Goal: Task Accomplishment & Management: Use online tool/utility

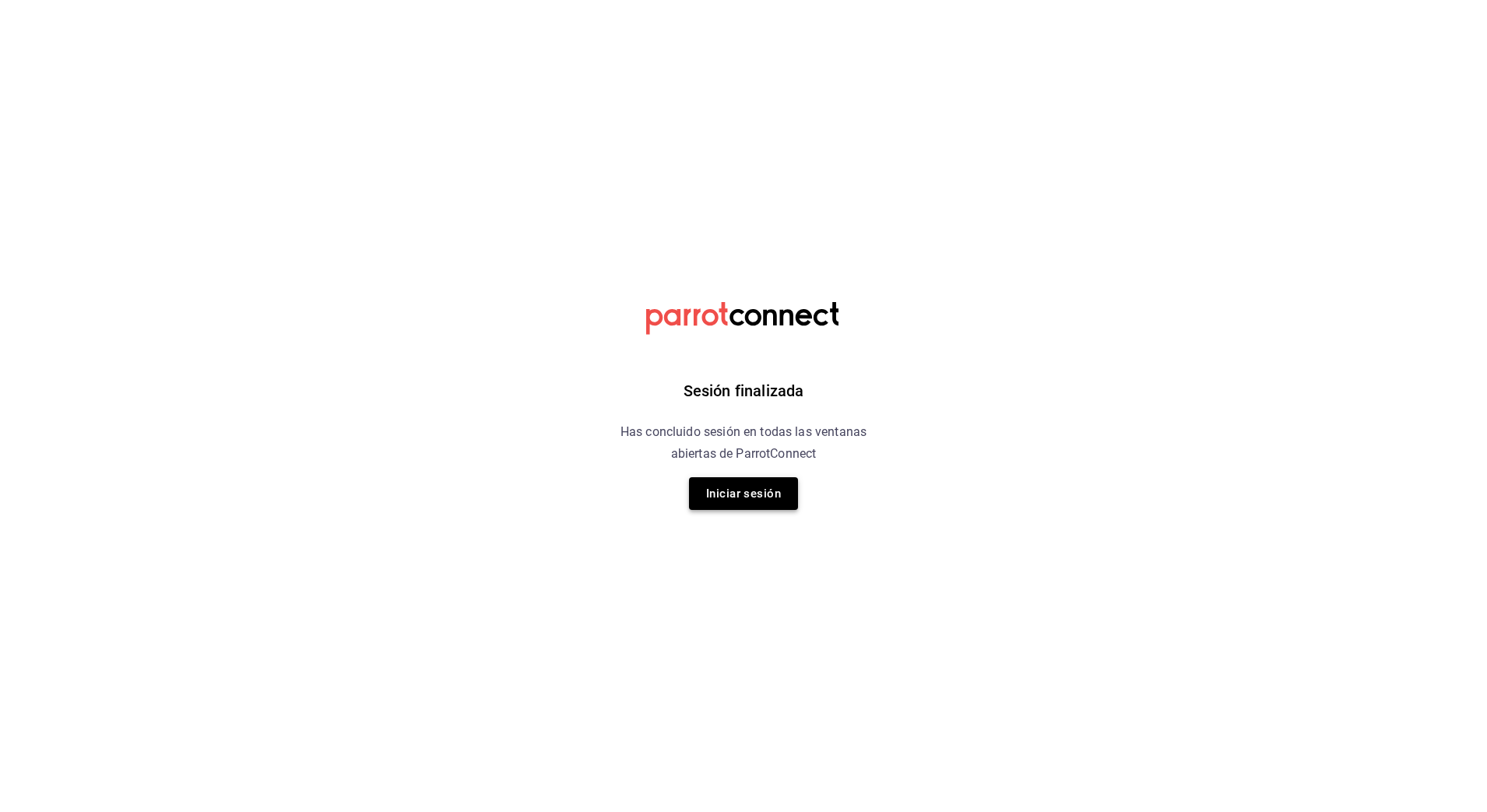
click at [726, 497] on button "Iniciar sesión" at bounding box center [743, 493] width 109 height 32
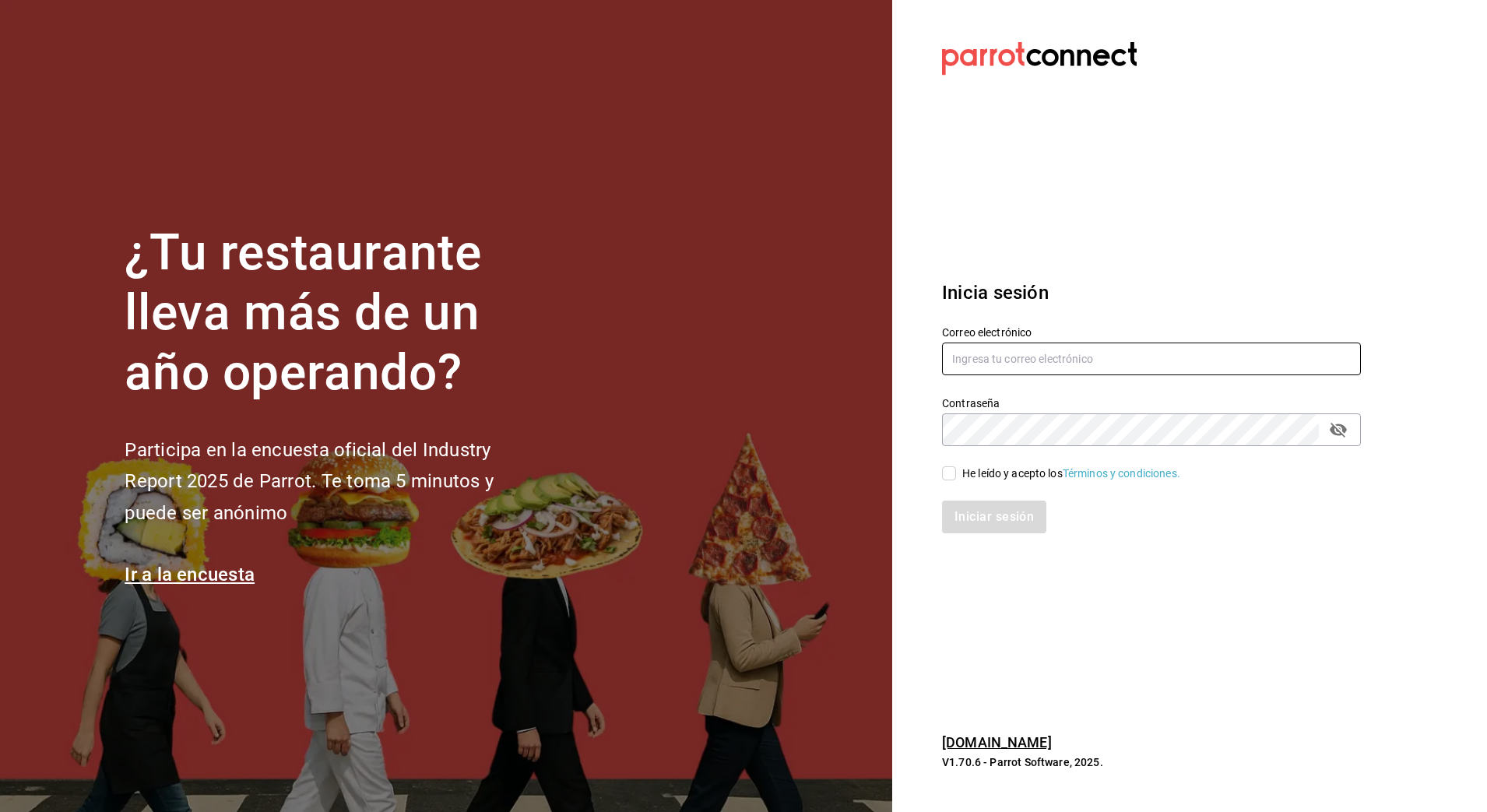
type input "nanci.garcia@grupocosteno.com"
click at [1045, 515] on div "Iniciar sesión" at bounding box center [1151, 516] width 419 height 32
click at [954, 472] on input "He leído y acepto los Términos y condiciones." at bounding box center [949, 472] width 14 height 14
checkbox input "true"
click at [994, 533] on button "Iniciar sesión" at bounding box center [995, 516] width 106 height 32
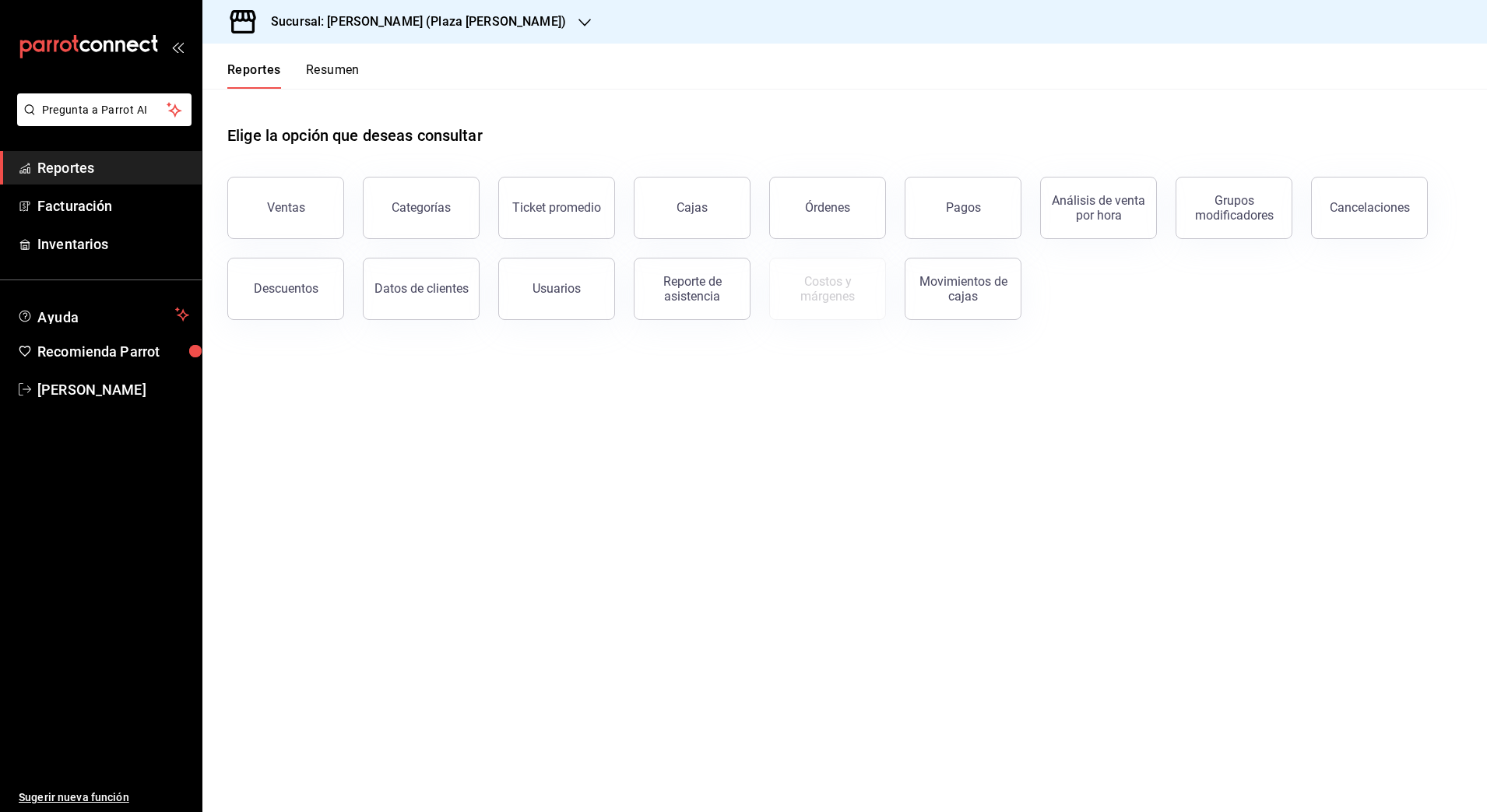
click at [578, 21] on icon "button" at bounding box center [584, 22] width 12 height 12
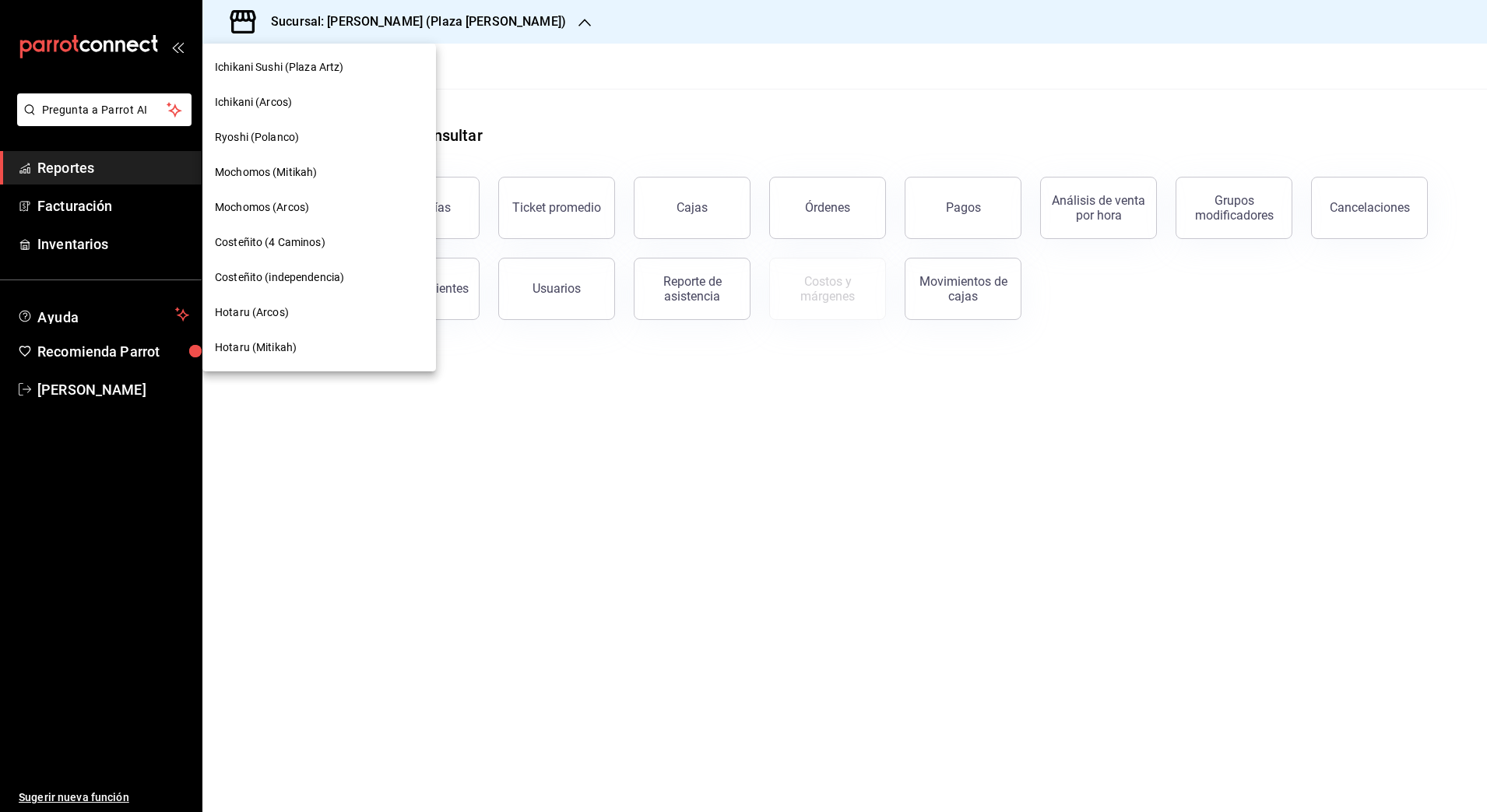
click at [283, 316] on span "Hotaru (Arcos)" at bounding box center [252, 313] width 74 height 17
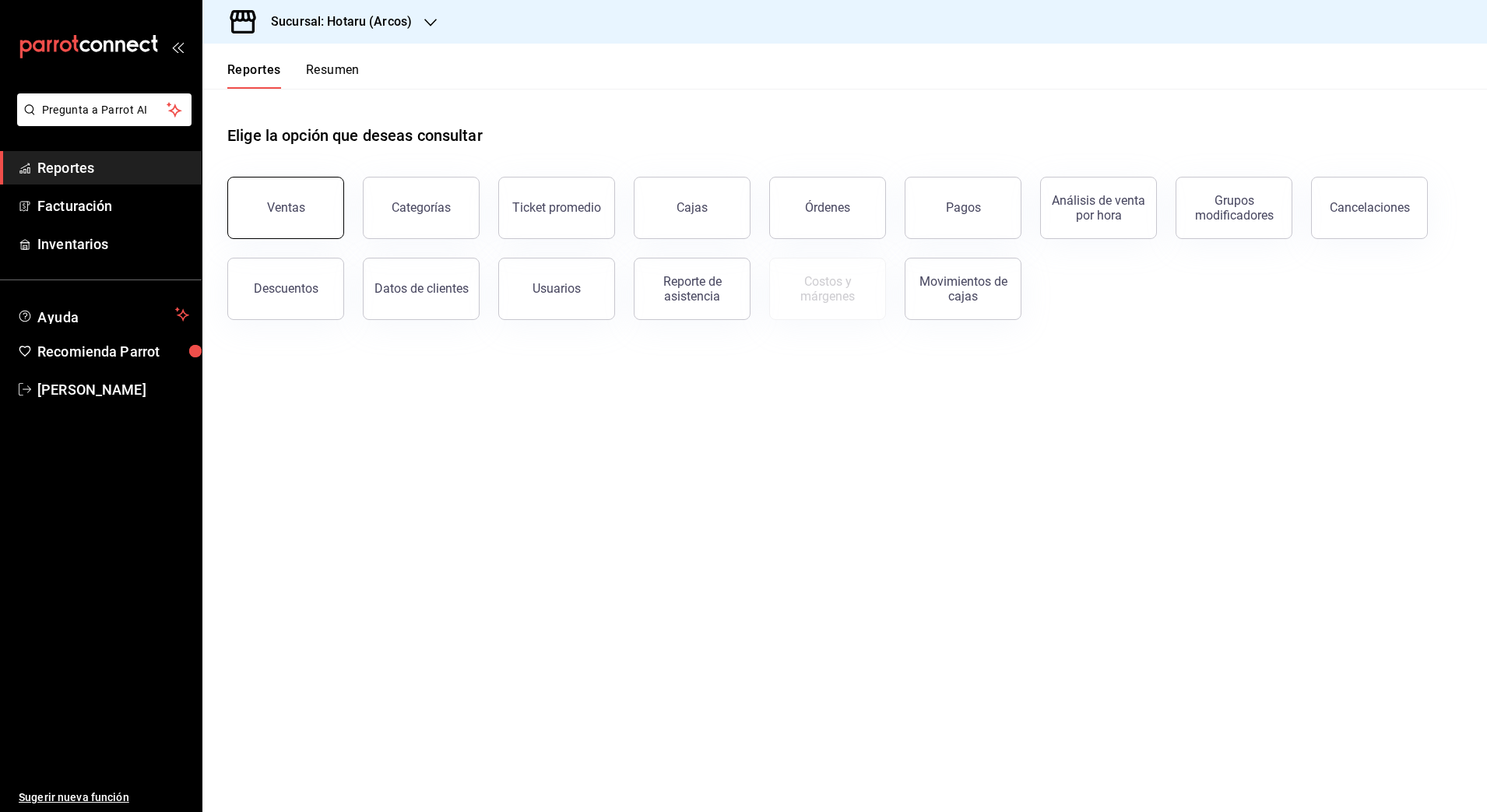
click at [283, 202] on div "Ventas" at bounding box center [286, 208] width 38 height 15
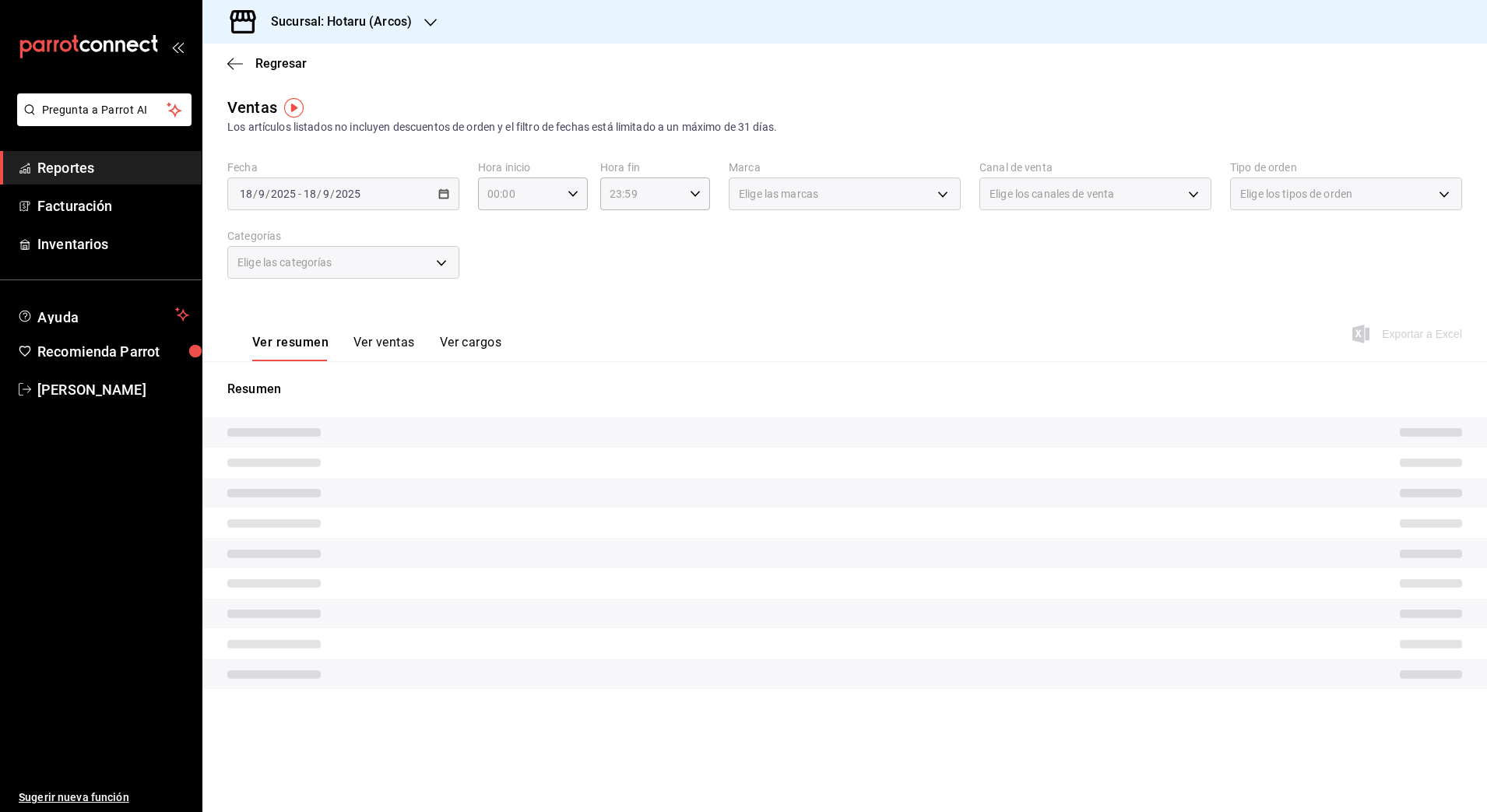
click at [435, 190] on div "[DATE] [DATE] - [DATE] [DATE]" at bounding box center [343, 193] width 232 height 32
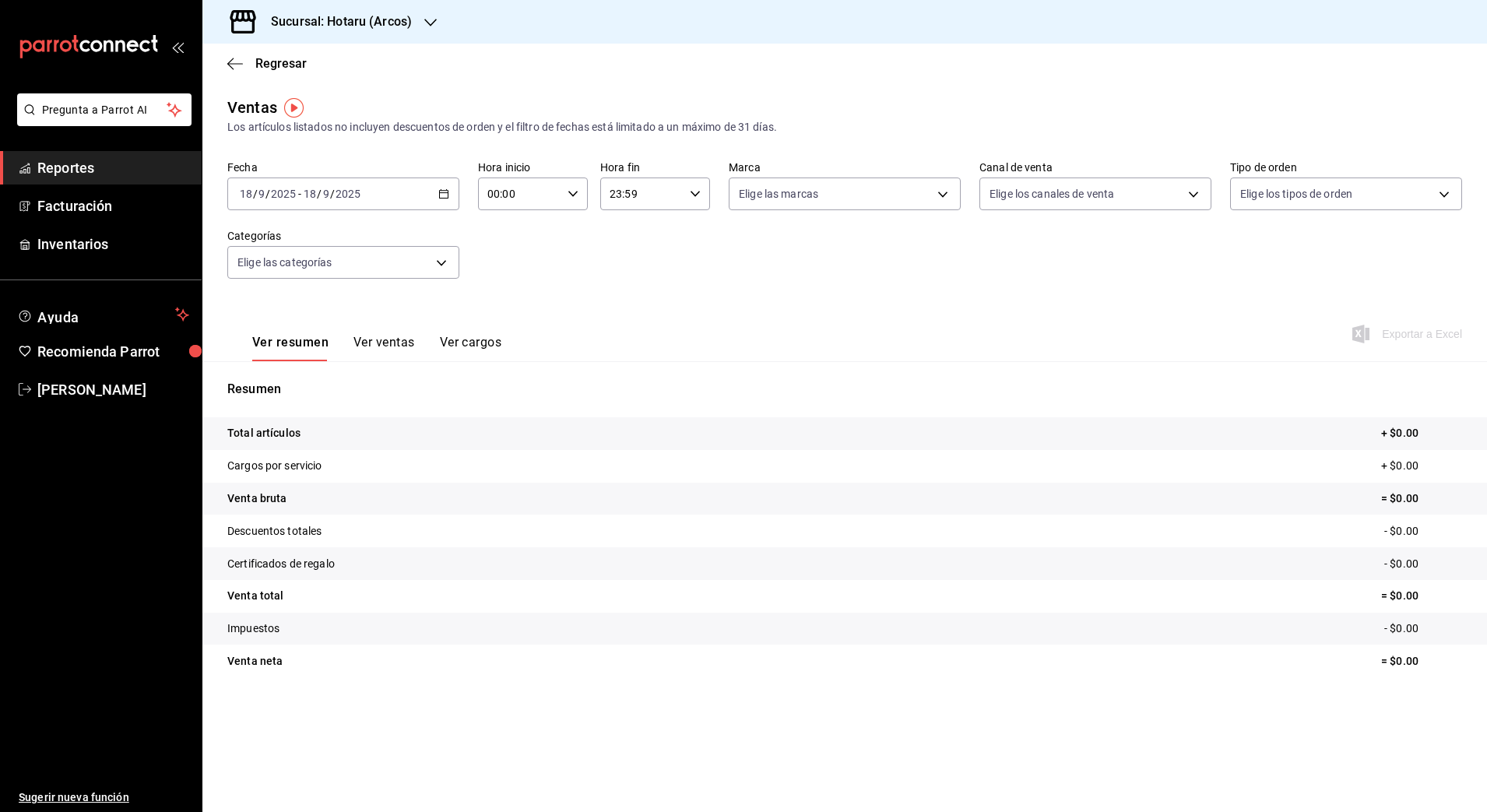
click at [440, 196] on \(Stroke\) "button" at bounding box center [444, 194] width 9 height 8
click at [322, 370] on li "Rango de fechas" at bounding box center [301, 381] width 146 height 35
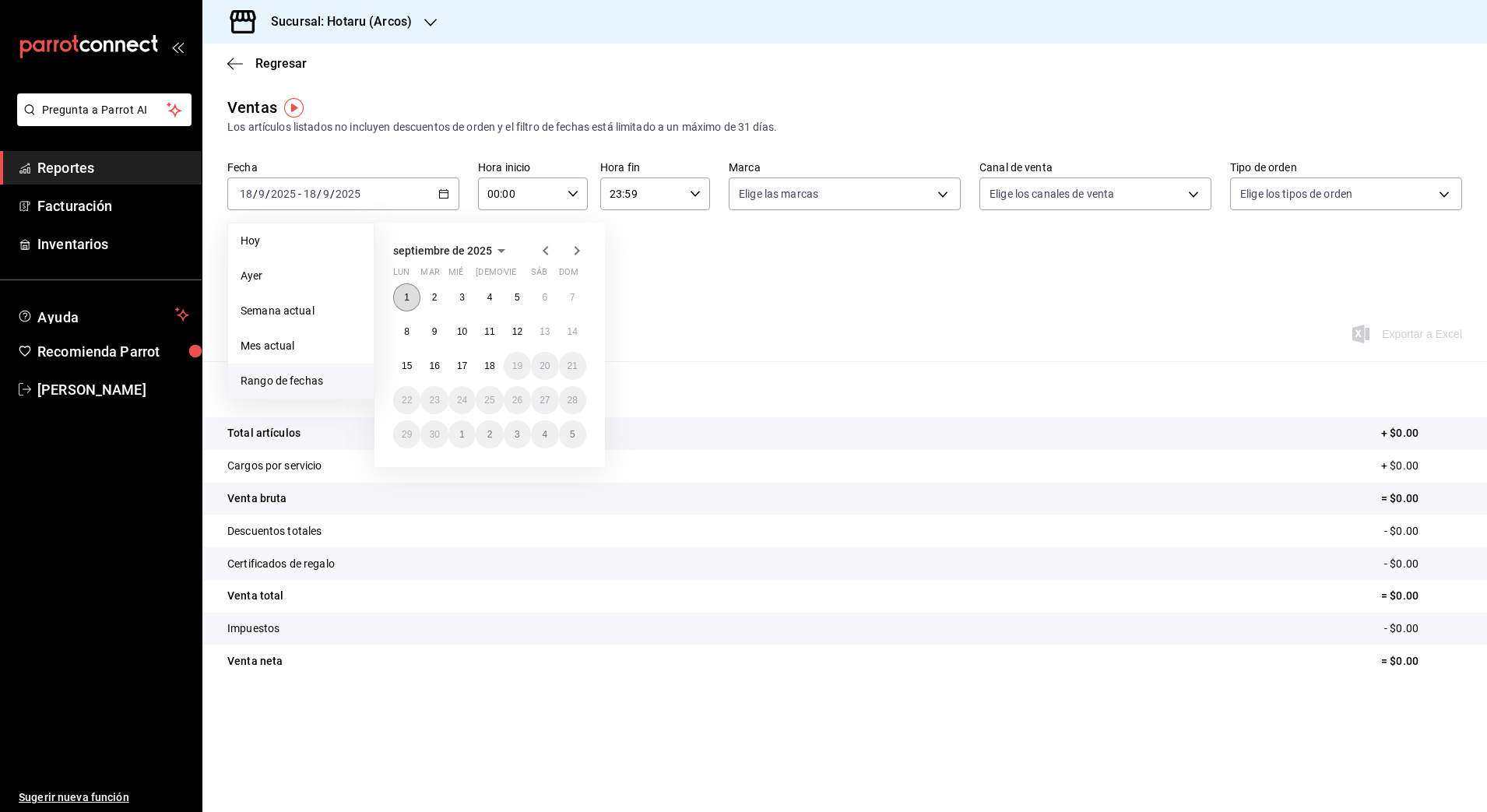
click at [402, 303] on button "1" at bounding box center [407, 297] width 27 height 28
click at [486, 364] on abbr "18" at bounding box center [489, 366] width 10 height 11
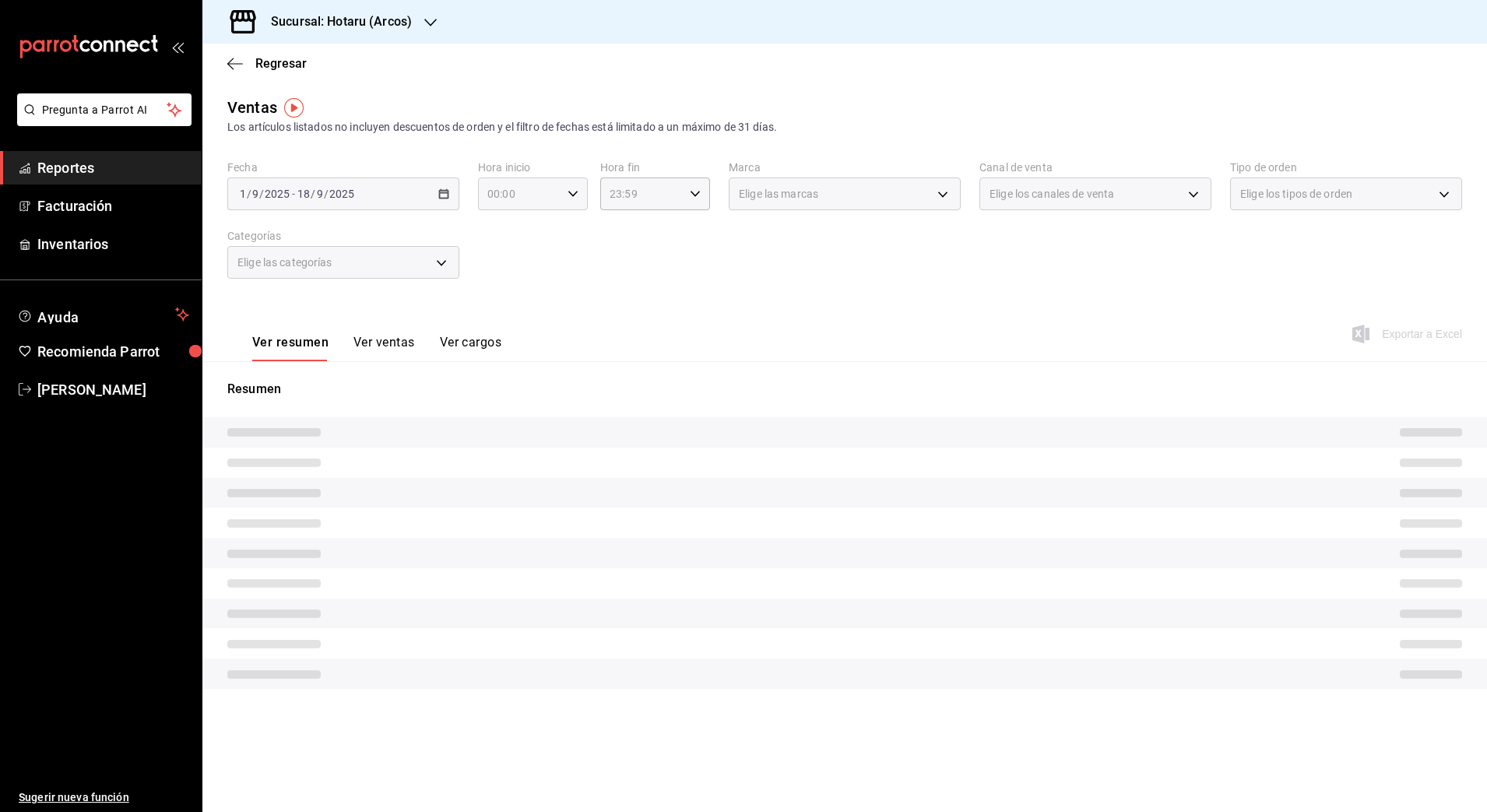
click at [573, 194] on \(Stroke\) "button" at bounding box center [573, 194] width 9 height 6
click at [511, 306] on button "02" at bounding box center [505, 308] width 49 height 32
click at [511, 306] on span "05" at bounding box center [505, 303] width 31 height 12
type input "05:00"
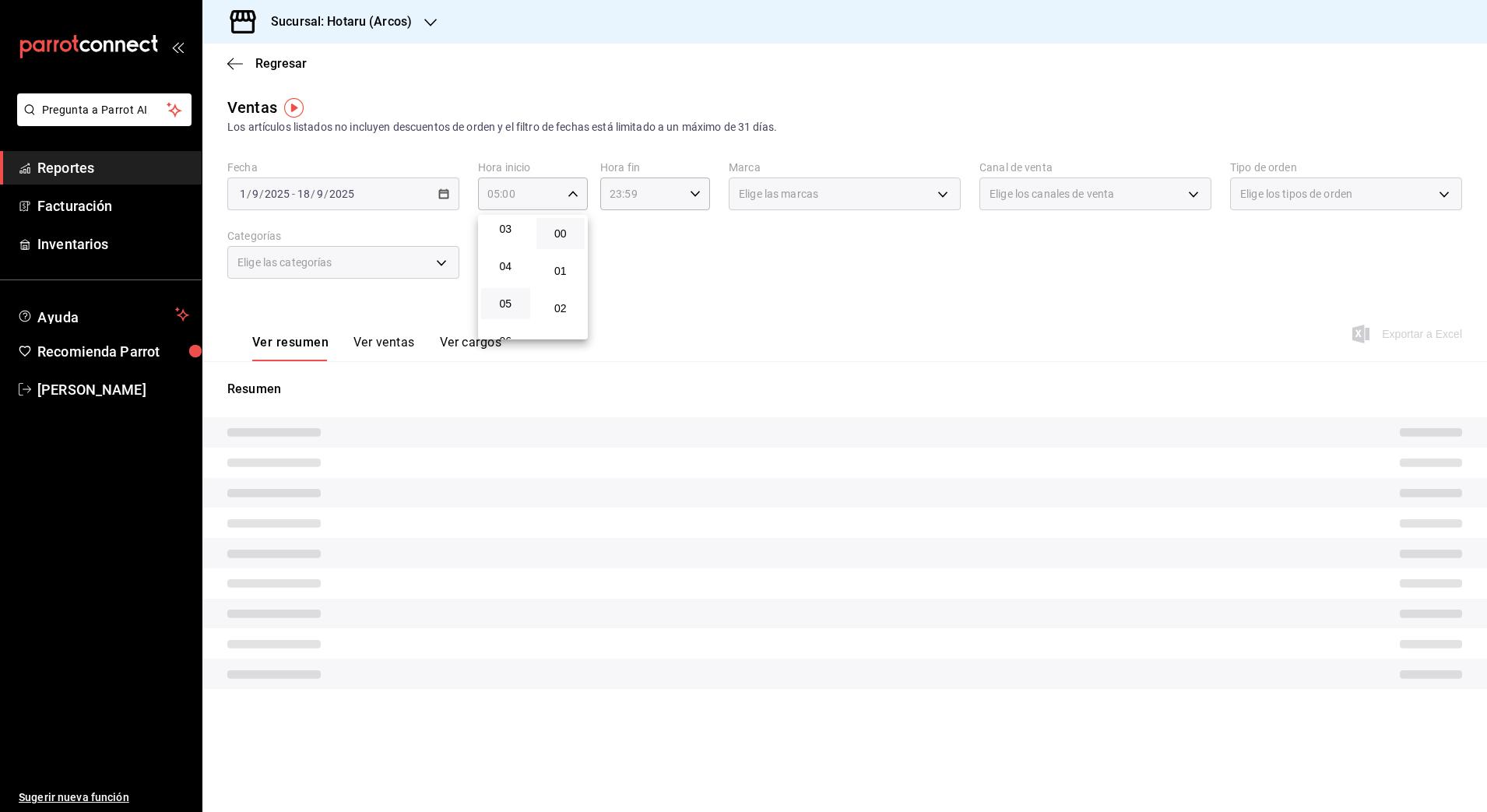
click at [511, 306] on span "05" at bounding box center [505, 303] width 31 height 12
click at [567, 225] on button "00" at bounding box center [561, 234] width 49 height 32
click at [665, 192] on div at bounding box center [744, 406] width 1487 height 812
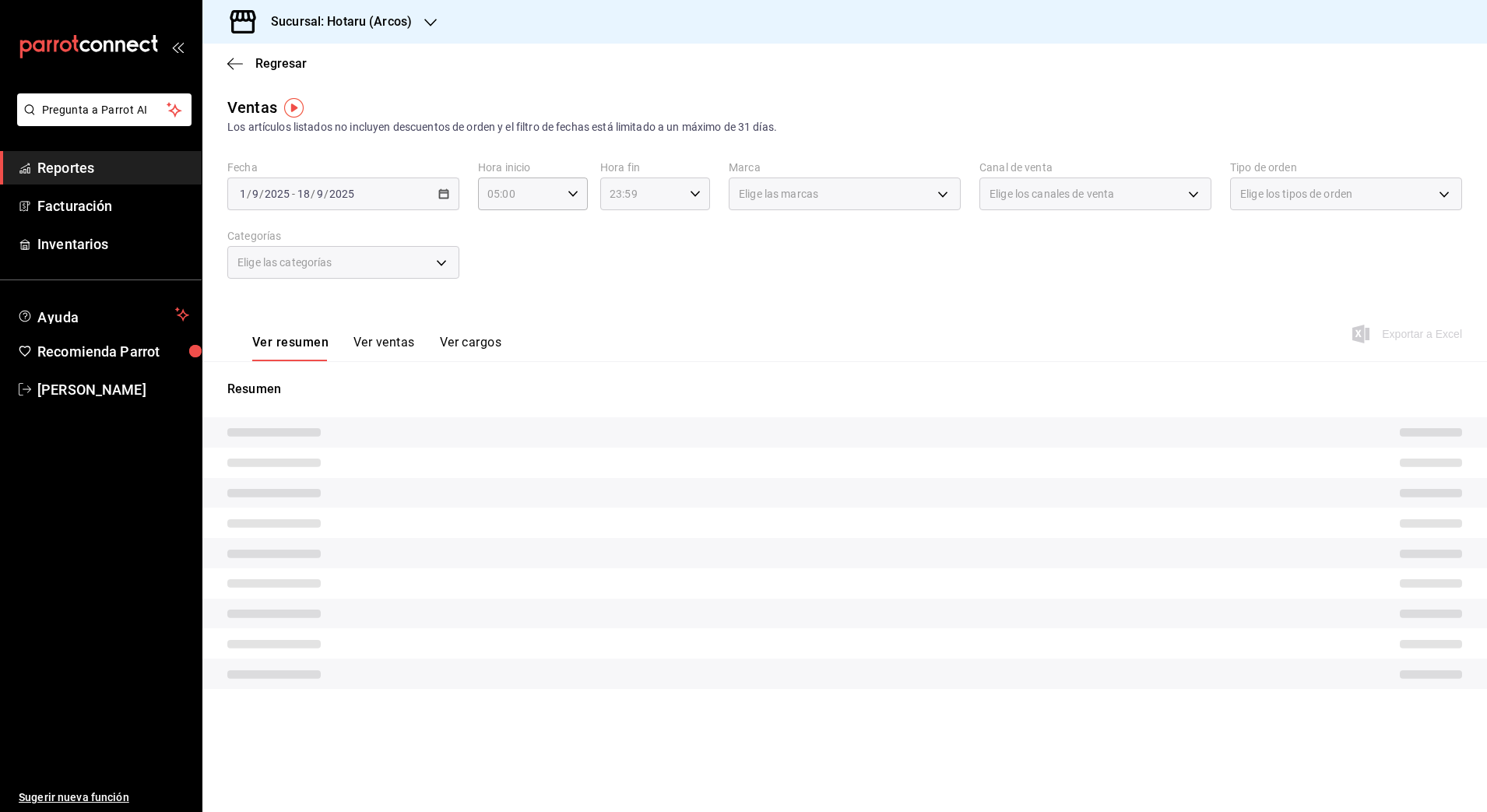
click at [695, 196] on \(Stroke\) "button" at bounding box center [695, 194] width 9 height 6
click at [627, 286] on span "22" at bounding box center [627, 283] width 31 height 12
type input "22:59"
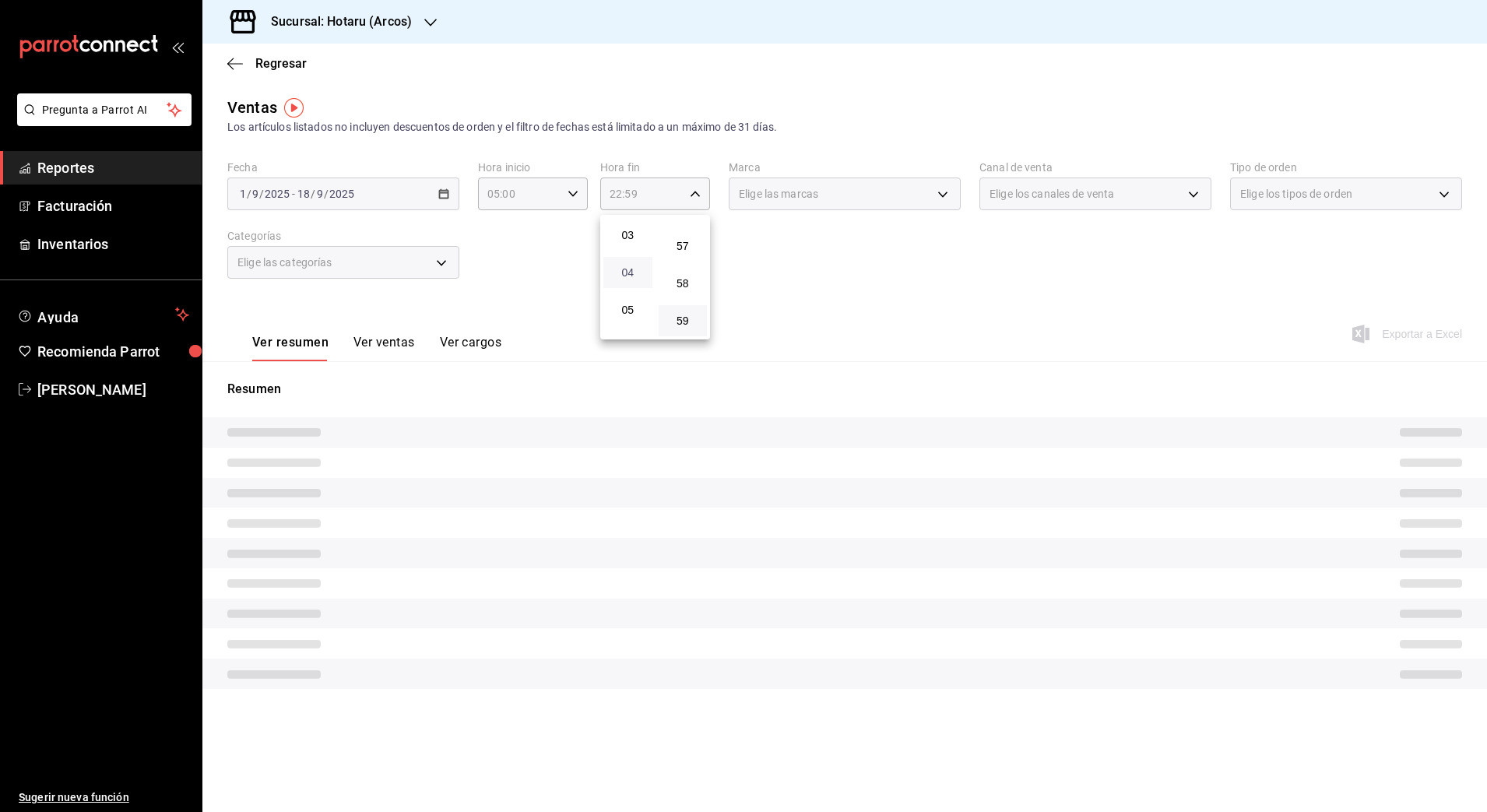
click at [627, 273] on span "04" at bounding box center [627, 272] width 31 height 12
type input "04:59"
click at [679, 320] on span "59" at bounding box center [683, 320] width 31 height 12
click at [906, 246] on div at bounding box center [744, 406] width 1487 height 812
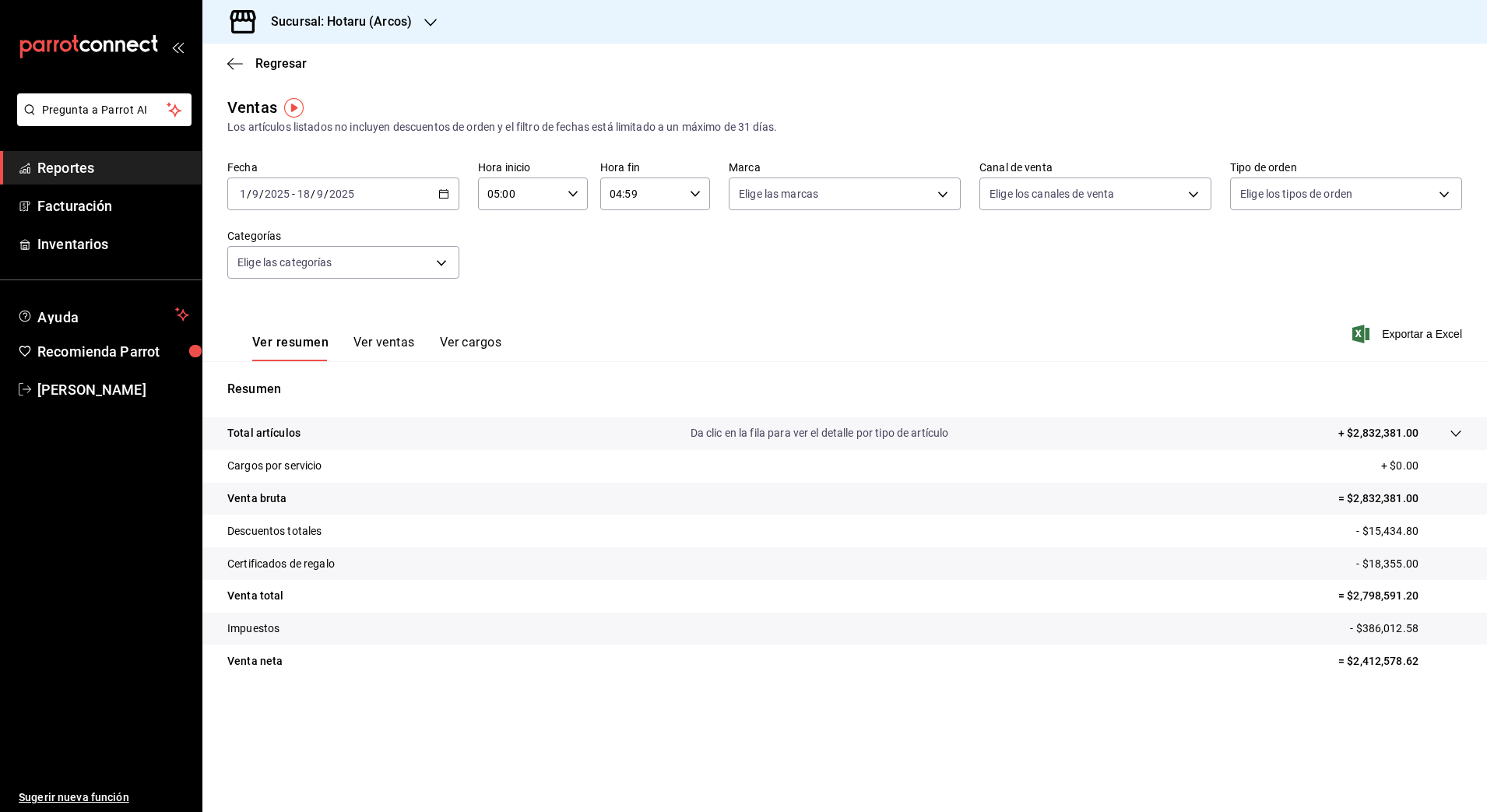
click at [1377, 621] on p "- $386,012.58" at bounding box center [1406, 629] width 112 height 17
copy p "386,012.58"
click at [1386, 526] on p "- $15,434.80" at bounding box center [1409, 532] width 106 height 17
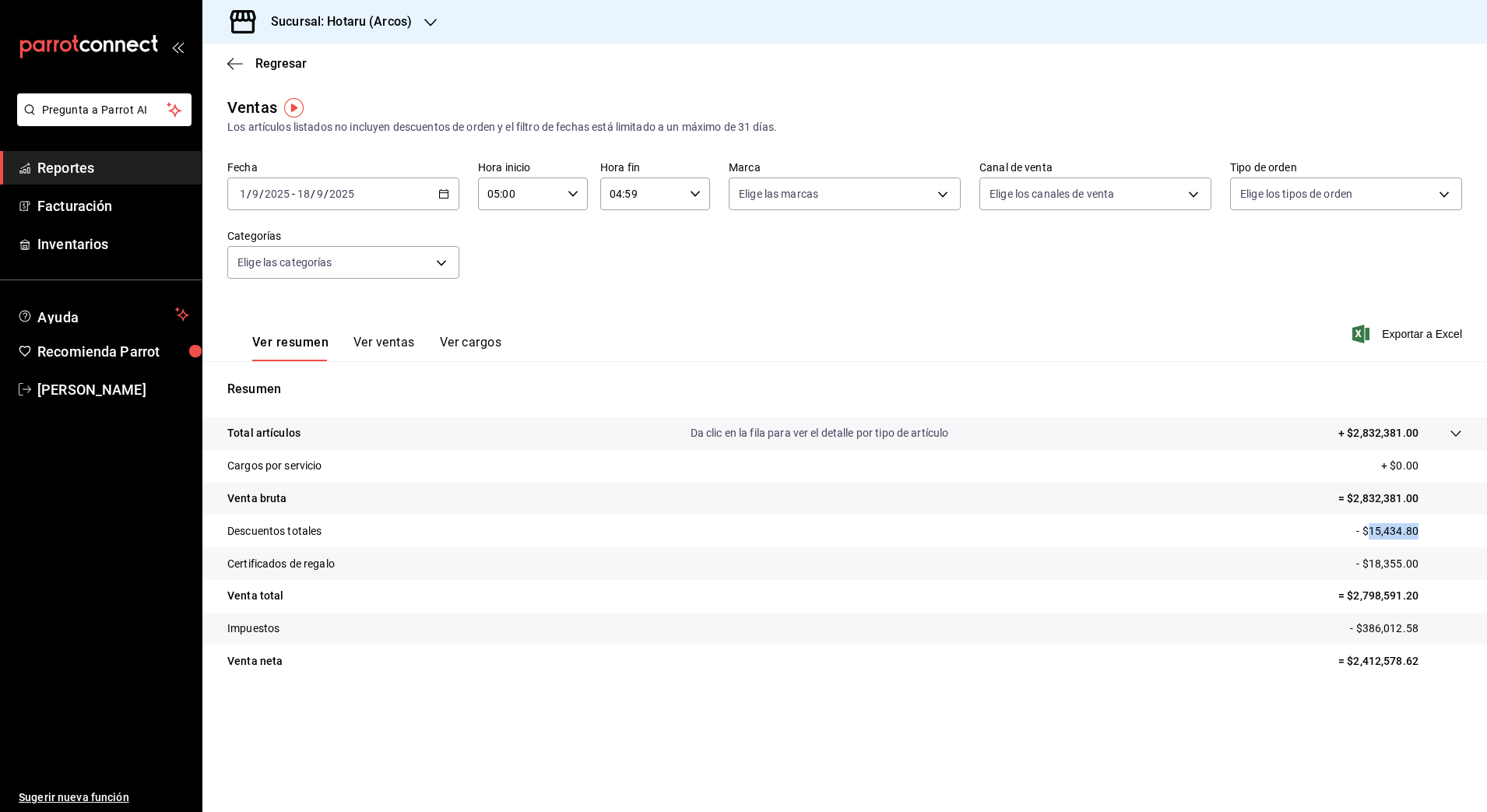
copy p "15,434.80"
click at [1390, 562] on p "- $18,355.00" at bounding box center [1409, 564] width 106 height 17
copy p "18,355.00"
click at [1379, 597] on p "= $2,798,591.20" at bounding box center [1400, 596] width 123 height 17
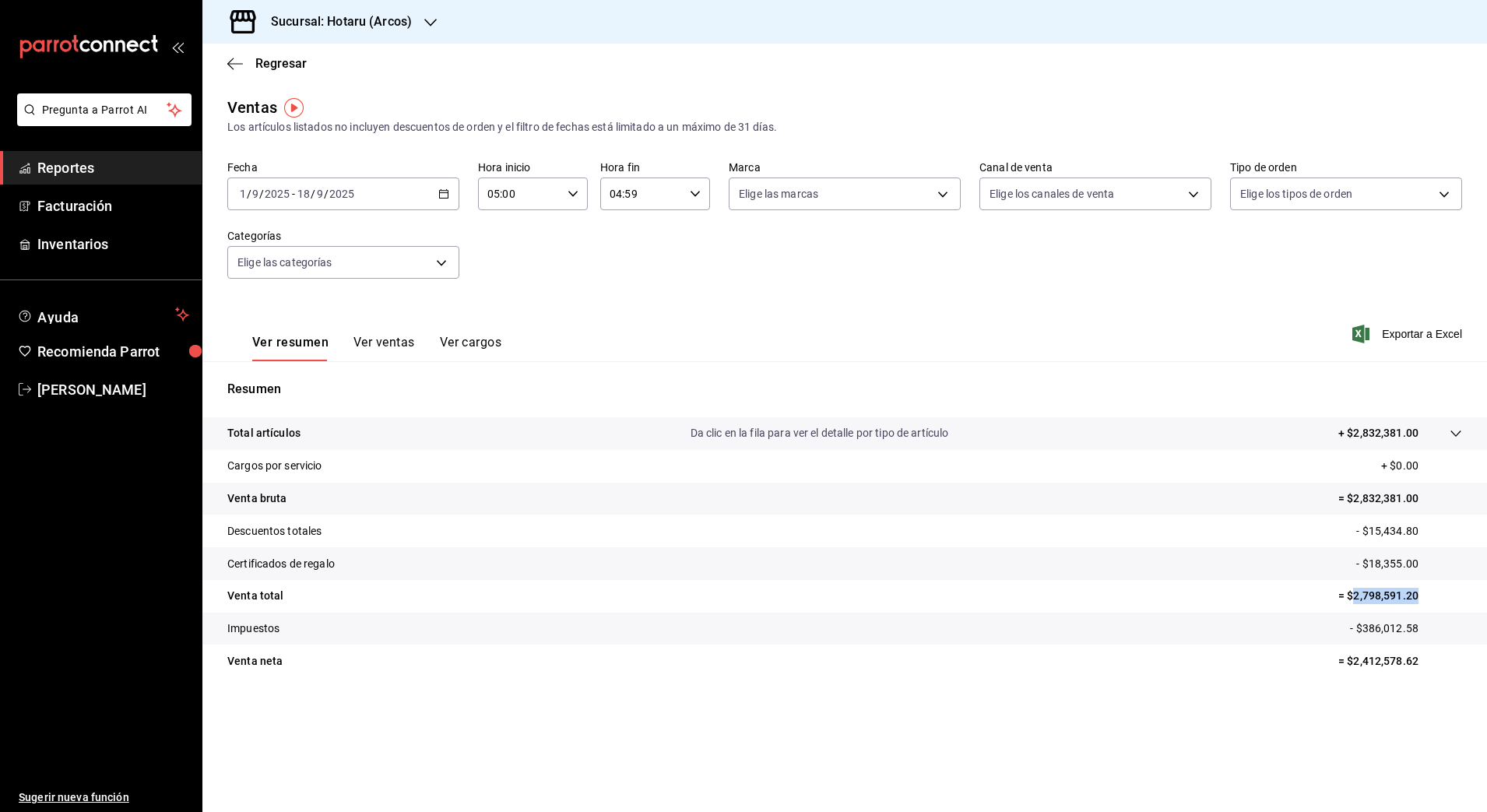
click at [1379, 597] on p "= $2,798,591.20" at bounding box center [1400, 596] width 123 height 17
copy p "2,798,591.20"
click at [1385, 659] on p "= $2,412,578.62" at bounding box center [1400, 662] width 123 height 17
copy p "2,412,578.62"
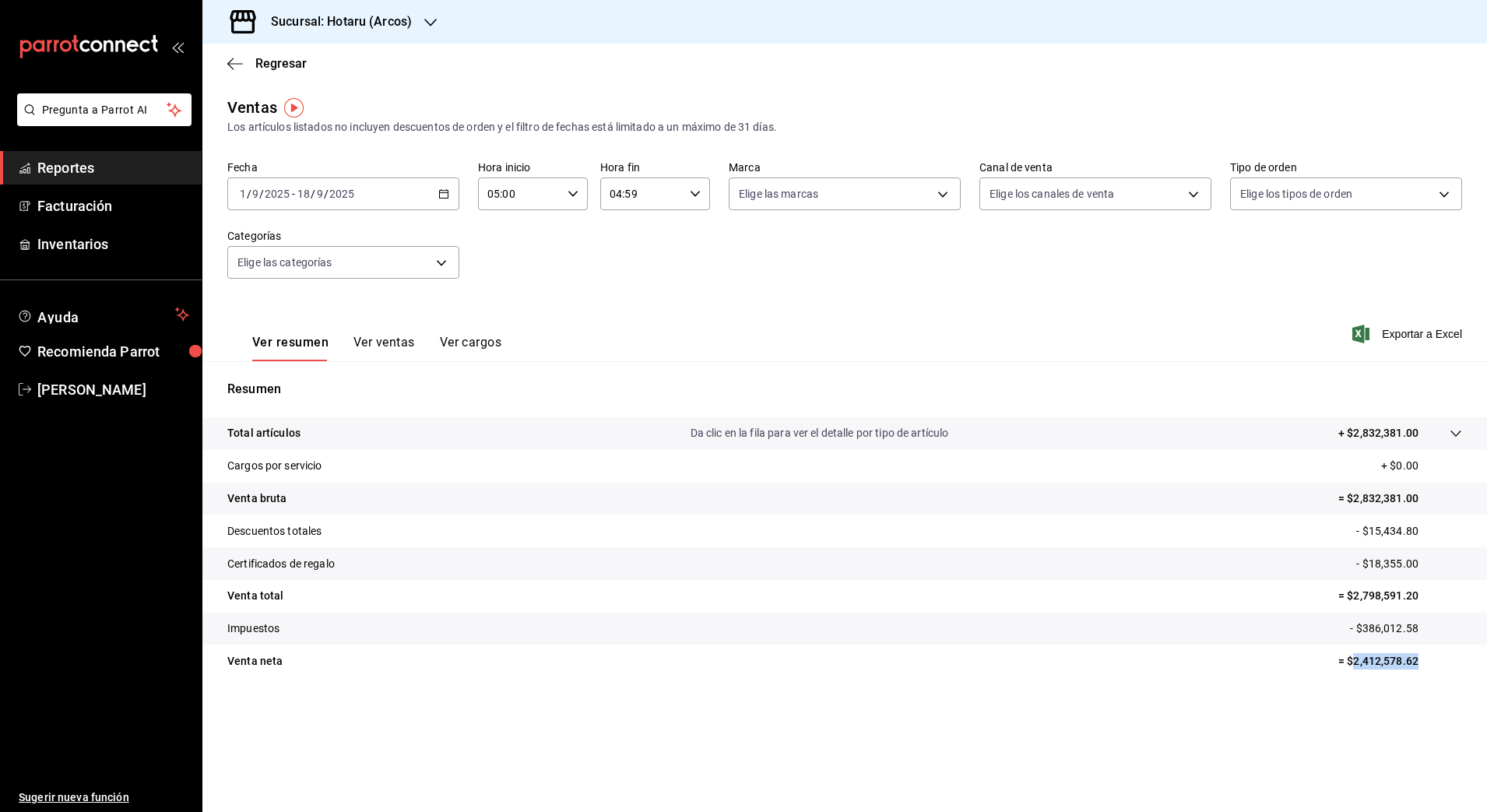
copy p "2,412,578.62"
click at [419, 23] on div "Sucursal: Hotaru (Arcos)" at bounding box center [330, 21] width 228 height 44
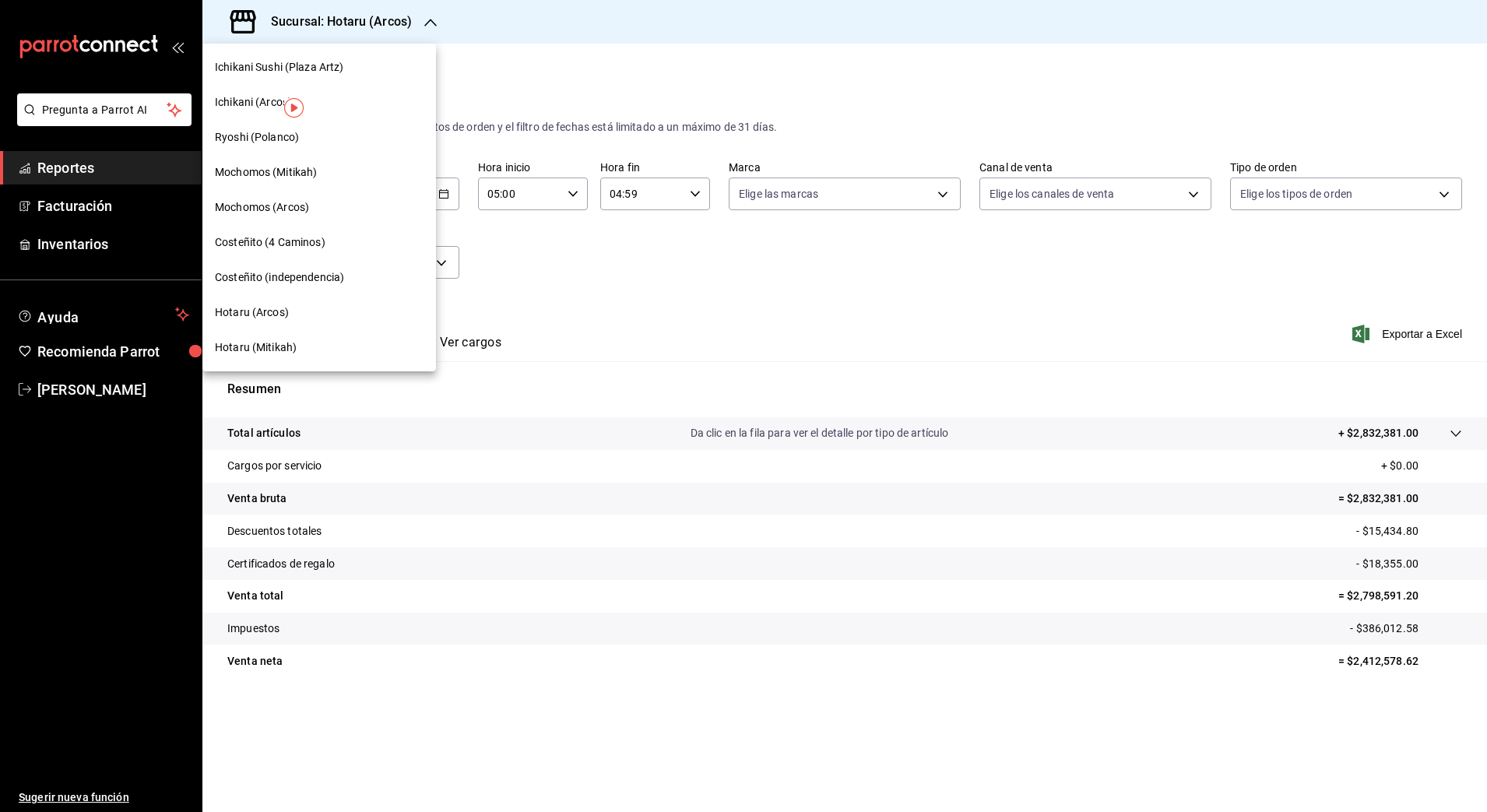
click at [304, 89] on div "Ichikani (Arcos)" at bounding box center [319, 102] width 234 height 35
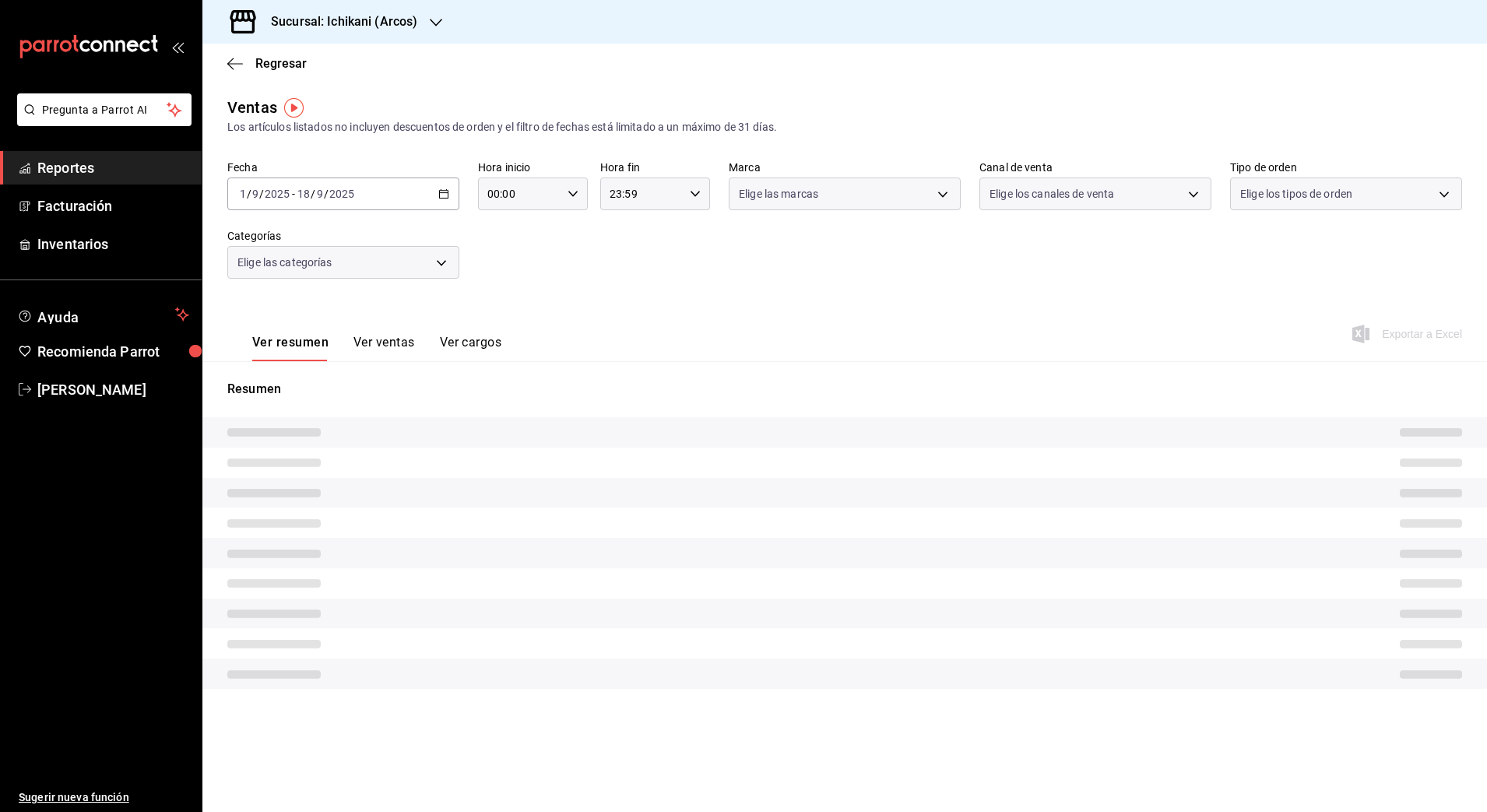
type input "05:00"
type input "04:59"
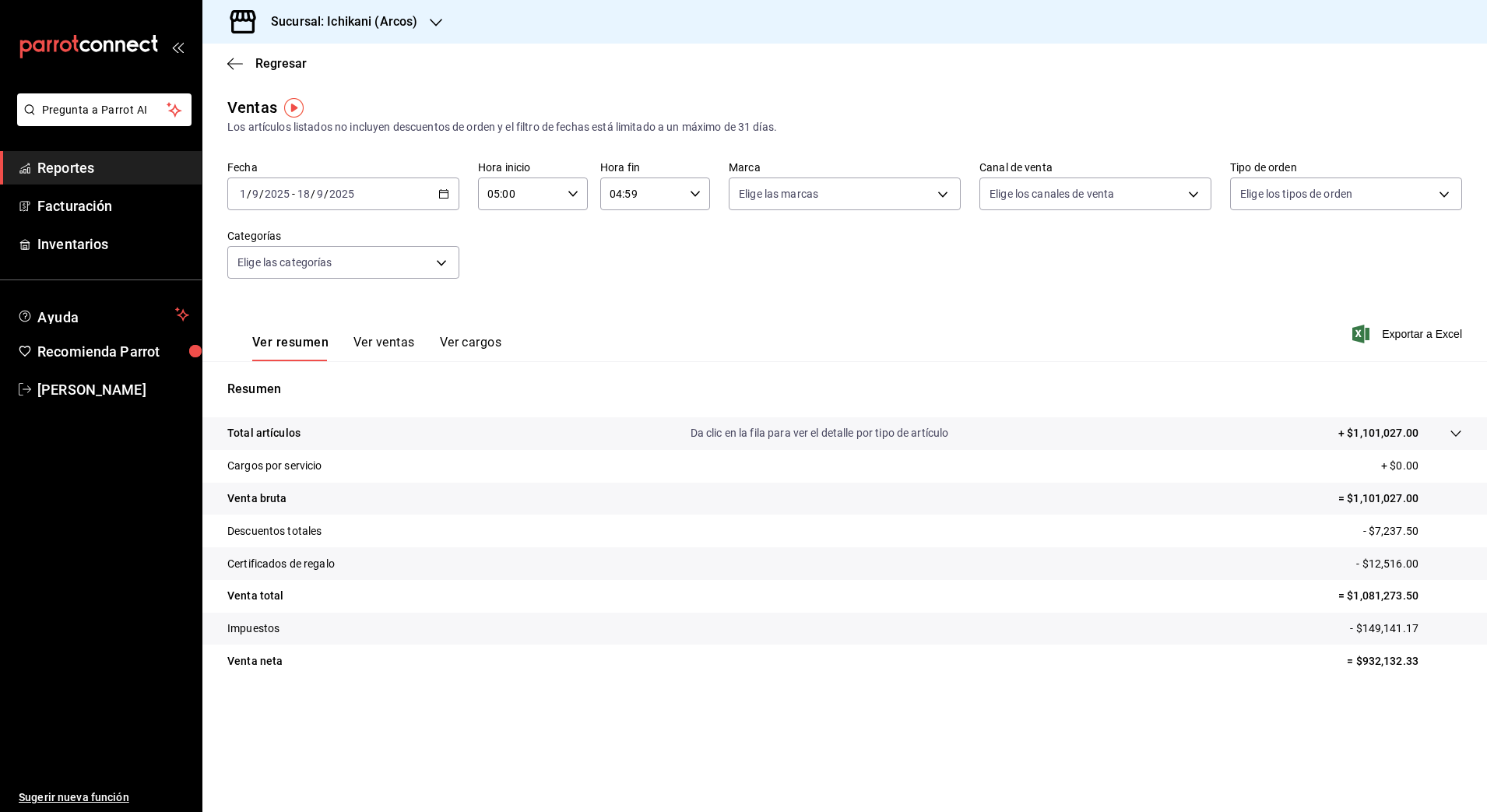
click at [1375, 627] on p "- $149,141.17" at bounding box center [1406, 629] width 112 height 17
copy p "149,141.17"
click at [1383, 593] on p "= $1,081,273.50" at bounding box center [1400, 596] width 123 height 17
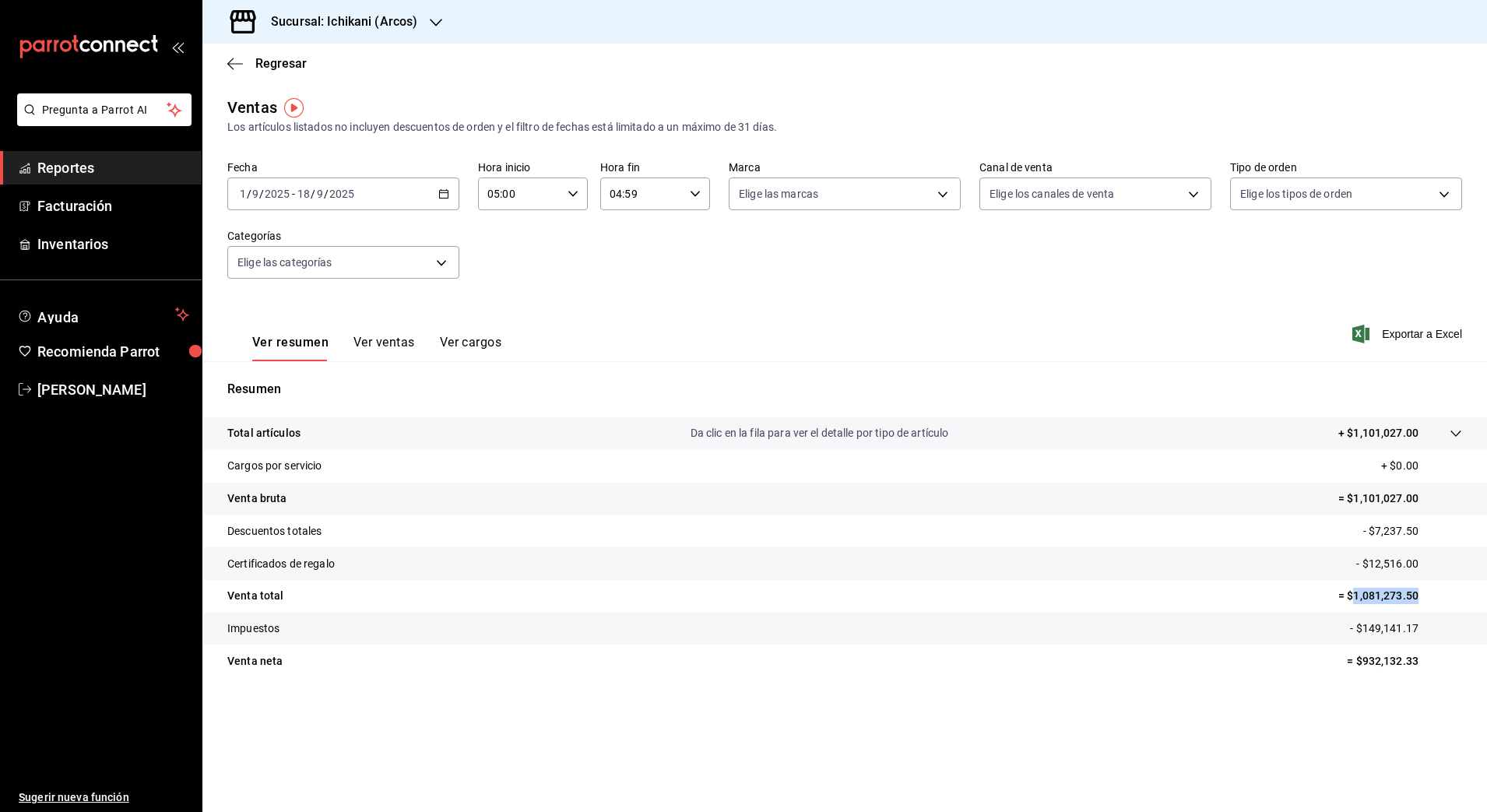
copy p "1,081,273.50"
click at [1379, 659] on p "= $932,132.33" at bounding box center [1404, 662] width 115 height 17
copy p "932,132.33"
click at [1401, 529] on p "- $7,237.50" at bounding box center [1413, 532] width 99 height 17
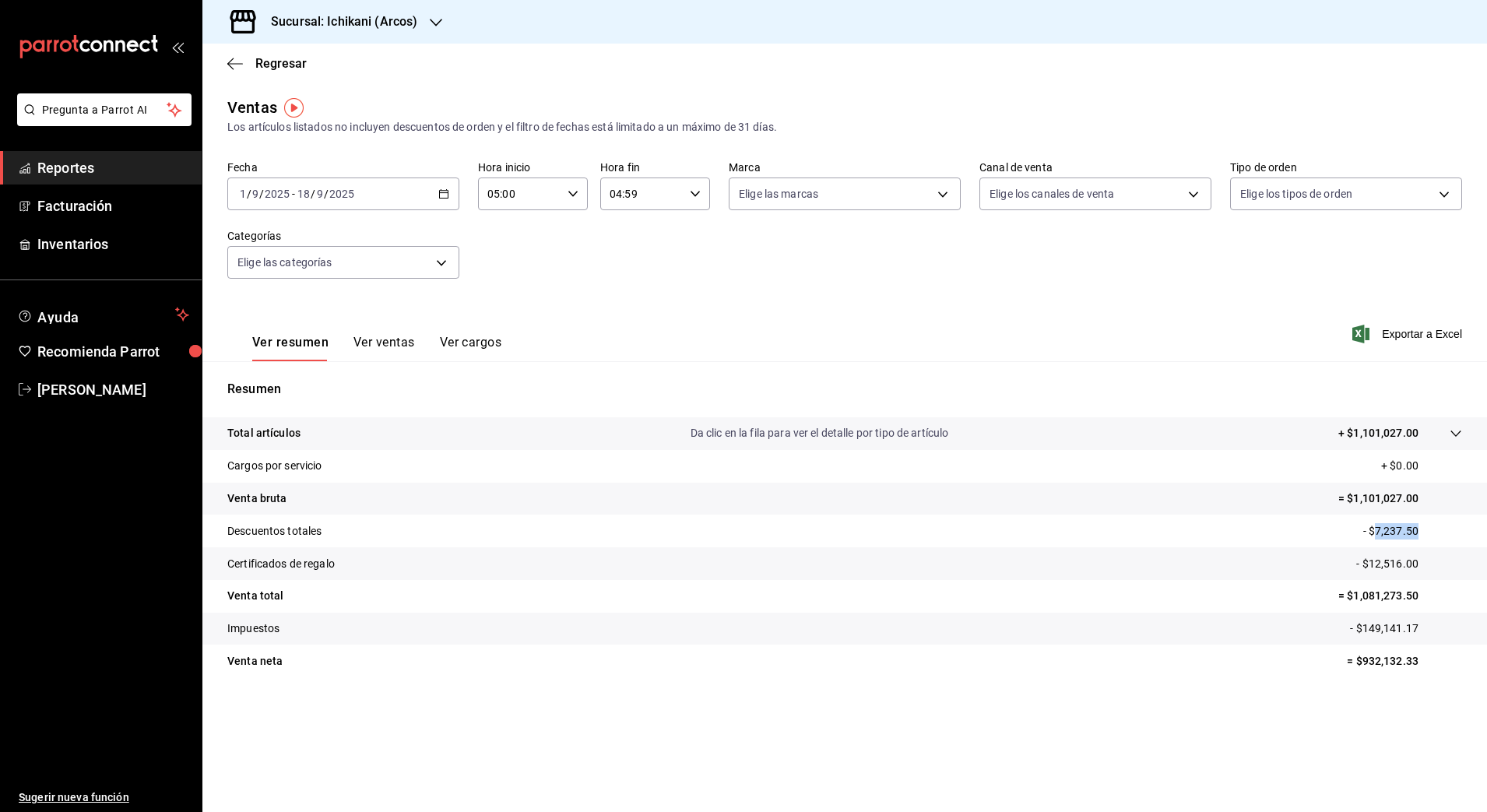
click at [1401, 529] on p "- $7,237.50" at bounding box center [1413, 532] width 99 height 17
copy p "7,237.50"
click at [1378, 565] on p "- $12,516.00" at bounding box center [1409, 564] width 106 height 17
click at [439, 27] on icon "button" at bounding box center [435, 22] width 12 height 12
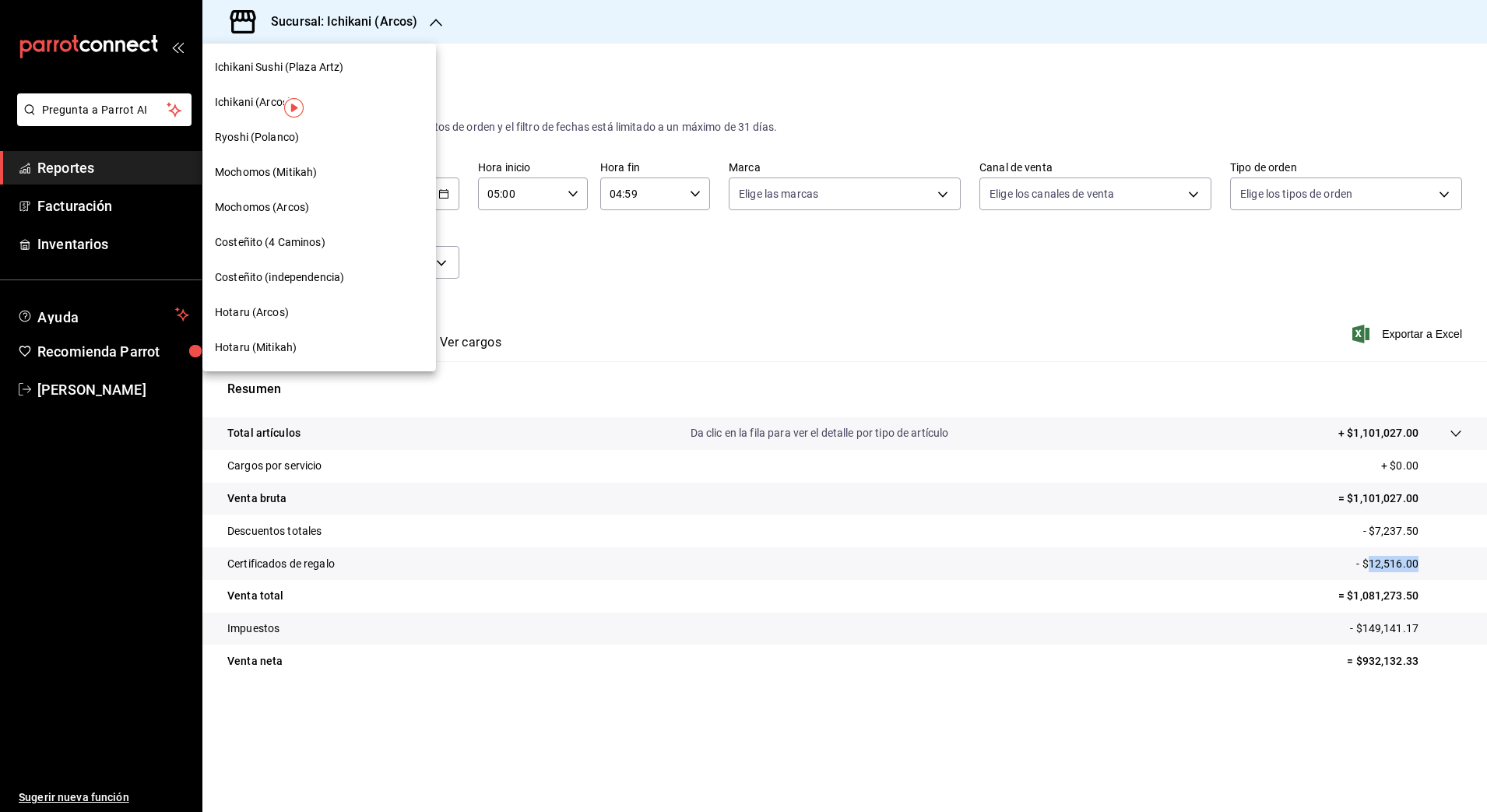
click at [321, 213] on div "Mochomos (Arcos)" at bounding box center [319, 208] width 209 height 17
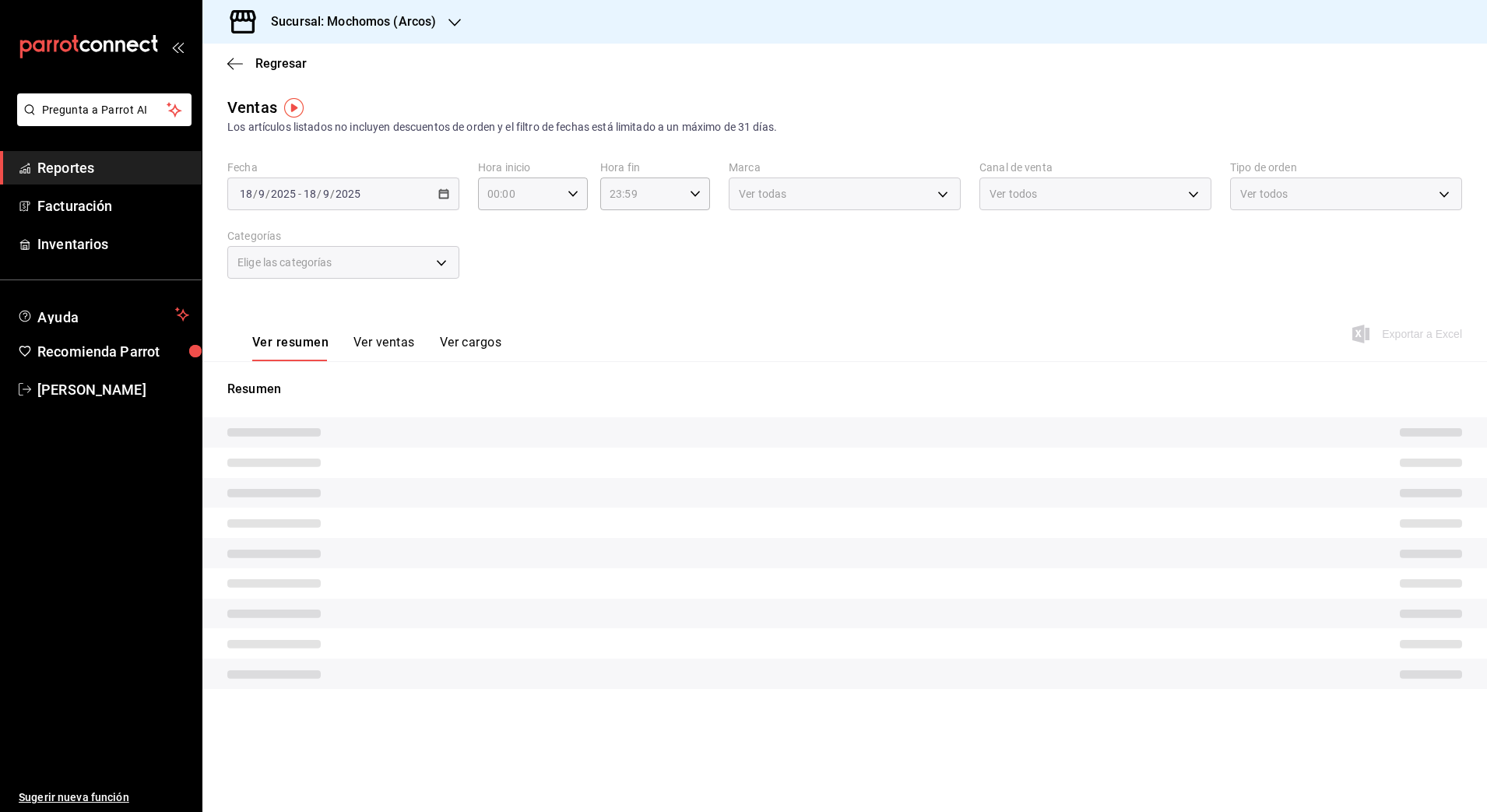
type input "05:00"
type input "04:59"
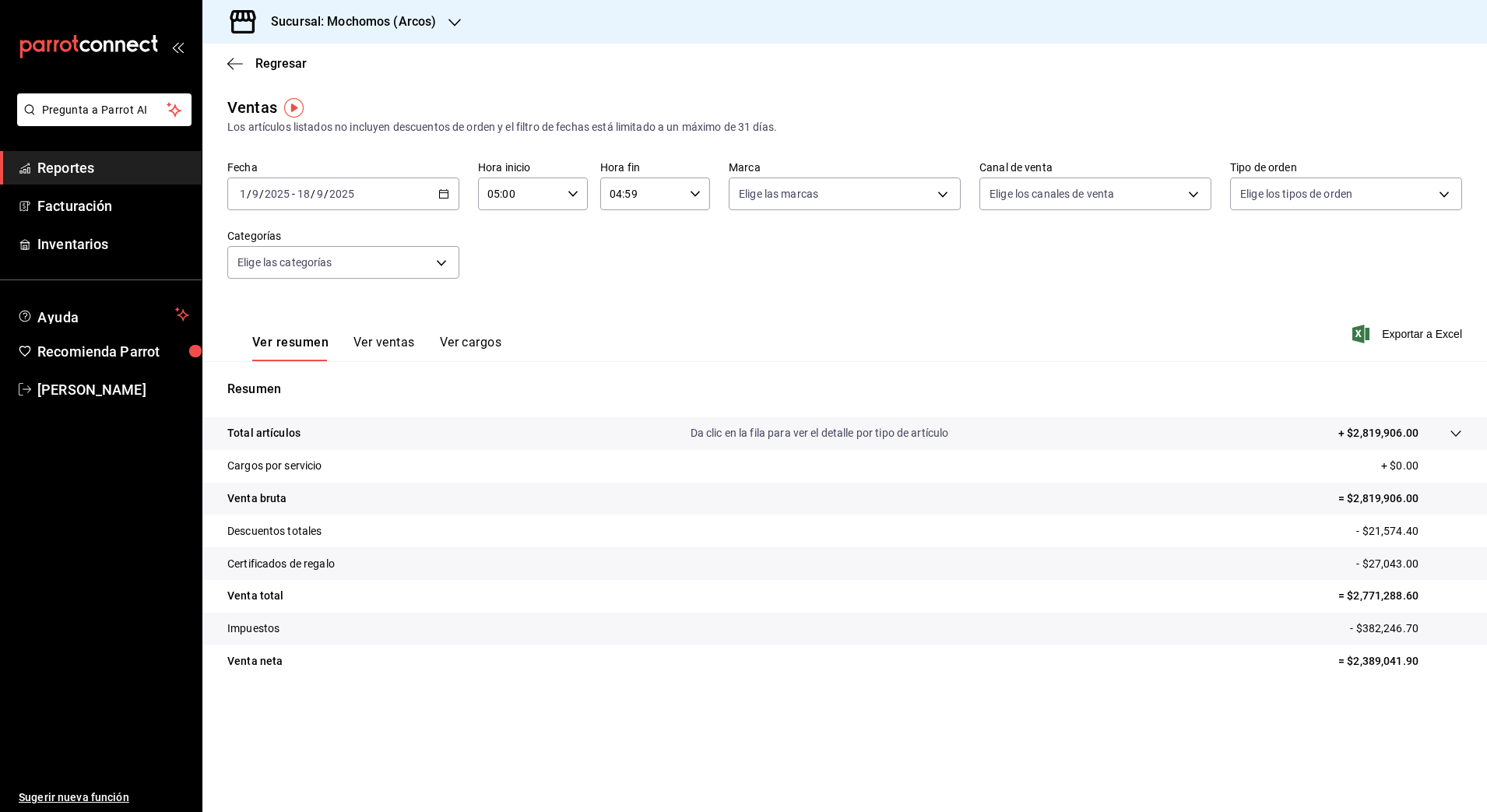
click at [437, 195] on div "[DATE] [DATE] - [DATE] [DATE]" at bounding box center [343, 193] width 232 height 32
click at [325, 387] on span "Rango de fechas" at bounding box center [301, 381] width 121 height 17
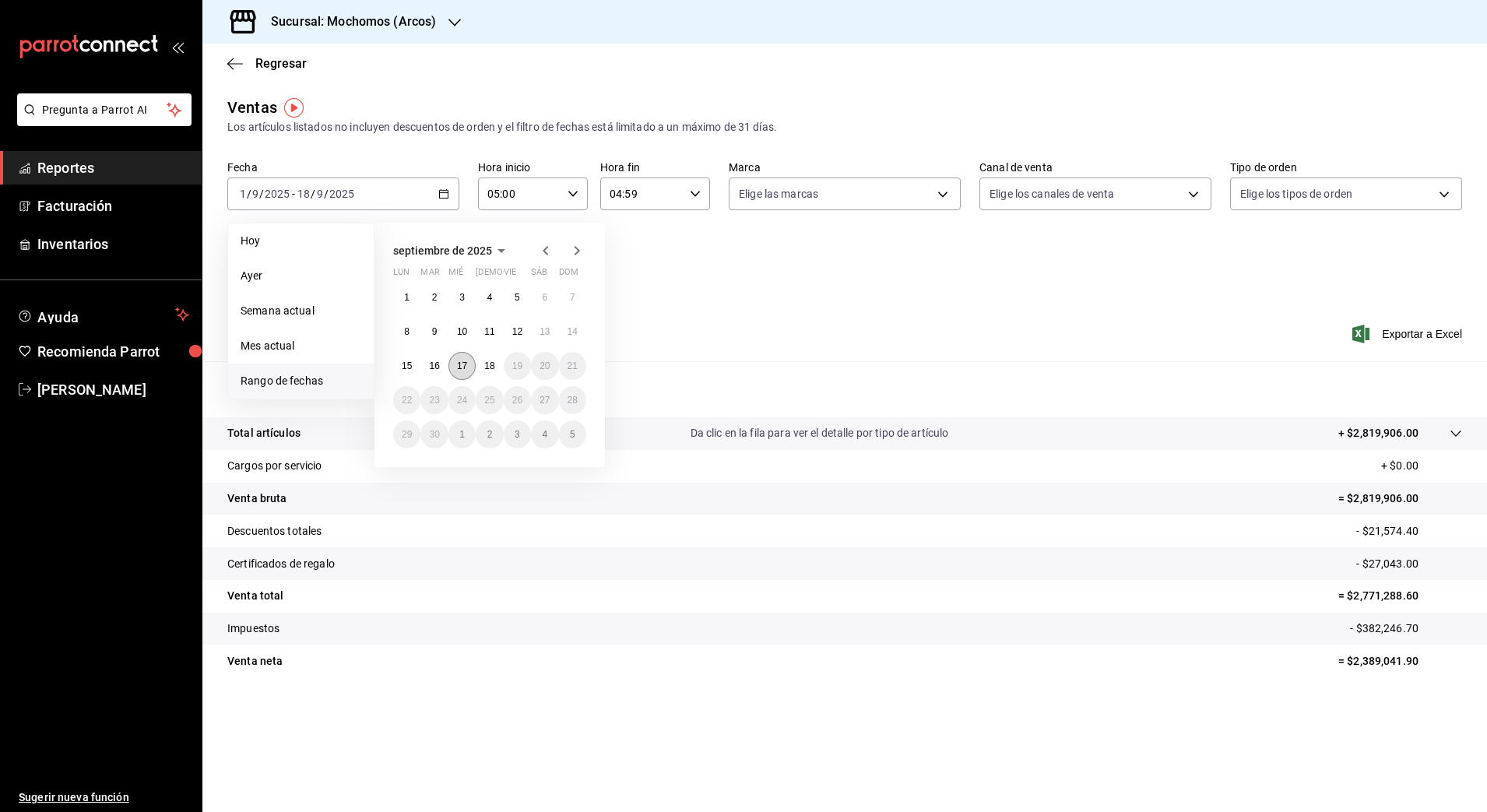
click at [467, 364] on abbr "17" at bounding box center [461, 366] width 10 height 11
click at [488, 367] on abbr "18" at bounding box center [489, 366] width 10 height 11
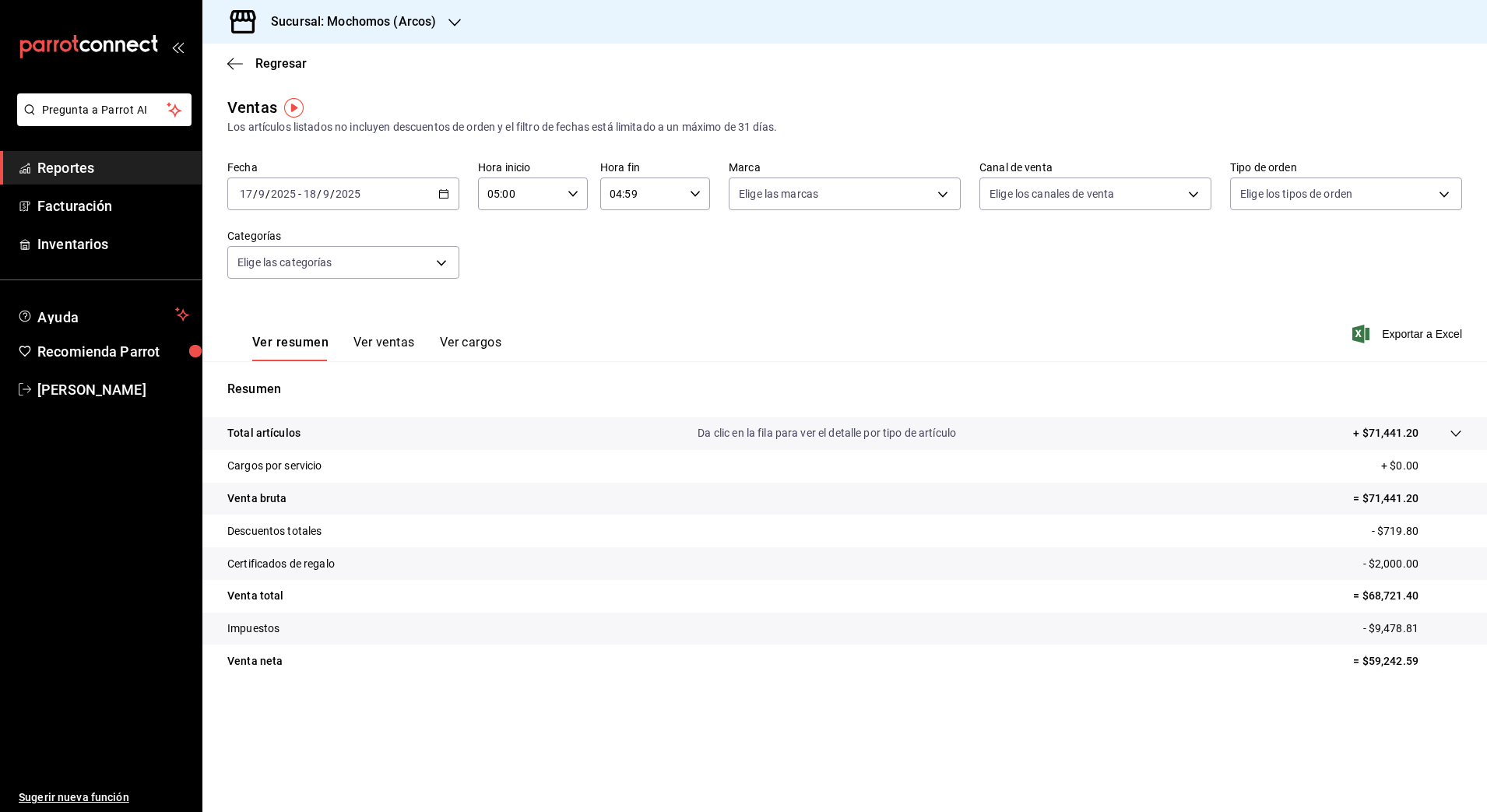
click at [1377, 430] on p "+ $71,441.20" at bounding box center [1386, 433] width 65 height 17
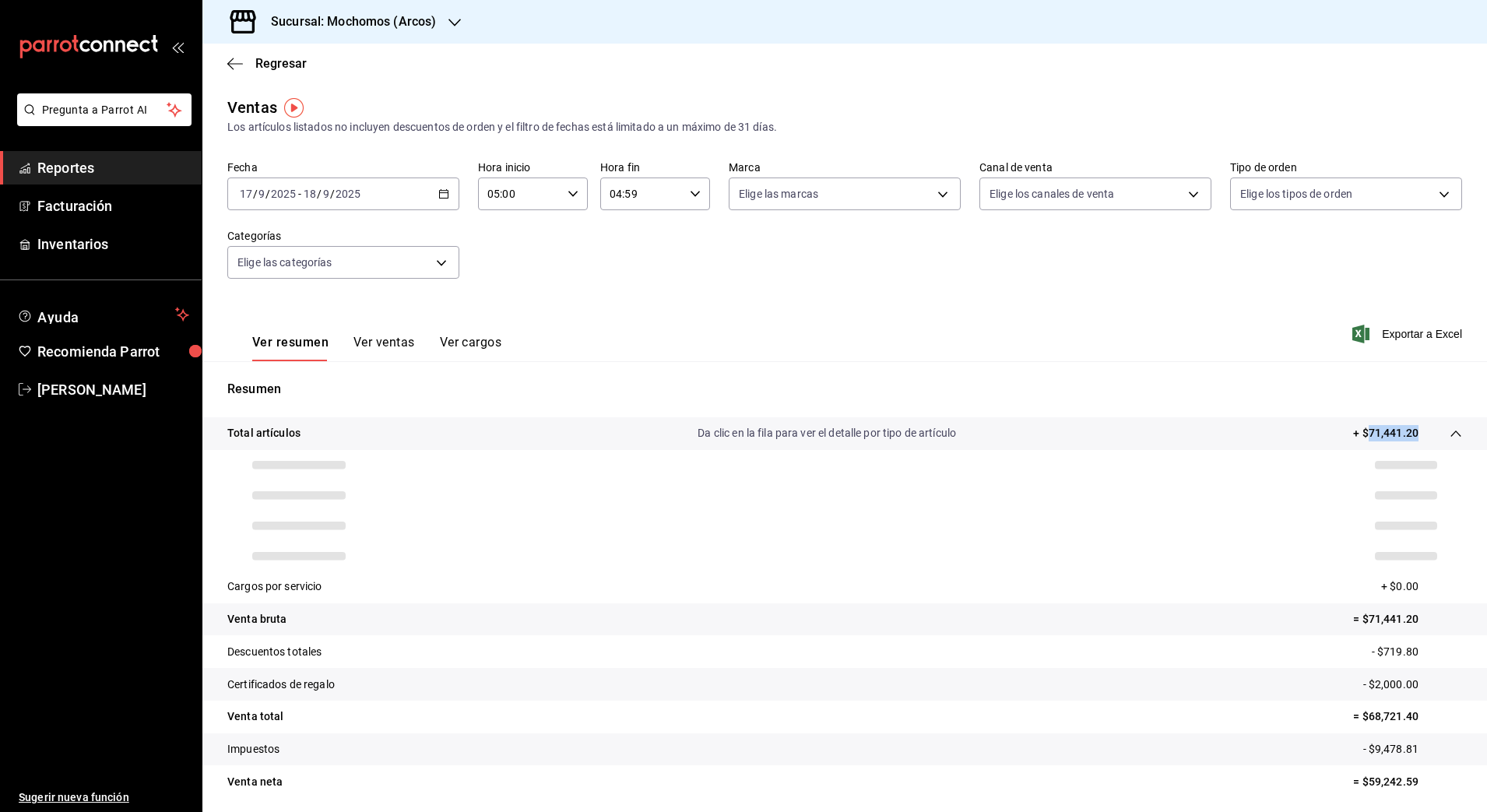
click at [1377, 430] on p "+ $71,441.20" at bounding box center [1386, 433] width 65 height 17
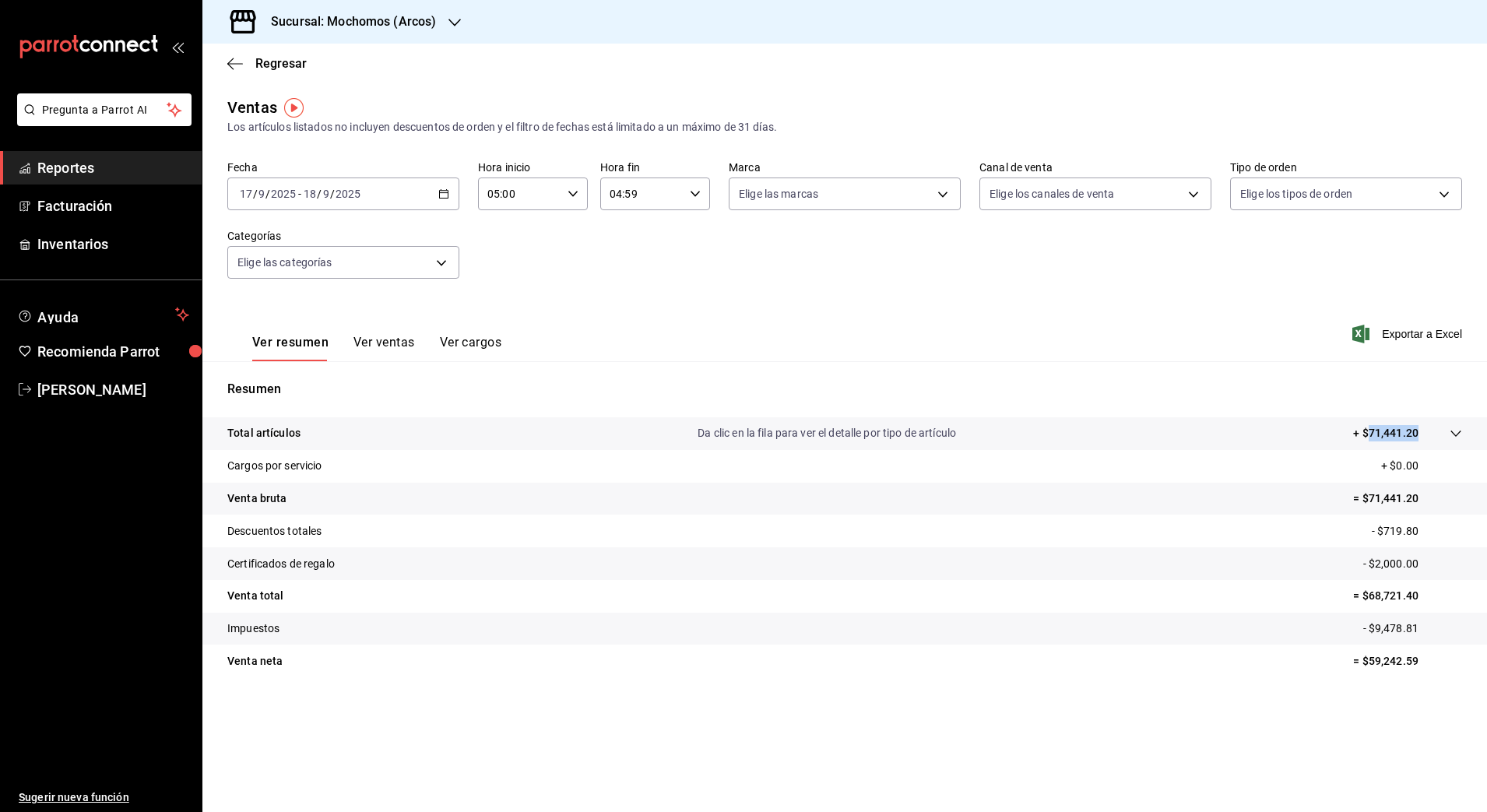
click at [446, 194] on icon "button" at bounding box center [444, 194] width 11 height 11
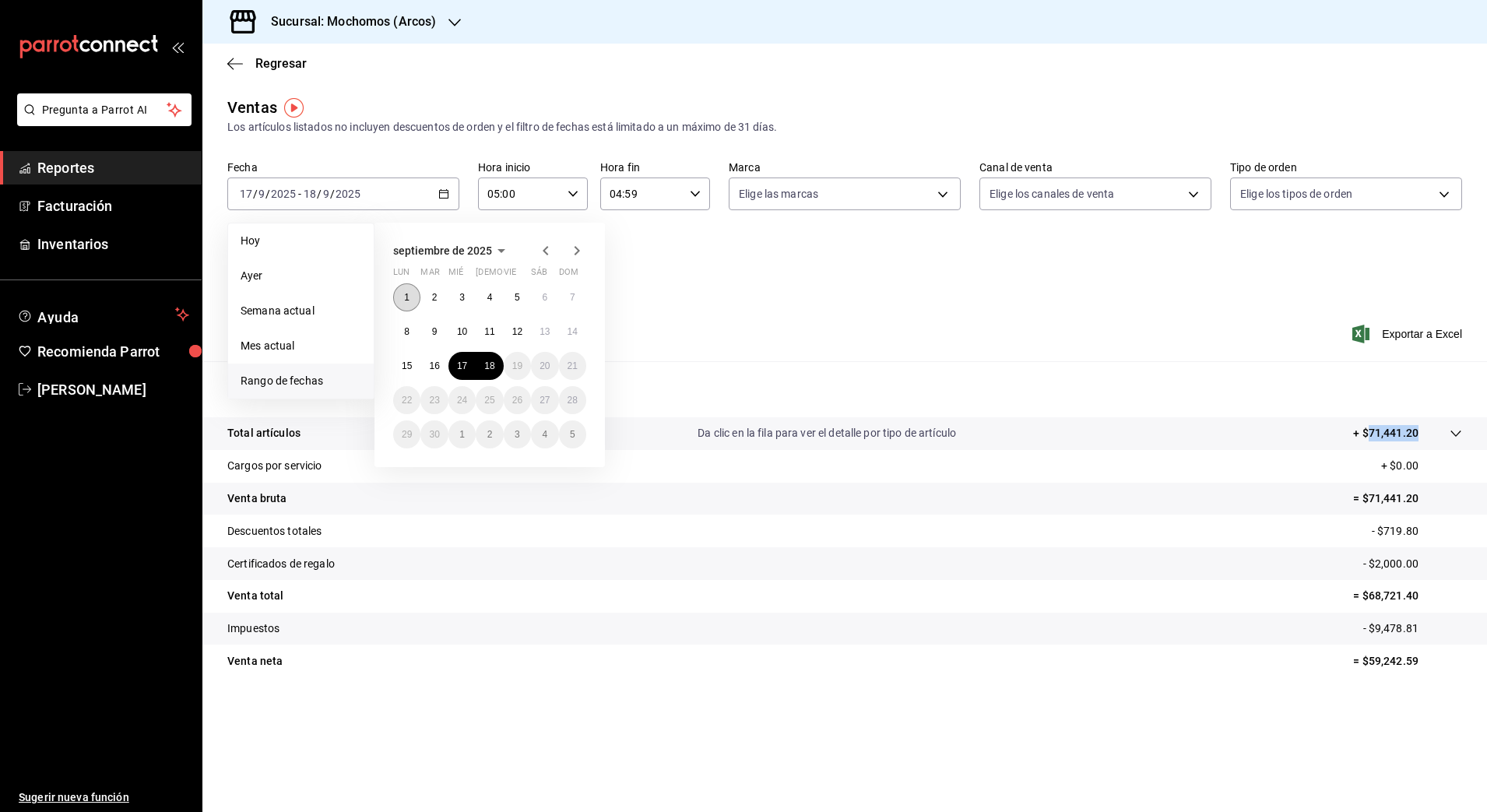
click at [408, 300] on abbr "1" at bounding box center [407, 298] width 6 height 11
click at [485, 368] on abbr "18" at bounding box center [489, 366] width 10 height 11
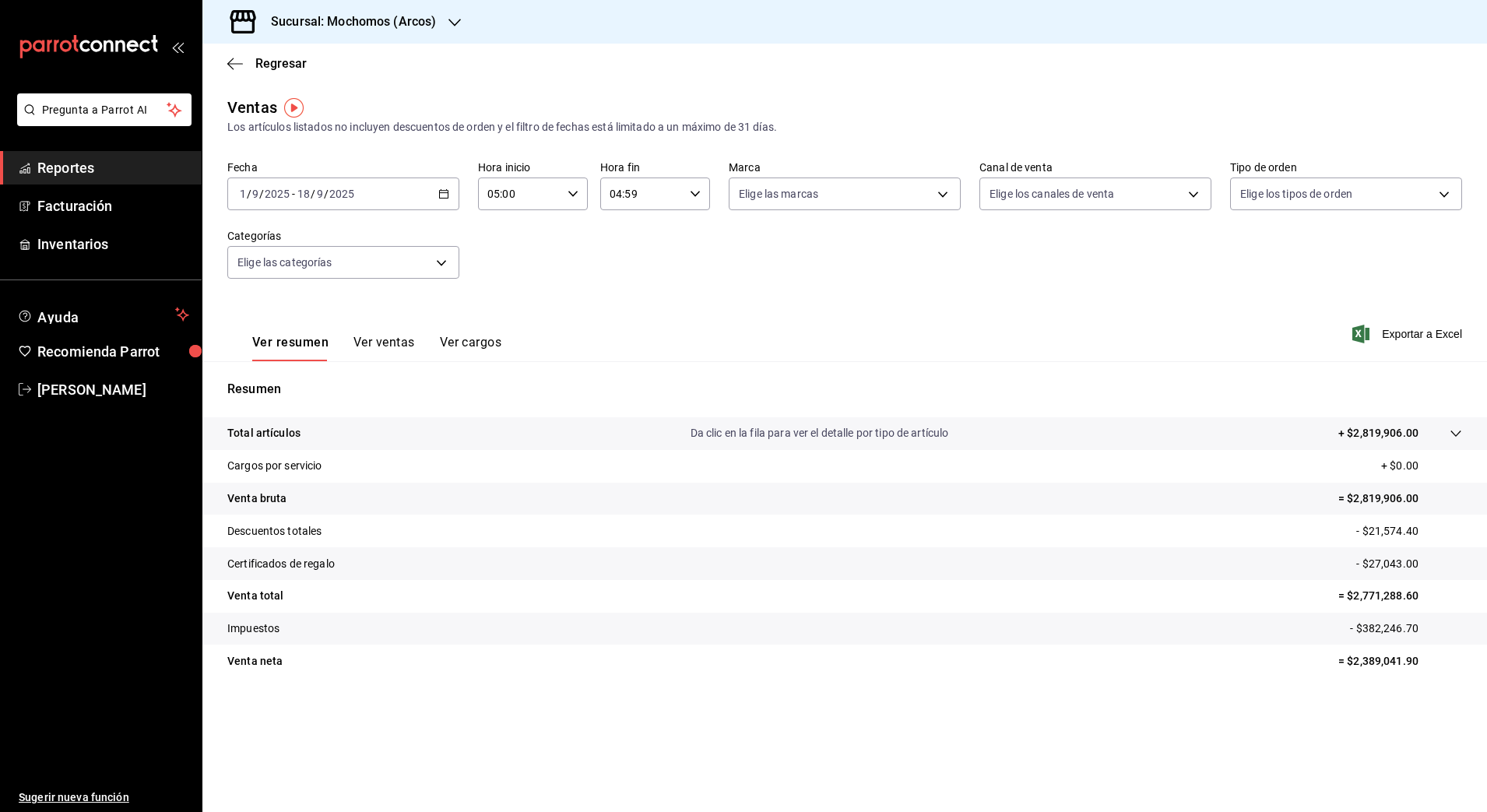
click at [1380, 630] on p "- $382,246.70" at bounding box center [1406, 629] width 112 height 17
click at [1368, 599] on p "= $2,771,288.60" at bounding box center [1400, 596] width 123 height 17
click at [1391, 661] on p "= $2,389,041.90" at bounding box center [1400, 662] width 123 height 17
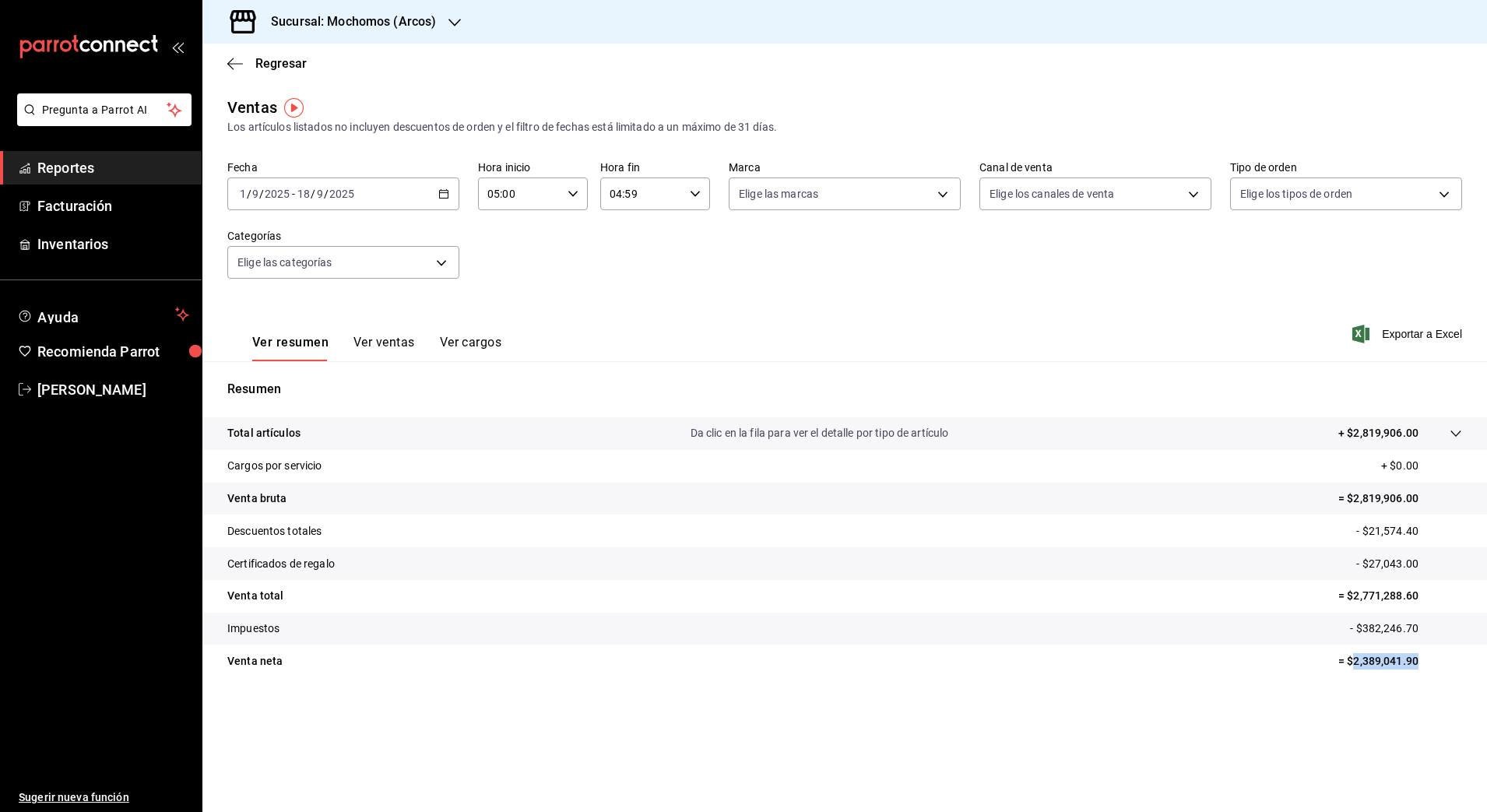
click at [1391, 661] on p "= $2,389,041.90" at bounding box center [1400, 662] width 123 height 17
click at [1378, 528] on p "- $21,574.40" at bounding box center [1409, 532] width 106 height 17
click at [1388, 564] on p "- $27,043.00" at bounding box center [1409, 564] width 106 height 17
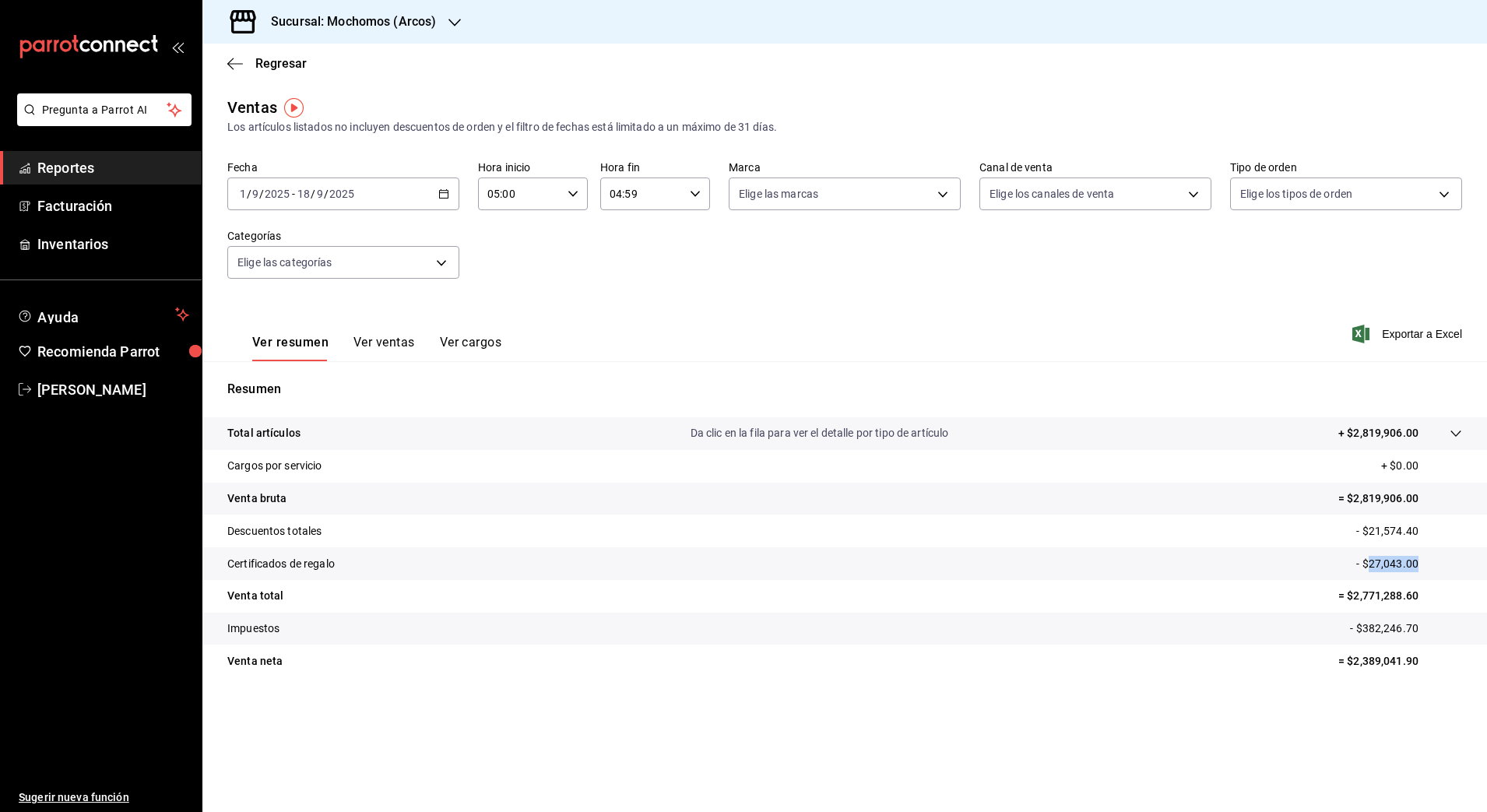
click at [139, 170] on span "Reportes" at bounding box center [113, 167] width 152 height 21
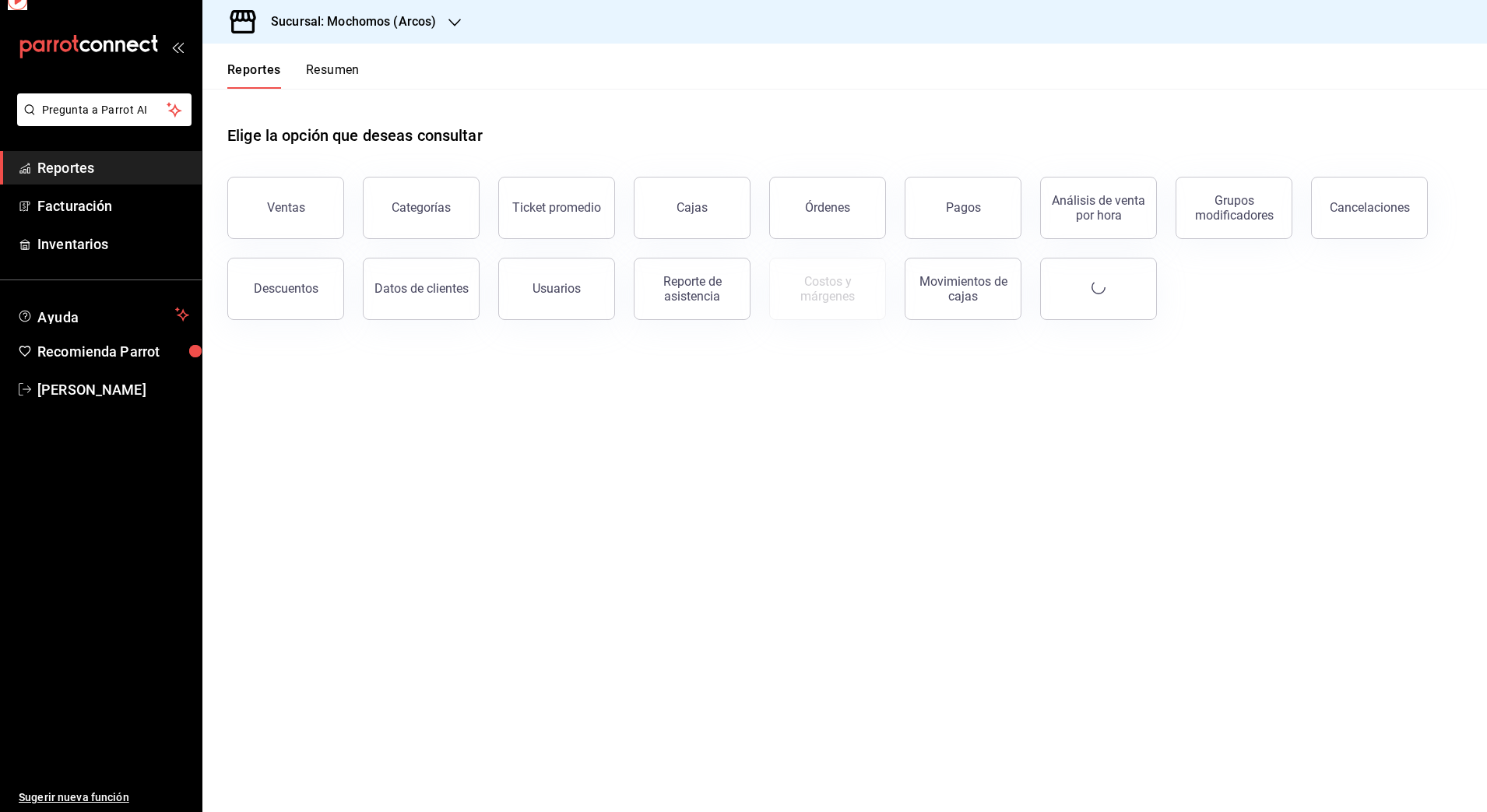
click at [139, 170] on span "Reportes" at bounding box center [113, 167] width 152 height 21
click at [816, 216] on button "Órdenes" at bounding box center [828, 207] width 117 height 62
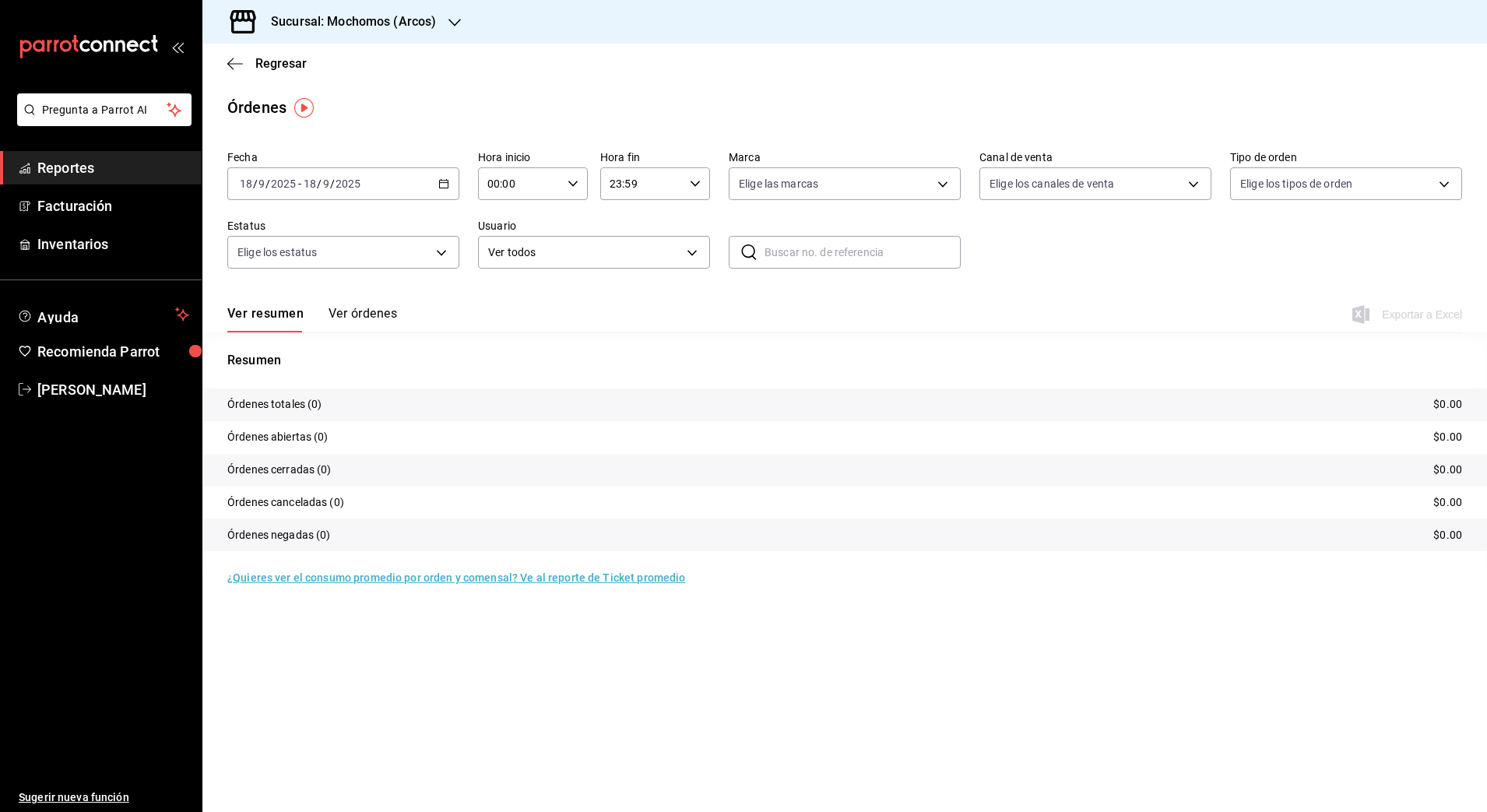
click at [437, 185] on div "[DATE] [DATE] - [DATE] [DATE]" at bounding box center [343, 183] width 232 height 32
click at [291, 410] on span "Rango de fechas" at bounding box center [301, 406] width 121 height 17
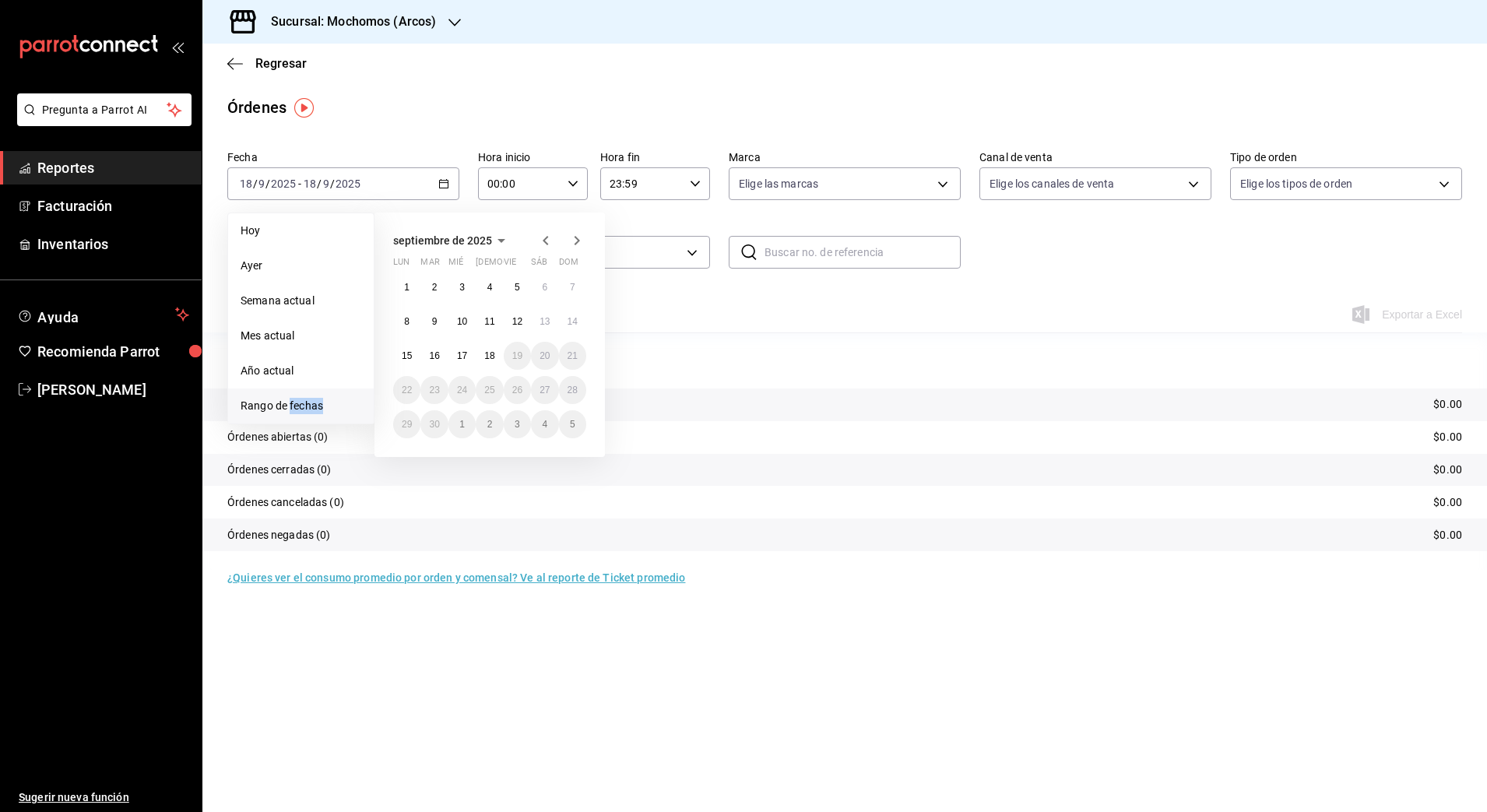
click at [291, 410] on span "Rango de fechas" at bounding box center [301, 406] width 121 height 17
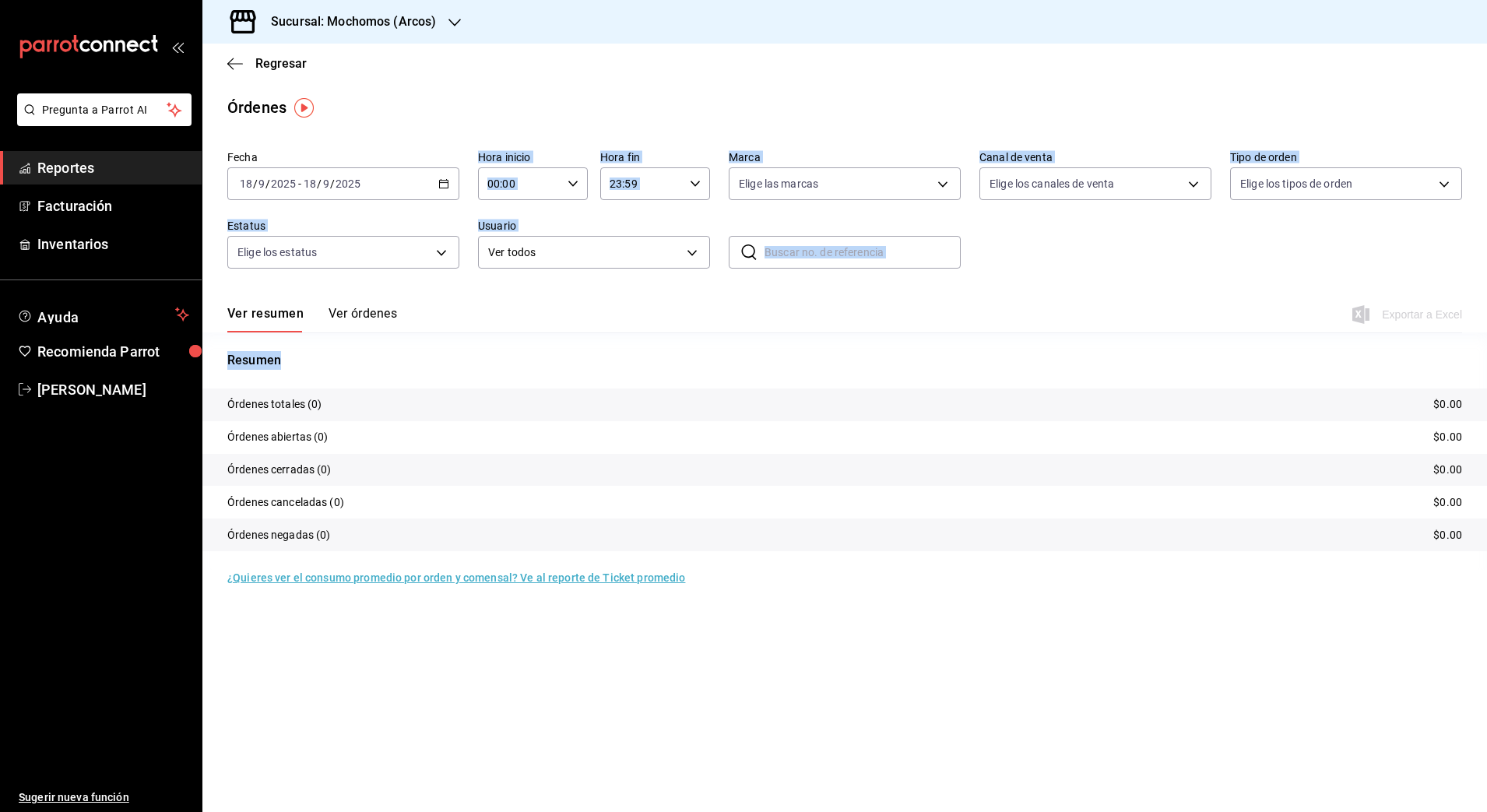
drag, startPoint x: 291, startPoint y: 410, endPoint x: 442, endPoint y: 173, distance: 281.0
click at [442, 173] on div "Fecha [DATE] [DATE] - [DATE] [DATE] Hora inicio 00:00 Hora inicio Hora fin 23:5…" at bounding box center [845, 365] width 1285 height 442
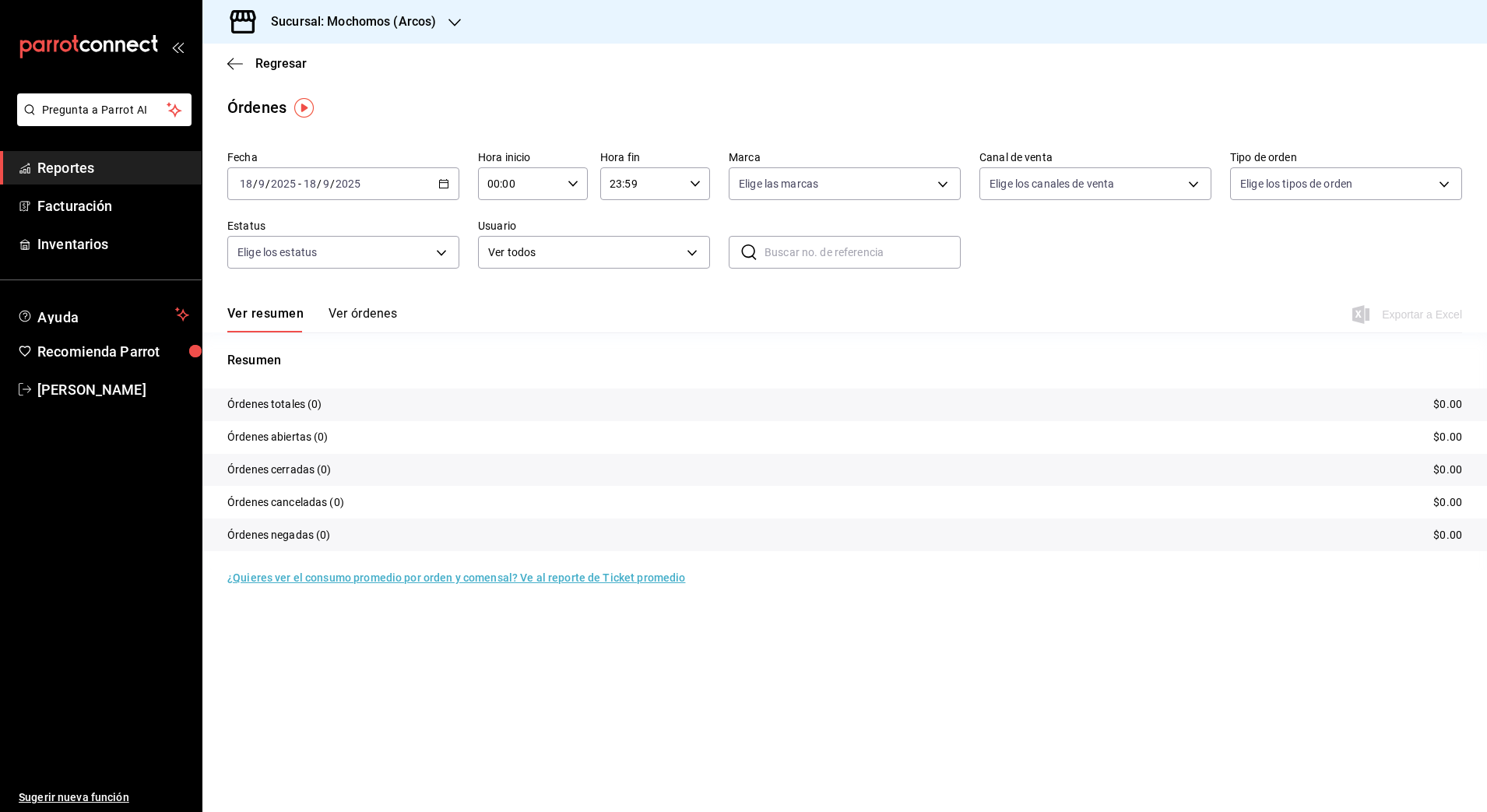
click at [442, 173] on div "[DATE] [DATE] - [DATE] [DATE]" at bounding box center [343, 183] width 232 height 32
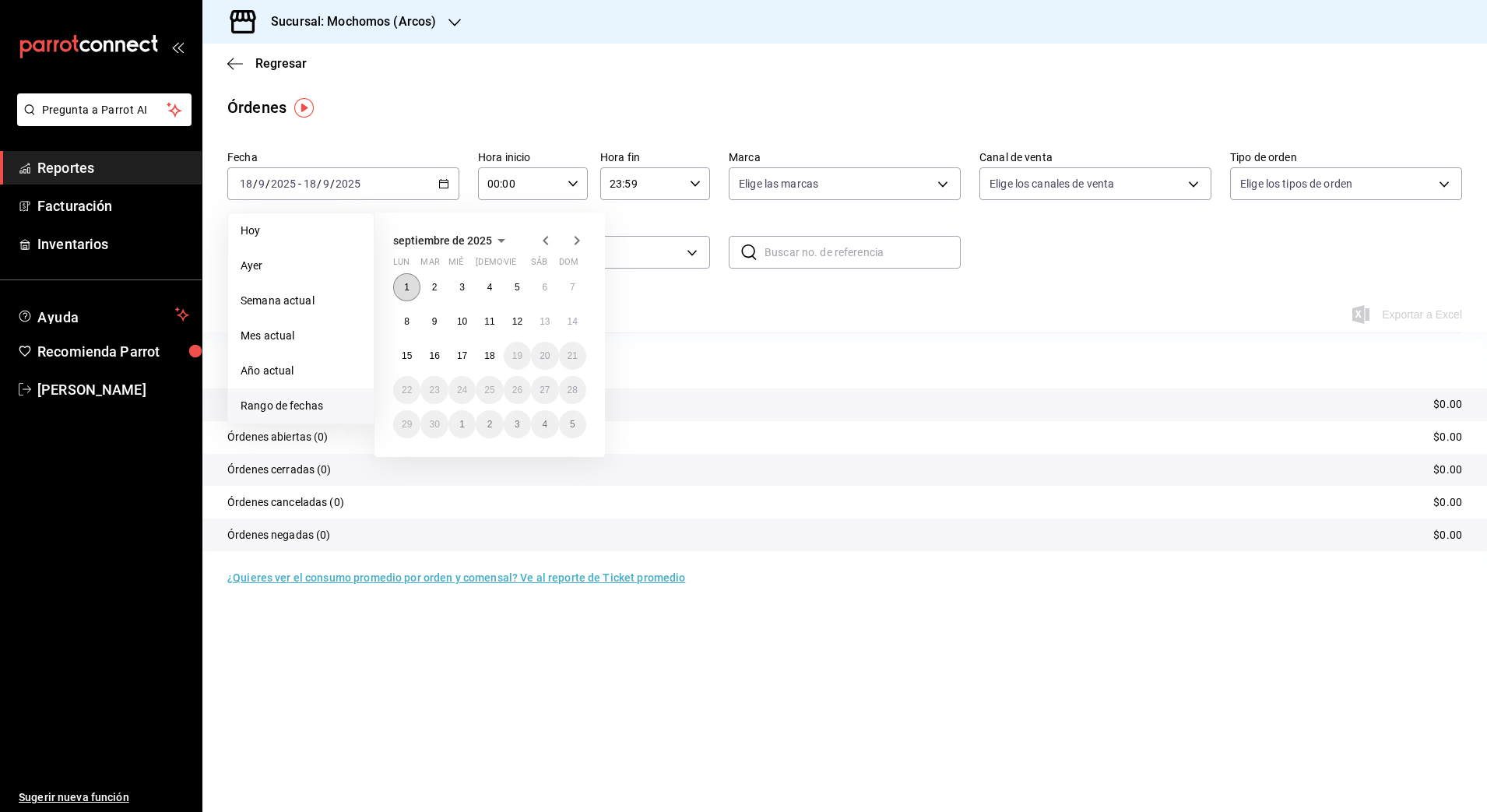
click at [404, 290] on button "1" at bounding box center [407, 287] width 27 height 28
click at [489, 355] on abbr "18" at bounding box center [489, 355] width 10 height 11
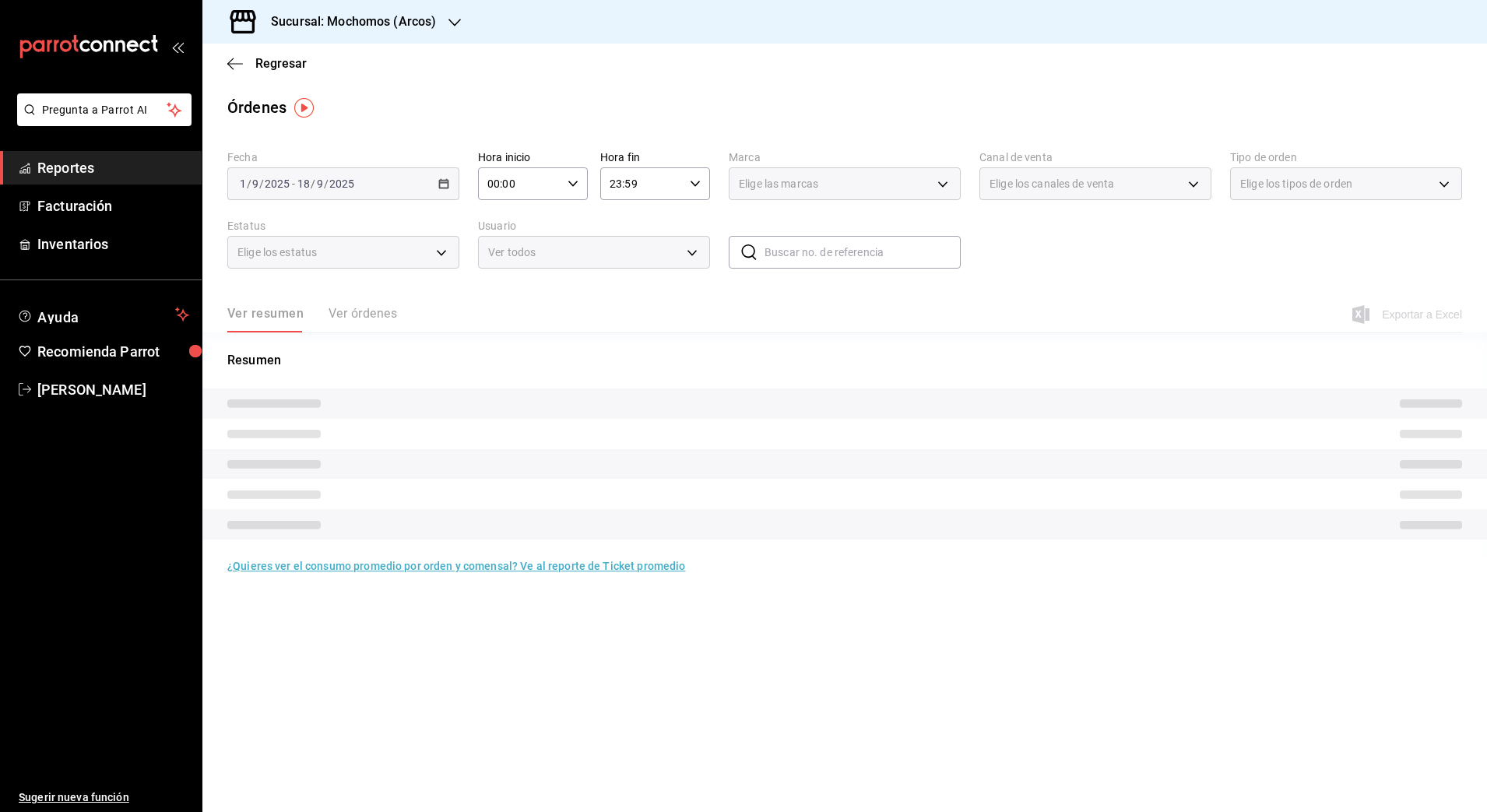
click at [571, 181] on icon "button" at bounding box center [574, 184] width 11 height 11
click at [505, 280] on div "02" at bounding box center [506, 298] width 56 height 37
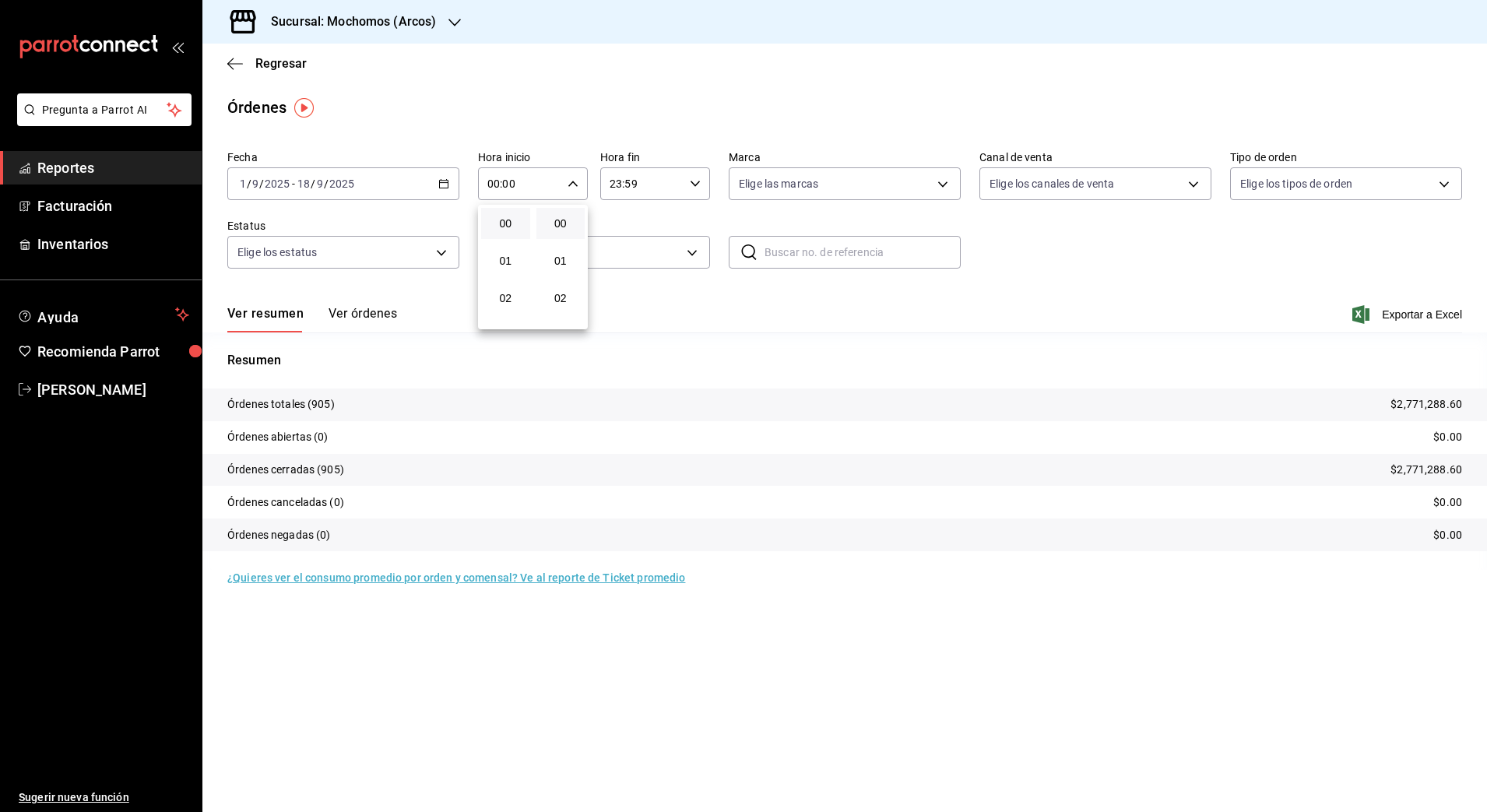
click at [508, 232] on button "00" at bounding box center [505, 224] width 49 height 32
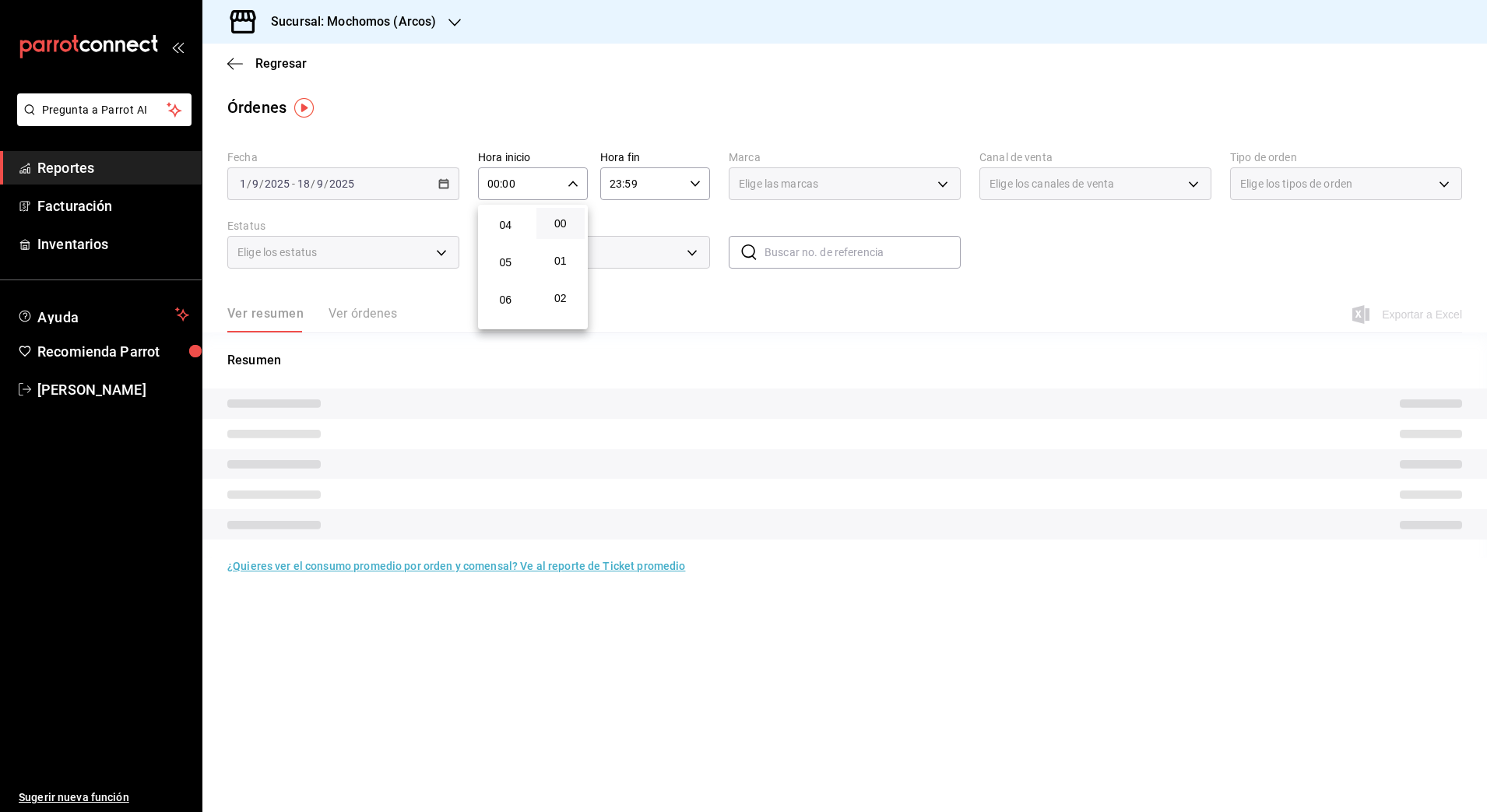
scroll to position [156, 0]
click at [507, 249] on span "05" at bounding box center [505, 254] width 31 height 12
type input "05:00"
click at [563, 229] on span "00" at bounding box center [561, 223] width 31 height 12
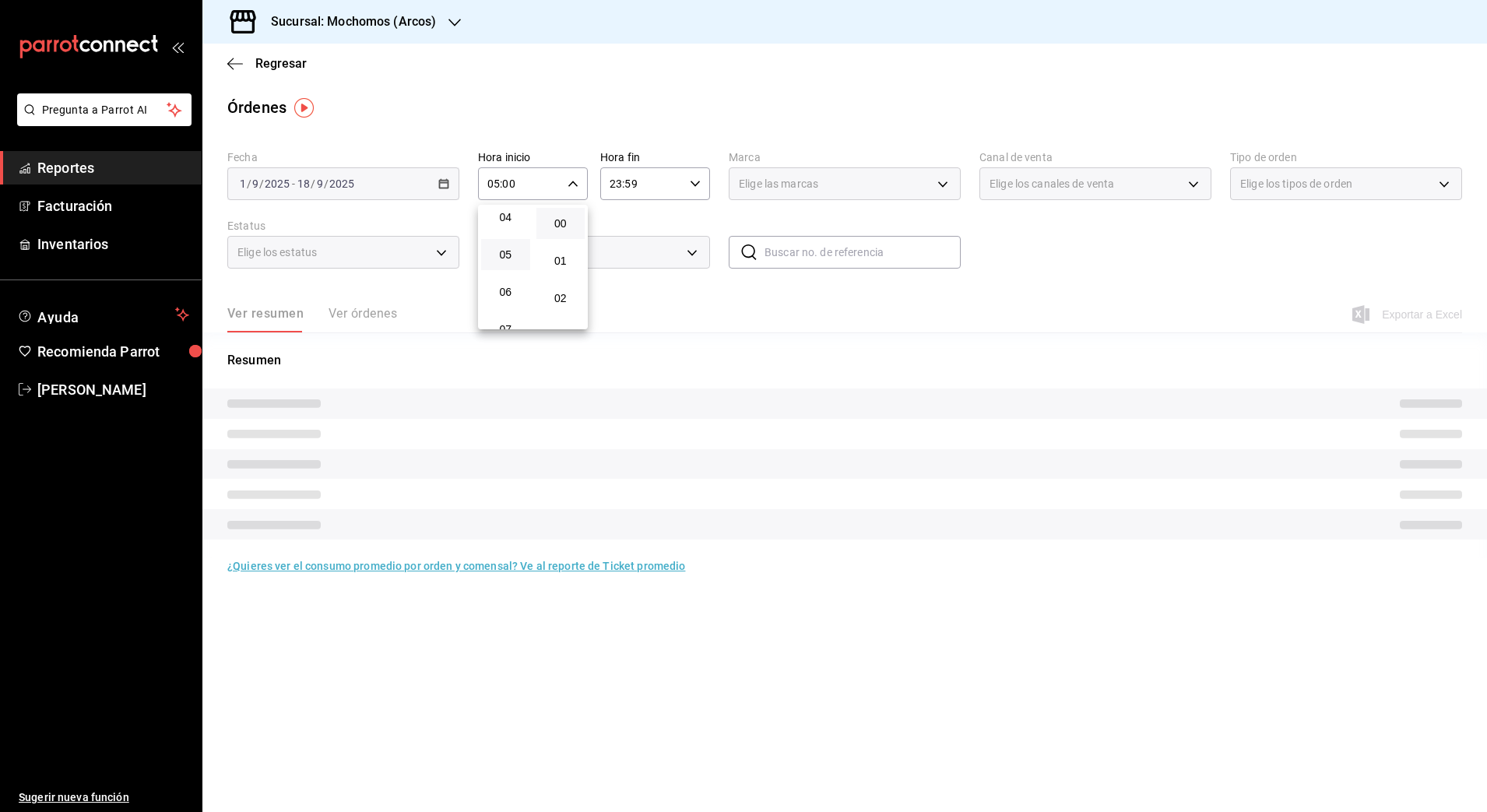
click at [682, 186] on div at bounding box center [744, 406] width 1487 height 812
click at [692, 186] on icon "button" at bounding box center [695, 184] width 11 height 11
click at [626, 273] on span "22" at bounding box center [627, 273] width 31 height 12
type input "22:59"
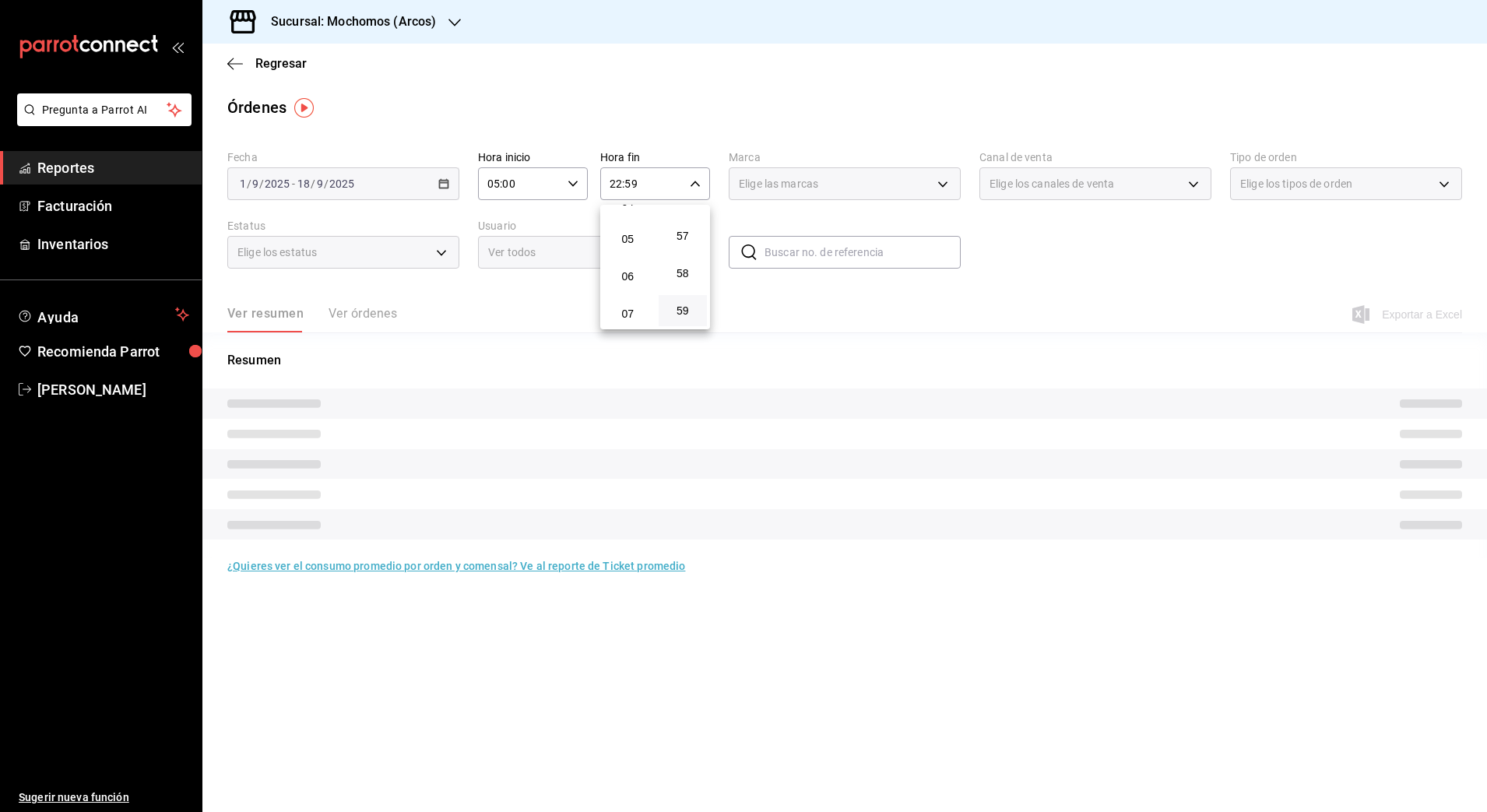
scroll to position [110, 0]
click at [626, 273] on button "04" at bounding box center [627, 263] width 49 height 32
type input "04:59"
click at [679, 306] on span "59" at bounding box center [683, 310] width 31 height 12
click at [766, 306] on div at bounding box center [744, 406] width 1487 height 812
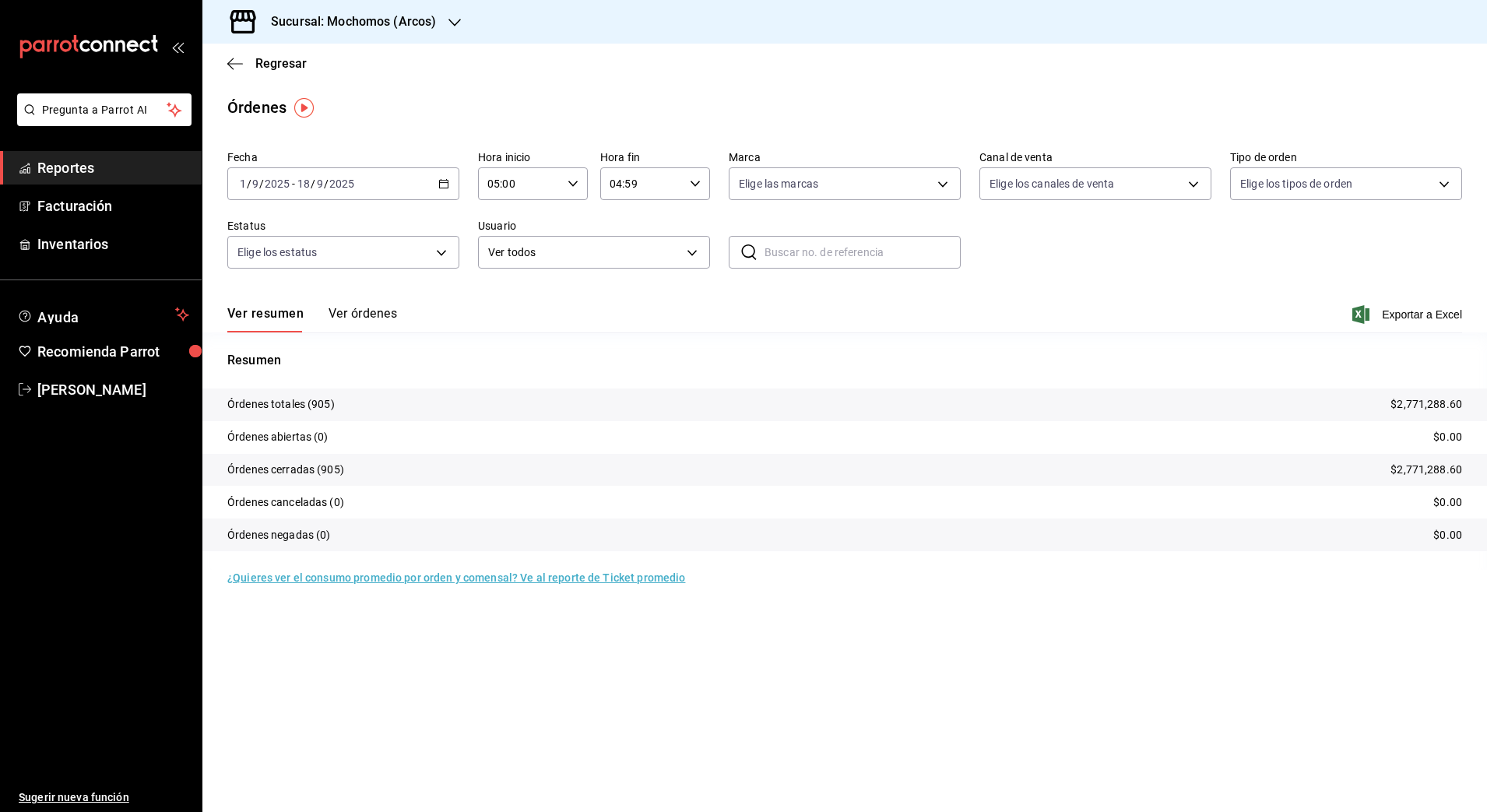
click at [446, 188] on icon "button" at bounding box center [444, 184] width 11 height 11
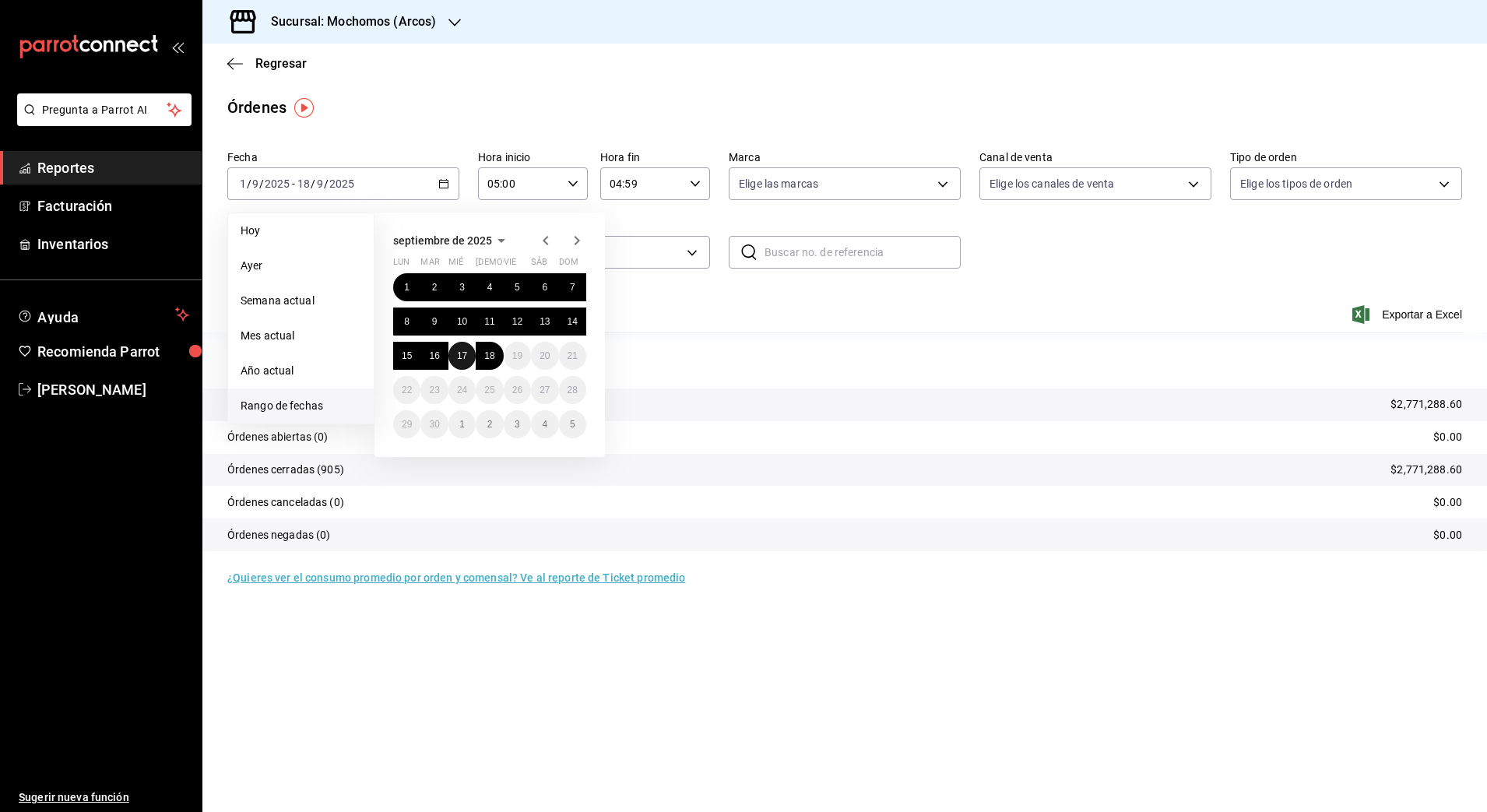
click at [463, 361] on button "17" at bounding box center [461, 355] width 27 height 28
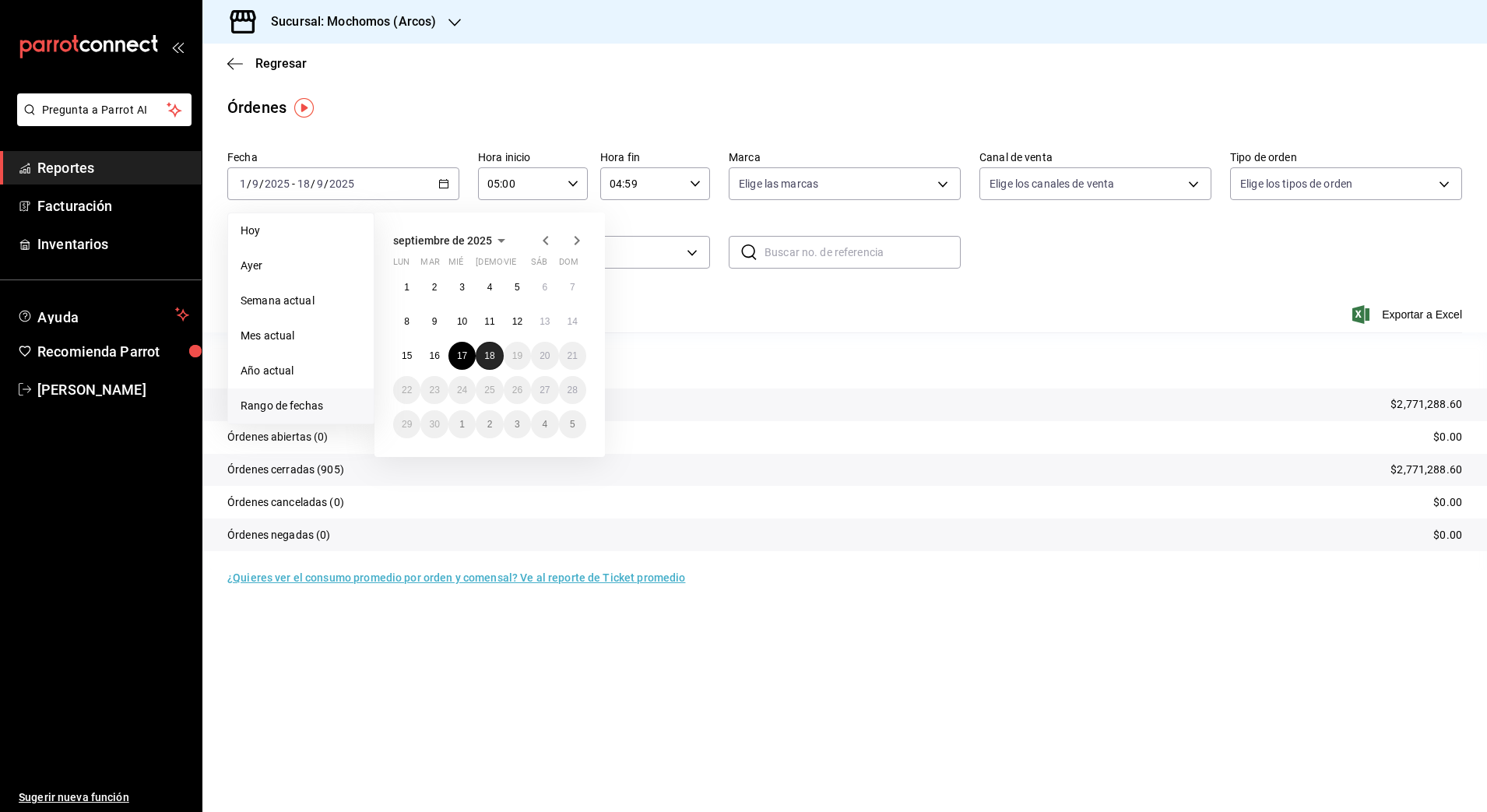
click at [487, 361] on button "18" at bounding box center [489, 355] width 27 height 28
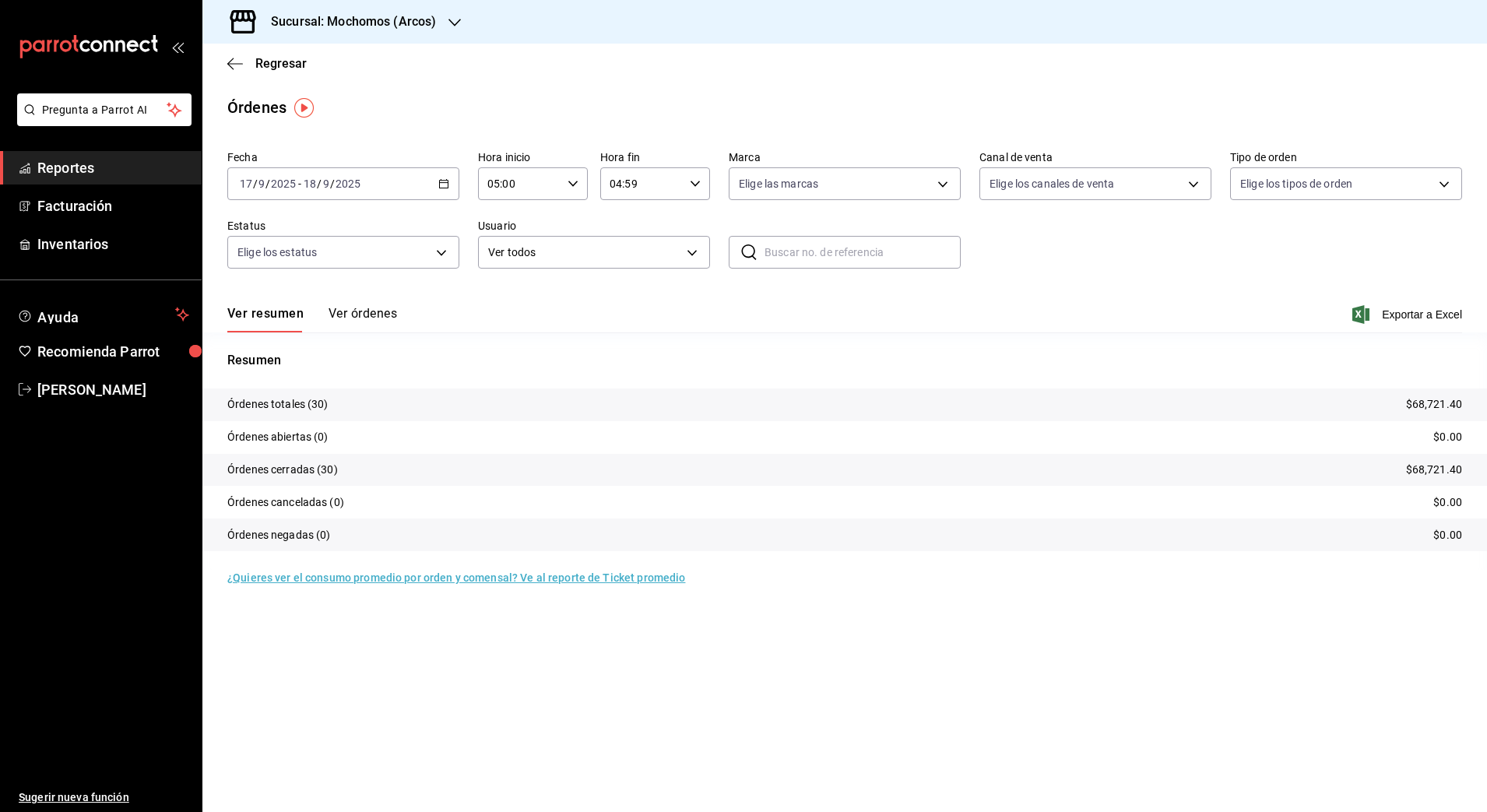
click at [450, 26] on icon "button" at bounding box center [454, 22] width 12 height 12
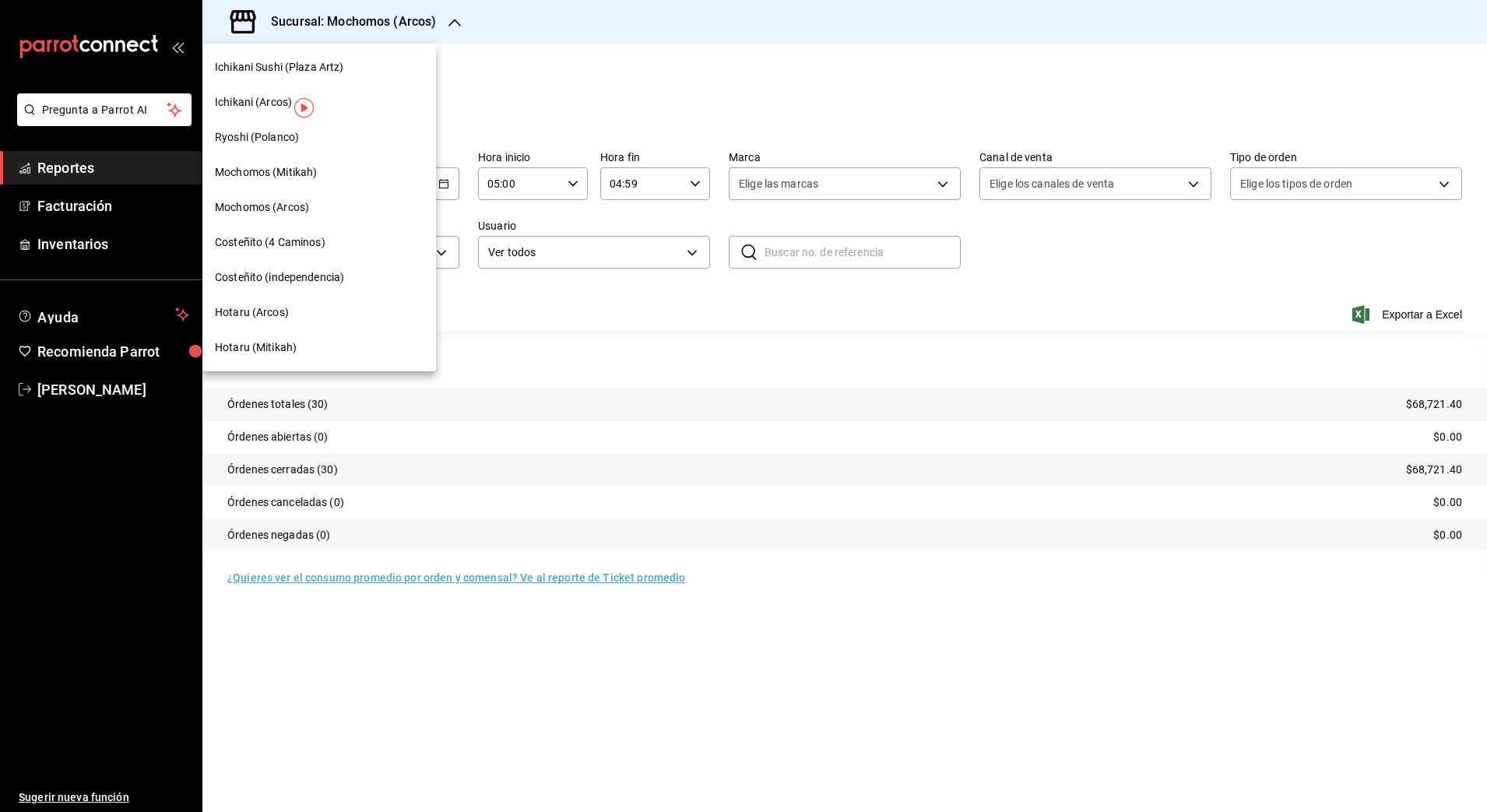
click at [261, 97] on span "Ichikani (Arcos)" at bounding box center [253, 103] width 77 height 17
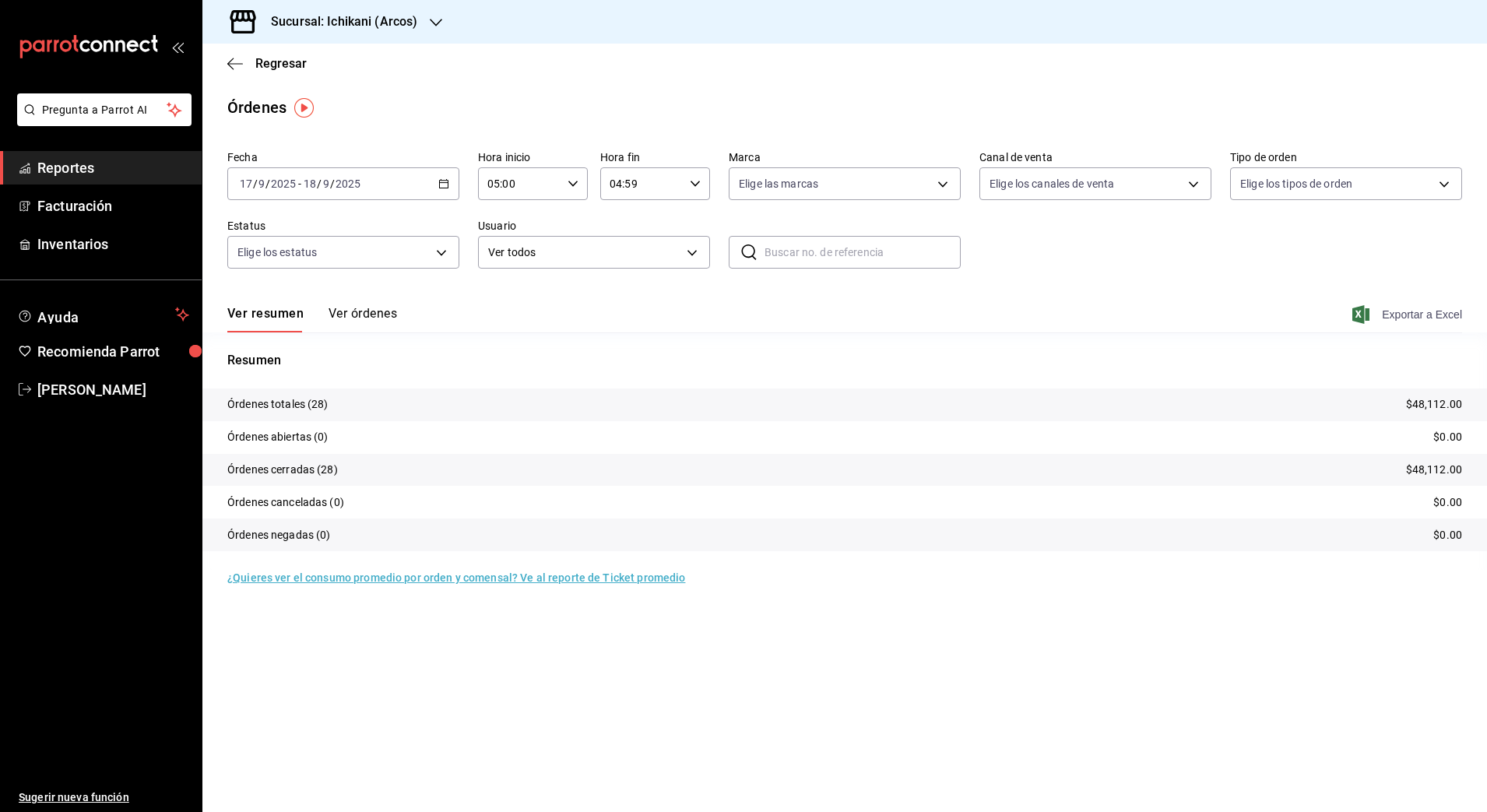
click at [1387, 307] on span "Exportar a Excel" at bounding box center [1408, 315] width 107 height 19
click at [133, 170] on span "Reportes" at bounding box center [113, 167] width 152 height 21
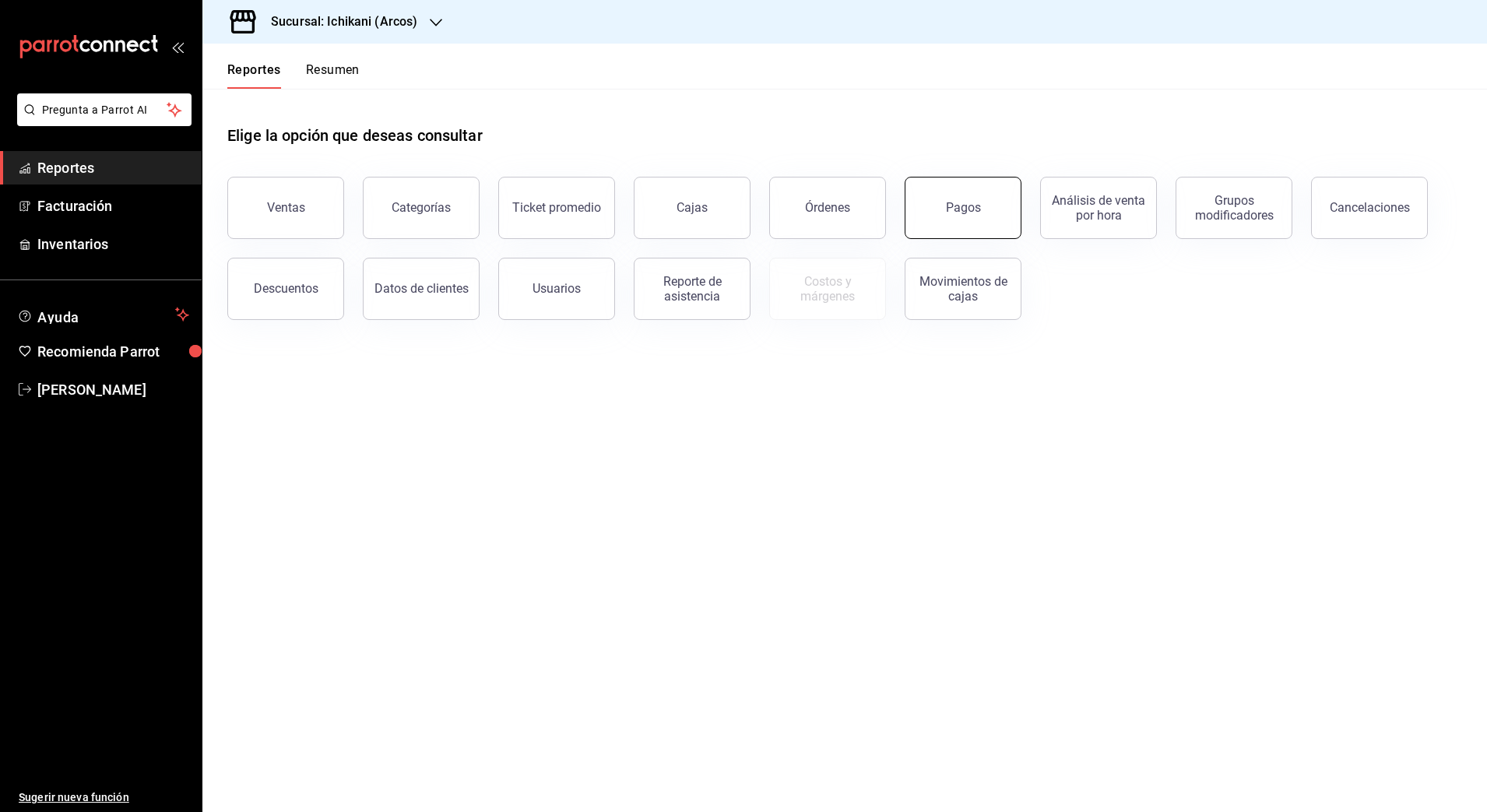
click at [945, 220] on button "Pagos" at bounding box center [963, 207] width 117 height 62
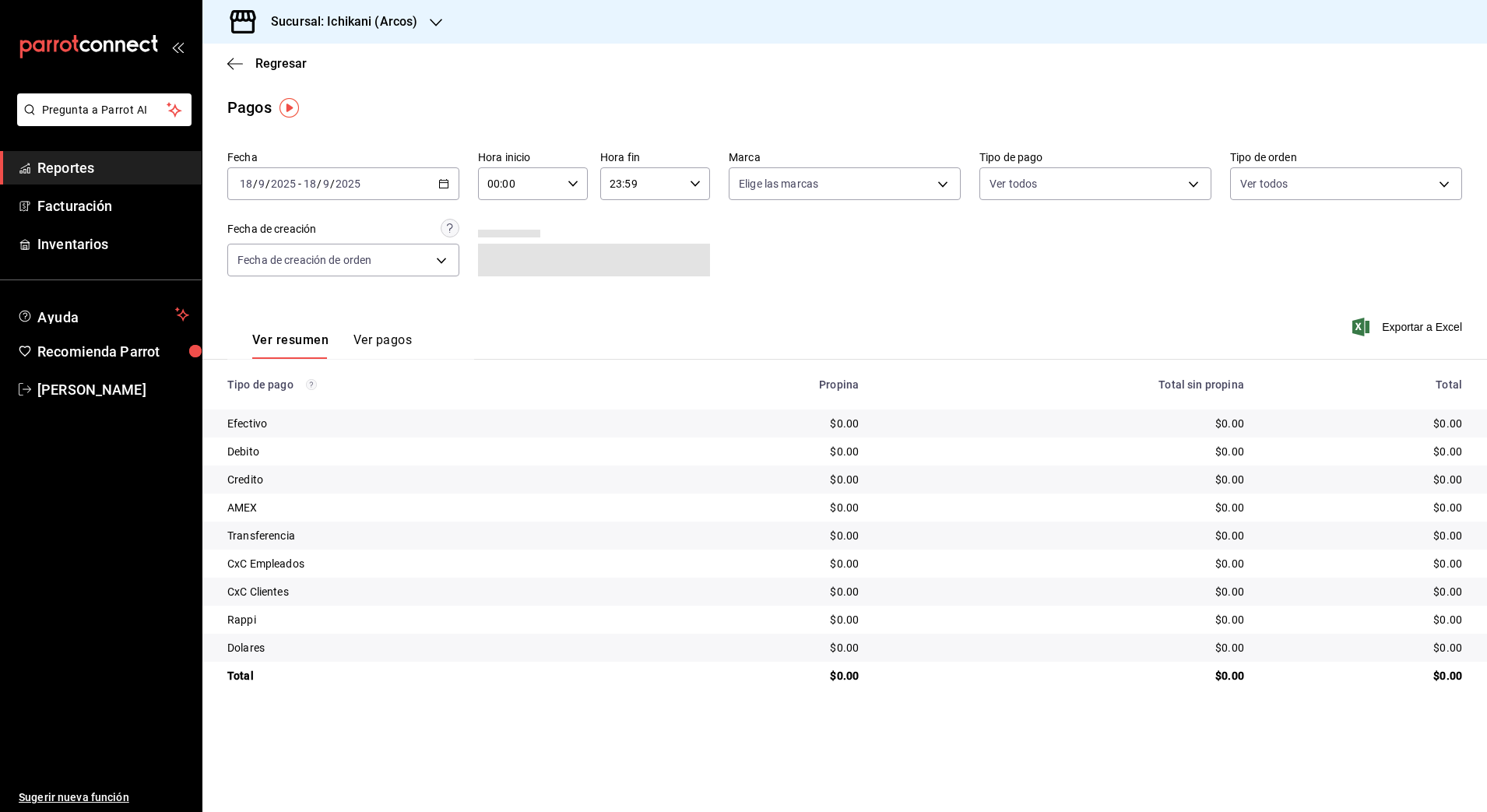
click at [443, 187] on \(Stroke\) "button" at bounding box center [444, 184] width 9 height 8
click at [332, 407] on span "Rango de fechas" at bounding box center [301, 406] width 121 height 17
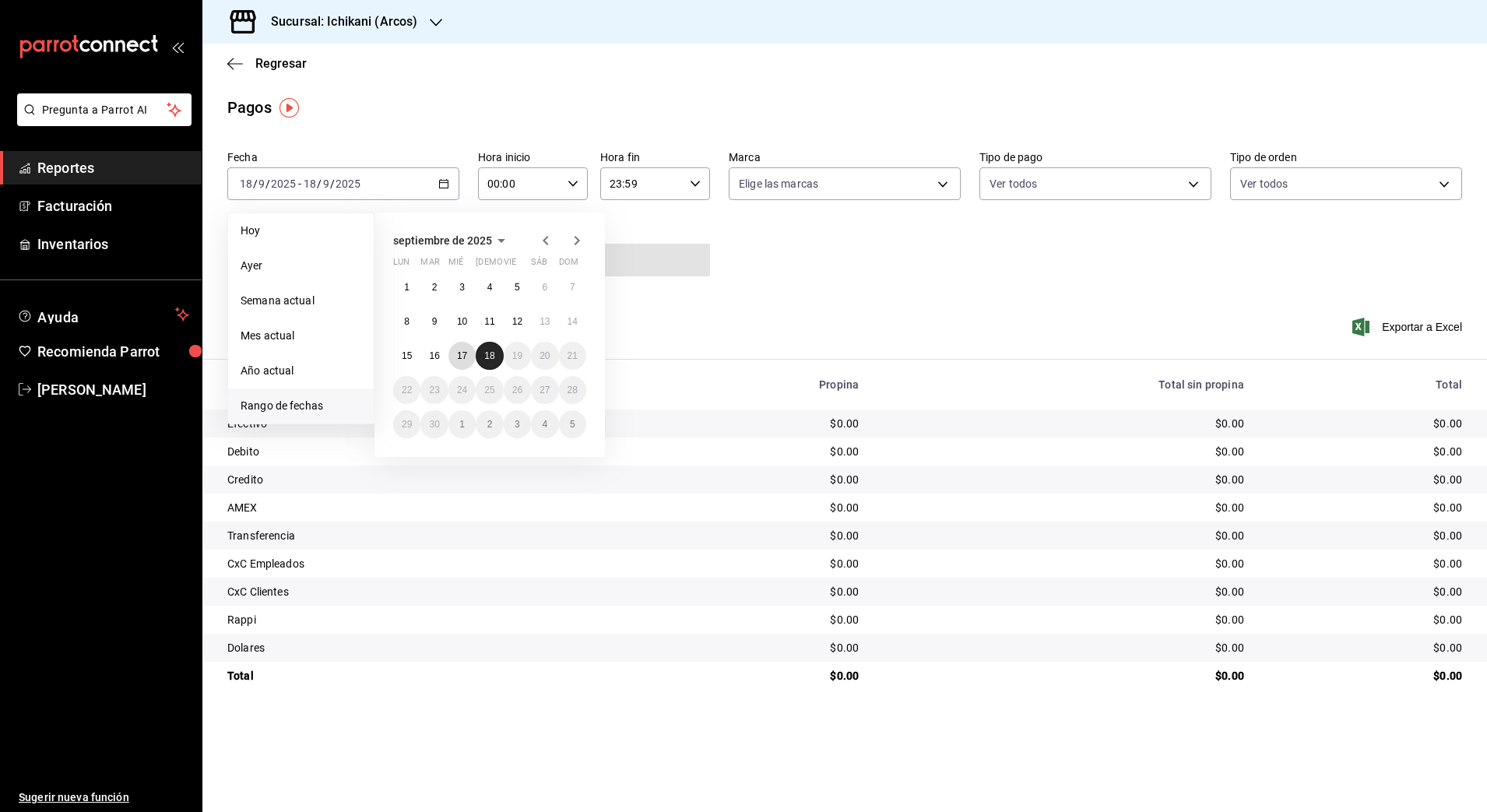
drag, startPoint x: 460, startPoint y: 356, endPoint x: 496, endPoint y: 354, distance: 36.1
click at [496, 354] on div "1 2 3 4 5 6 7 8 9 10 11 12 13 14 15 16 17 18 19 20 21 22 23 24 25 26 27 28 29 3…" at bounding box center [490, 355] width 193 height 165
click at [496, 354] on button "18" at bounding box center [489, 355] width 27 height 28
click at [472, 364] on button "17" at bounding box center [461, 355] width 27 height 28
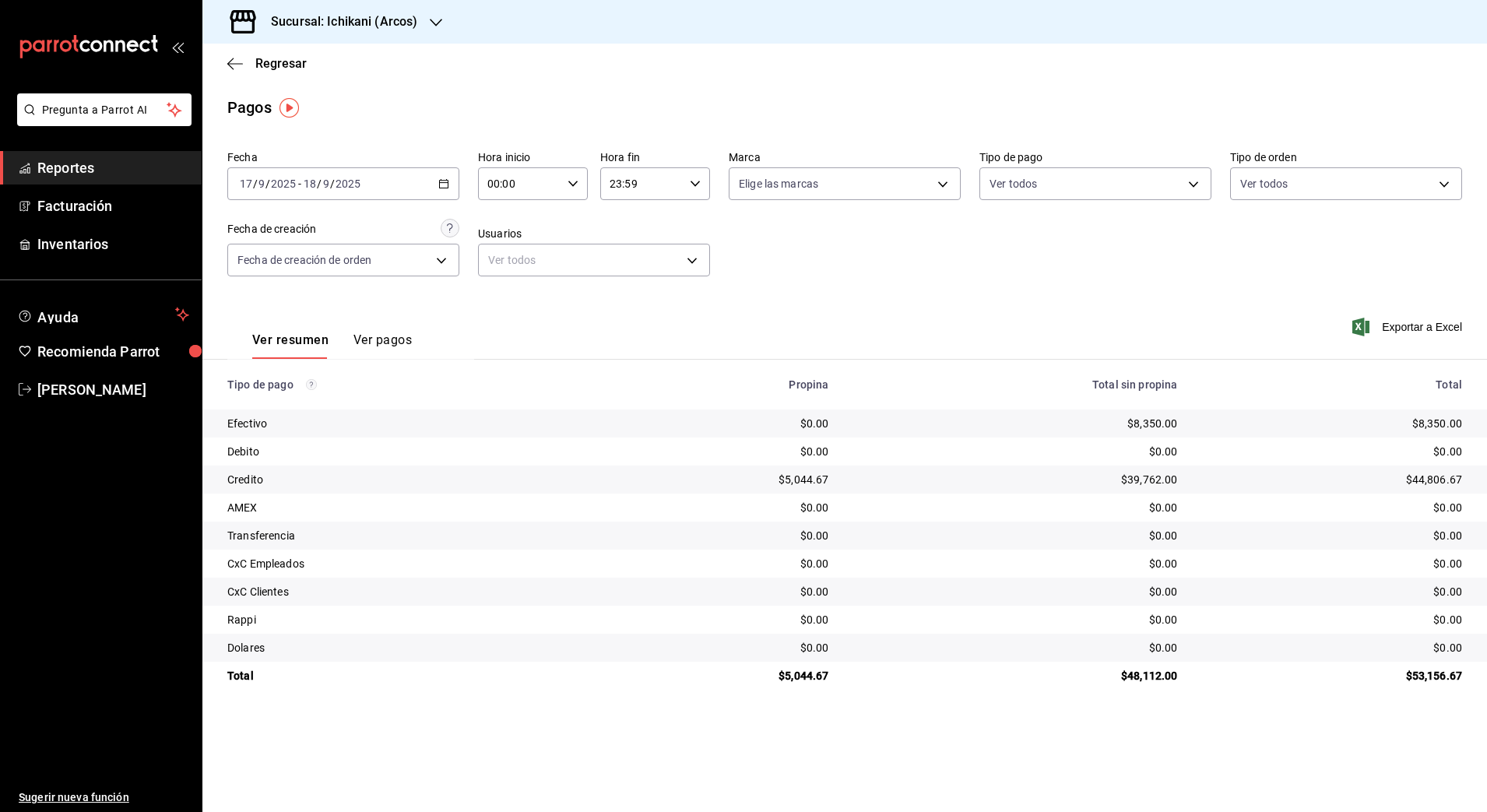
click at [573, 180] on icon "button" at bounding box center [574, 184] width 11 height 11
click at [500, 264] on span "01" at bounding box center [505, 260] width 31 height 12
type input "01:00"
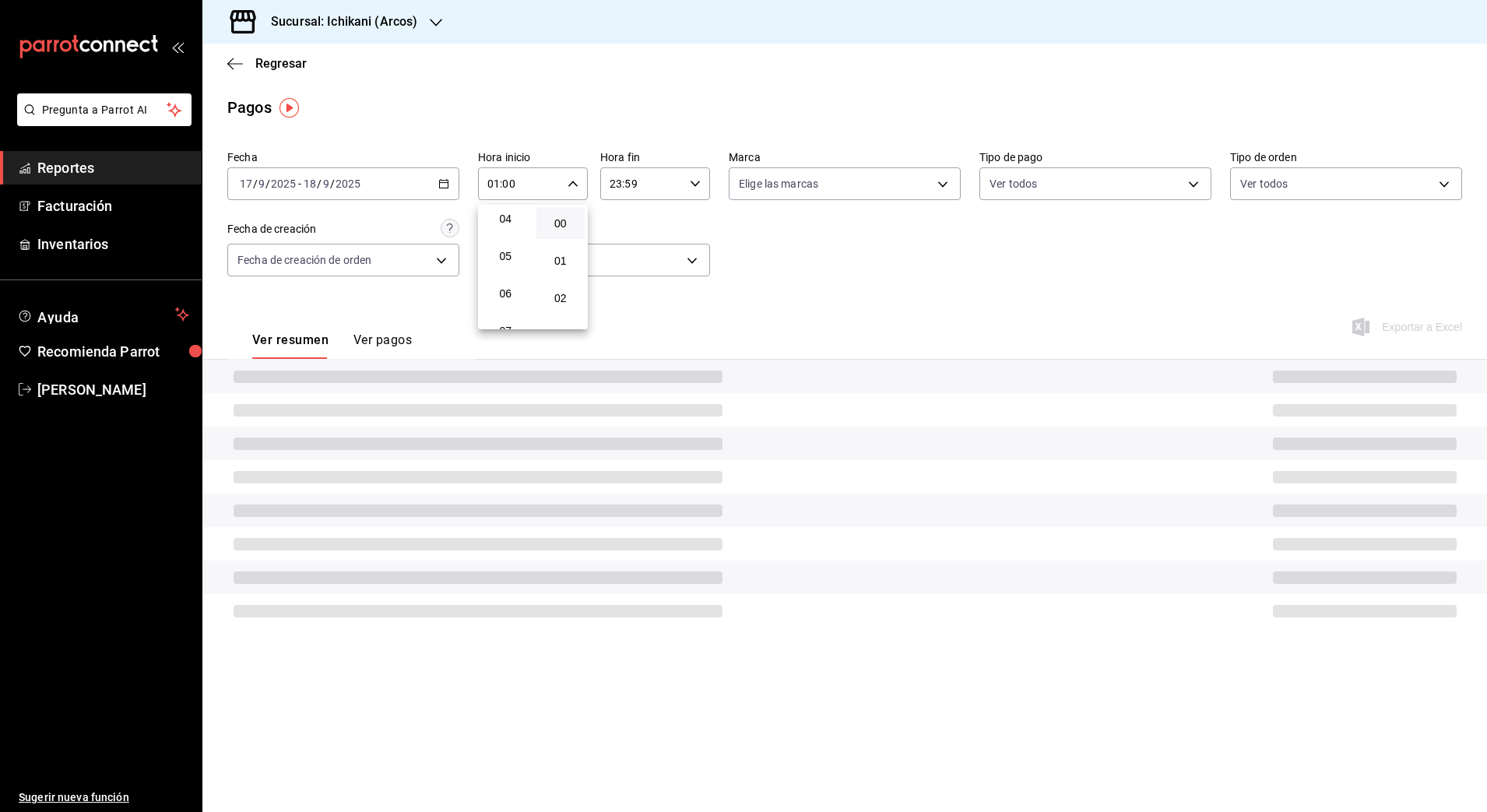
scroll to position [156, 0]
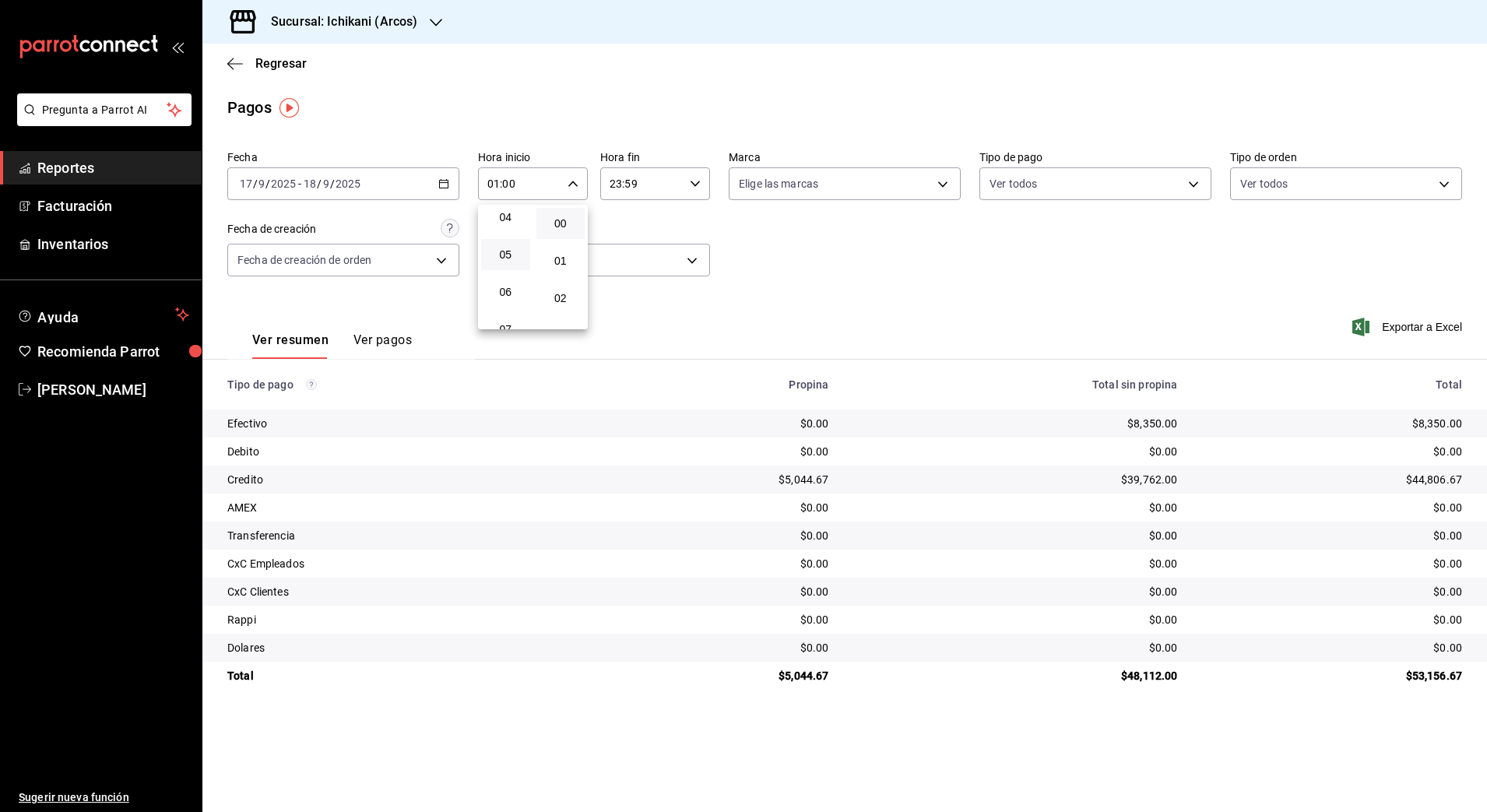
click at [500, 264] on button "05" at bounding box center [505, 255] width 49 height 32
type input "05:00"
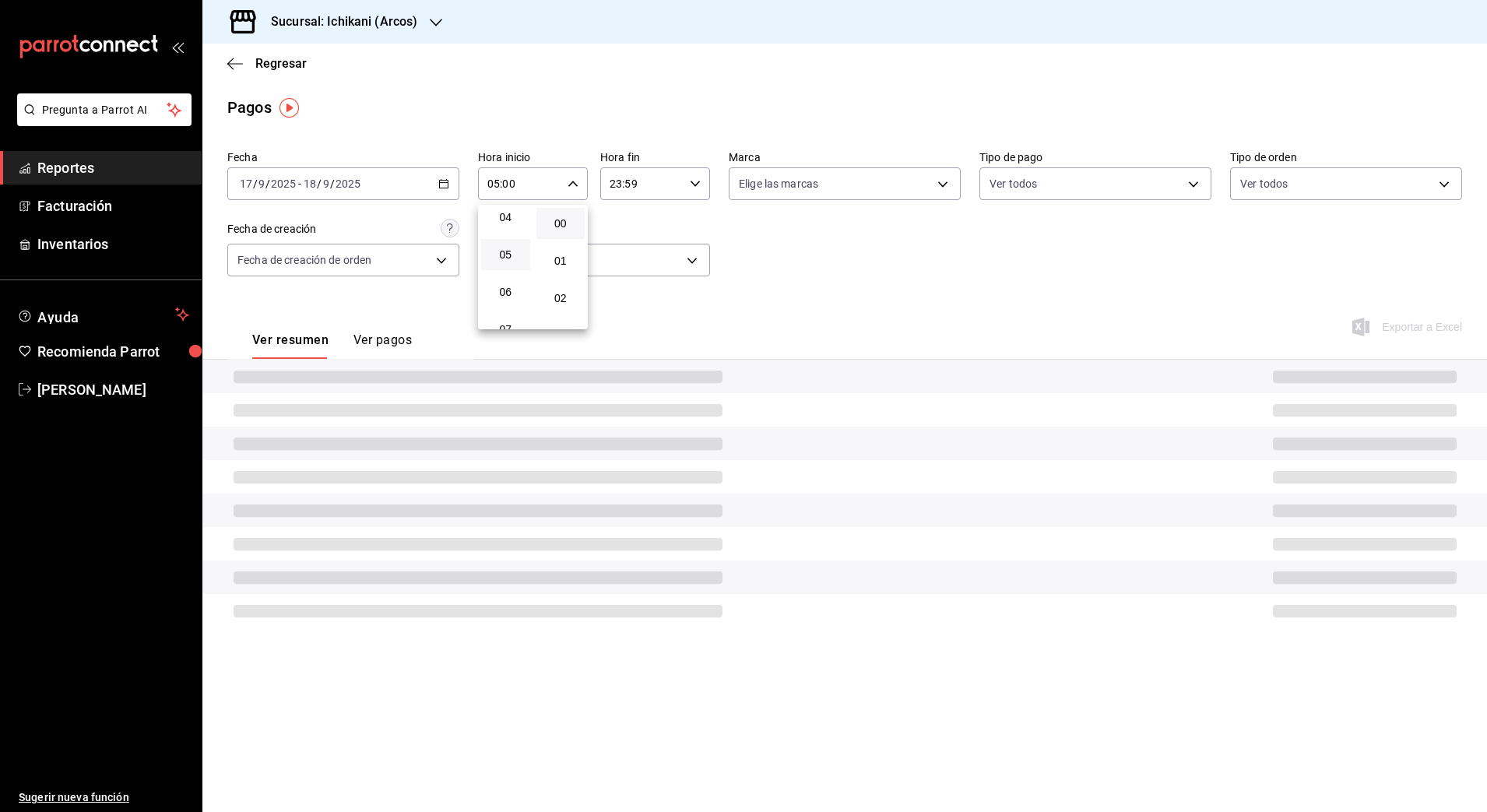
click at [553, 213] on button "00" at bounding box center [561, 224] width 49 height 32
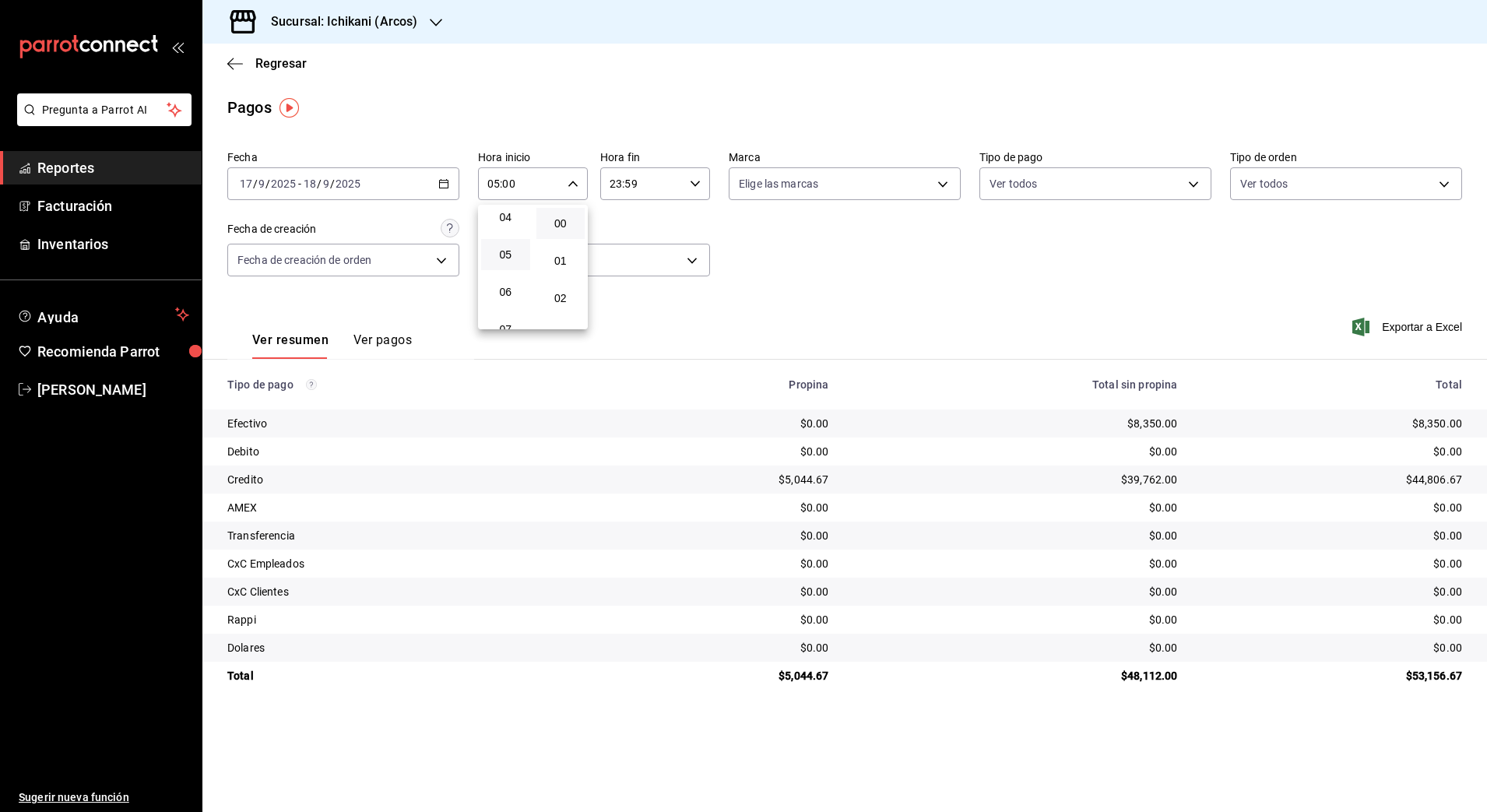
click at [653, 175] on div at bounding box center [744, 406] width 1487 height 812
click at [679, 181] on input "23:59" at bounding box center [642, 184] width 84 height 32
click at [631, 292] on div "23" at bounding box center [628, 311] width 56 height 37
click at [614, 341] on div at bounding box center [744, 406] width 1487 height 812
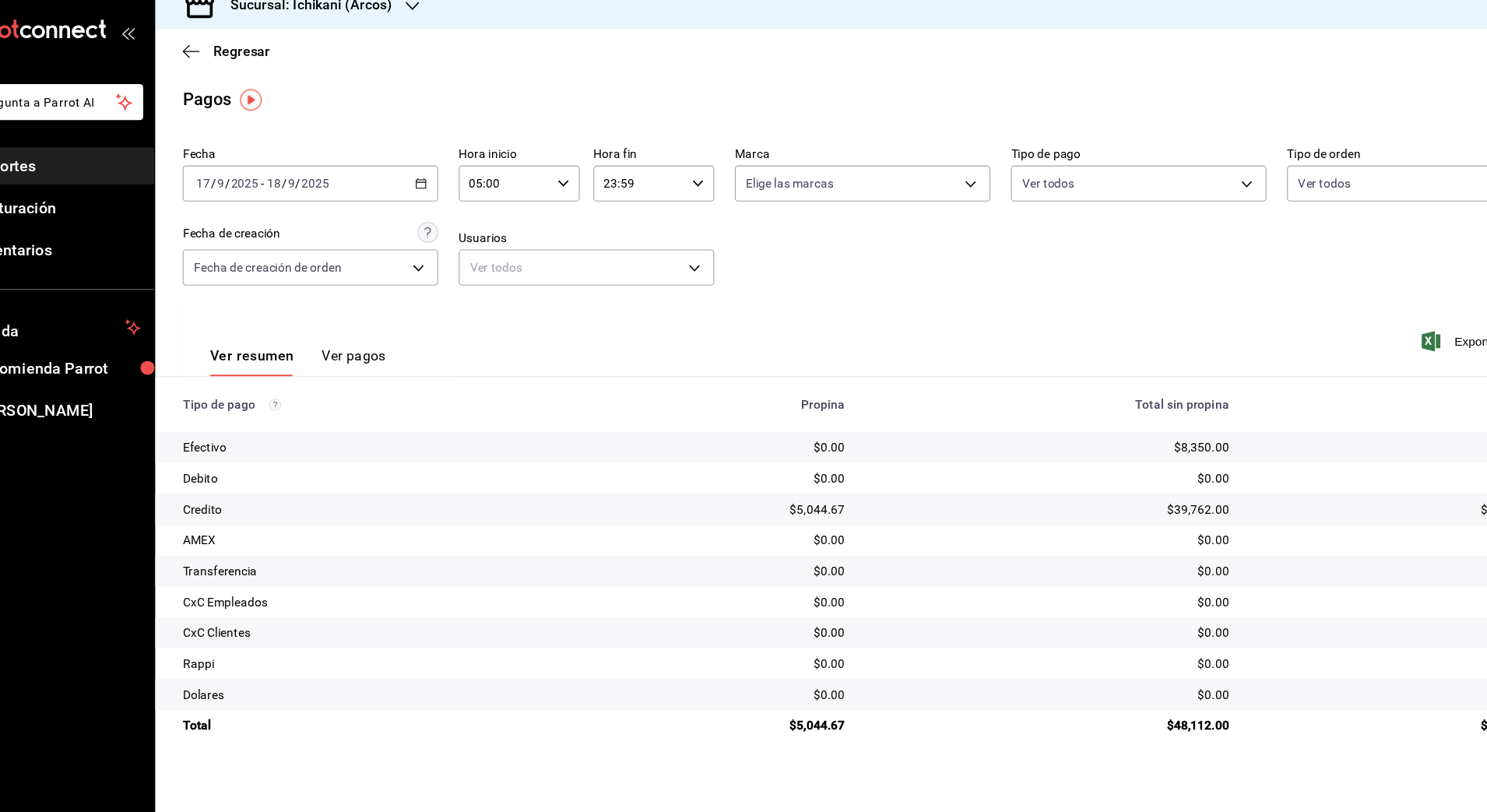
click at [650, 184] on input "23:59" at bounding box center [642, 184] width 84 height 32
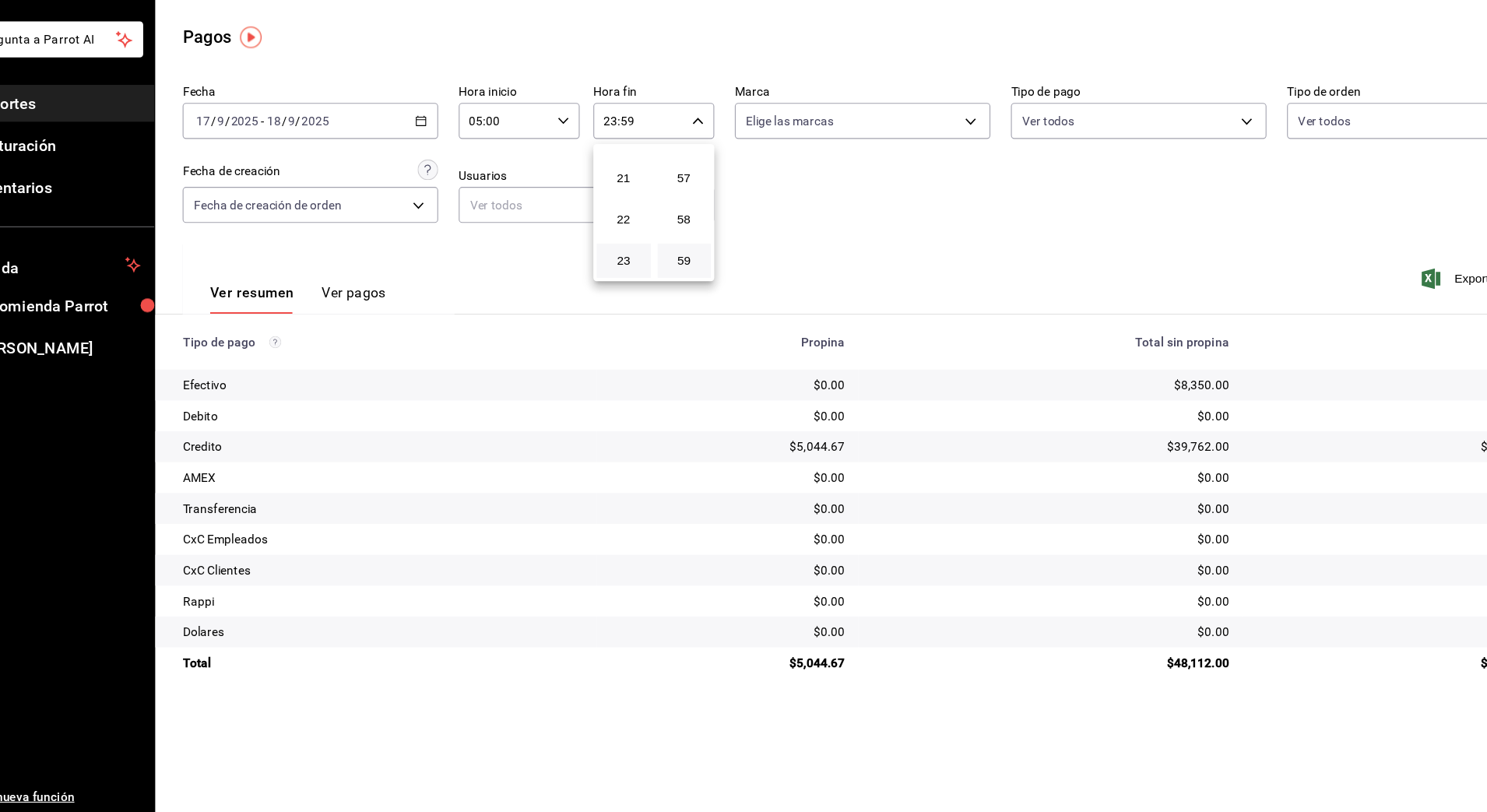
drag, startPoint x: 794, startPoint y: 253, endPoint x: 838, endPoint y: 253, distance: 44.0
click at [838, 253] on div at bounding box center [744, 406] width 1487 height 812
click at [838, 253] on div "Fecha [DATE] [DATE] - [DATE] [DATE] Hora inicio 05:00 Hora inicio Hora fin 23:5…" at bounding box center [845, 219] width 1235 height 151
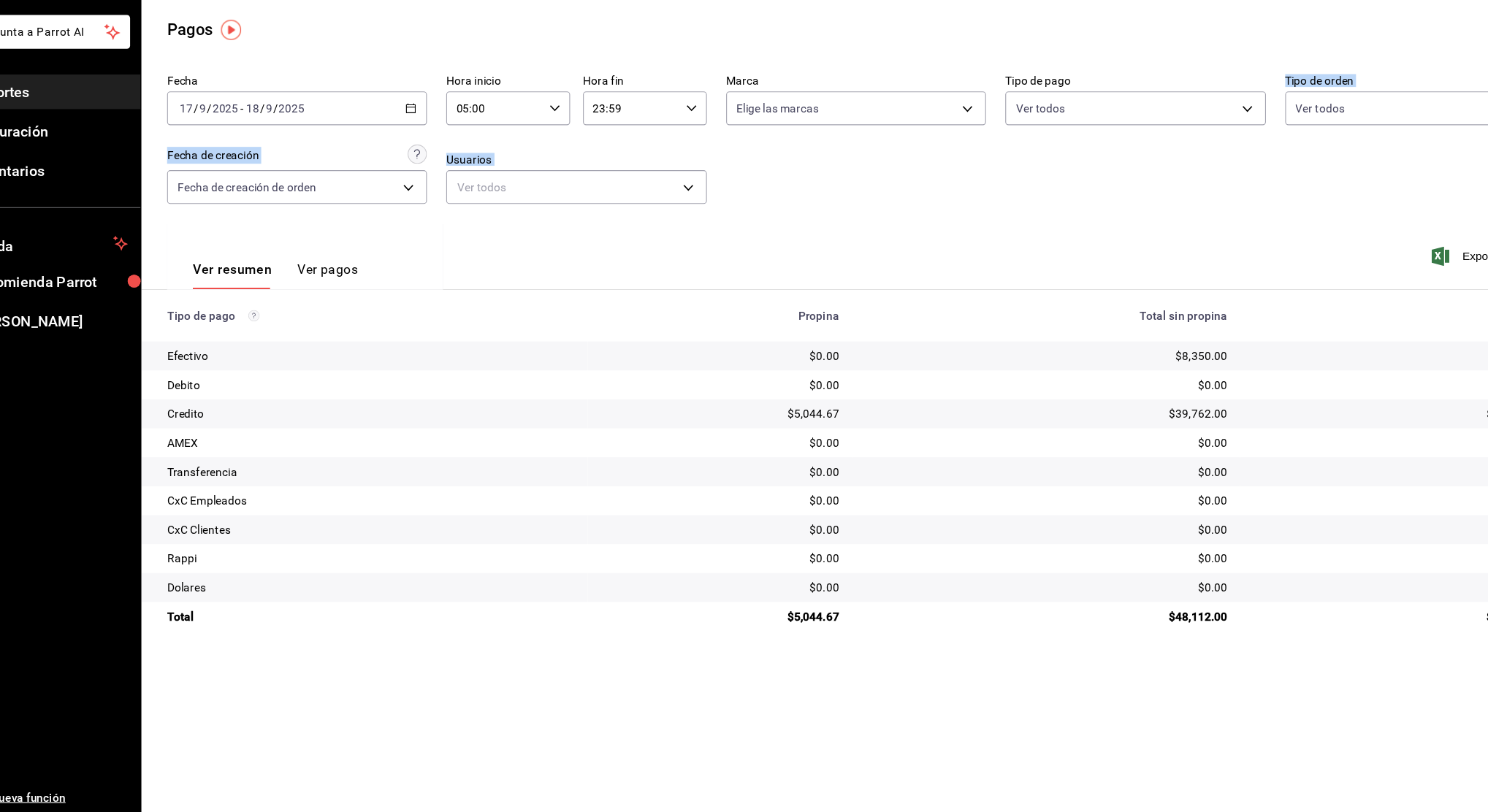
drag, startPoint x: 1044, startPoint y: 274, endPoint x: 968, endPoint y: 305, distance: 82.1
click at [968, 305] on div "Fecha [DATE] [DATE] - [DATE] [DATE] Hora inicio 05:00 Hora inicio Hora fin 23:5…" at bounding box center [838, 391] width 1298 height 512
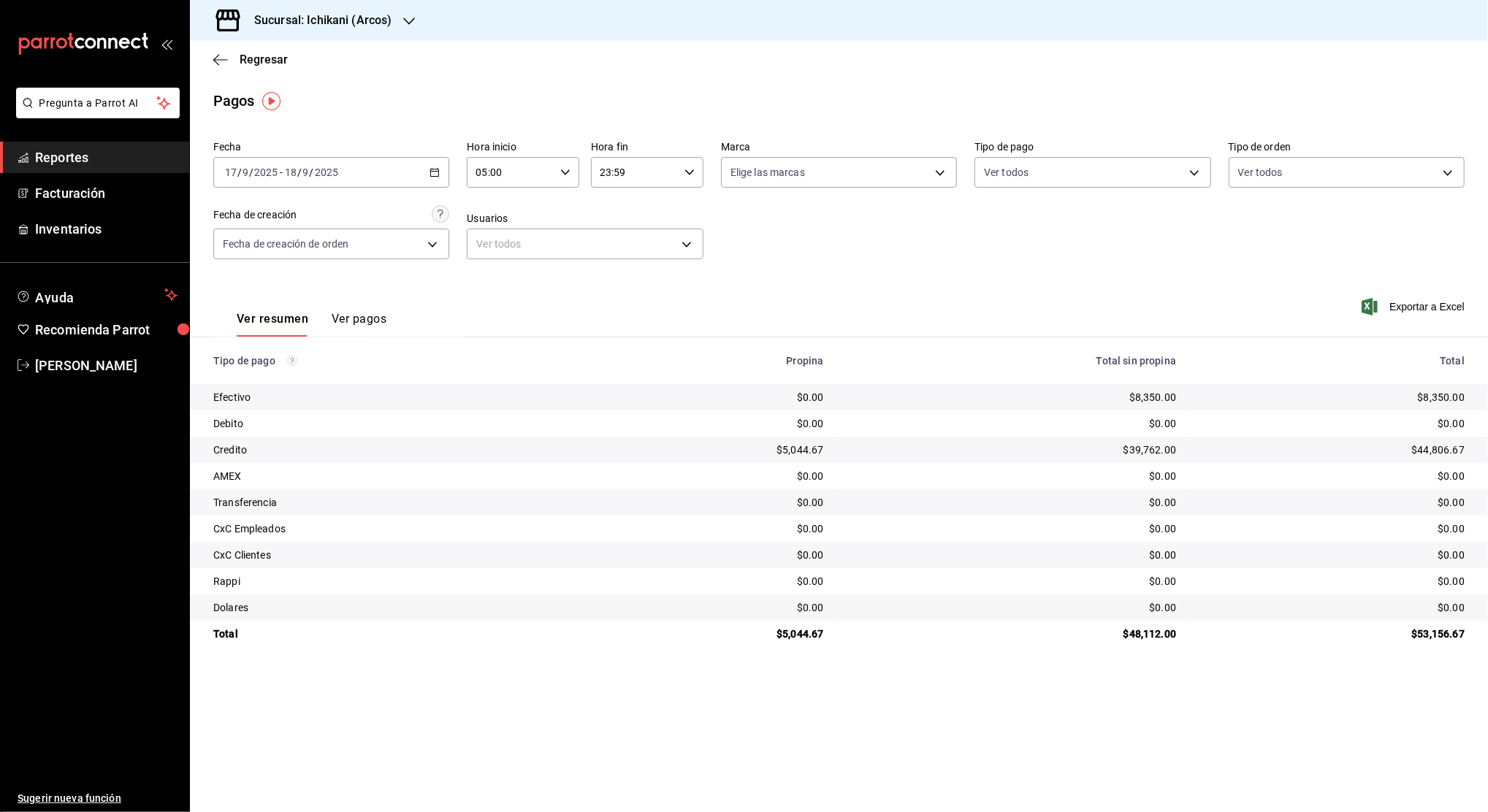
click at [647, 167] on input "23:59" at bounding box center [635, 172] width 88 height 30
click at [647, 167] on div at bounding box center [744, 406] width 1488 height 812
click at [650, 168] on input "23:59" at bounding box center [635, 172] width 88 height 30
click at [614, 288] on span "23" at bounding box center [619, 291] width 33 height 11
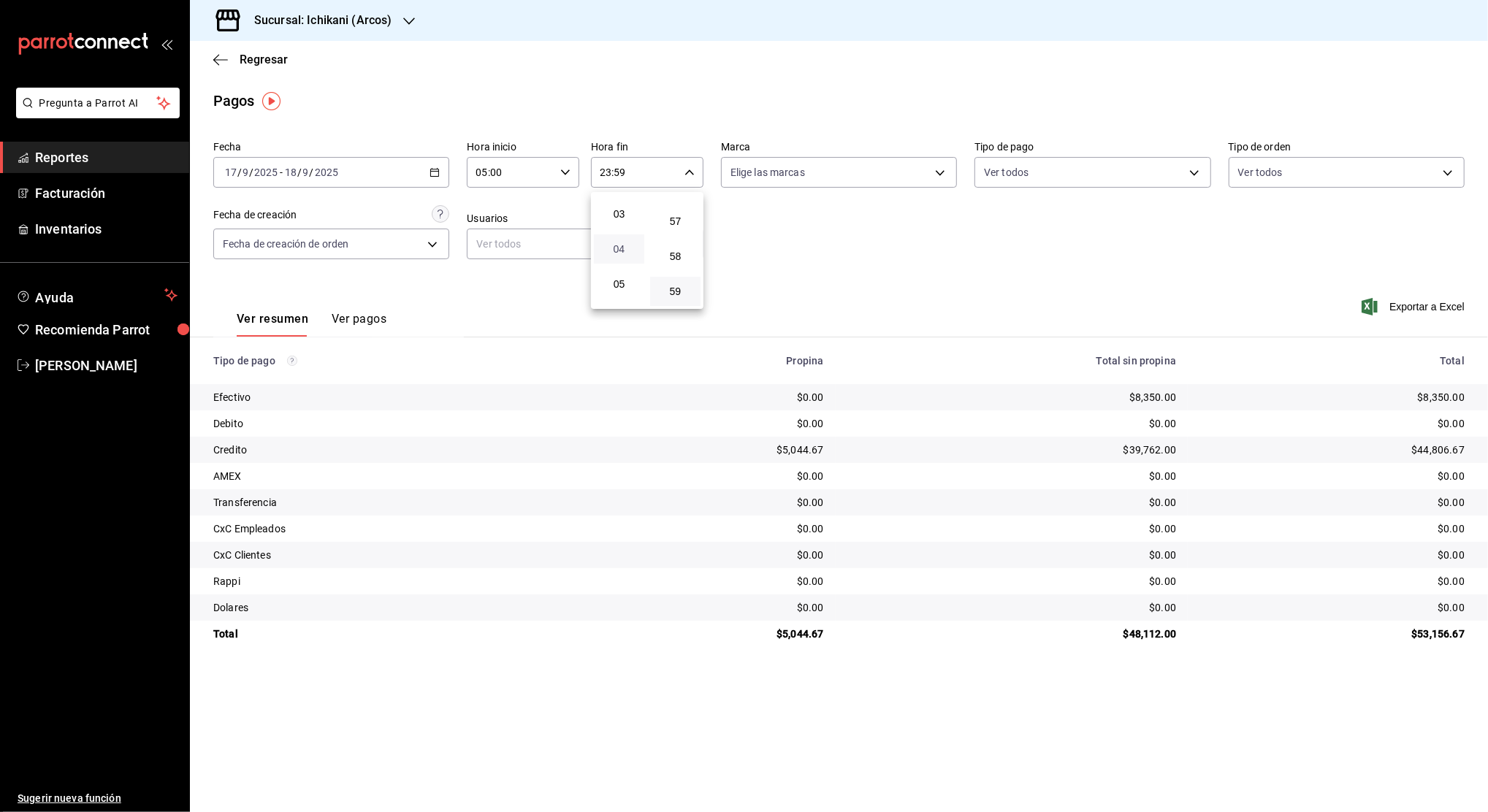
click at [616, 250] on span "04" at bounding box center [619, 248] width 33 height 11
type input "04:59"
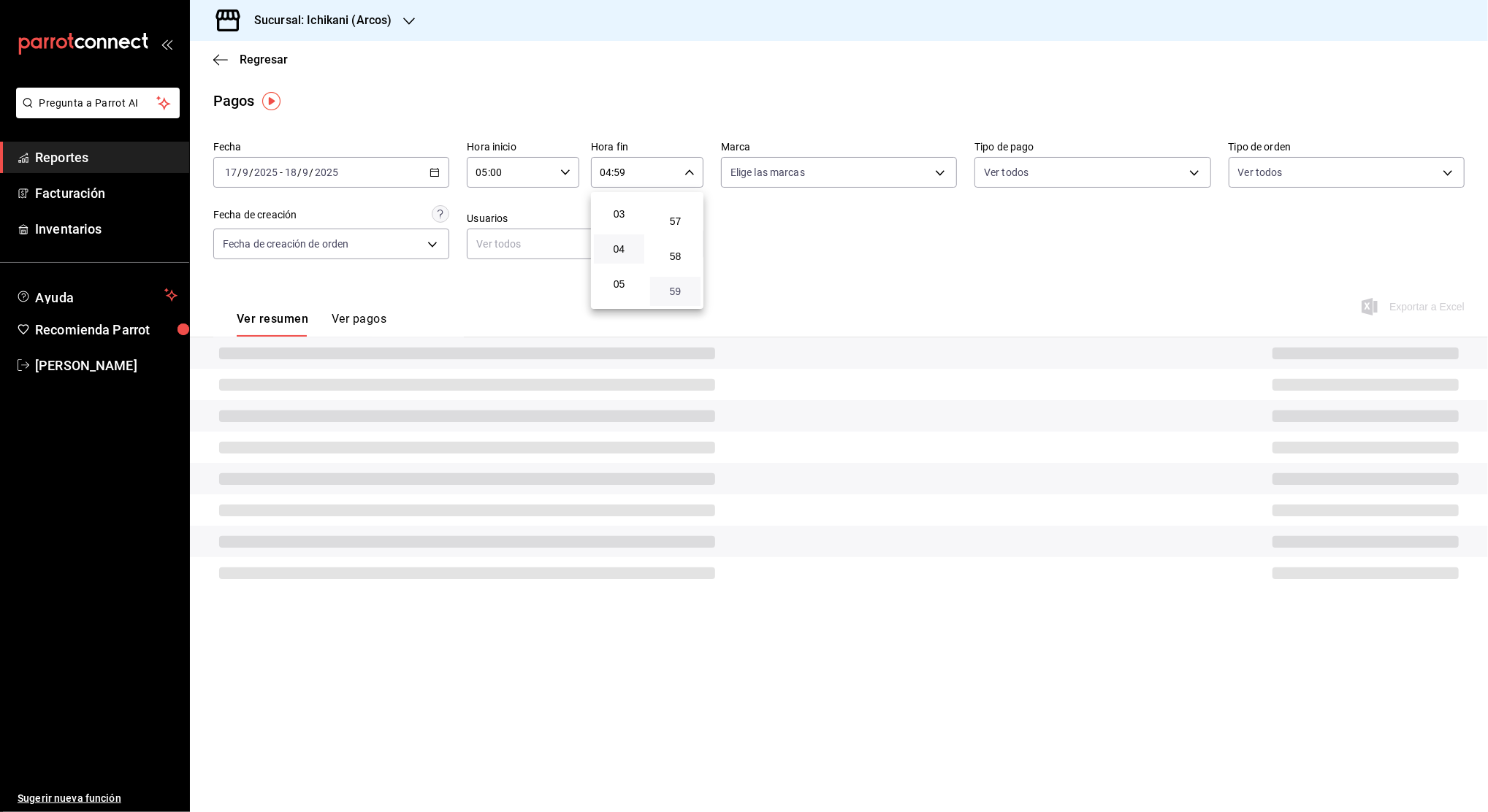
click at [669, 287] on span "59" at bounding box center [676, 291] width 33 height 11
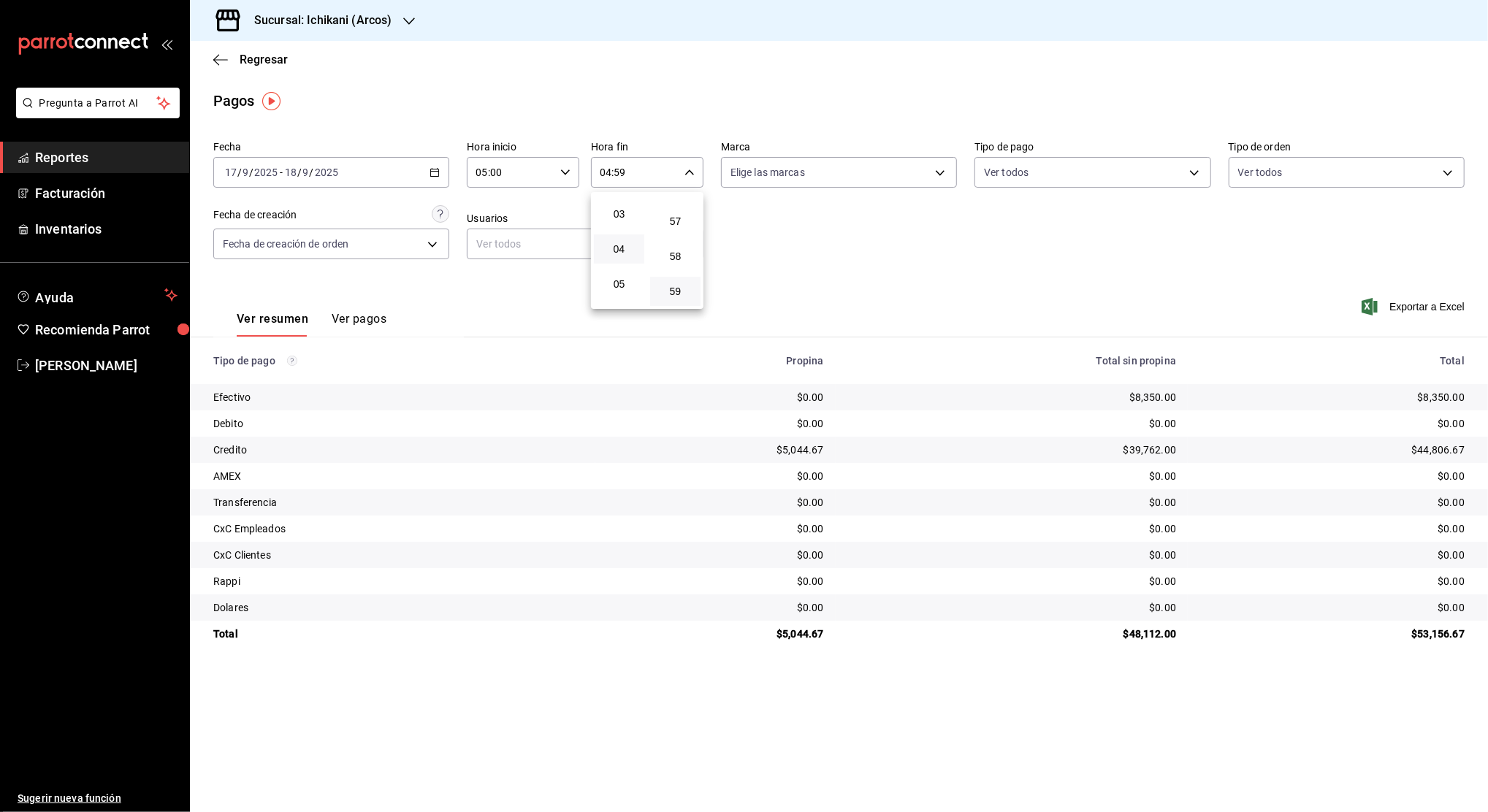
click at [1114, 258] on div at bounding box center [744, 406] width 1488 height 812
click at [1394, 308] on span "Exportar a Excel" at bounding box center [1414, 306] width 100 height 17
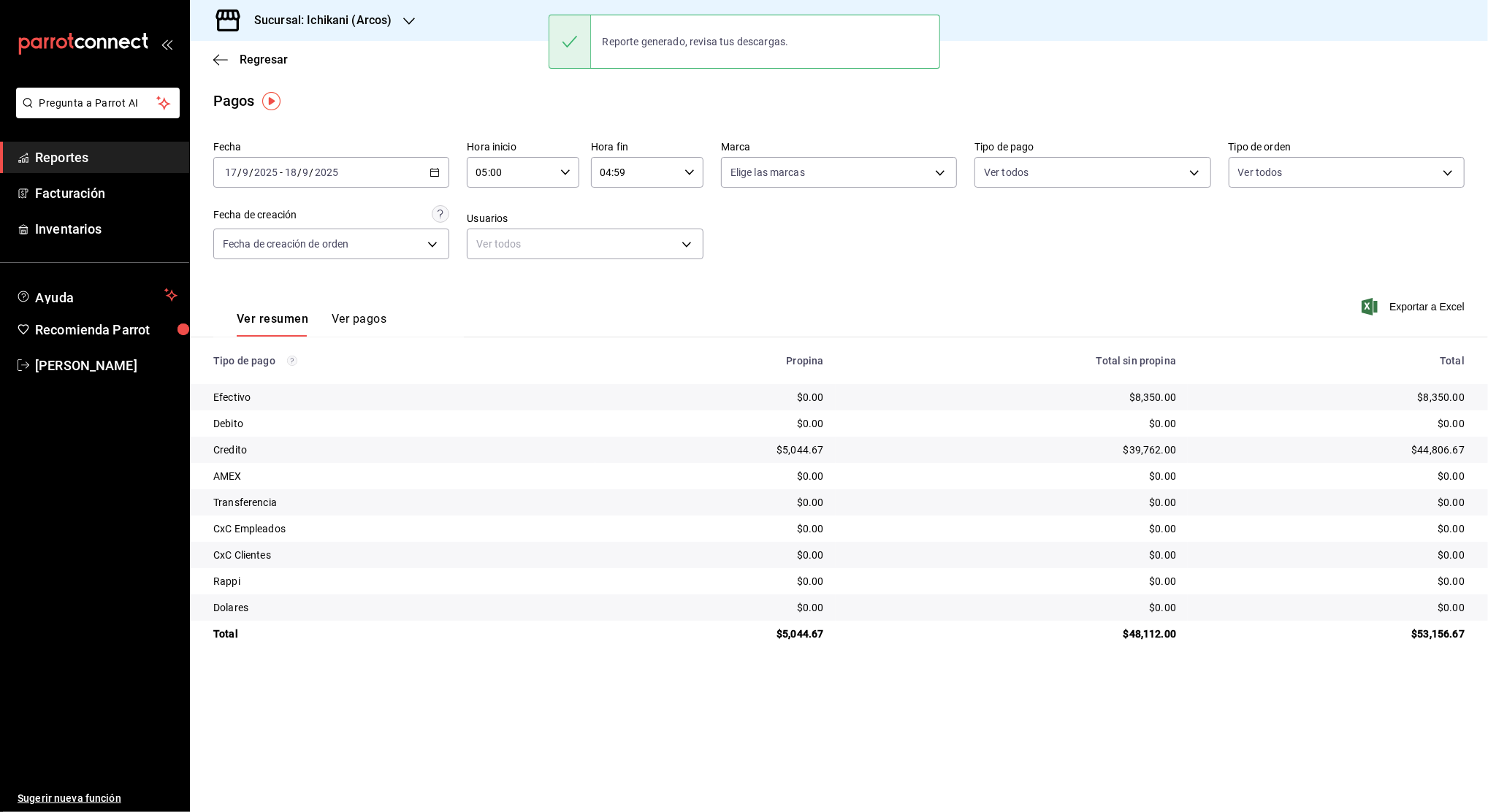
click at [133, 162] on span "Reportes" at bounding box center [106, 157] width 143 height 20
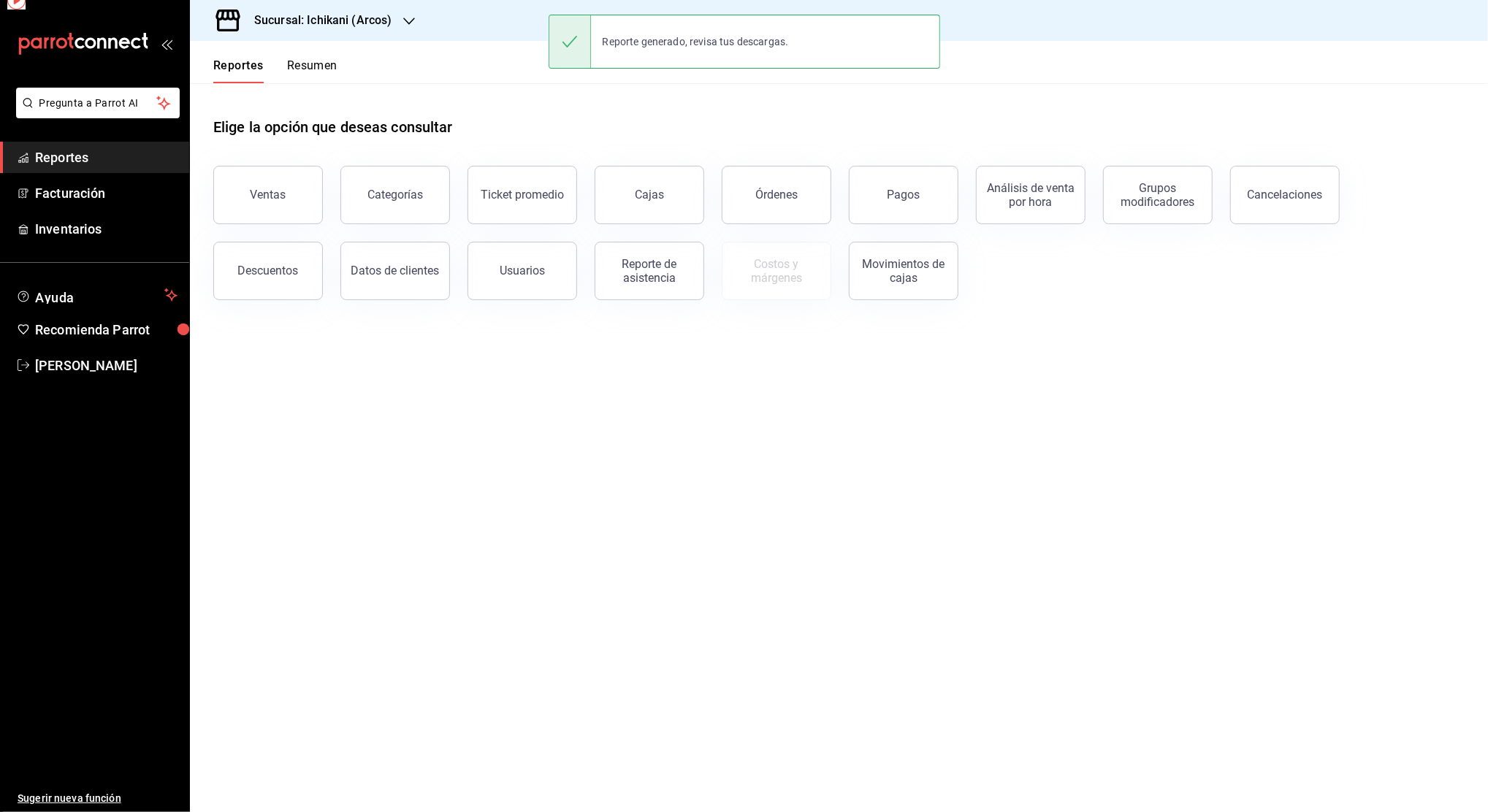
click at [133, 162] on span "Reportes" at bounding box center [106, 157] width 143 height 20
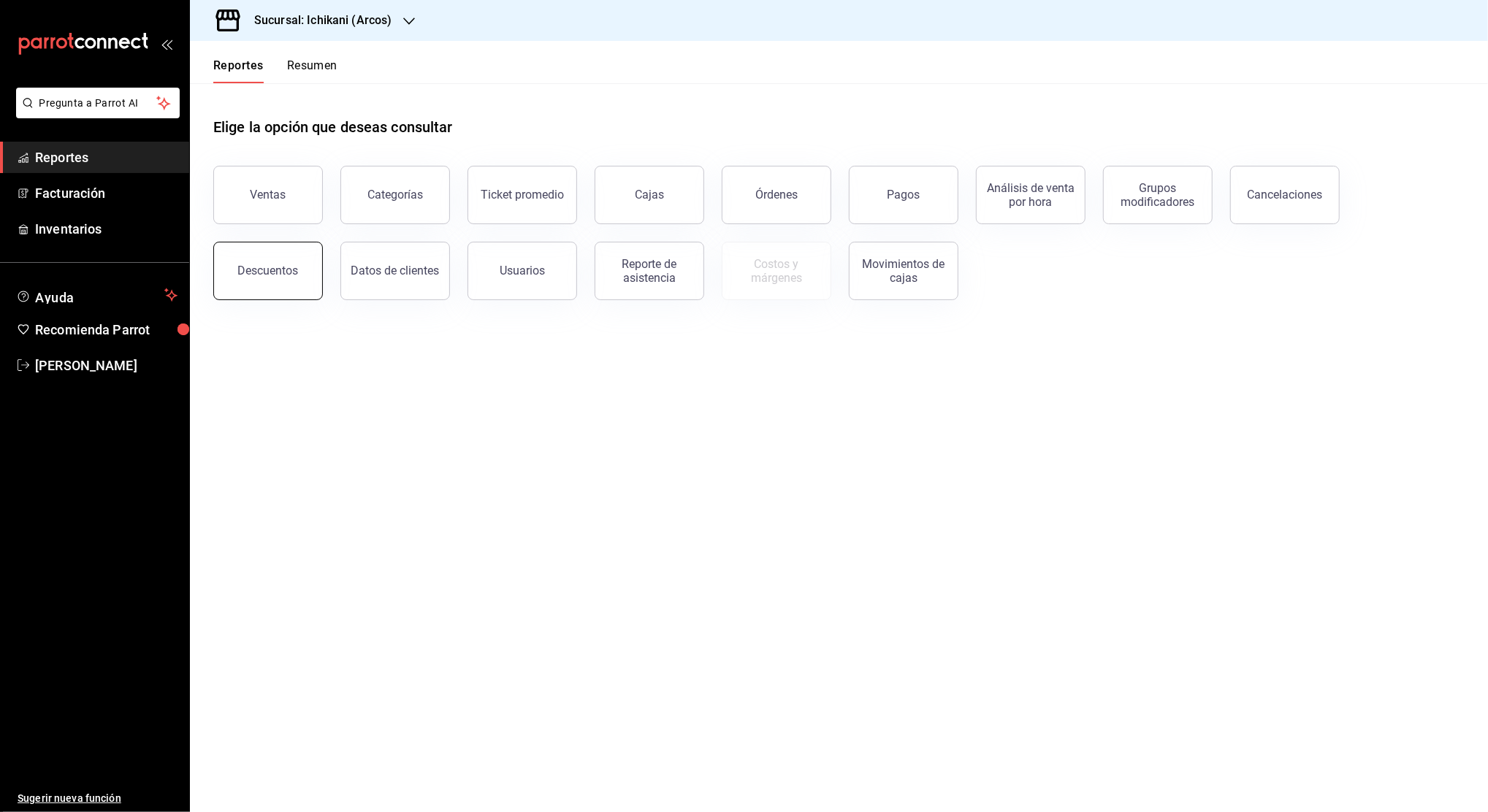
click at [276, 286] on button "Descuentos" at bounding box center [268, 271] width 110 height 58
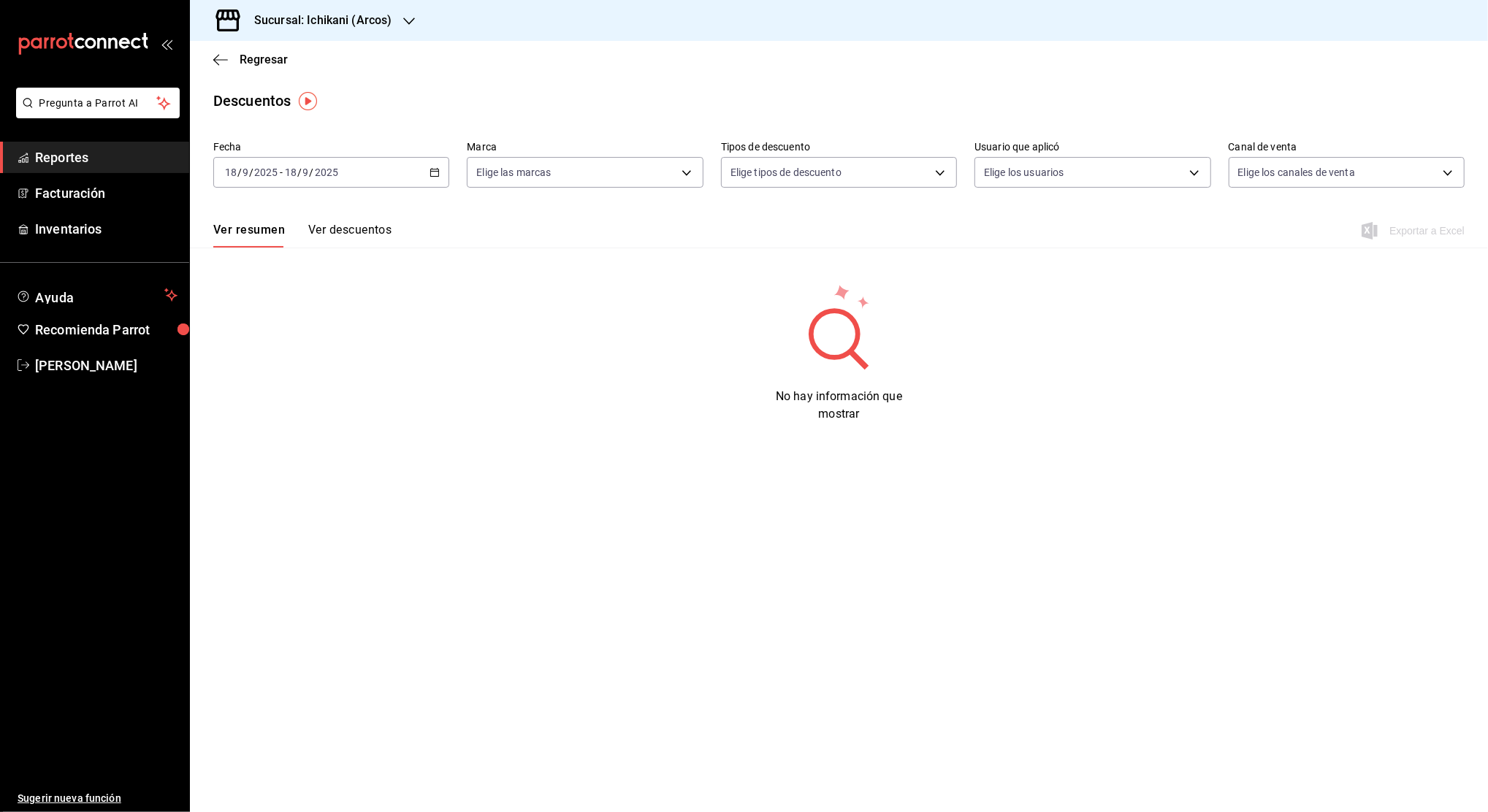
click at [433, 174] on icon "button" at bounding box center [434, 172] width 10 height 10
click at [318, 385] on span "Rango de fechas" at bounding box center [282, 381] width 113 height 16
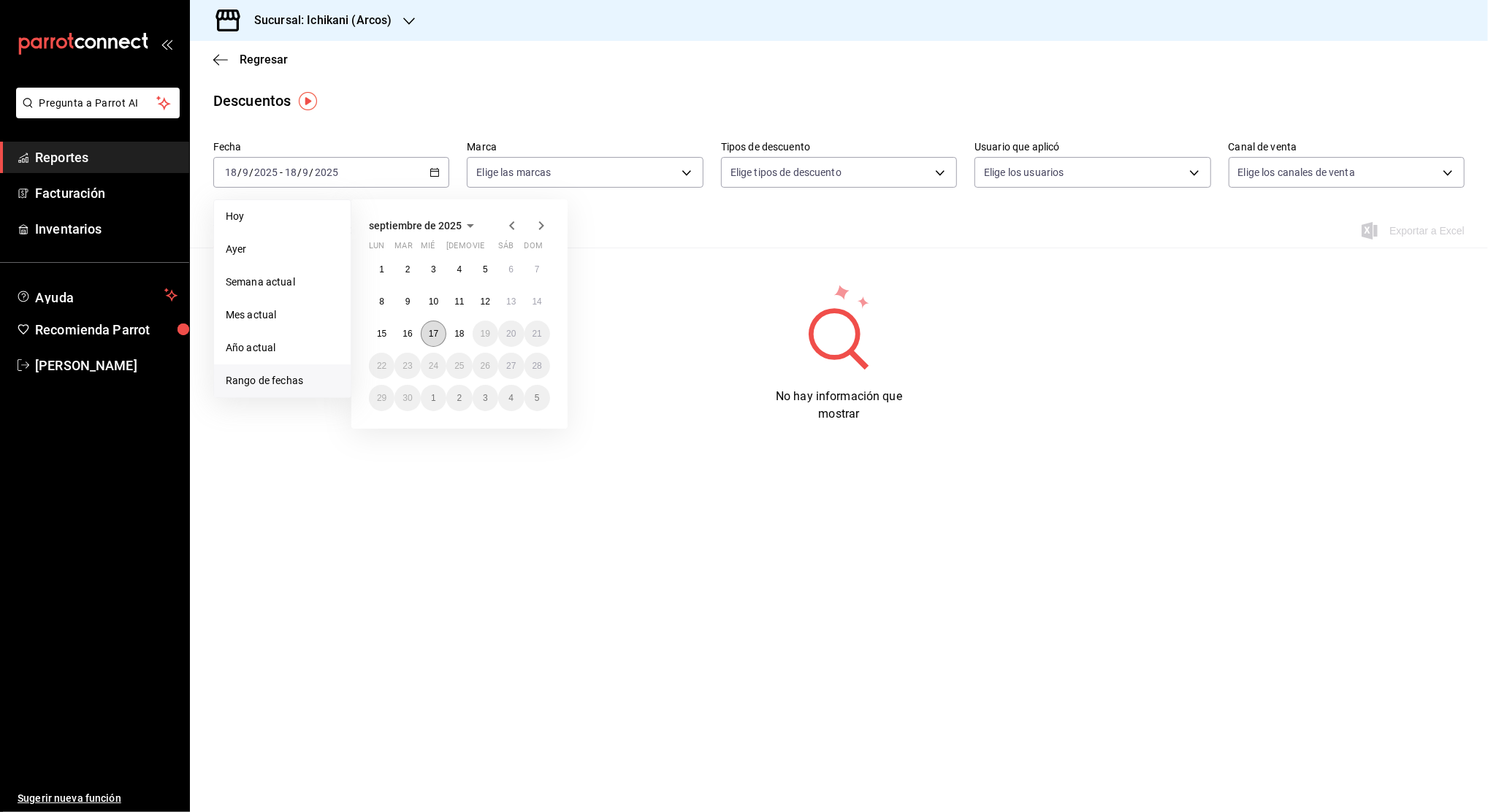
click at [429, 336] on abbr "17" at bounding box center [433, 333] width 10 height 10
click at [454, 333] on abbr "18" at bounding box center [459, 333] width 10 height 10
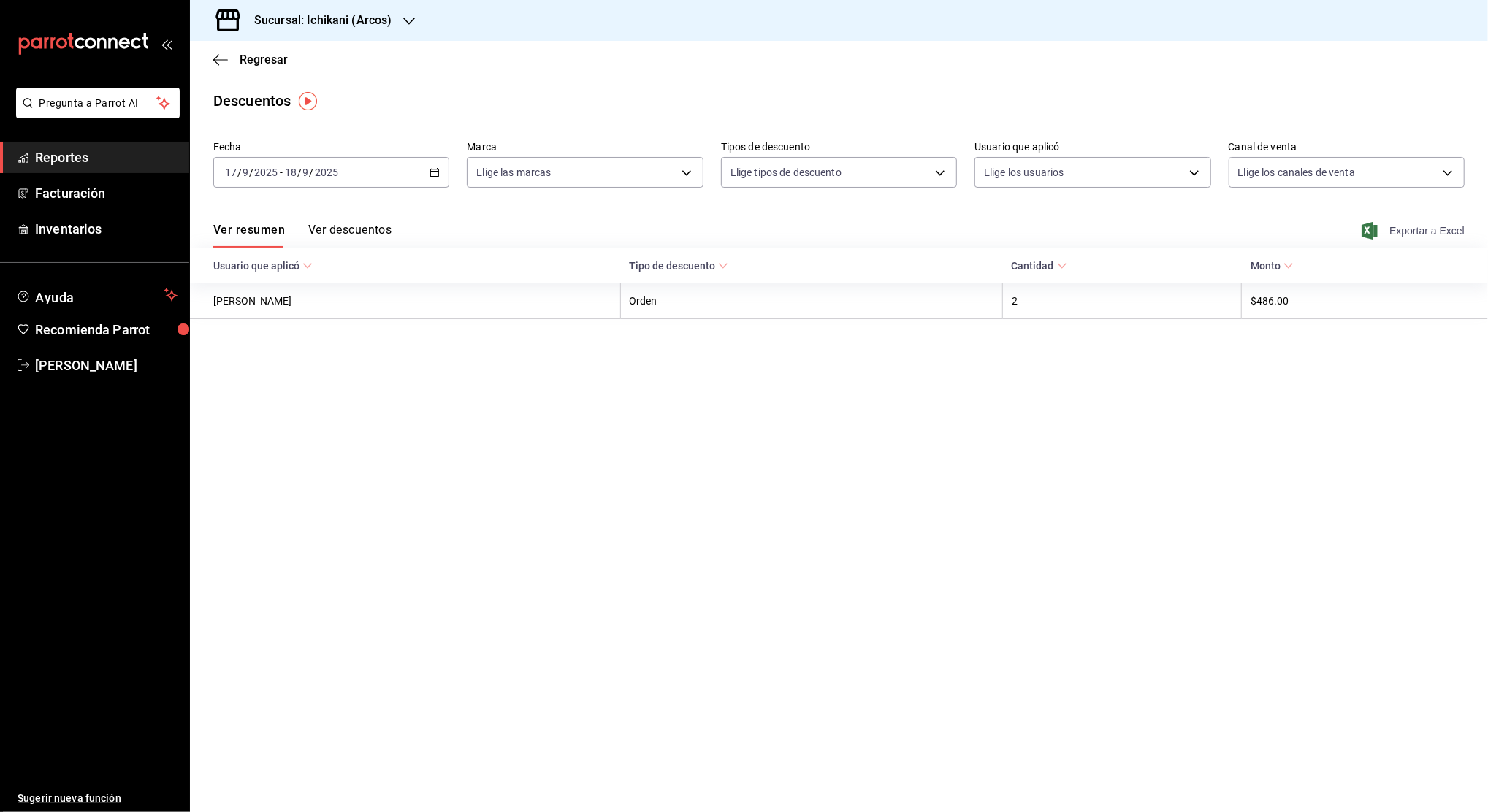
click at [1380, 232] on span "Exportar a Excel" at bounding box center [1414, 231] width 100 height 17
click at [410, 17] on icon "button" at bounding box center [408, 21] width 11 height 11
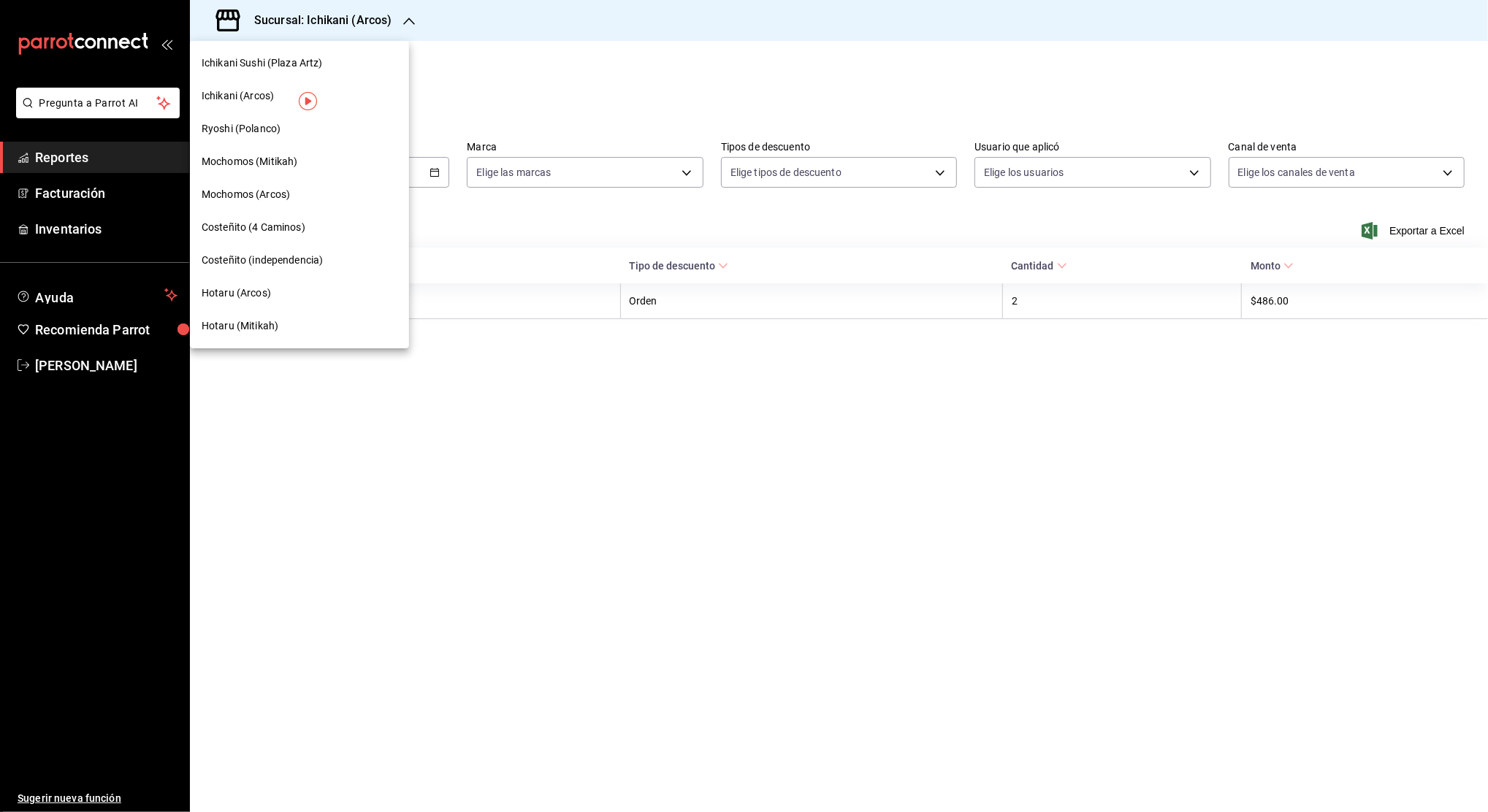
click at [260, 289] on span "Hotaru (Arcos)" at bounding box center [237, 293] width 70 height 16
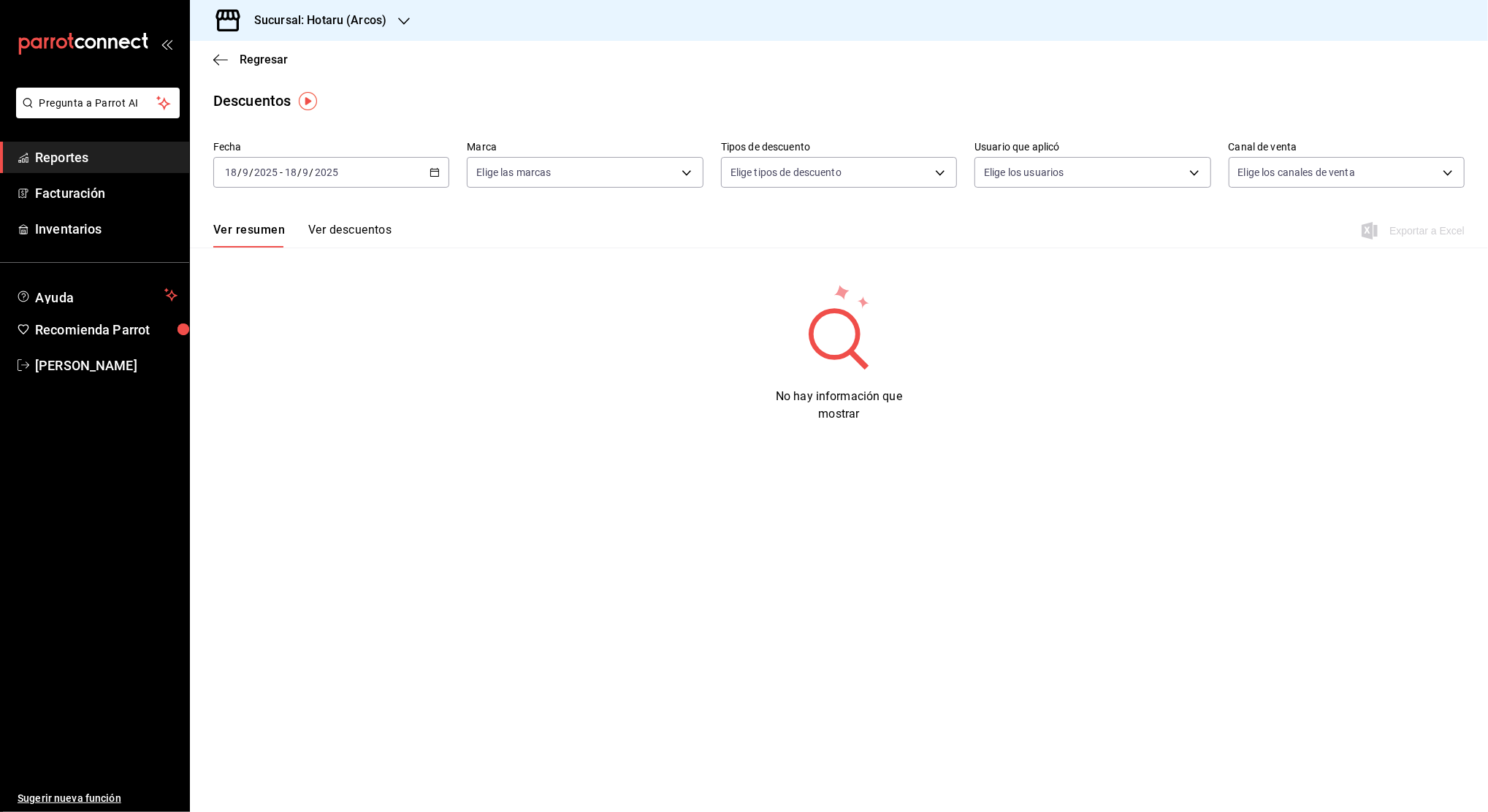
click at [138, 155] on span "Reportes" at bounding box center [106, 157] width 143 height 20
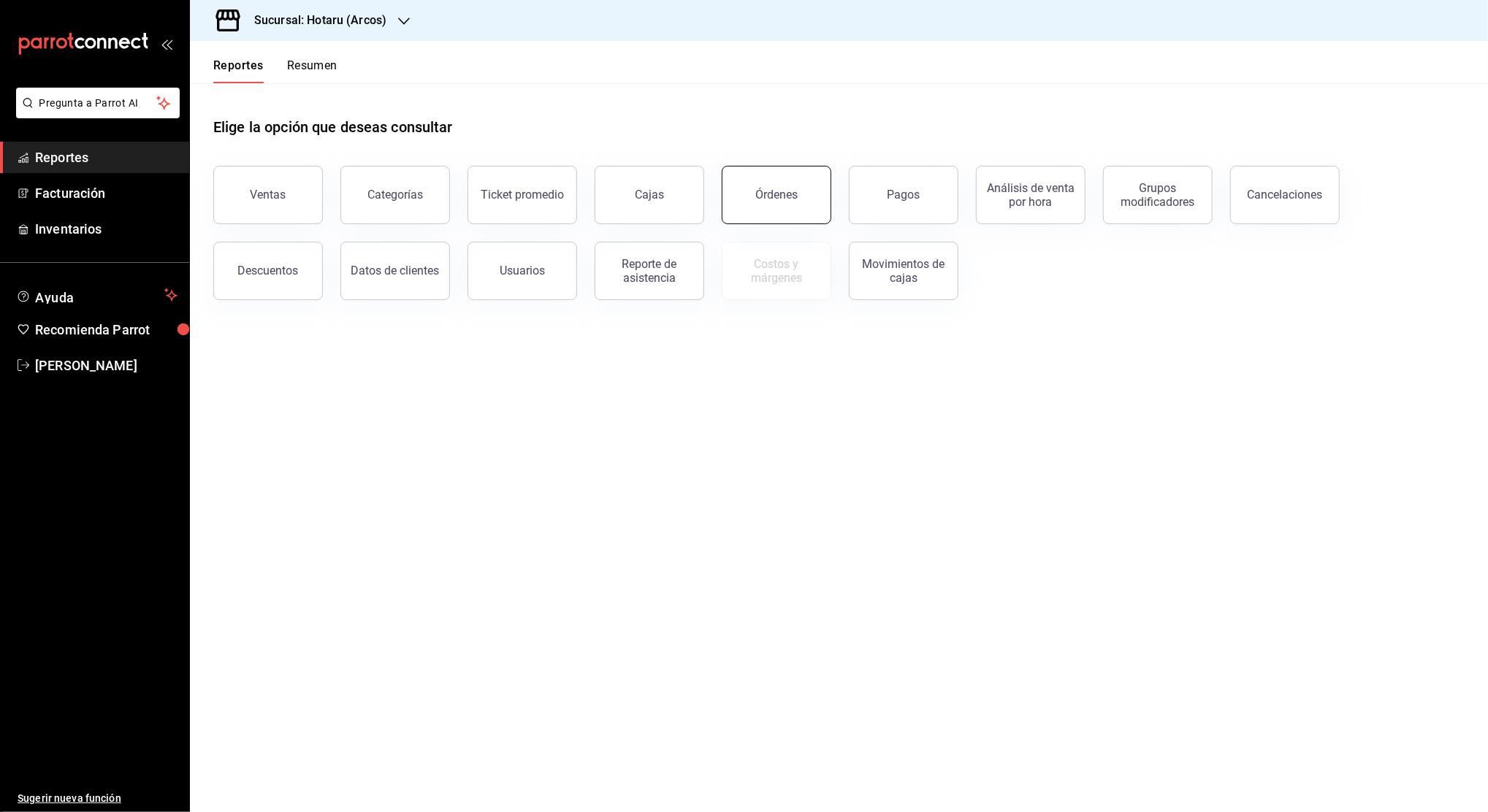
click at [757, 211] on button "Órdenes" at bounding box center [777, 194] width 110 height 58
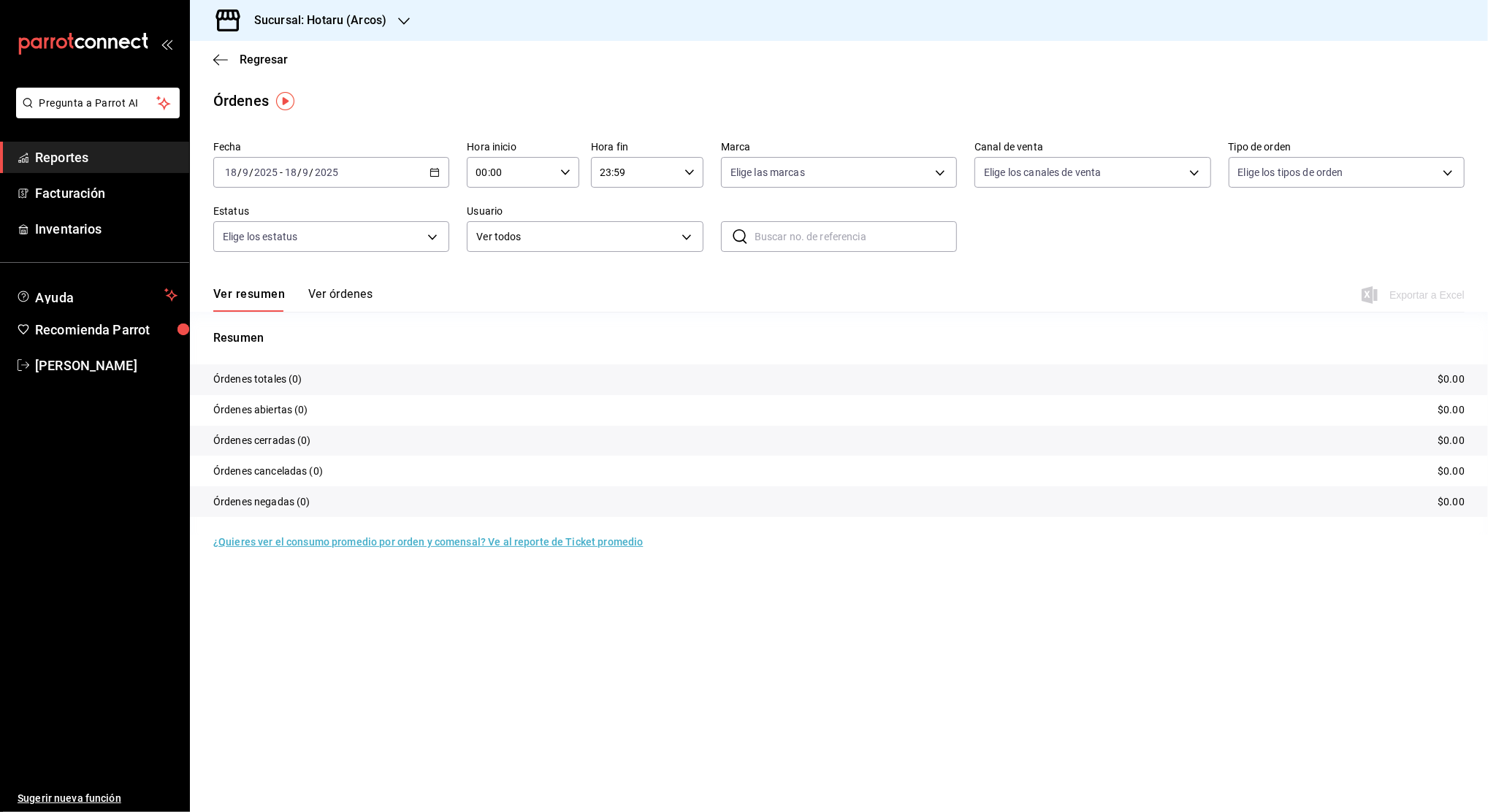
click at [435, 176] on \(Stroke\) "button" at bounding box center [434, 172] width 9 height 8
click at [290, 385] on span "Rango de fechas" at bounding box center [282, 381] width 113 height 16
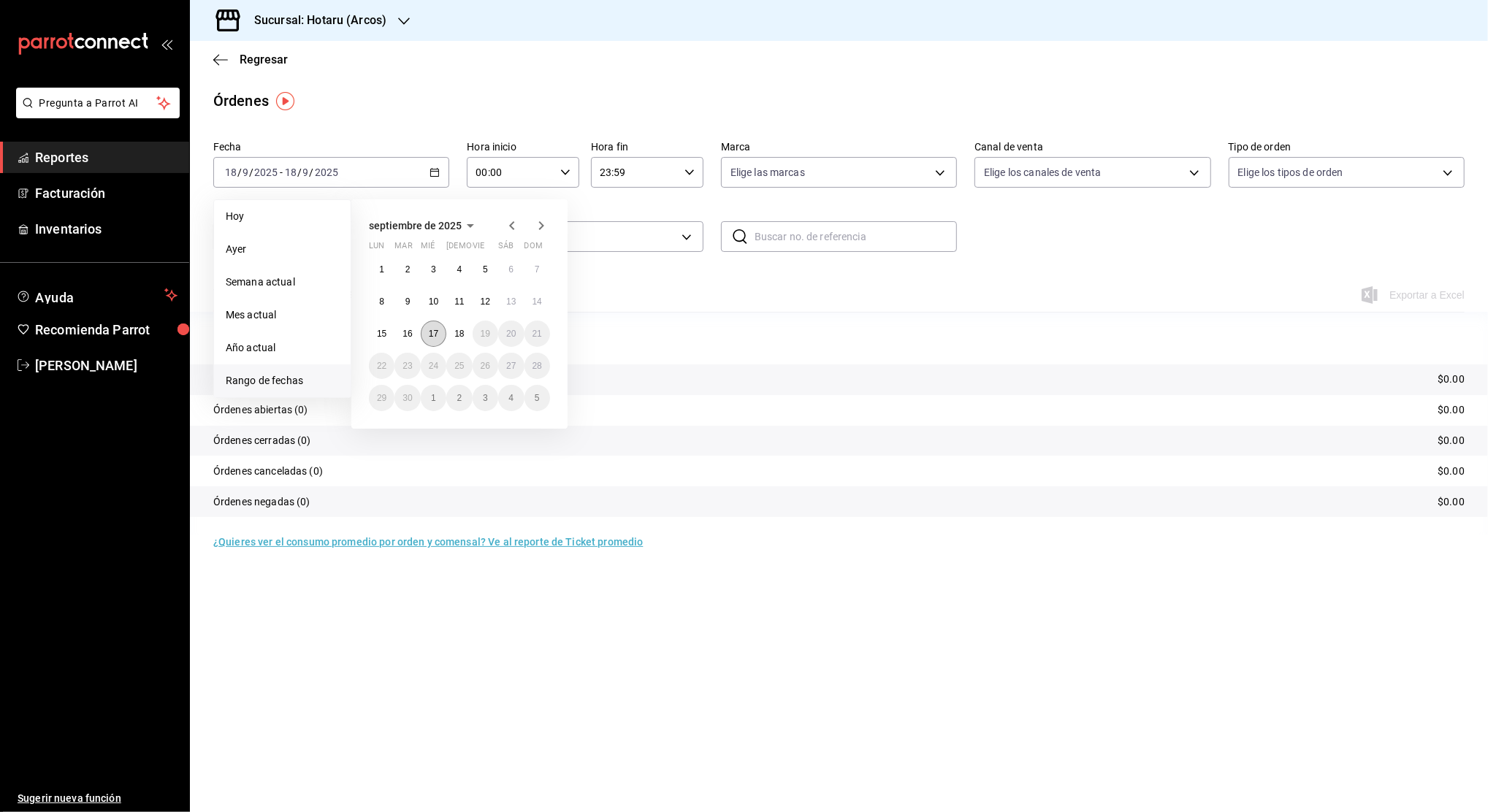
click at [441, 332] on button "17" at bounding box center [433, 333] width 25 height 26
click at [466, 329] on button "18" at bounding box center [459, 333] width 25 height 26
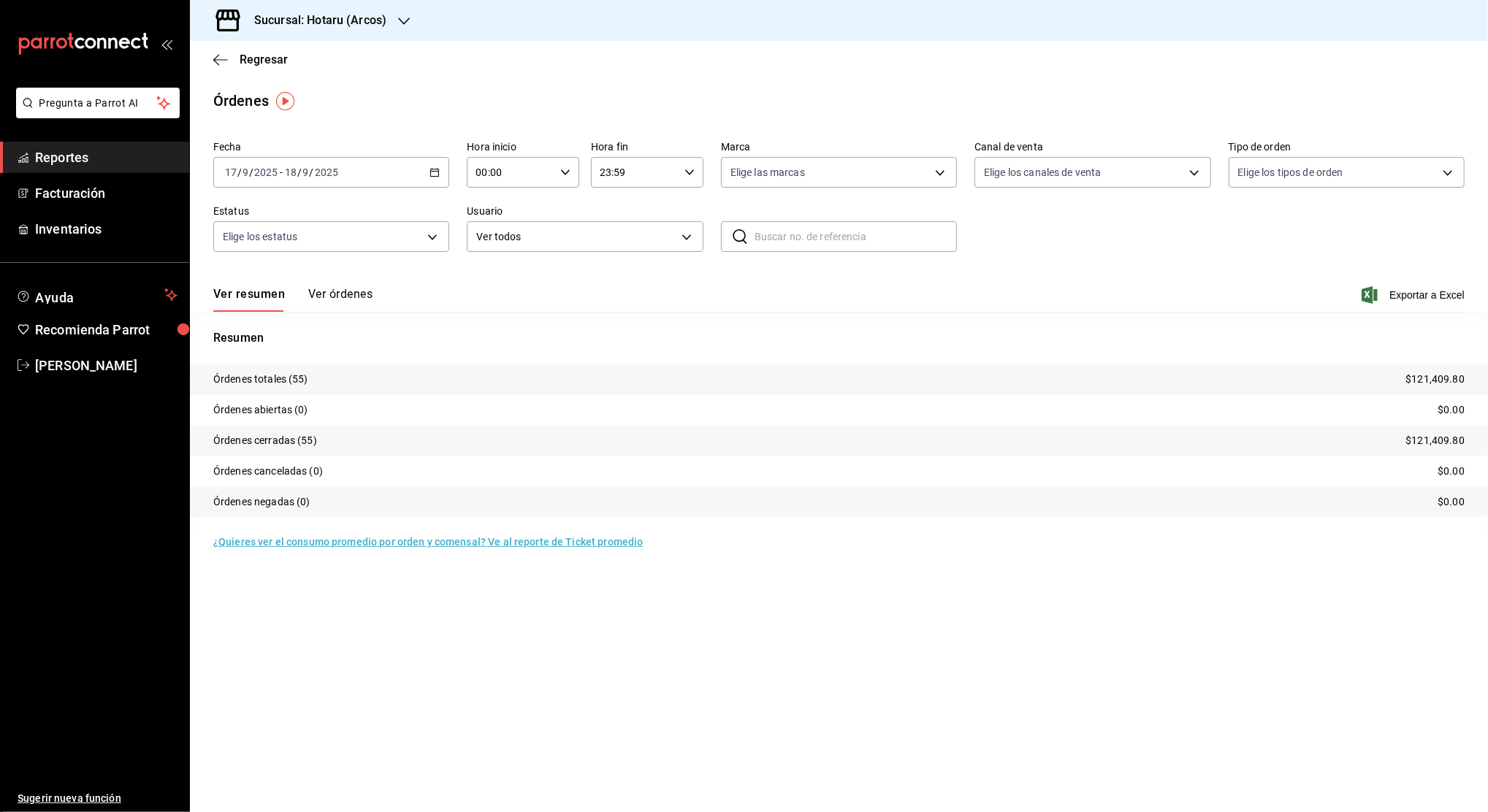
click at [567, 170] on icon "button" at bounding box center [565, 172] width 10 height 10
click at [497, 278] on span "02" at bounding box center [495, 279] width 33 height 11
type input "02:00"
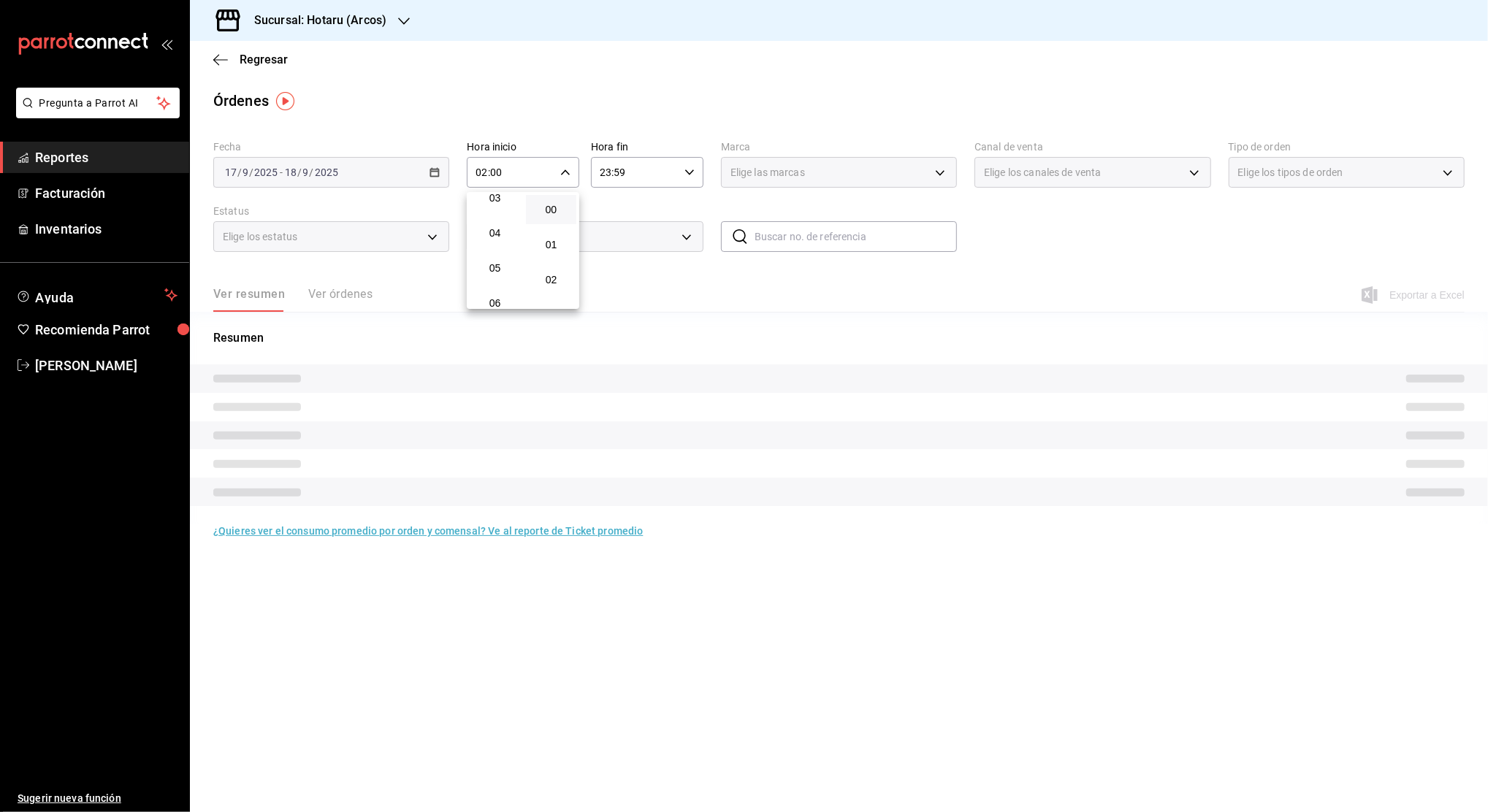
scroll to position [156, 0]
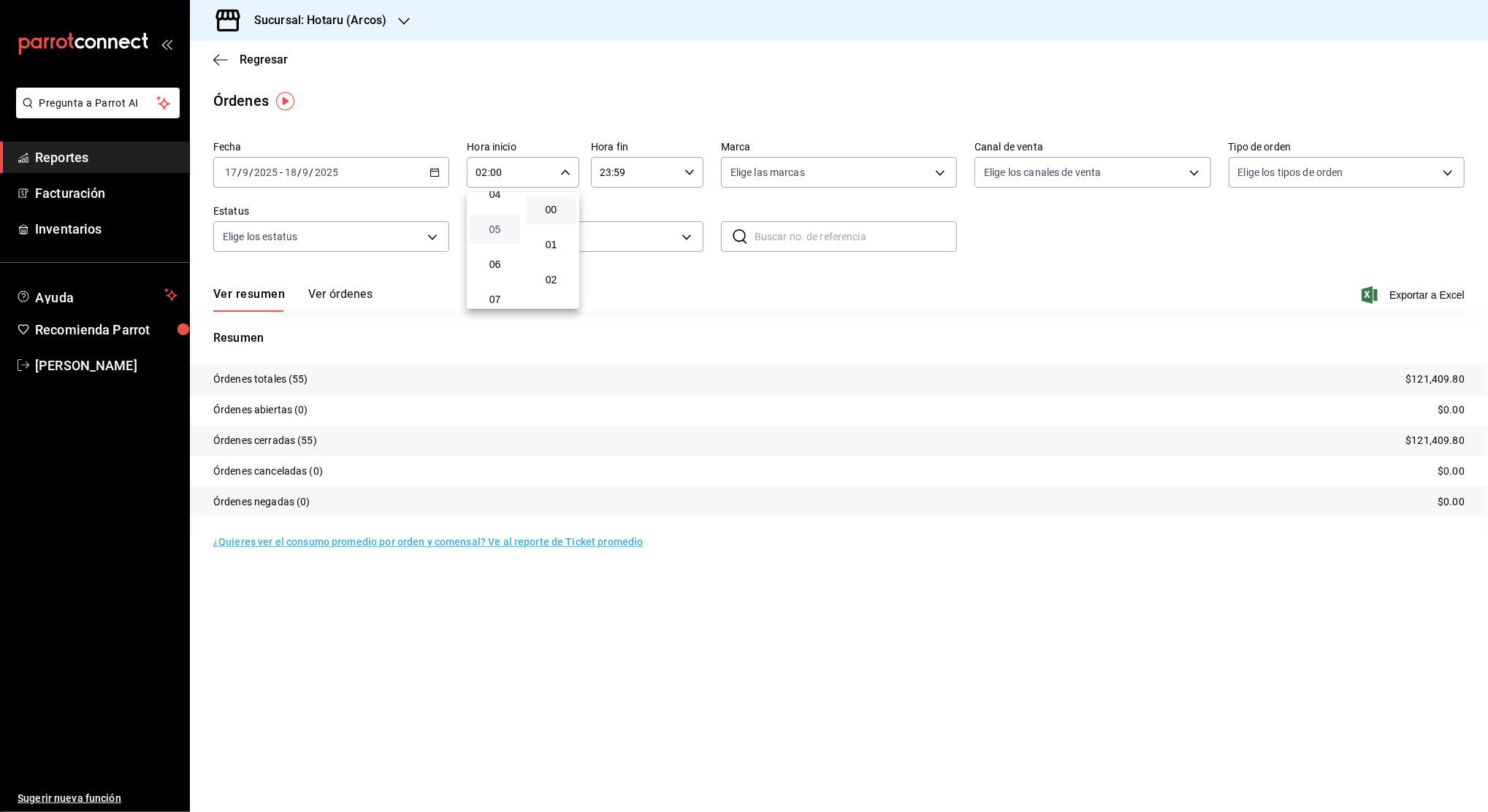
click at [504, 232] on span "05" at bounding box center [495, 229] width 33 height 11
type input "05:00"
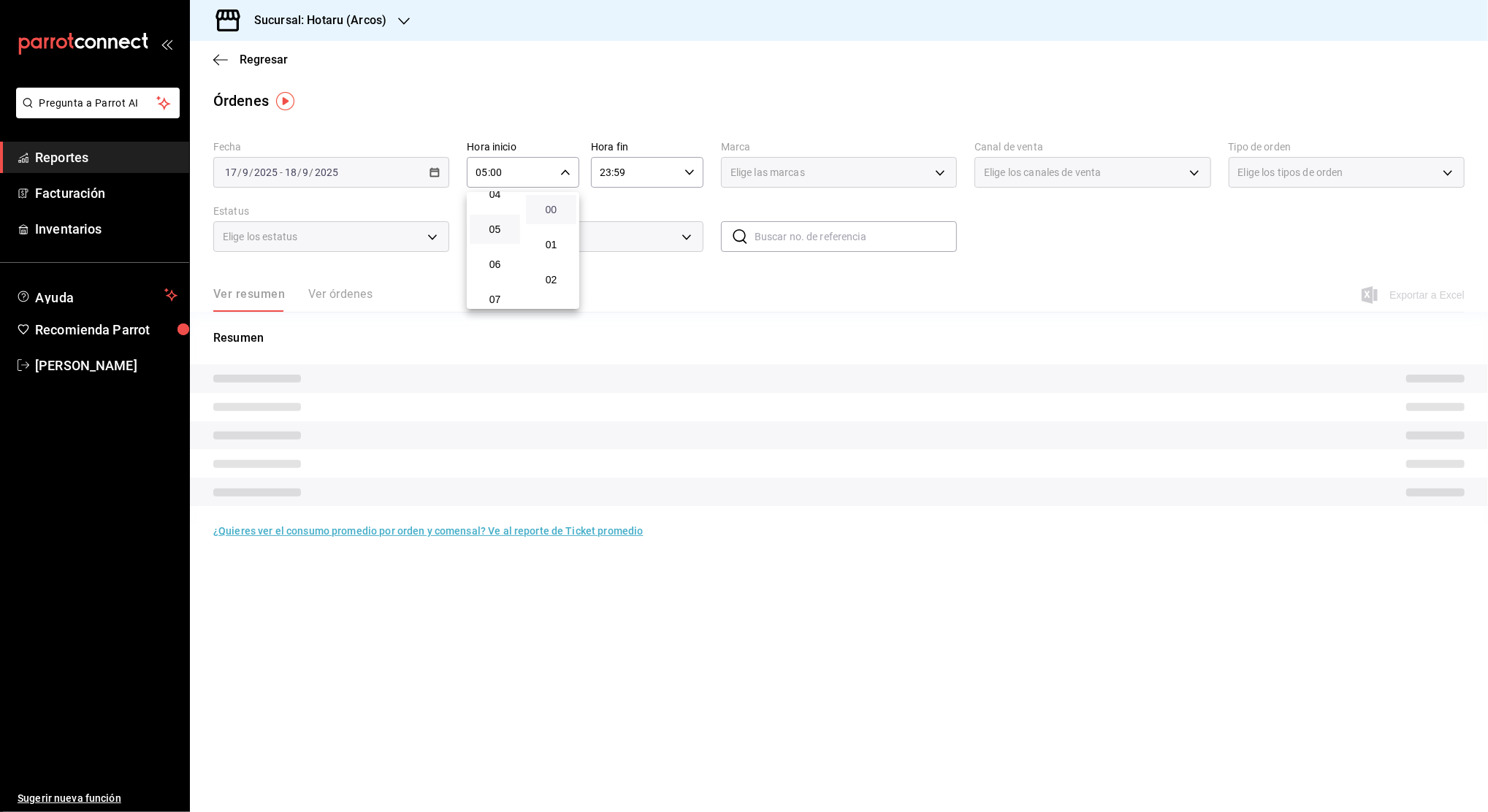
click at [555, 212] on span "00" at bounding box center [551, 209] width 33 height 11
click at [644, 179] on div at bounding box center [744, 406] width 1488 height 812
click at [644, 179] on div "00 01 02 03 04 05 06 07 08 09 10 11 12 13 14 15 16 17 18 19 20 21 22 23 00 01 0…" at bounding box center [744, 408] width 1488 height 808
click at [644, 179] on input "23:59" at bounding box center [635, 172] width 88 height 30
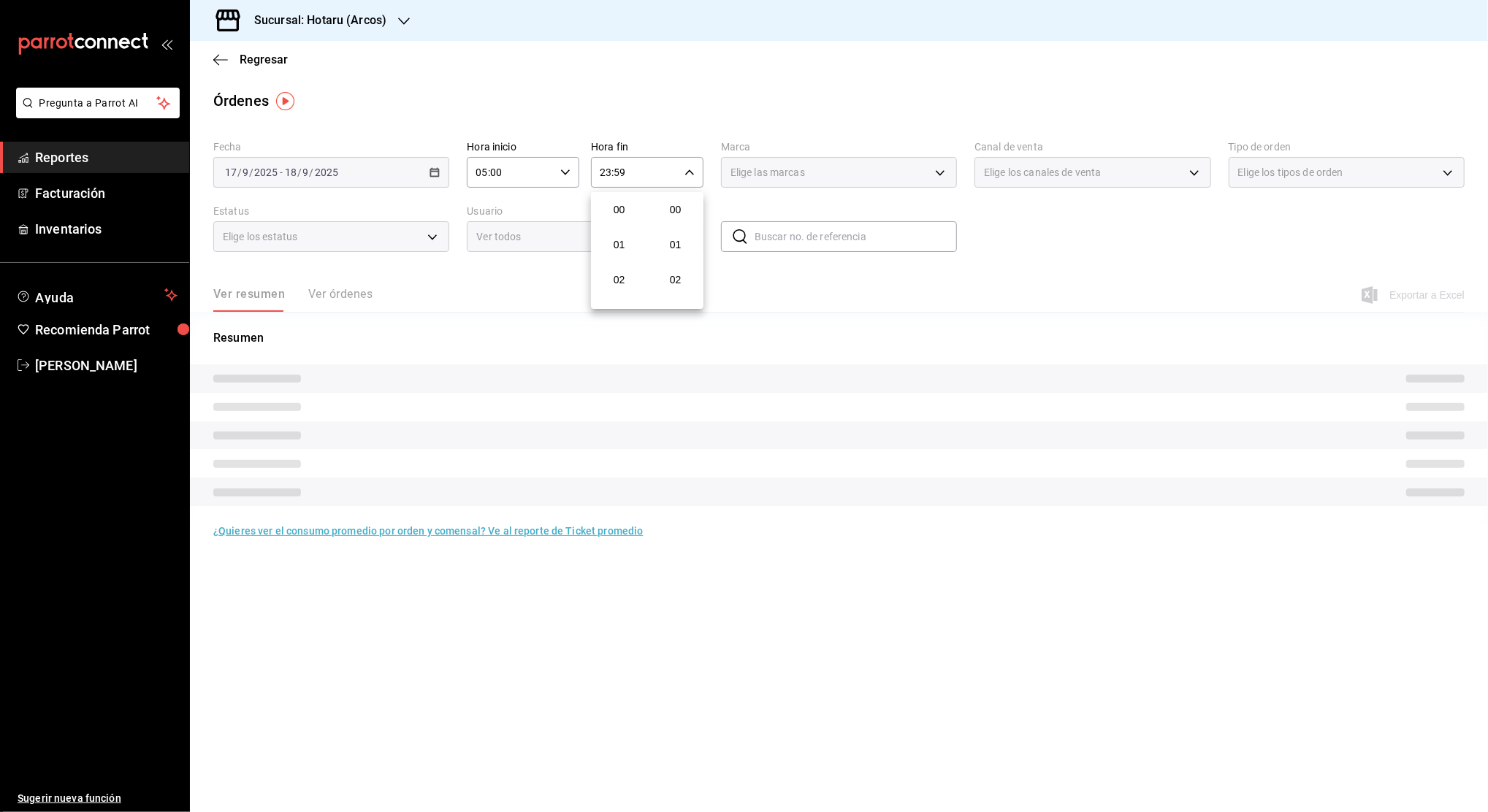
scroll to position [1986, 0]
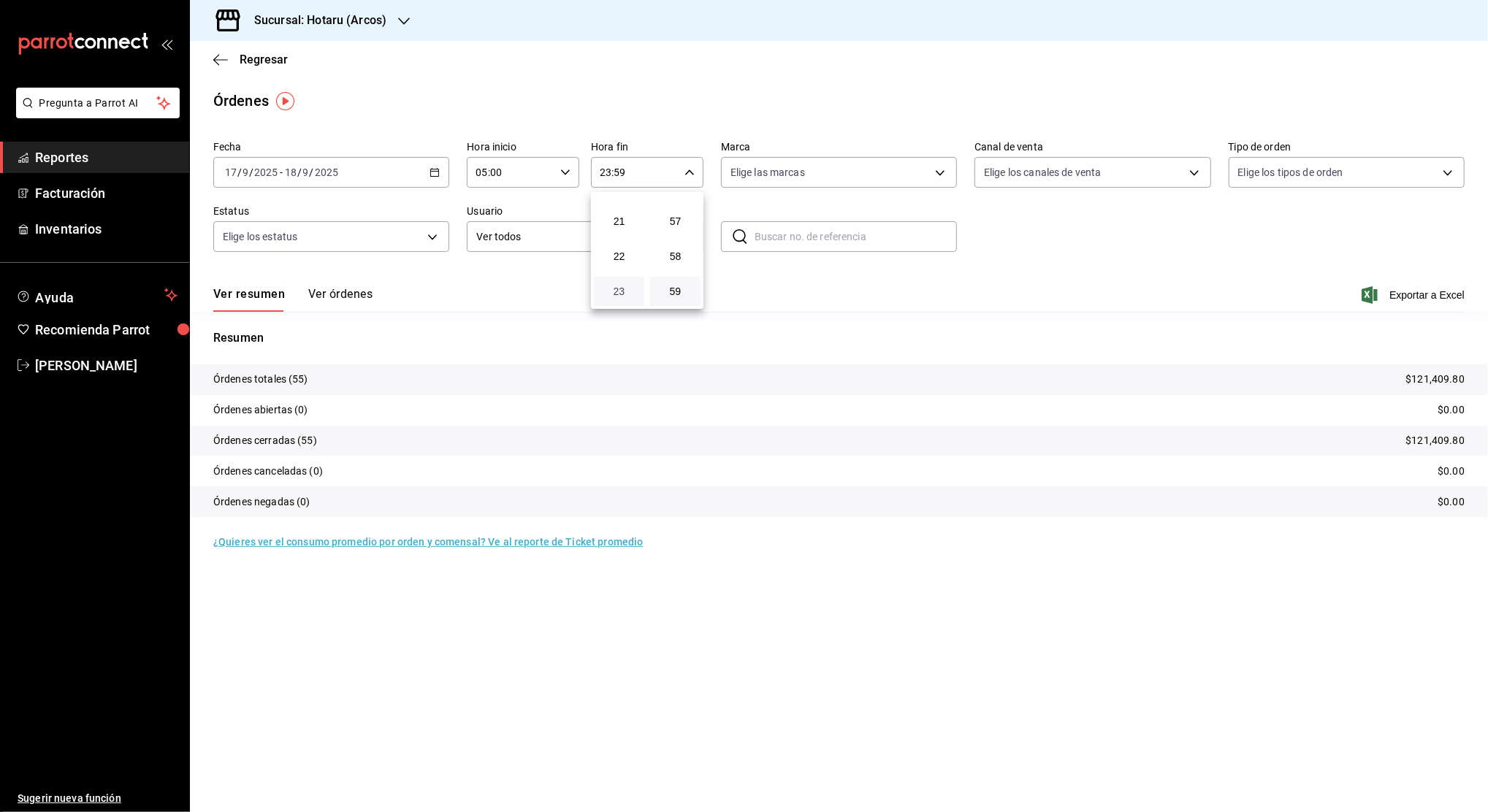
click at [621, 293] on span "23" at bounding box center [619, 291] width 33 height 11
click at [619, 242] on button "04" at bounding box center [619, 249] width 50 height 30
type input "04:59"
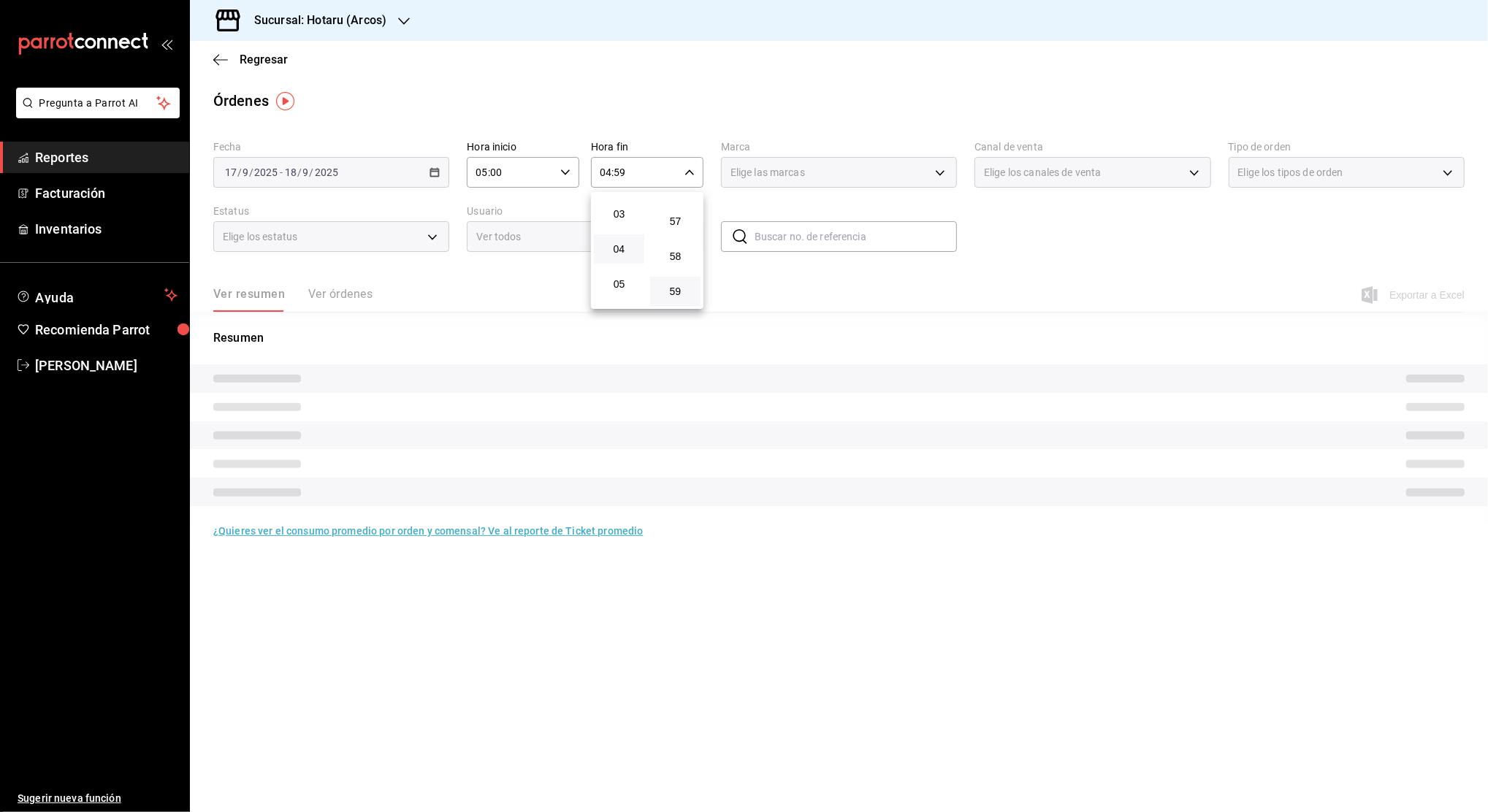
click at [668, 283] on button "59" at bounding box center [676, 292] width 50 height 30
click at [1162, 214] on div at bounding box center [744, 406] width 1488 height 812
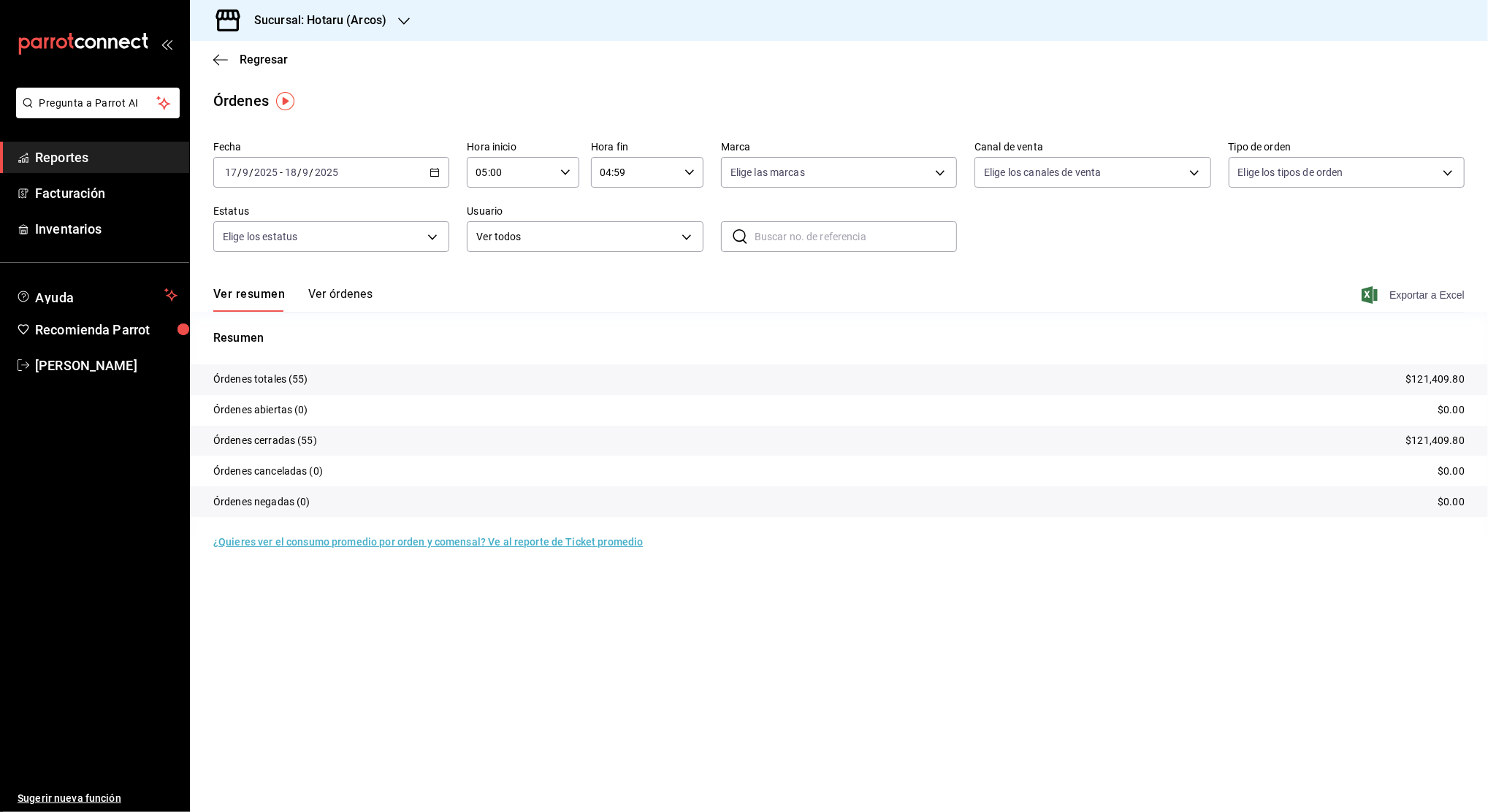
click at [1394, 290] on span "Exportar a Excel" at bounding box center [1414, 295] width 100 height 17
click at [138, 153] on span "Reportes" at bounding box center [106, 157] width 143 height 20
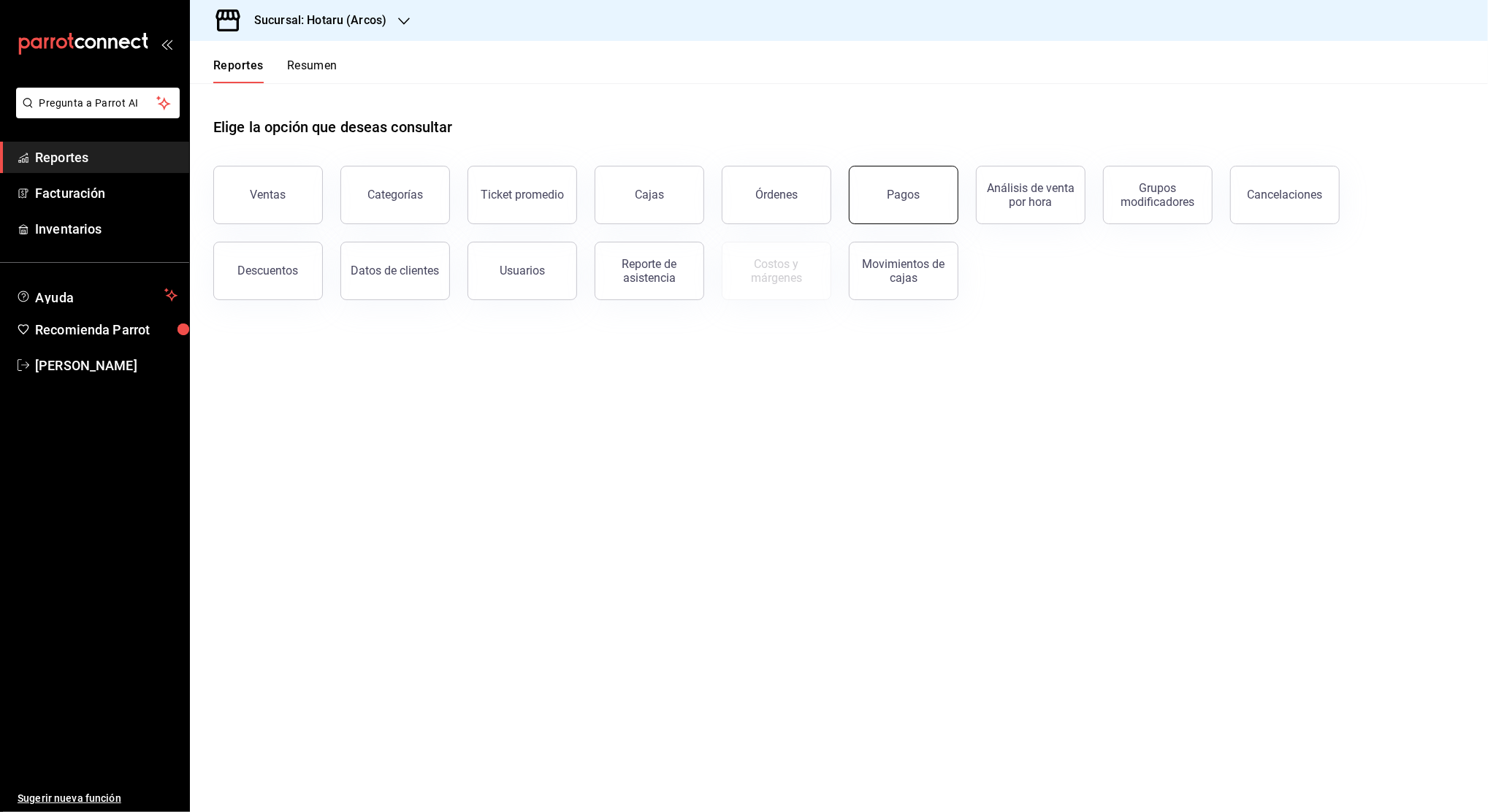
click at [899, 201] on div "Pagos" at bounding box center [904, 195] width 33 height 14
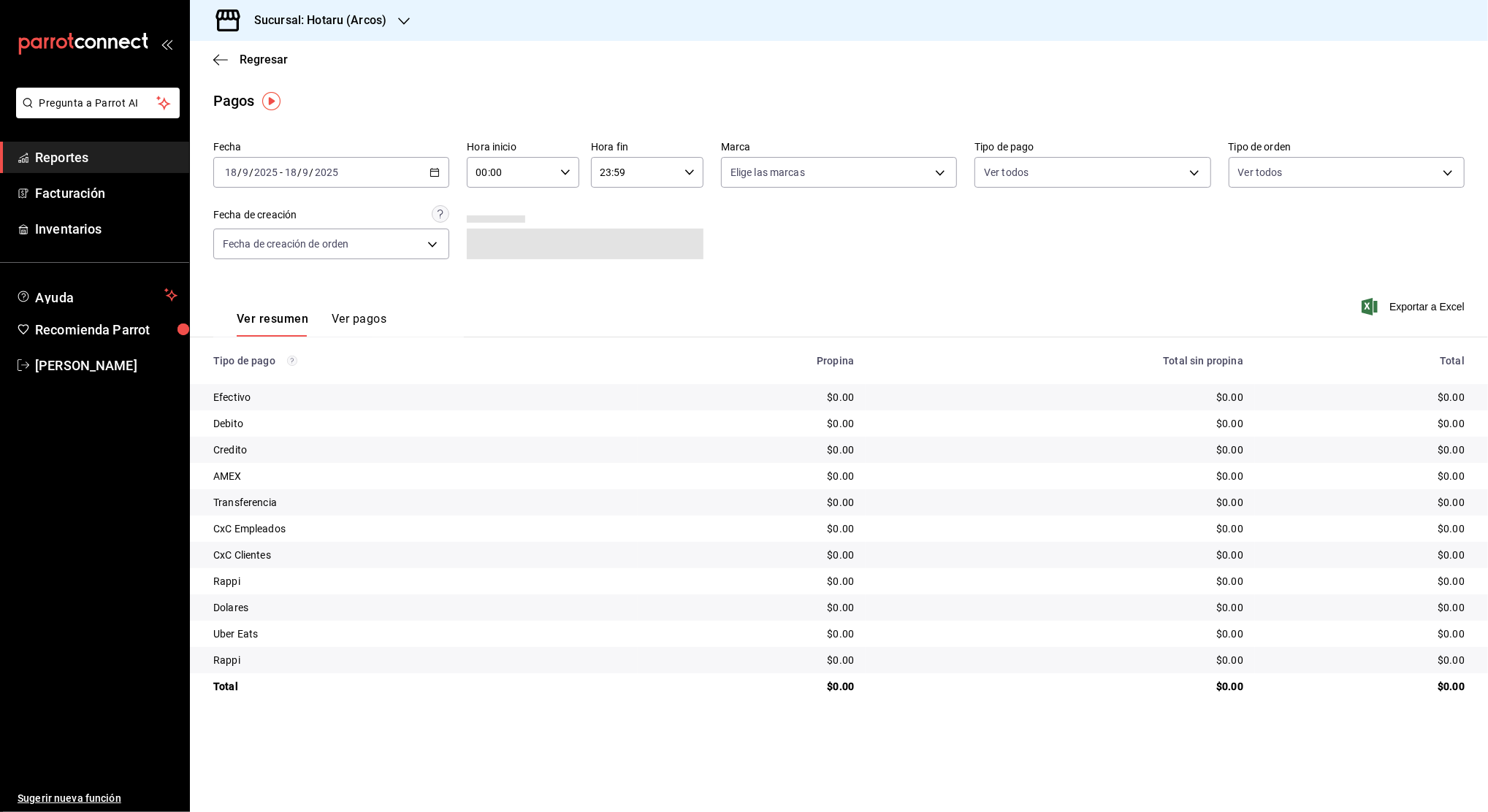
click at [434, 173] on icon "button" at bounding box center [434, 172] width 10 height 10
click at [298, 371] on li "Rango de fechas" at bounding box center [282, 381] width 137 height 33
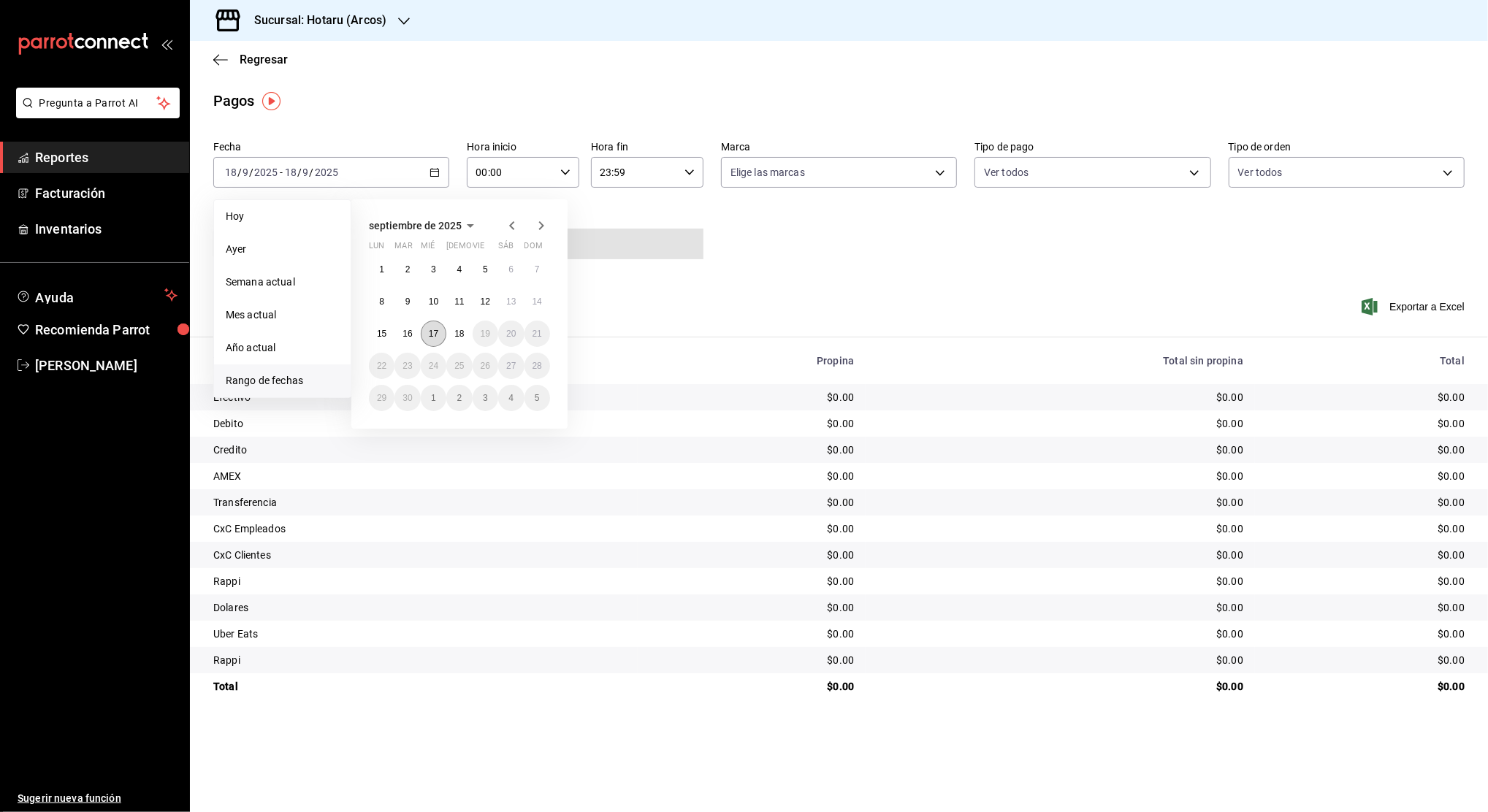
click at [437, 342] on button "17" at bounding box center [433, 333] width 25 height 26
click at [460, 338] on abbr "18" at bounding box center [459, 333] width 10 height 10
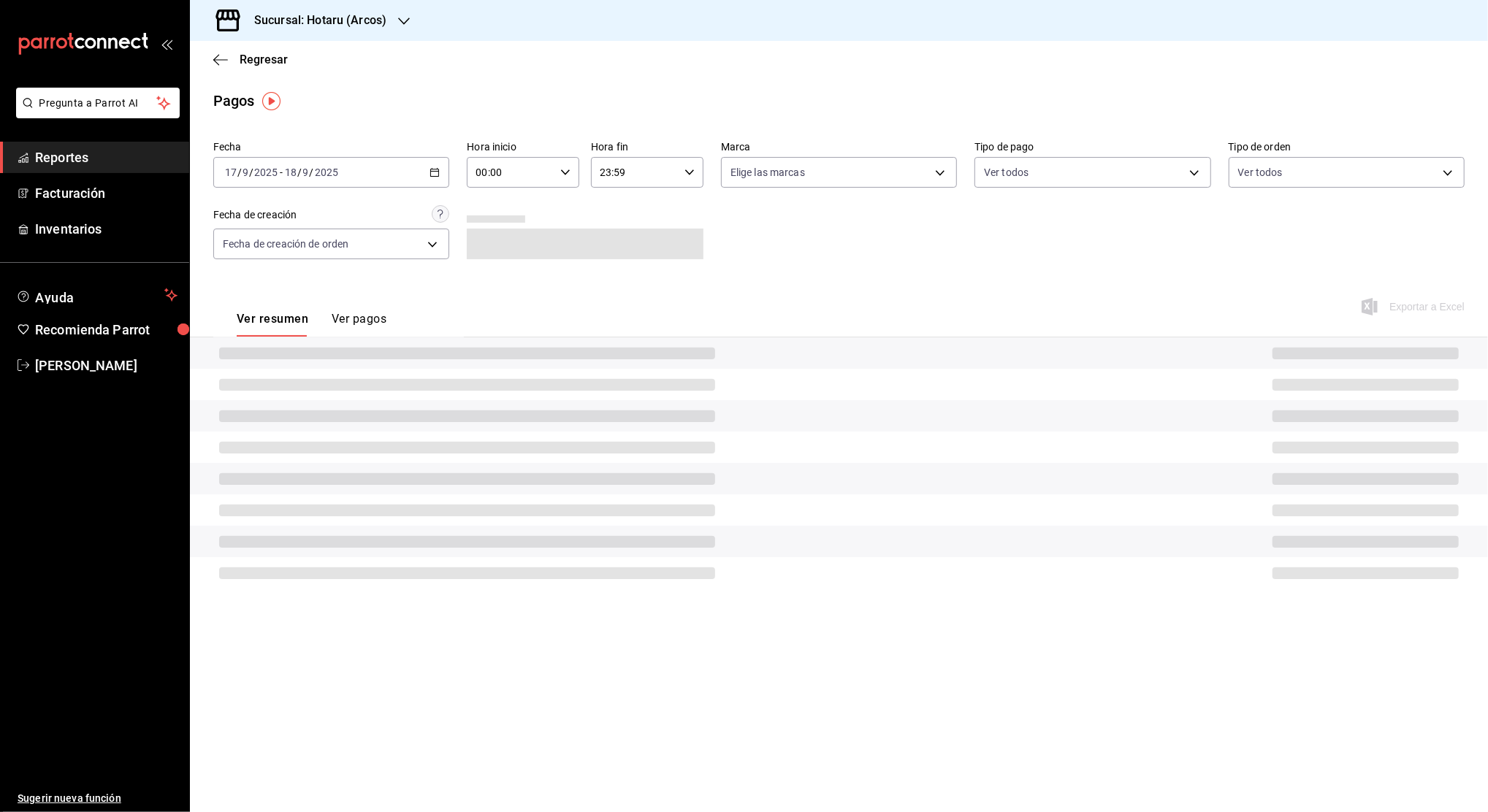
click at [557, 165] on div "00:00 Hora inicio" at bounding box center [522, 171] width 112 height 30
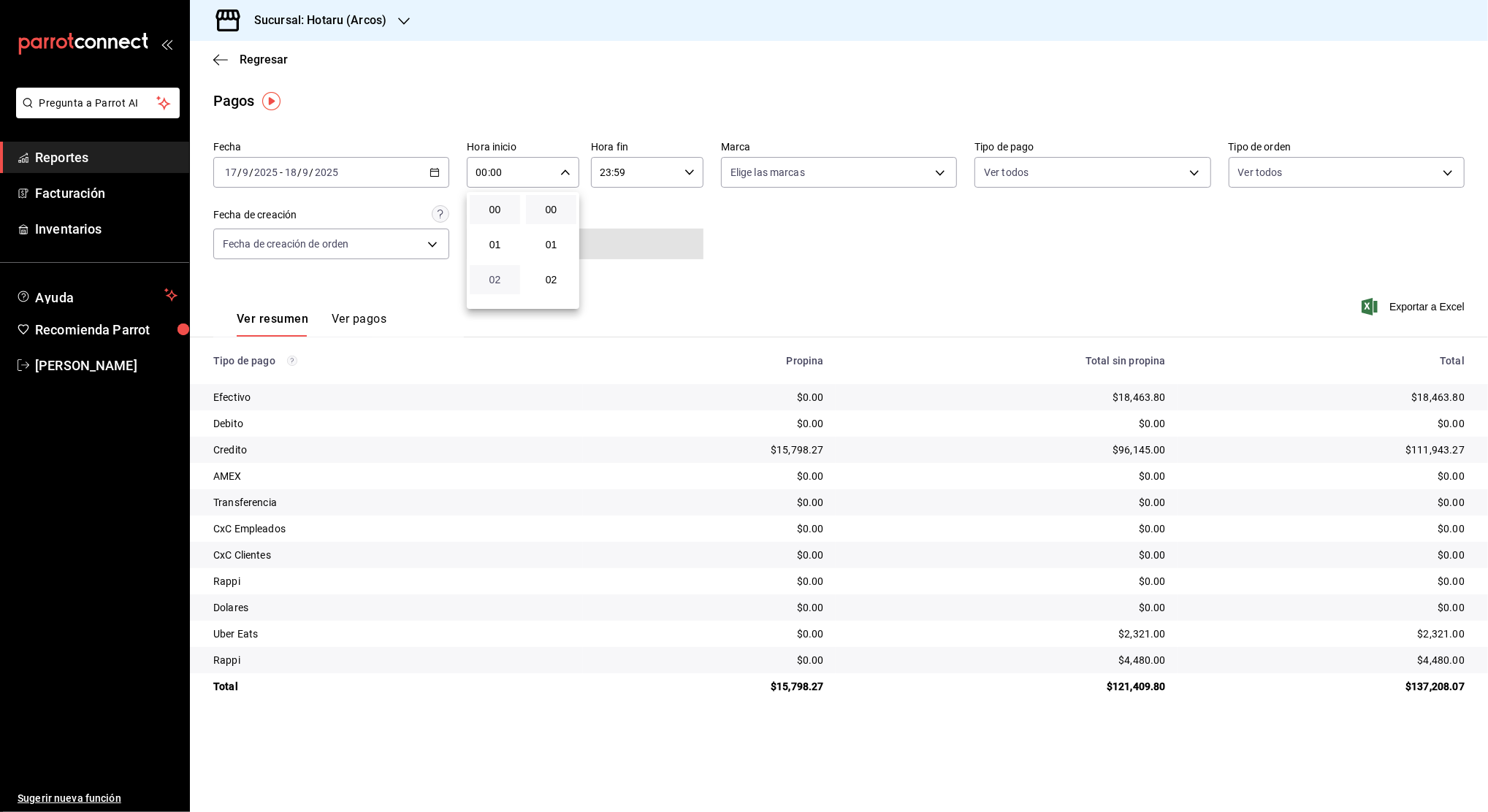
click at [489, 282] on span "02" at bounding box center [495, 279] width 33 height 11
type input "02:00"
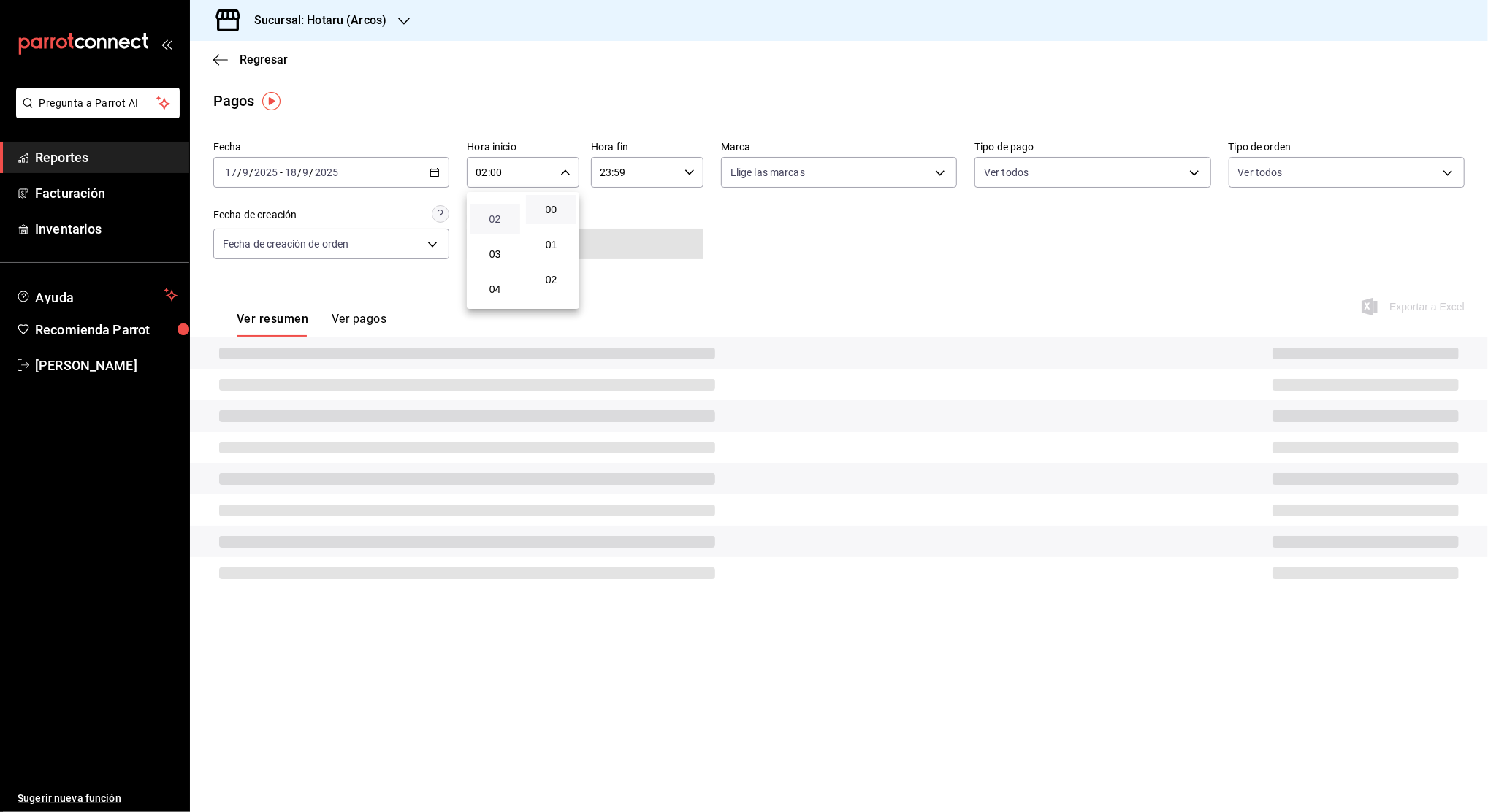
scroll to position [117, 0]
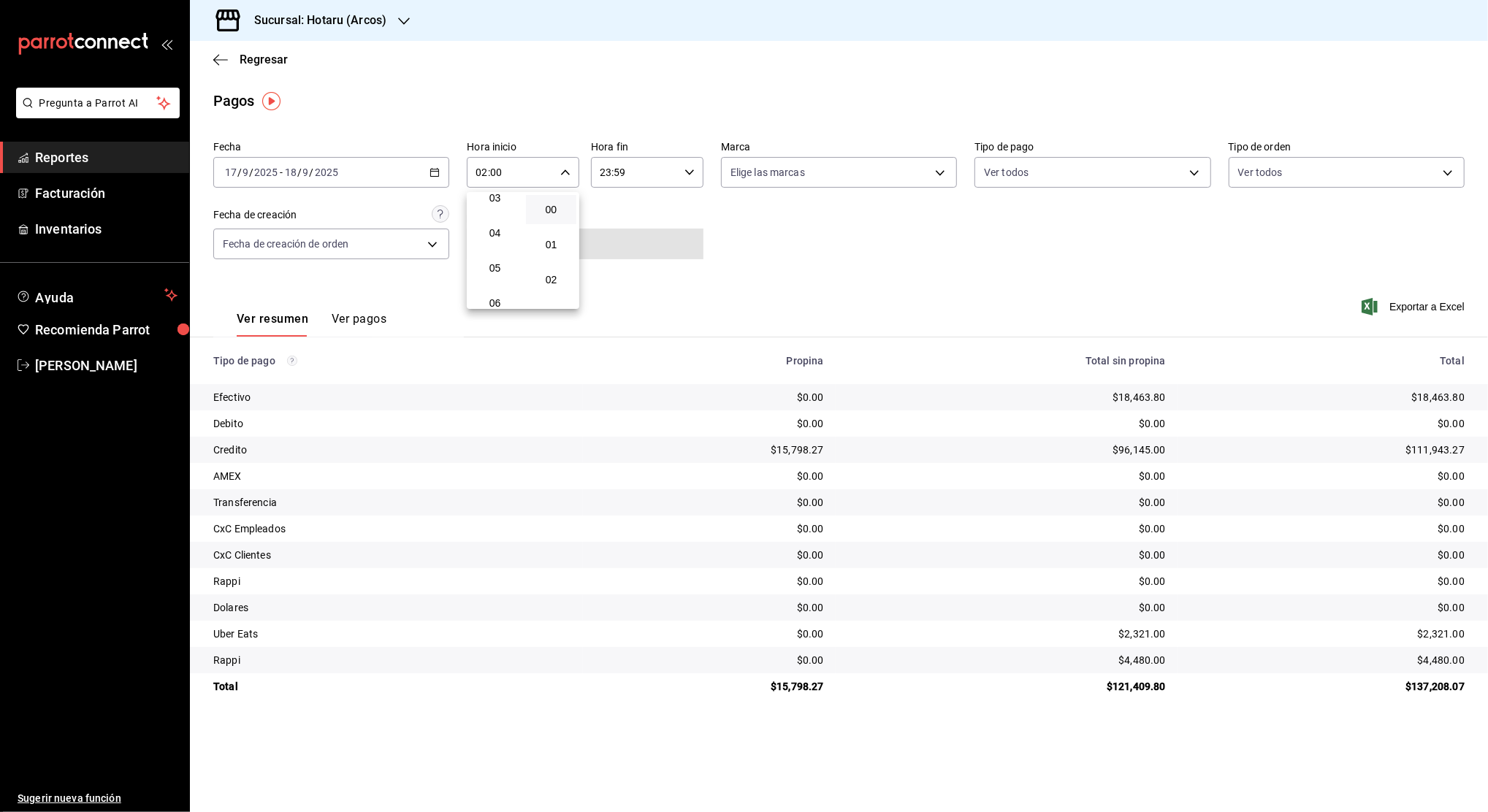
click at [489, 282] on button "05" at bounding box center [495, 268] width 50 height 30
type input "05:00"
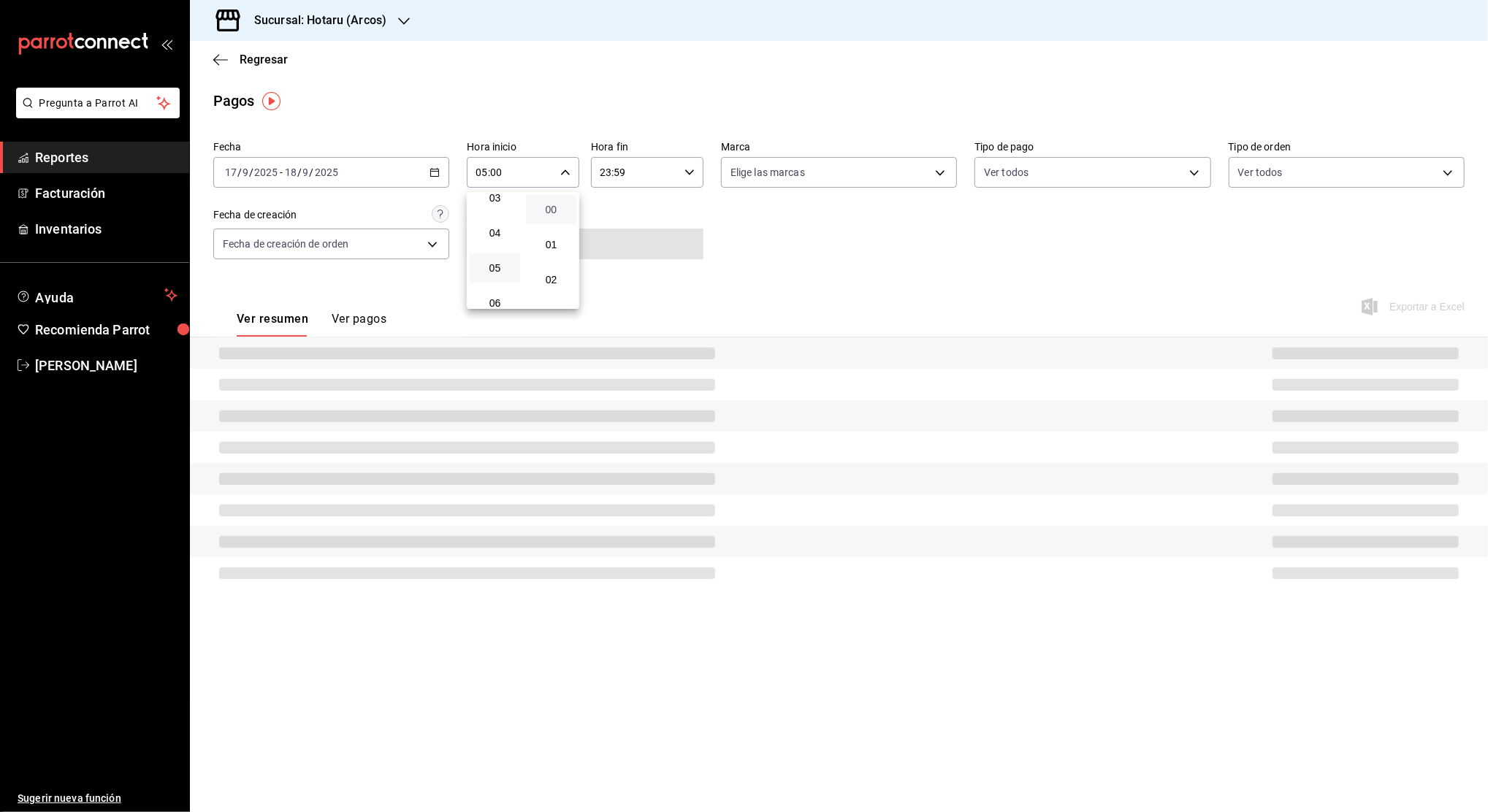
click at [550, 211] on span "00" at bounding box center [551, 209] width 33 height 11
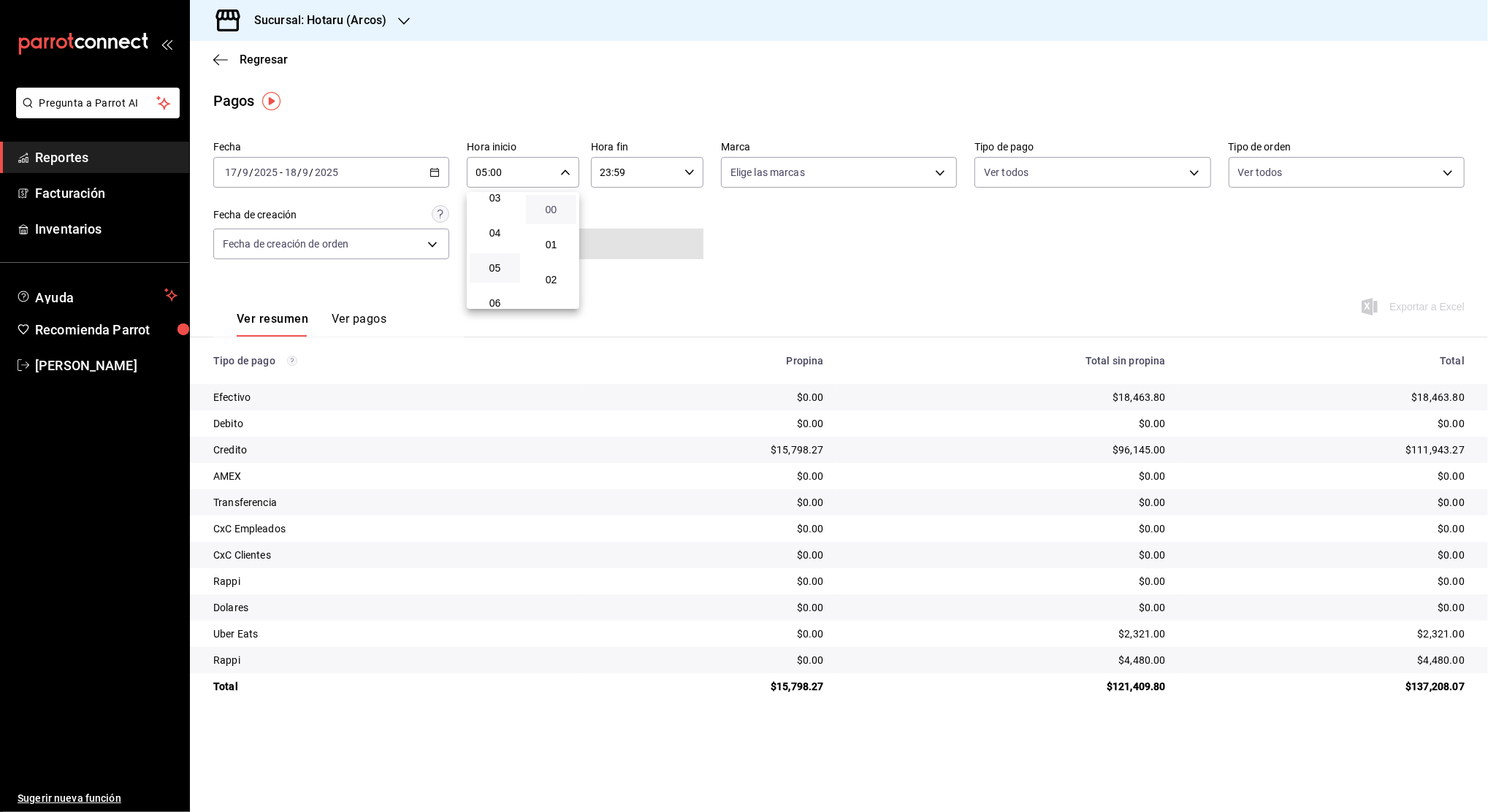
click at [550, 211] on span "00" at bounding box center [551, 209] width 33 height 11
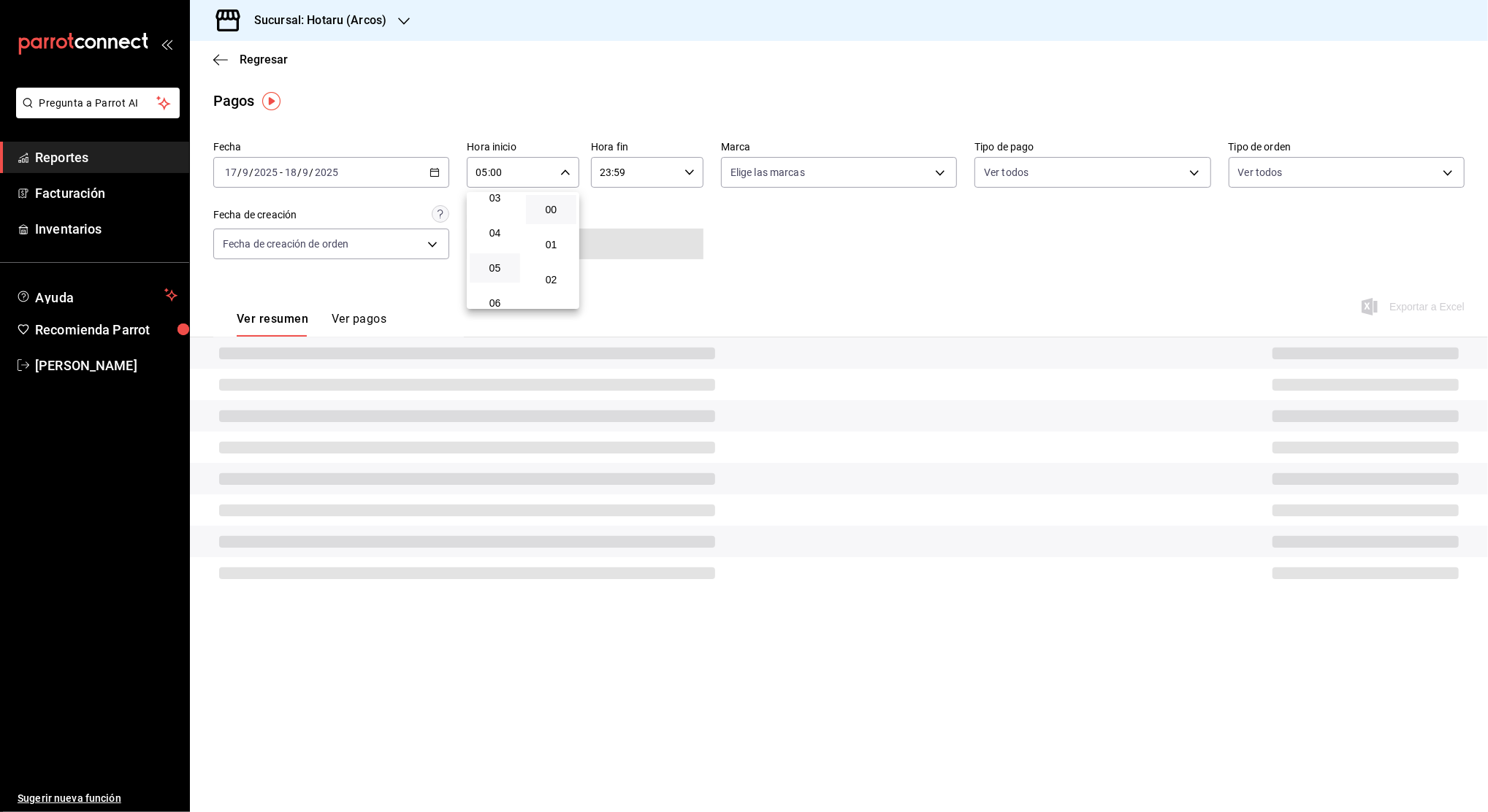
click at [631, 183] on div at bounding box center [744, 406] width 1488 height 812
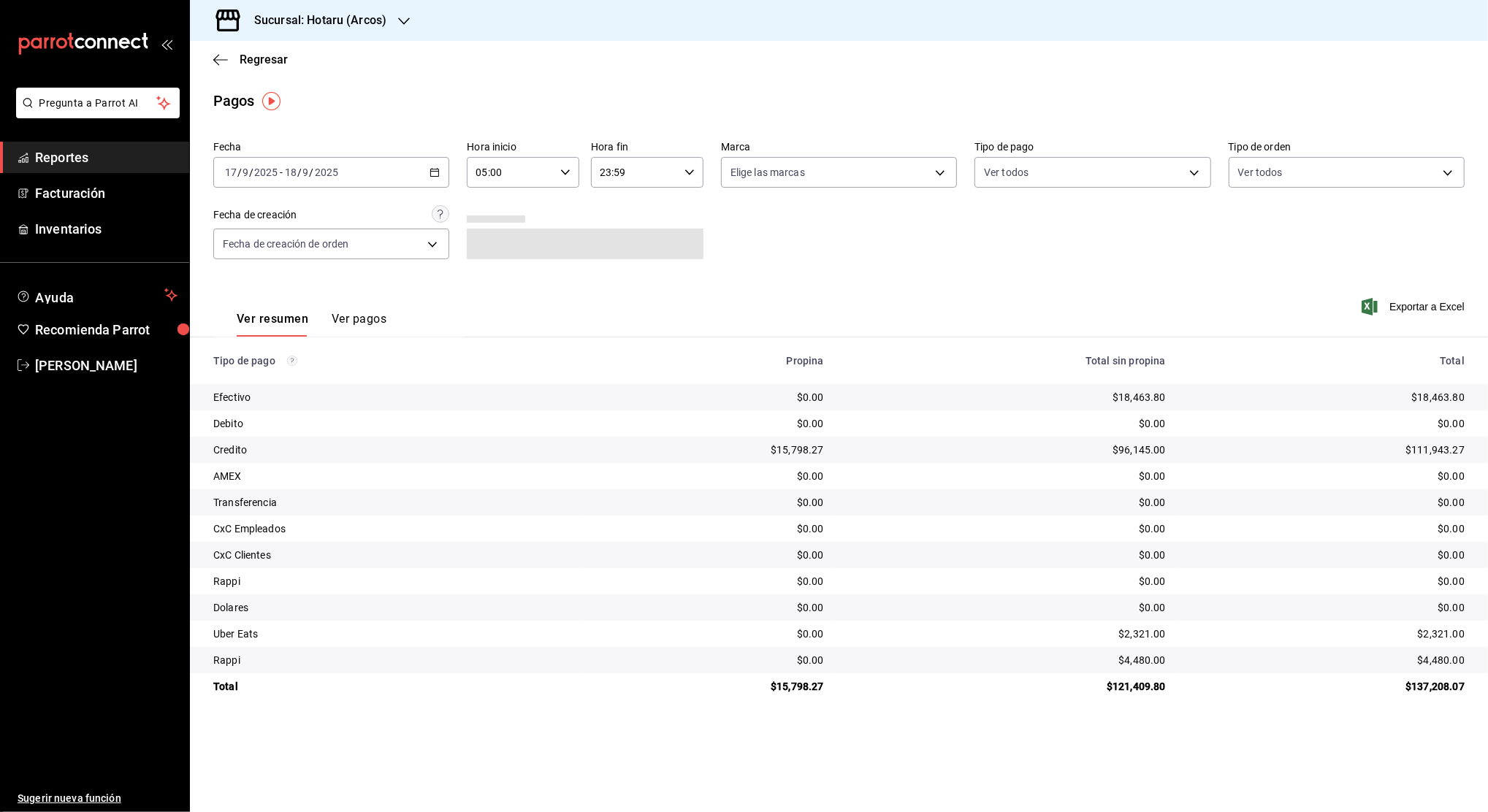
click at [639, 177] on input "23:59" at bounding box center [635, 172] width 88 height 30
click at [609, 293] on span "23" at bounding box center [619, 291] width 33 height 11
click at [624, 206] on span "04" at bounding box center [619, 209] width 33 height 11
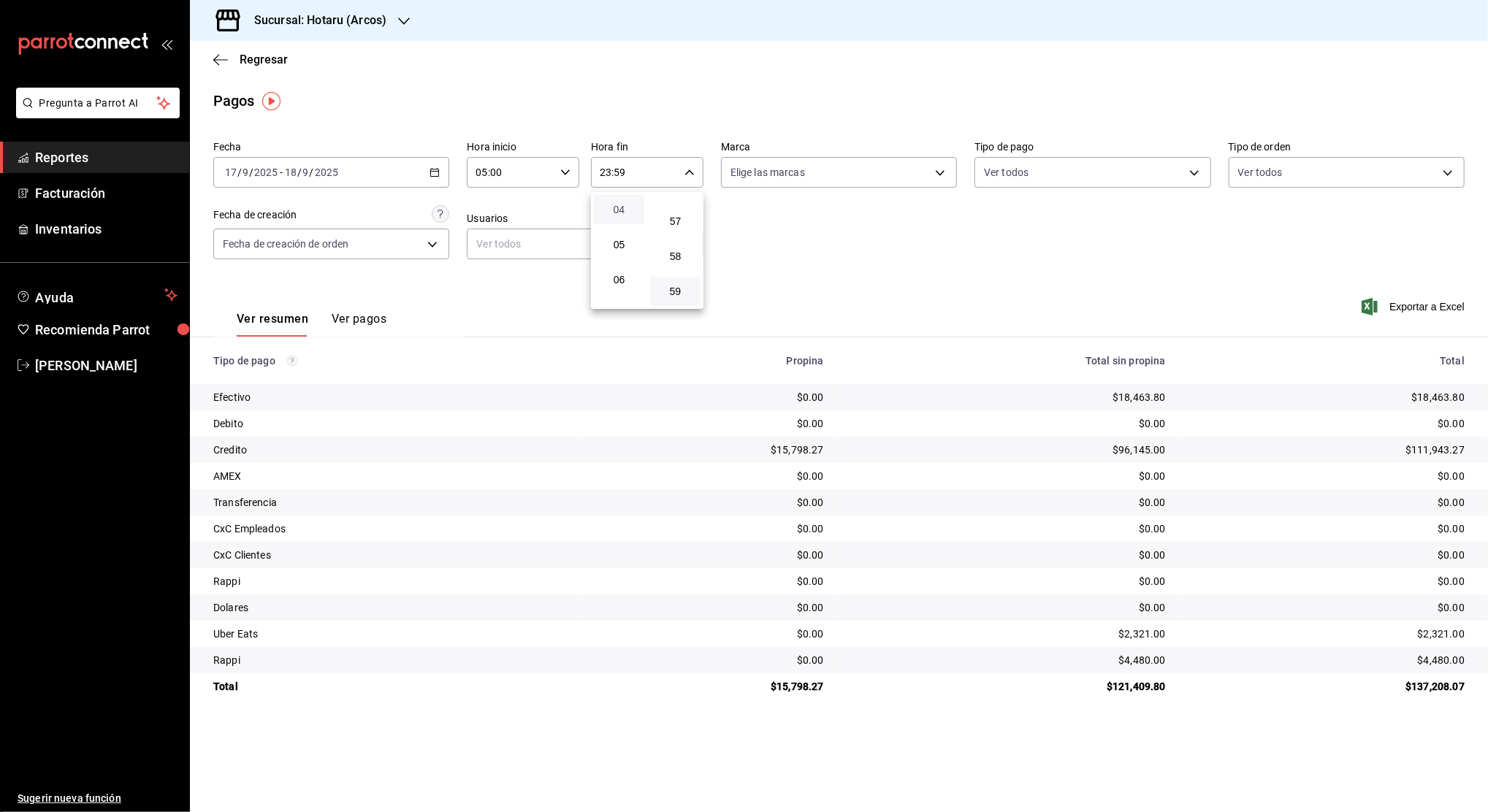
type input "04:59"
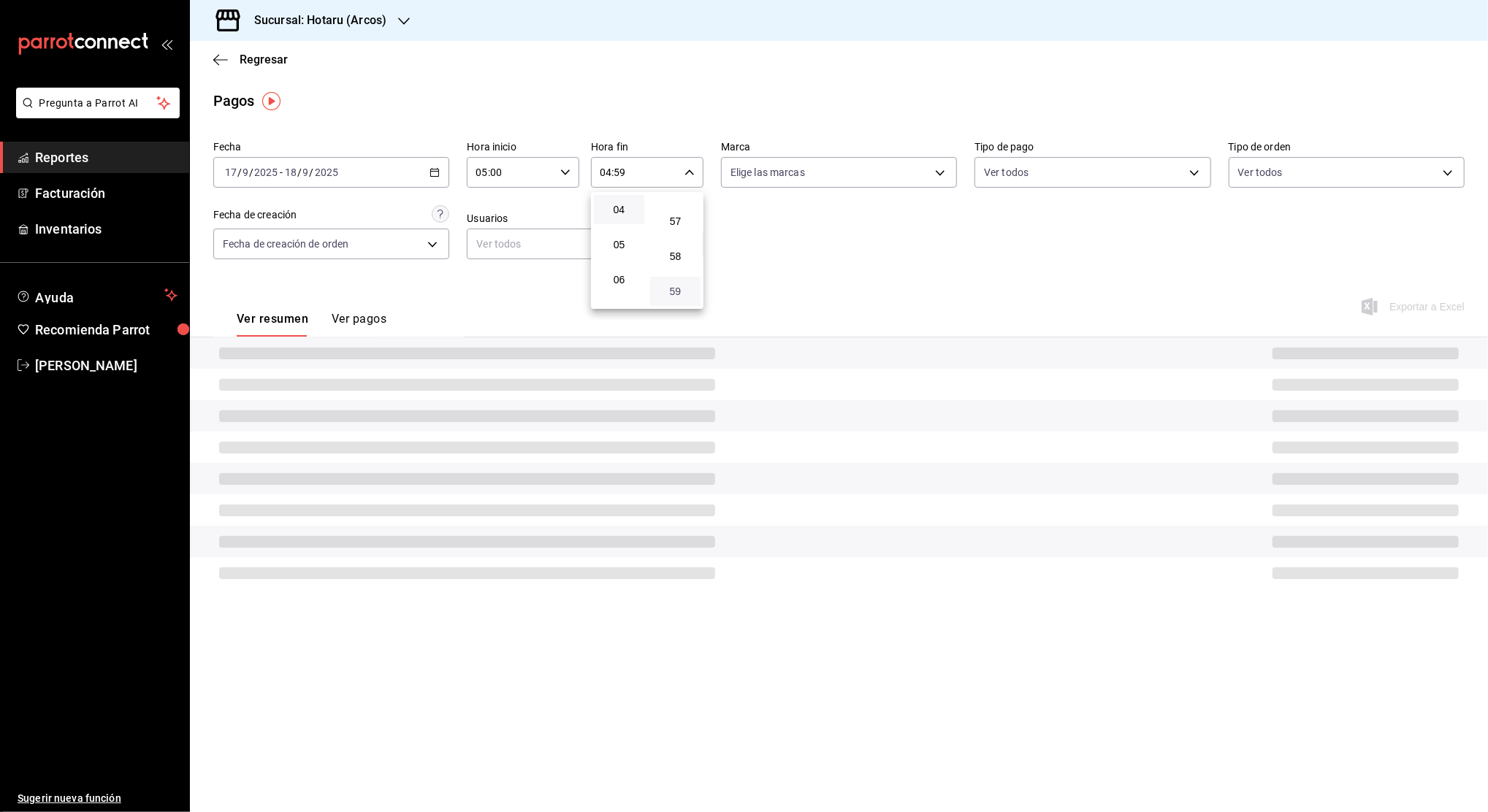
click at [683, 292] on span "59" at bounding box center [676, 291] width 33 height 11
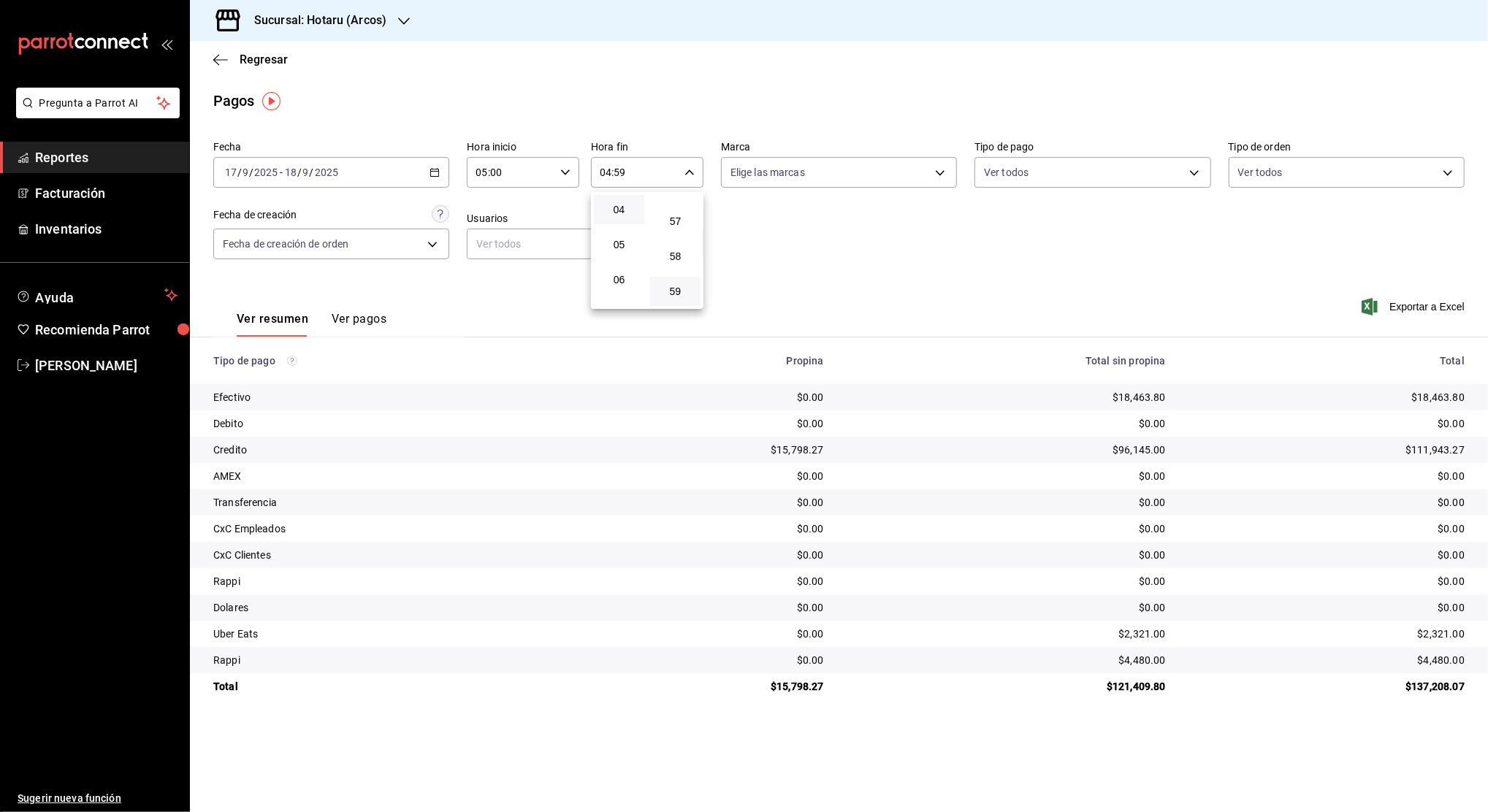
click at [888, 214] on div at bounding box center [744, 406] width 1488 height 812
click at [1394, 304] on span "Exportar a Excel" at bounding box center [1414, 306] width 100 height 17
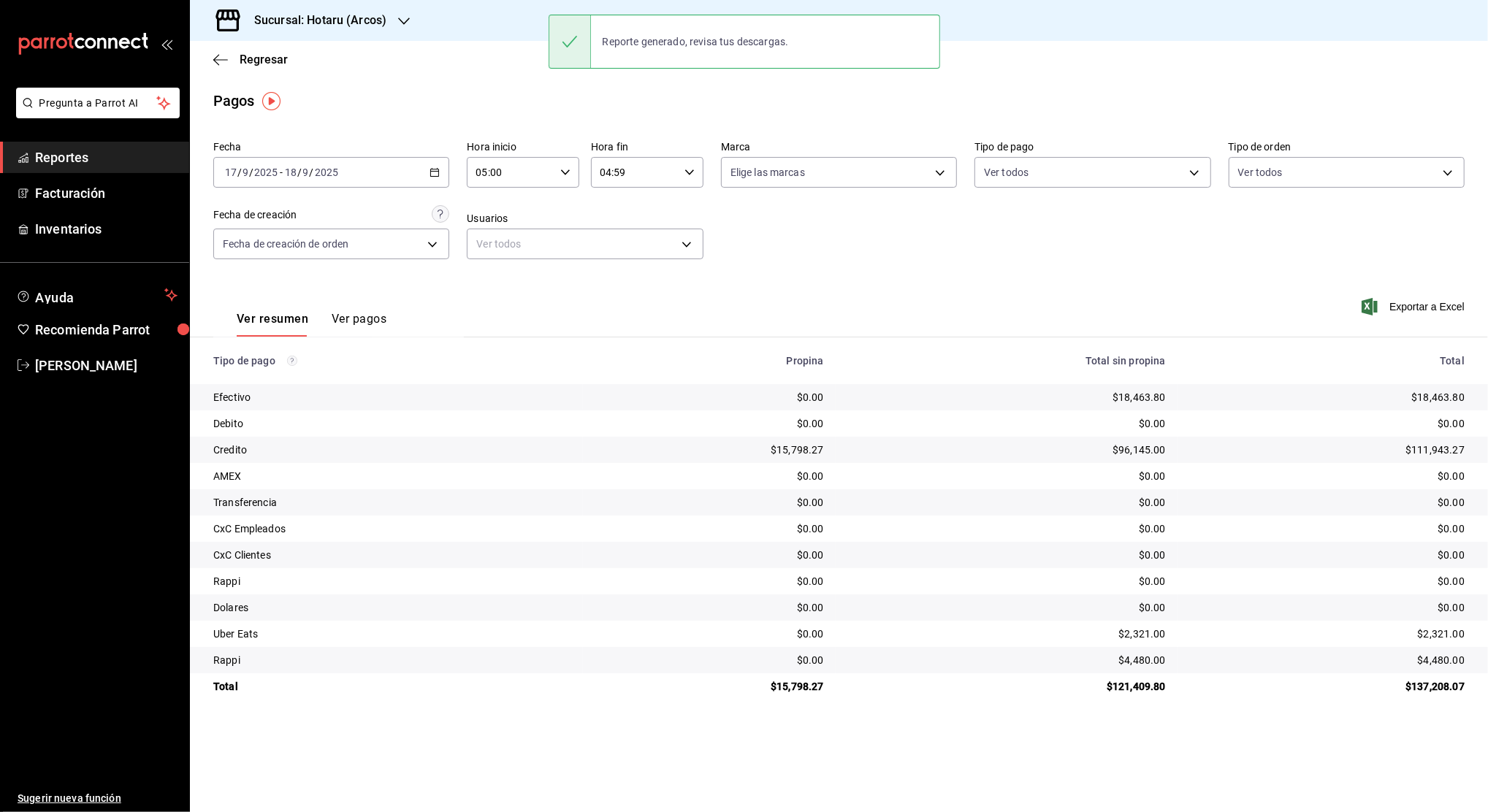
click at [125, 154] on span "Reportes" at bounding box center [106, 157] width 143 height 20
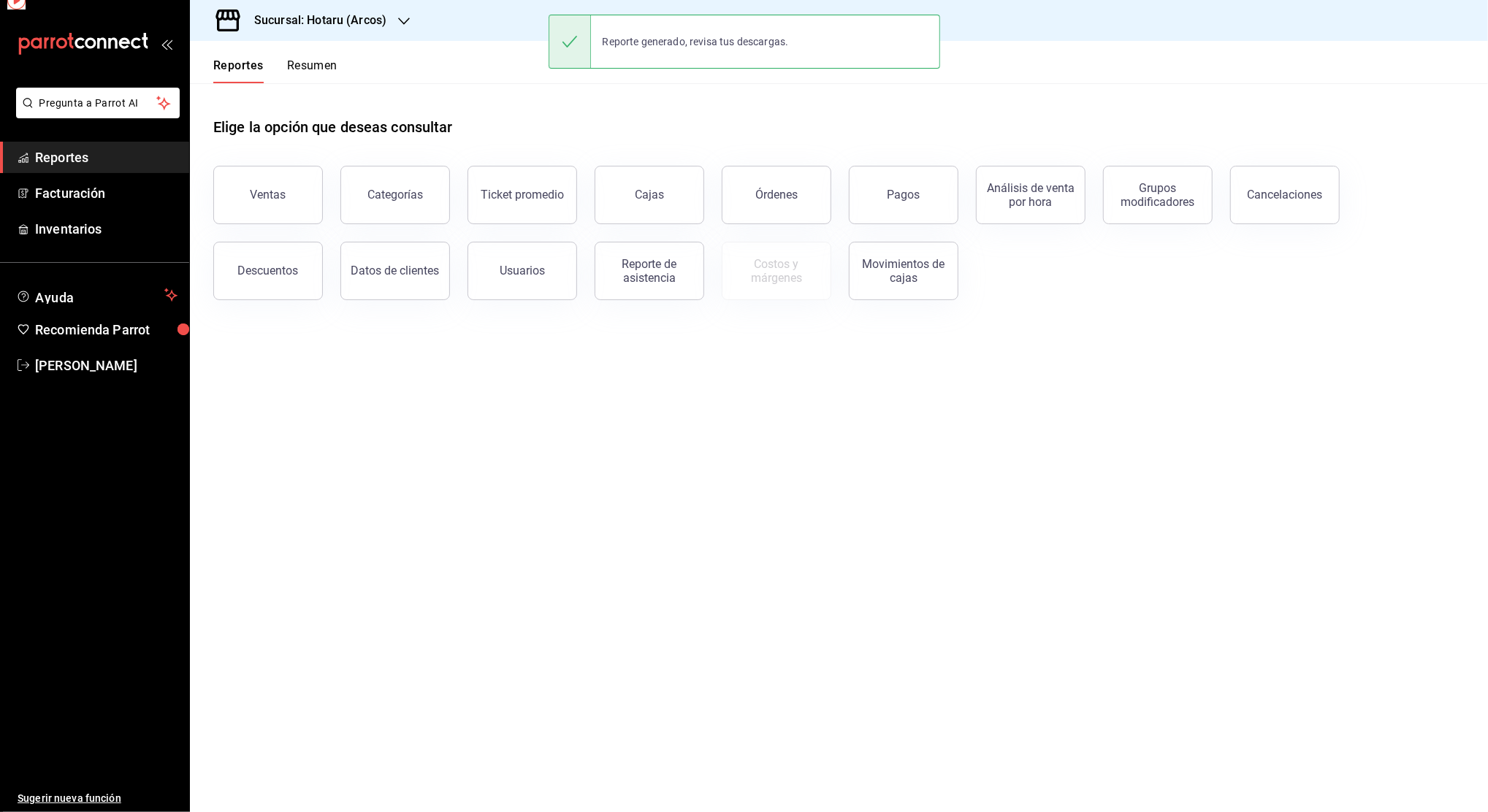
click at [125, 154] on span "Reportes" at bounding box center [106, 157] width 143 height 20
click at [252, 267] on div "Descuentos" at bounding box center [268, 271] width 61 height 14
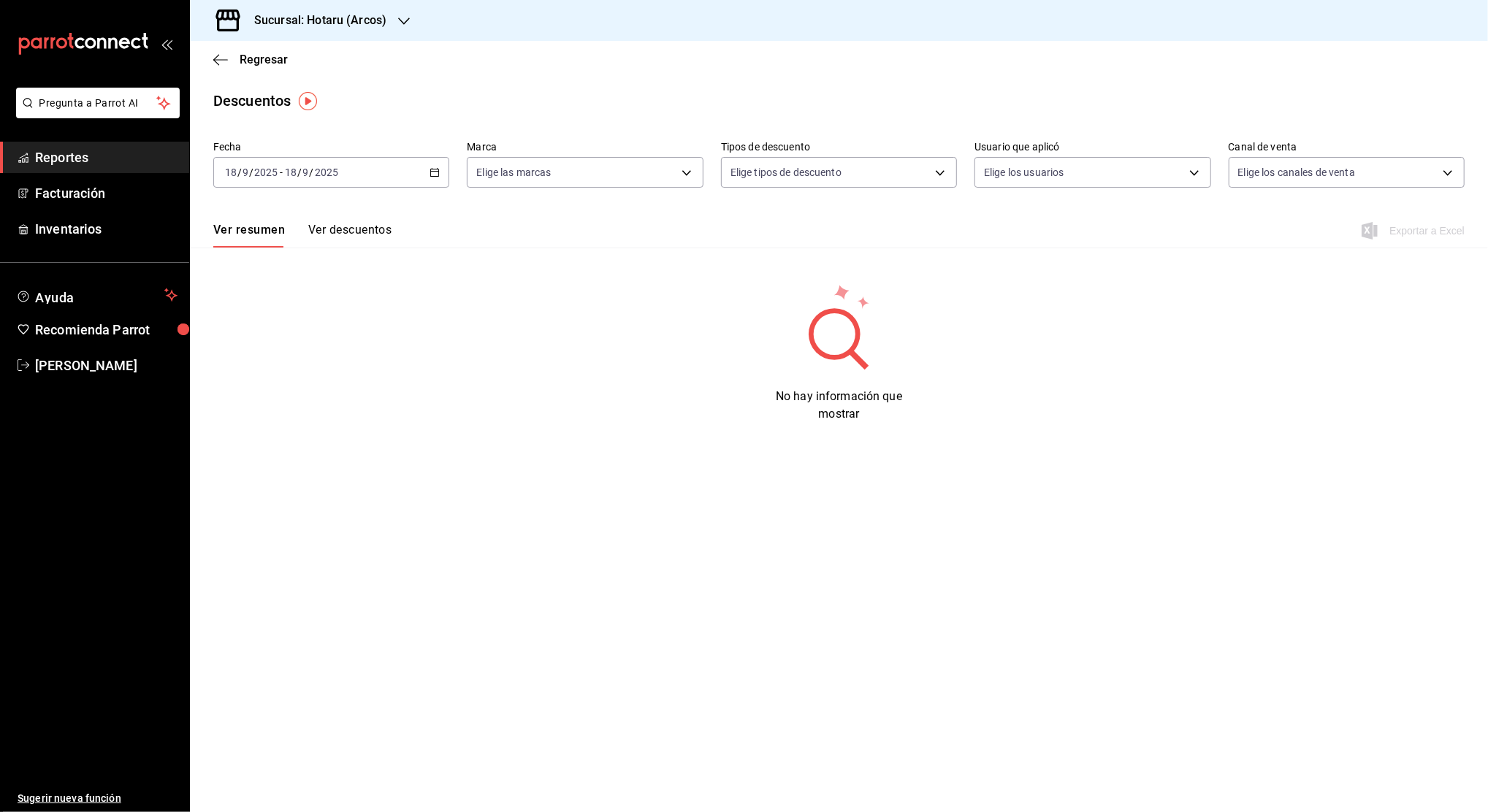
click at [438, 174] on \(Stroke\) "button" at bounding box center [434, 172] width 9 height 8
click at [320, 394] on li "Rango de fechas" at bounding box center [282, 381] width 137 height 33
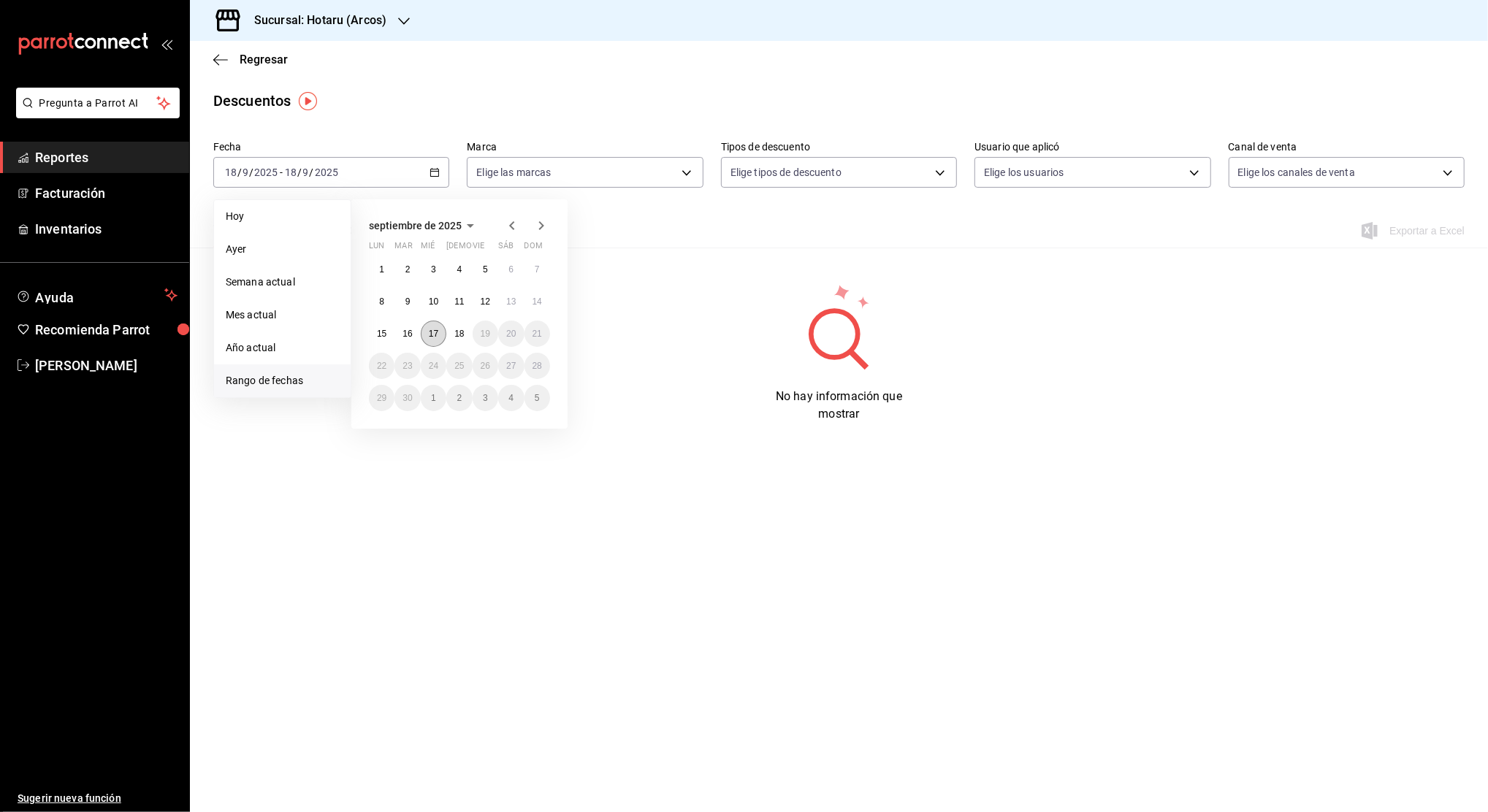
click at [433, 329] on abbr "17" at bounding box center [433, 333] width 10 height 10
click at [458, 335] on abbr "18" at bounding box center [459, 333] width 10 height 10
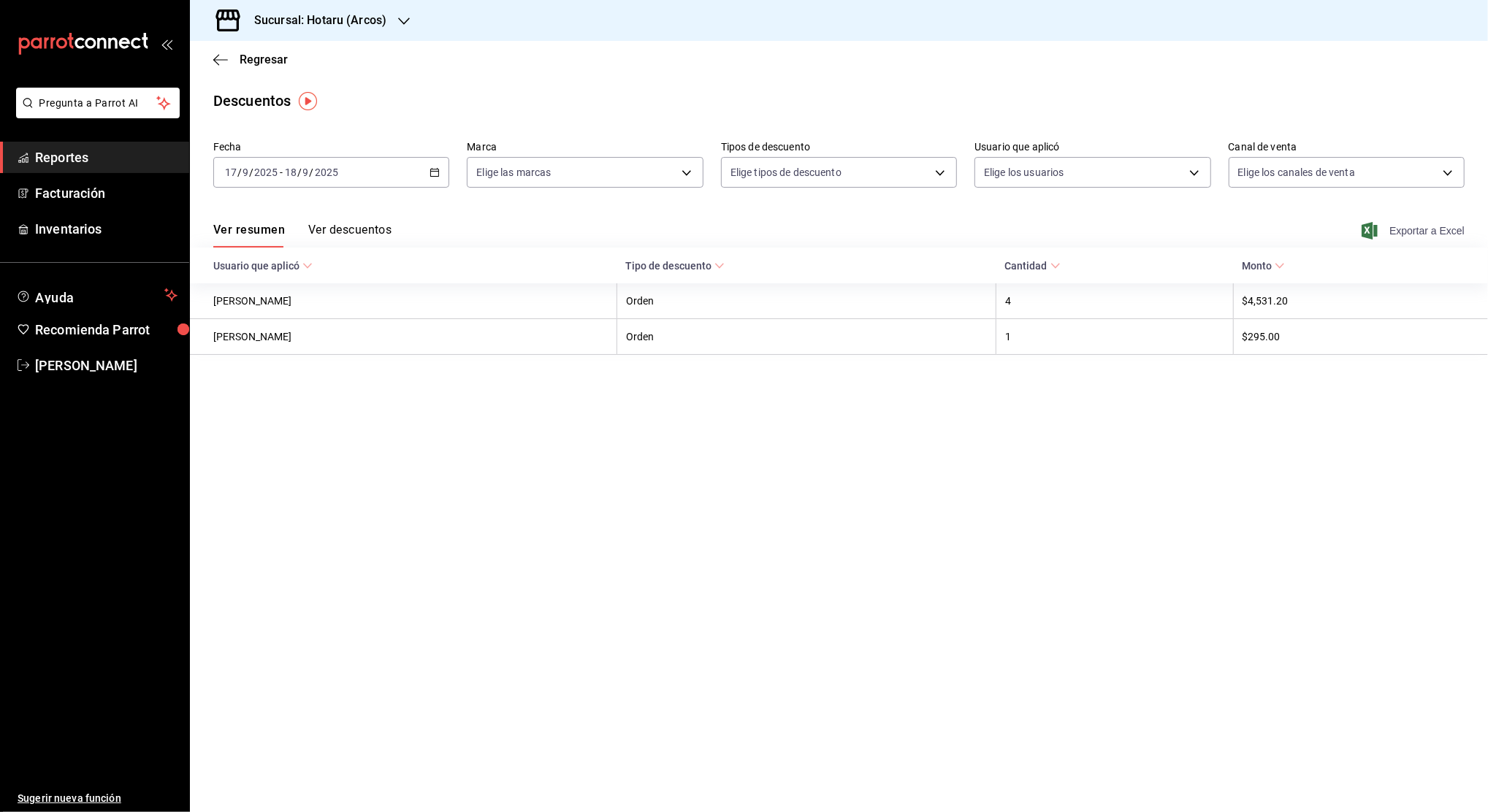
click at [1394, 231] on span "Exportar a Excel" at bounding box center [1414, 231] width 100 height 17
click at [838, 119] on main "Regresar Descuentos Fecha [DATE] [DATE] - [DATE] [DATE] Marca Elige las marcas …" at bounding box center [838, 426] width 1298 height 771
click at [142, 150] on span "Reportes" at bounding box center [106, 157] width 143 height 20
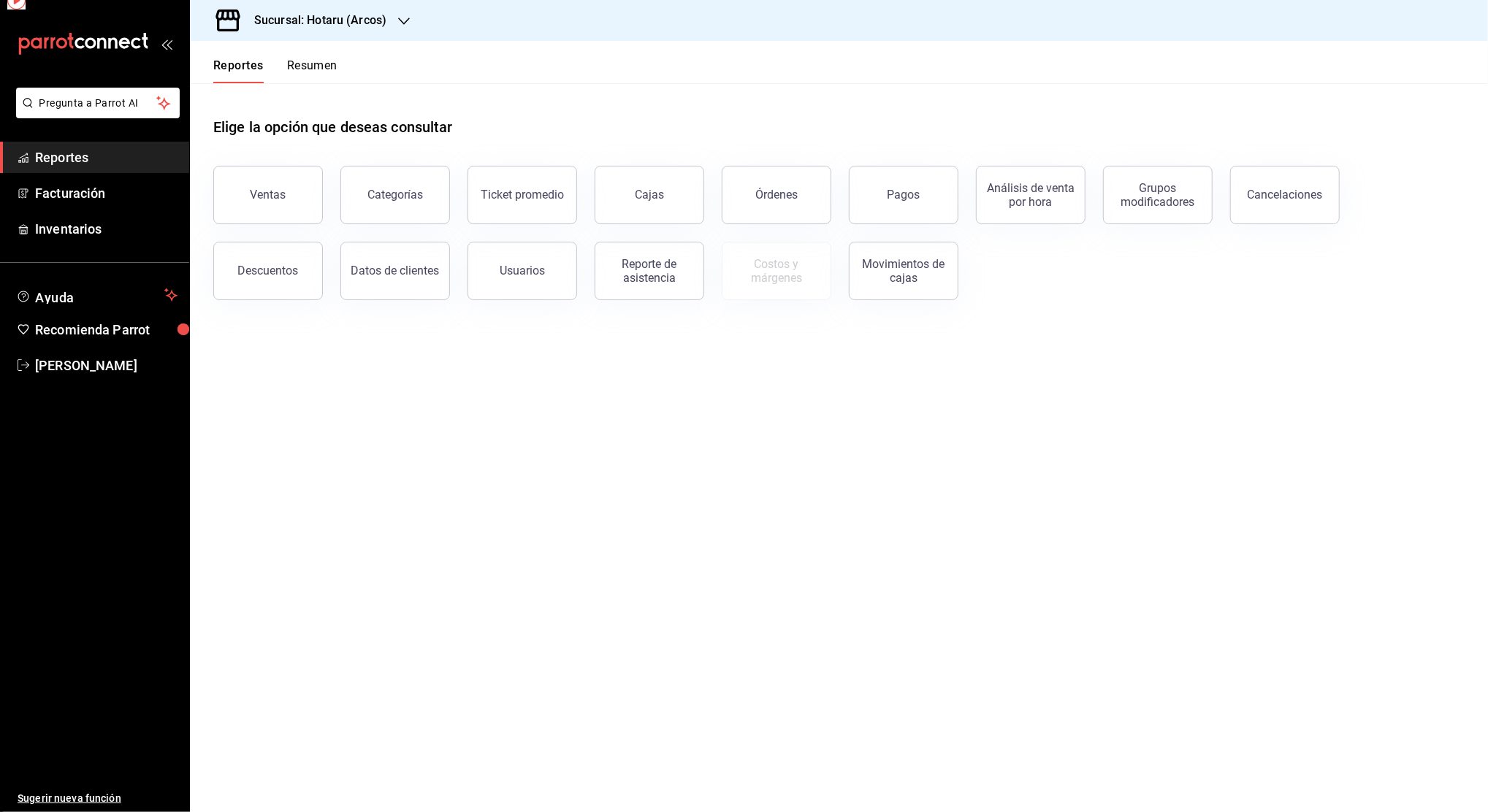
click at [142, 150] on span "Reportes" at bounding box center [106, 157] width 143 height 20
click at [763, 202] on button "Órdenes" at bounding box center [777, 194] width 110 height 58
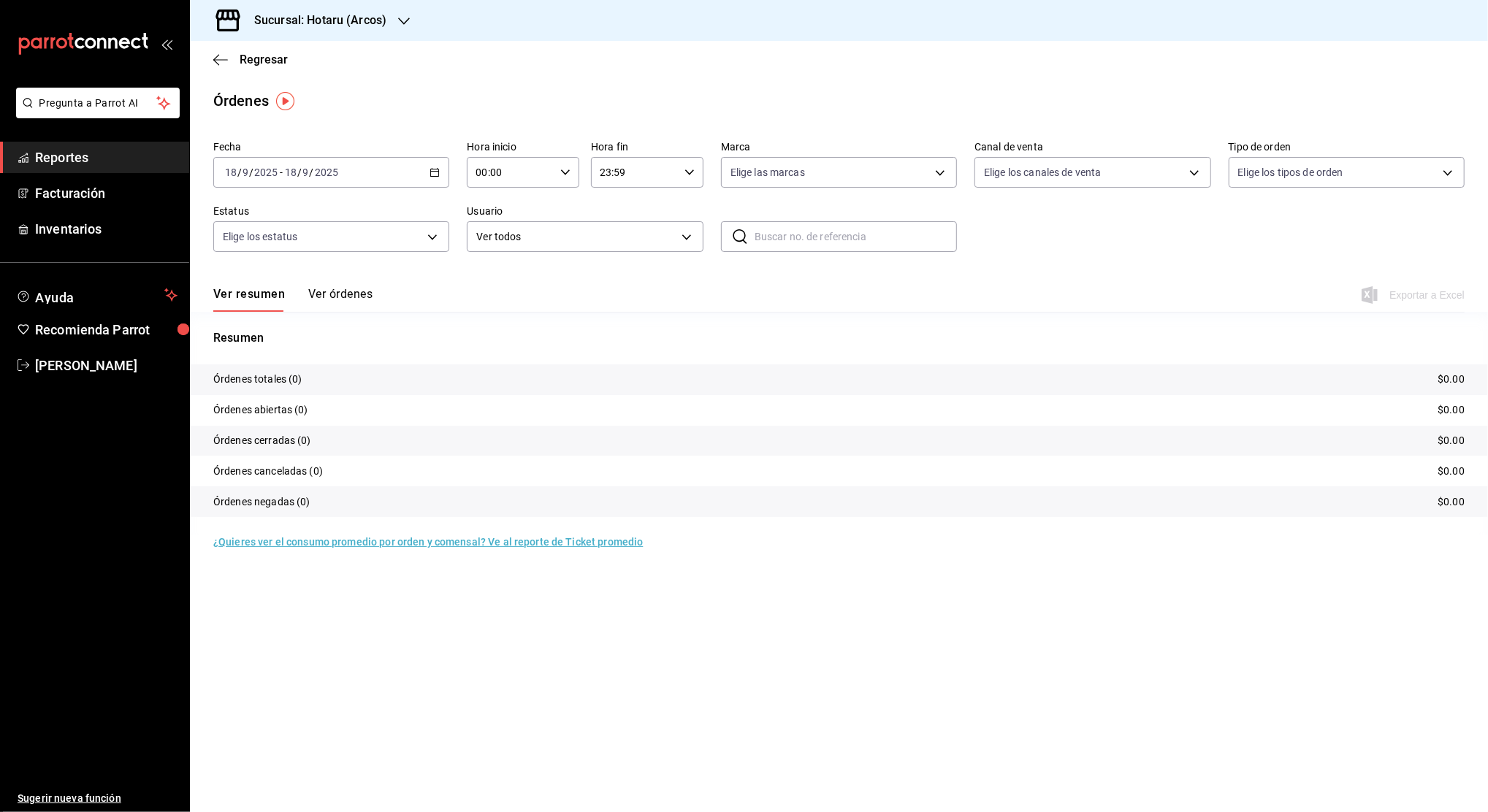
click at [434, 175] on icon "button" at bounding box center [434, 172] width 10 height 10
click at [294, 388] on li "Rango de fechas" at bounding box center [282, 381] width 137 height 33
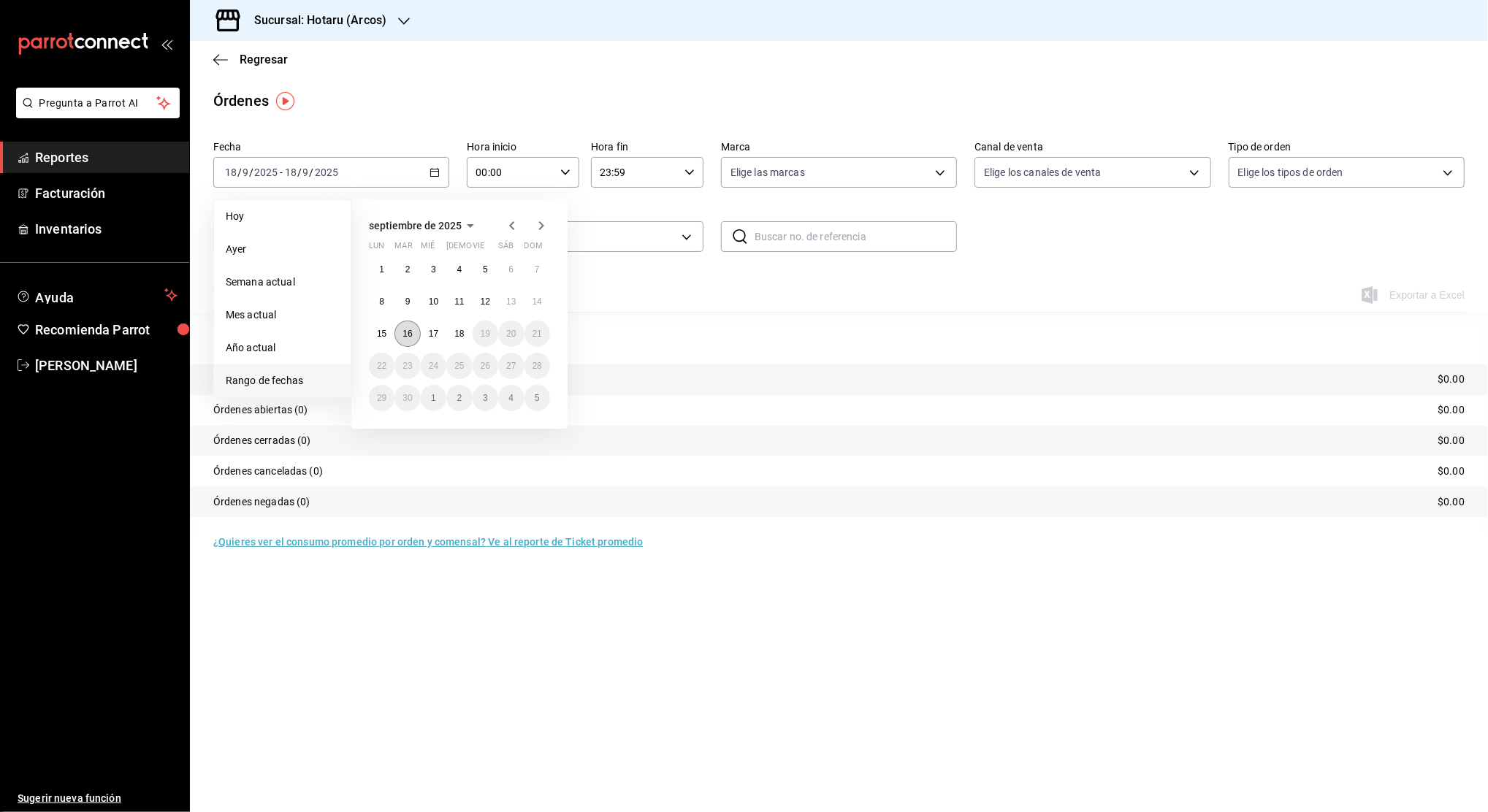
click at [406, 333] on abbr "16" at bounding box center [407, 333] width 10 height 10
click at [456, 333] on abbr "18" at bounding box center [459, 333] width 10 height 10
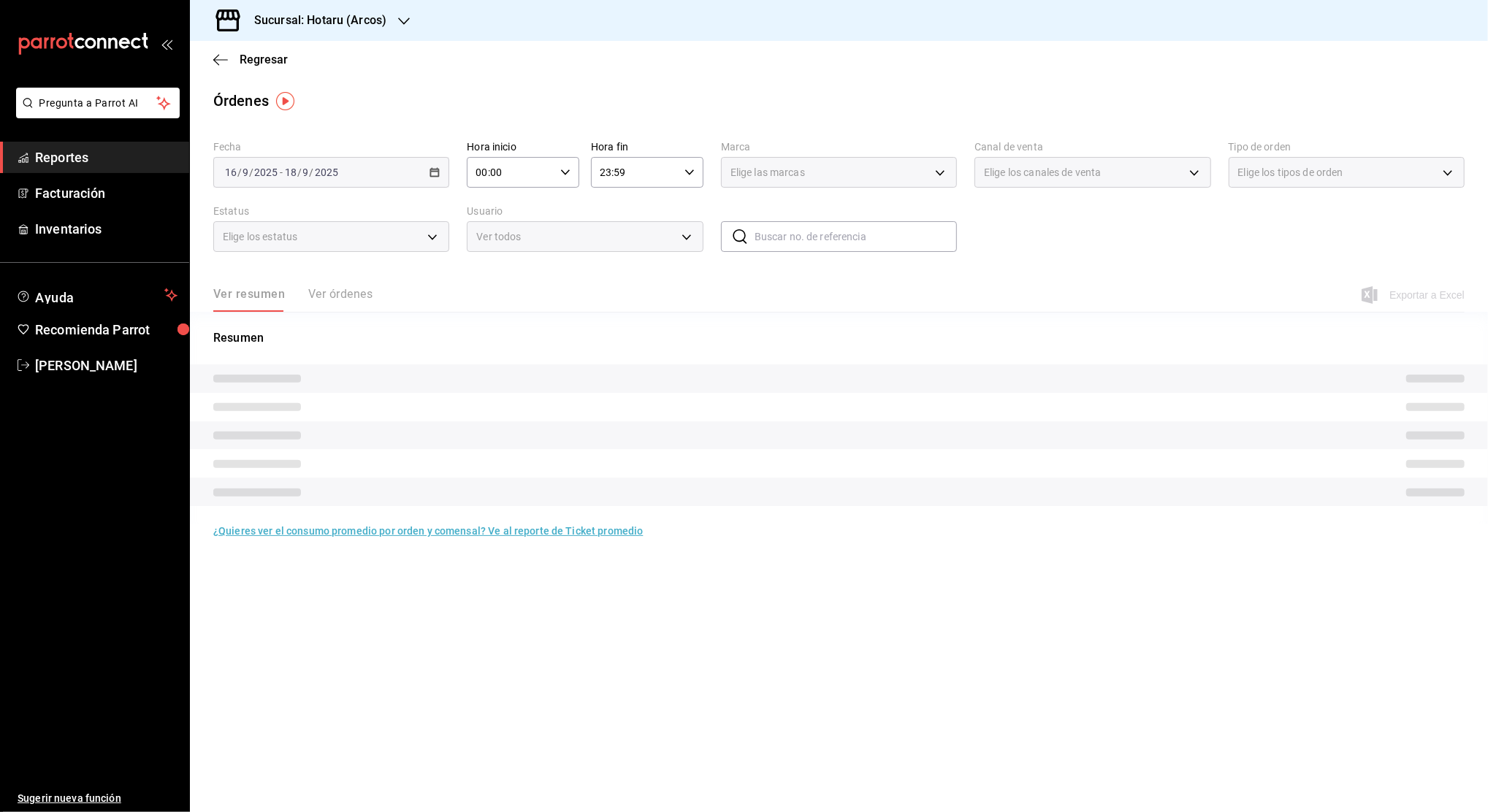
click at [560, 174] on icon "button" at bounding box center [565, 172] width 10 height 10
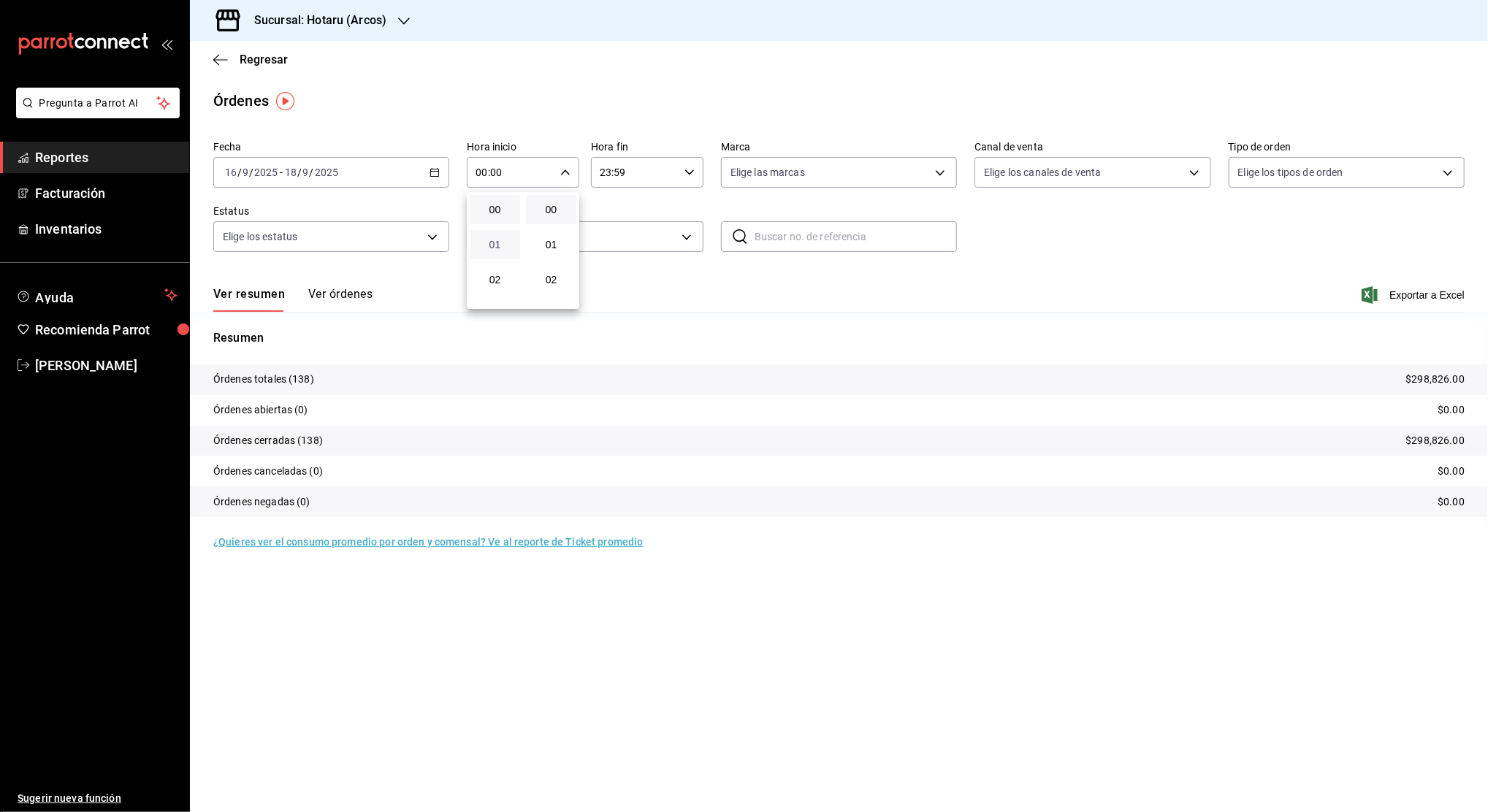
click at [492, 246] on span "01" at bounding box center [495, 244] width 33 height 11
type input "01:00"
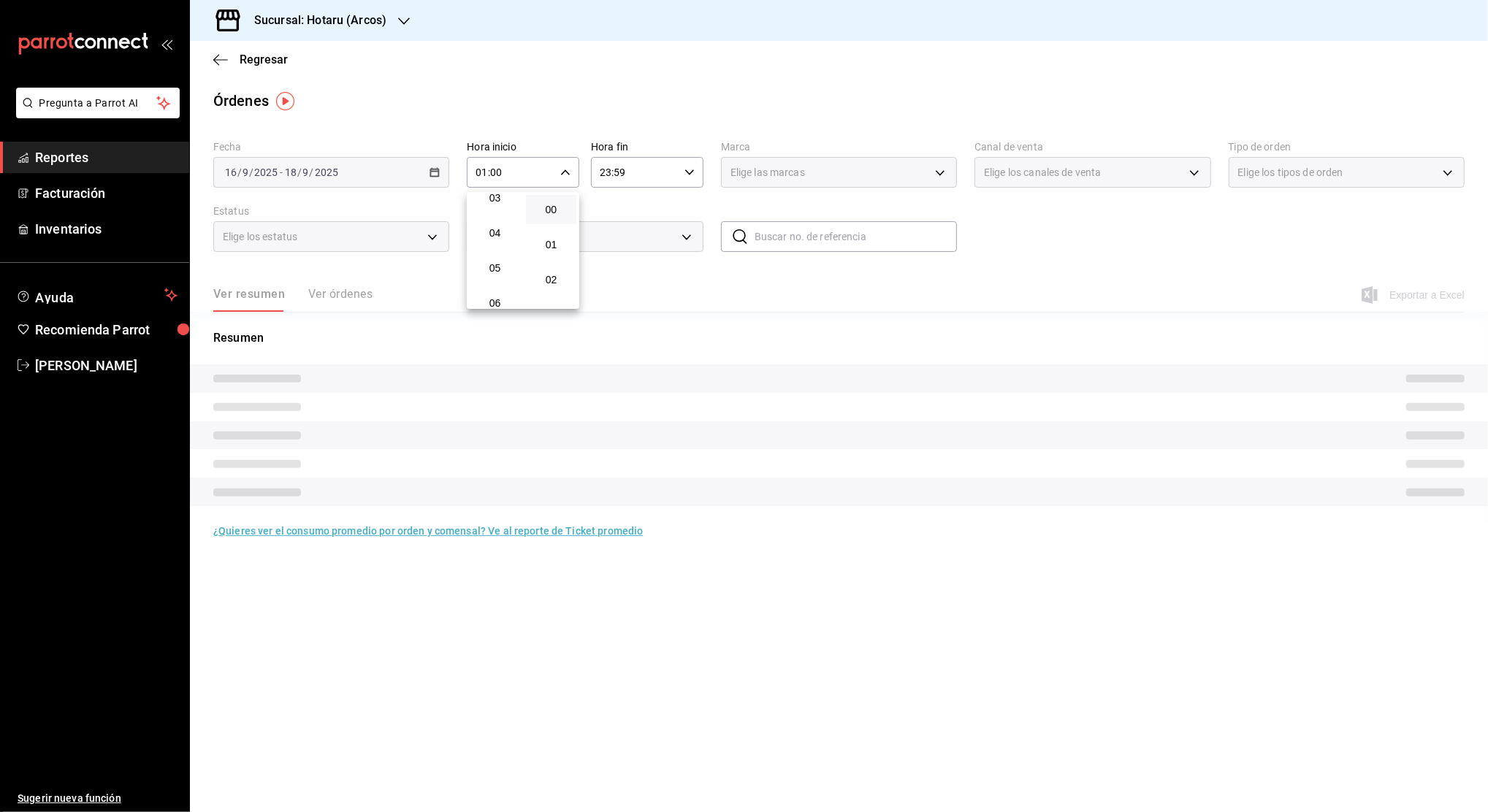
scroll to position [156, 0]
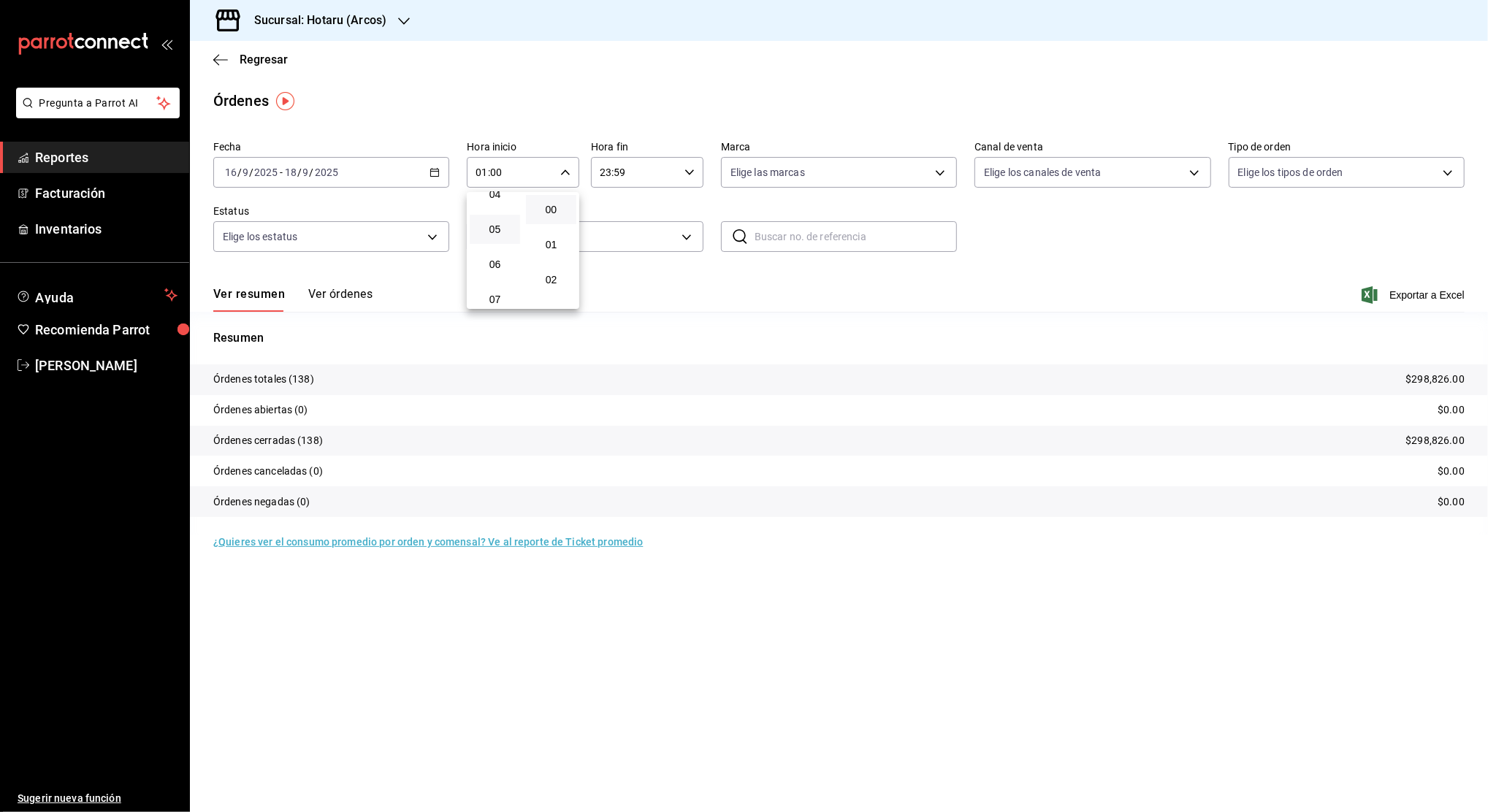
click at [495, 221] on button "05" at bounding box center [495, 230] width 50 height 30
type input "05:00"
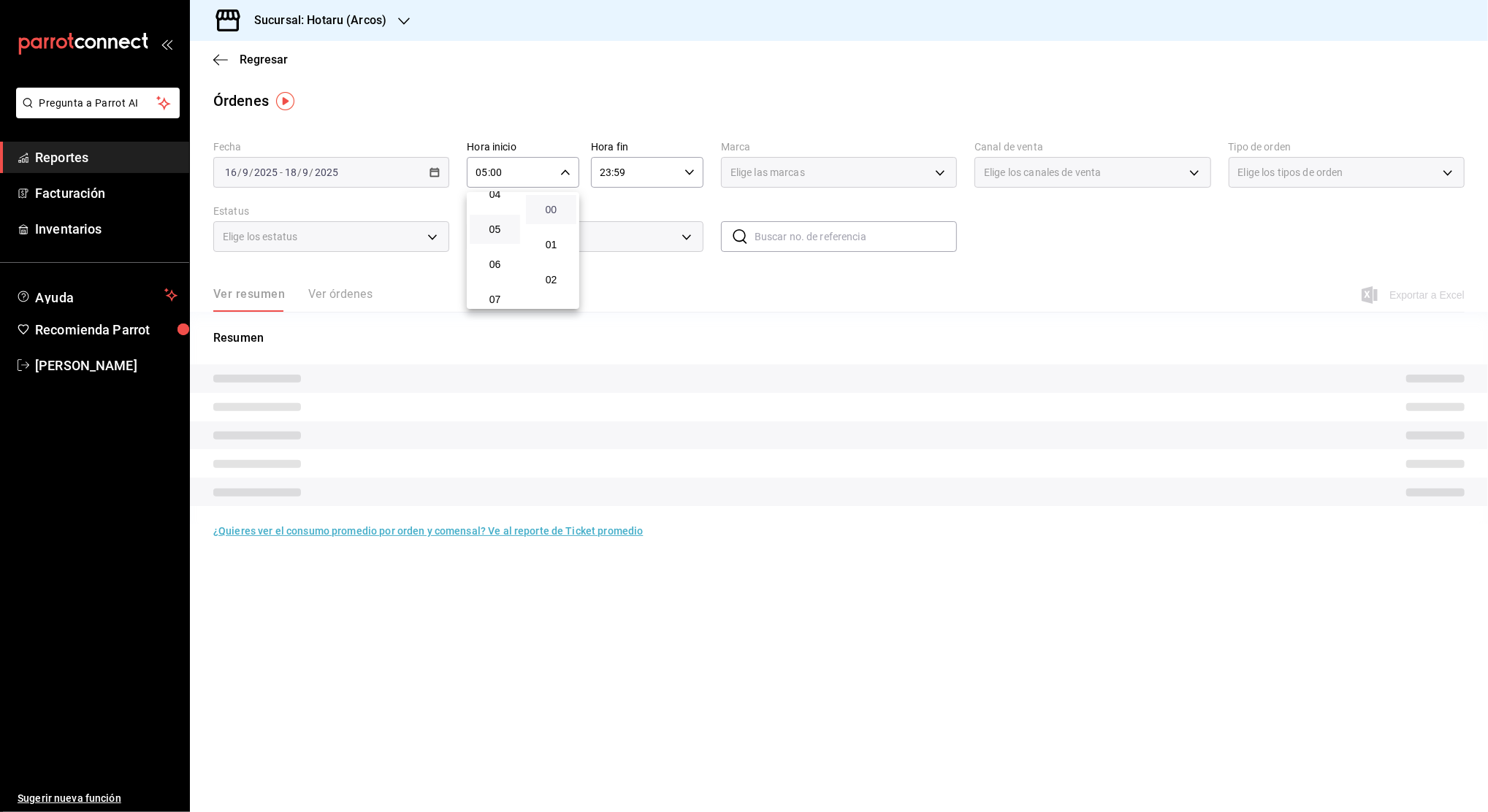
click at [549, 211] on span "00" at bounding box center [551, 209] width 33 height 11
click at [650, 170] on div at bounding box center [744, 406] width 1488 height 812
click at [650, 170] on div "00 01 02 03 04 05 06 07 08 09 10 11 12 13 14 15 16 17 18 19 20 21 22 23 00 01 0…" at bounding box center [744, 408] width 1488 height 808
click at [686, 170] on icon "button" at bounding box center [690, 172] width 10 height 10
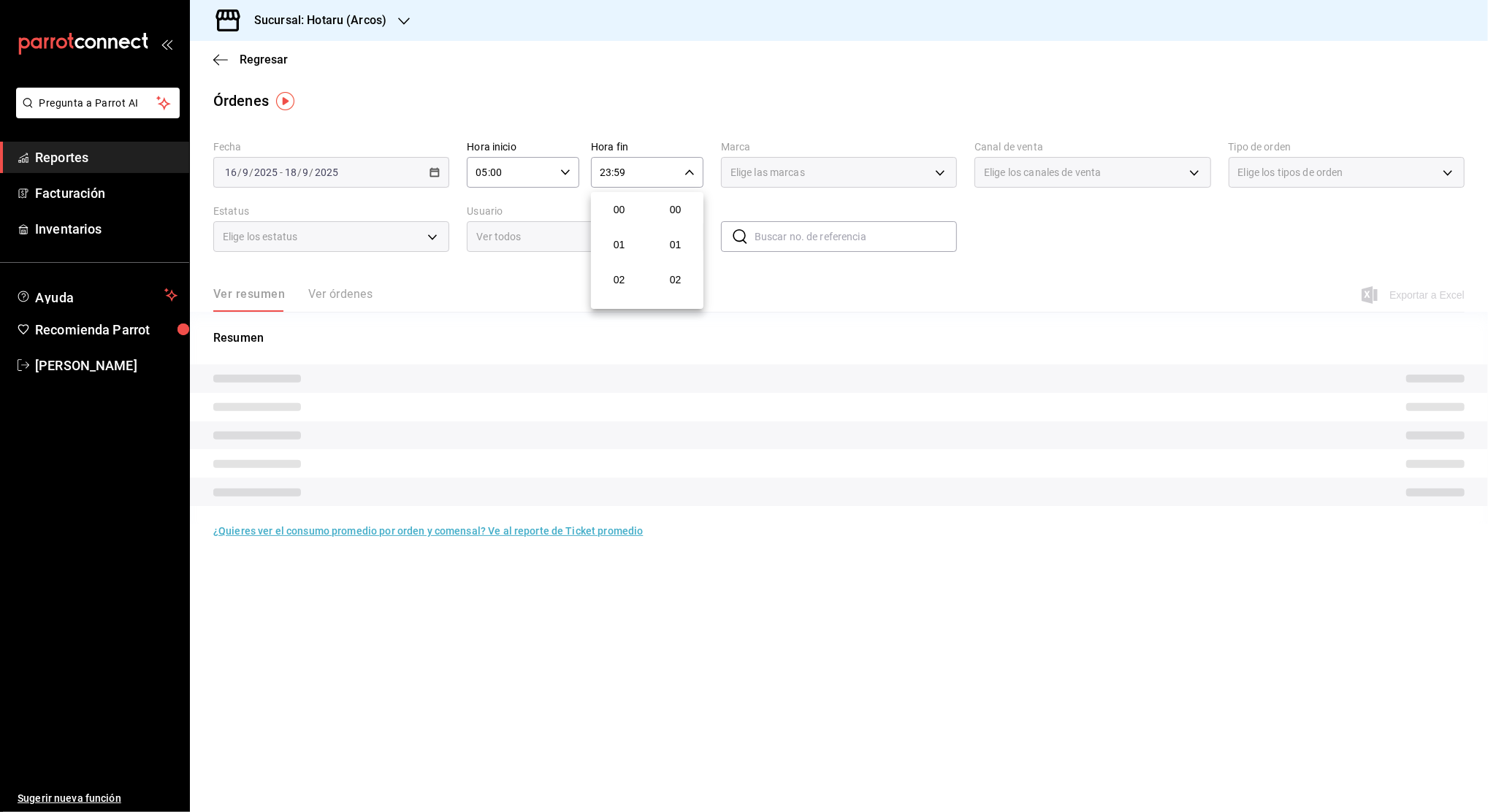
scroll to position [1986, 0]
click at [623, 225] on span "21" at bounding box center [619, 220] width 33 height 11
type input "21:59"
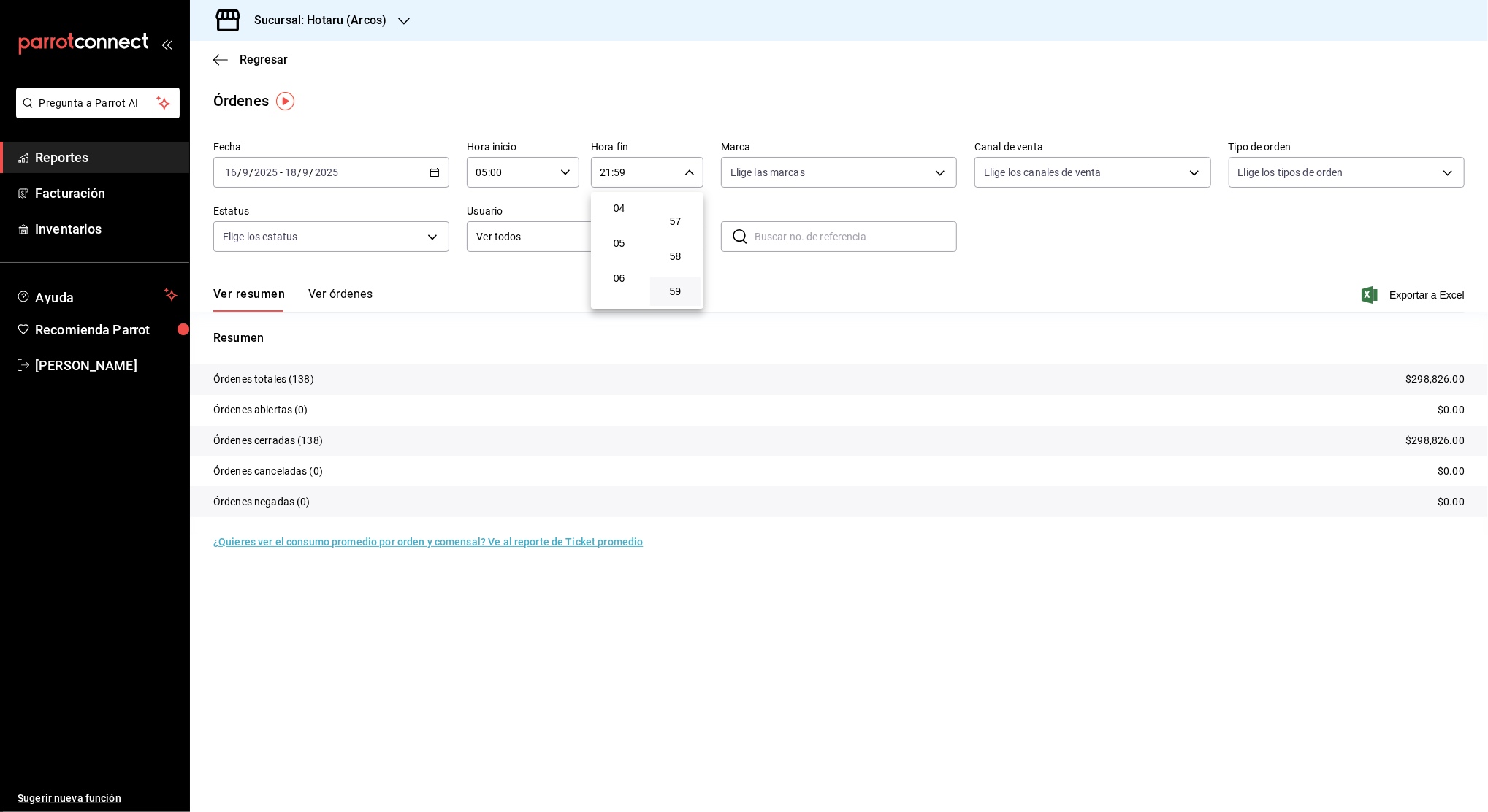
scroll to position [140, 0]
click at [618, 215] on span "04" at bounding box center [619, 209] width 33 height 11
type input "04:59"
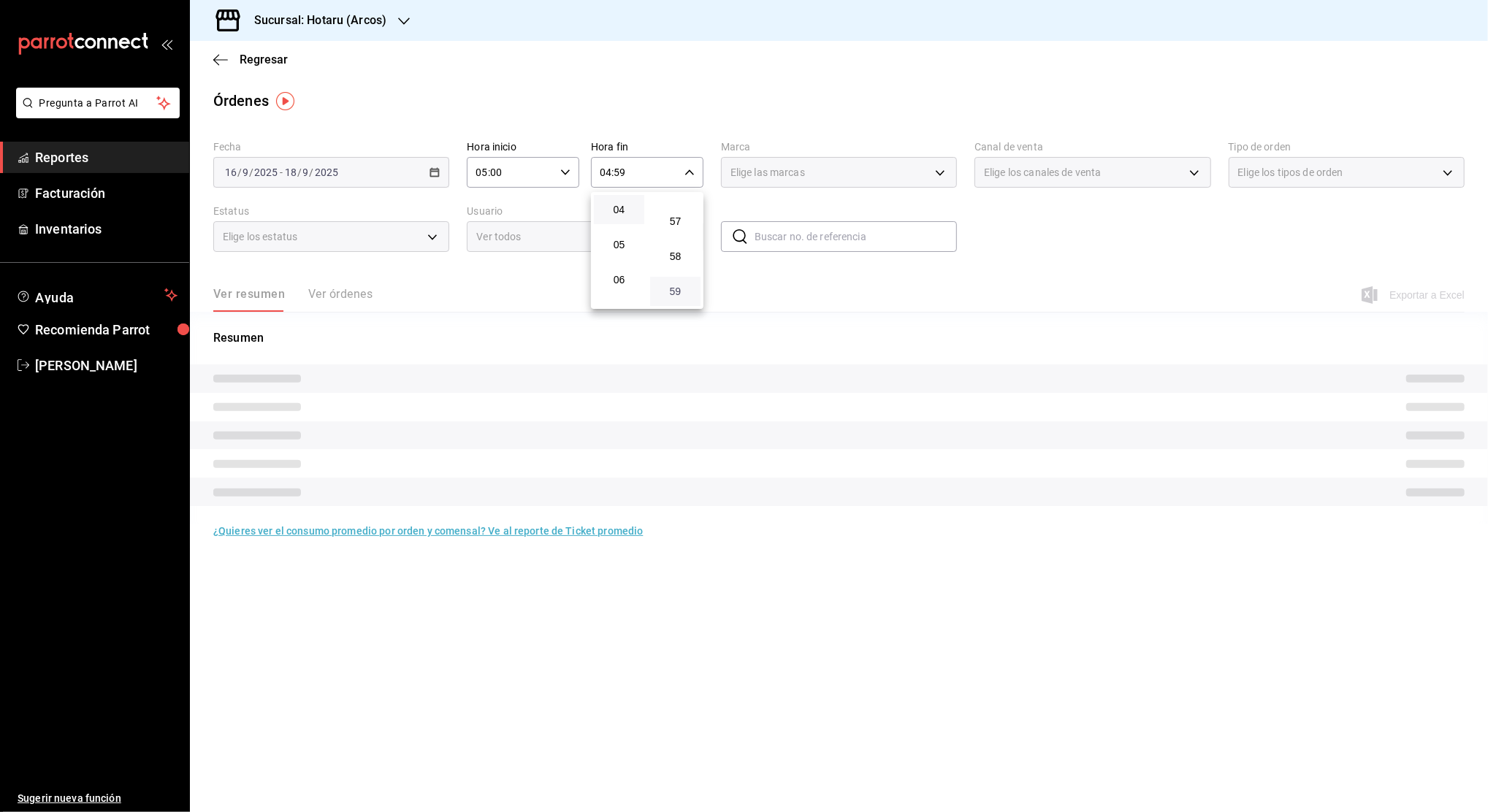
click at [677, 291] on span "59" at bounding box center [676, 291] width 33 height 11
click at [827, 297] on div at bounding box center [744, 406] width 1488 height 812
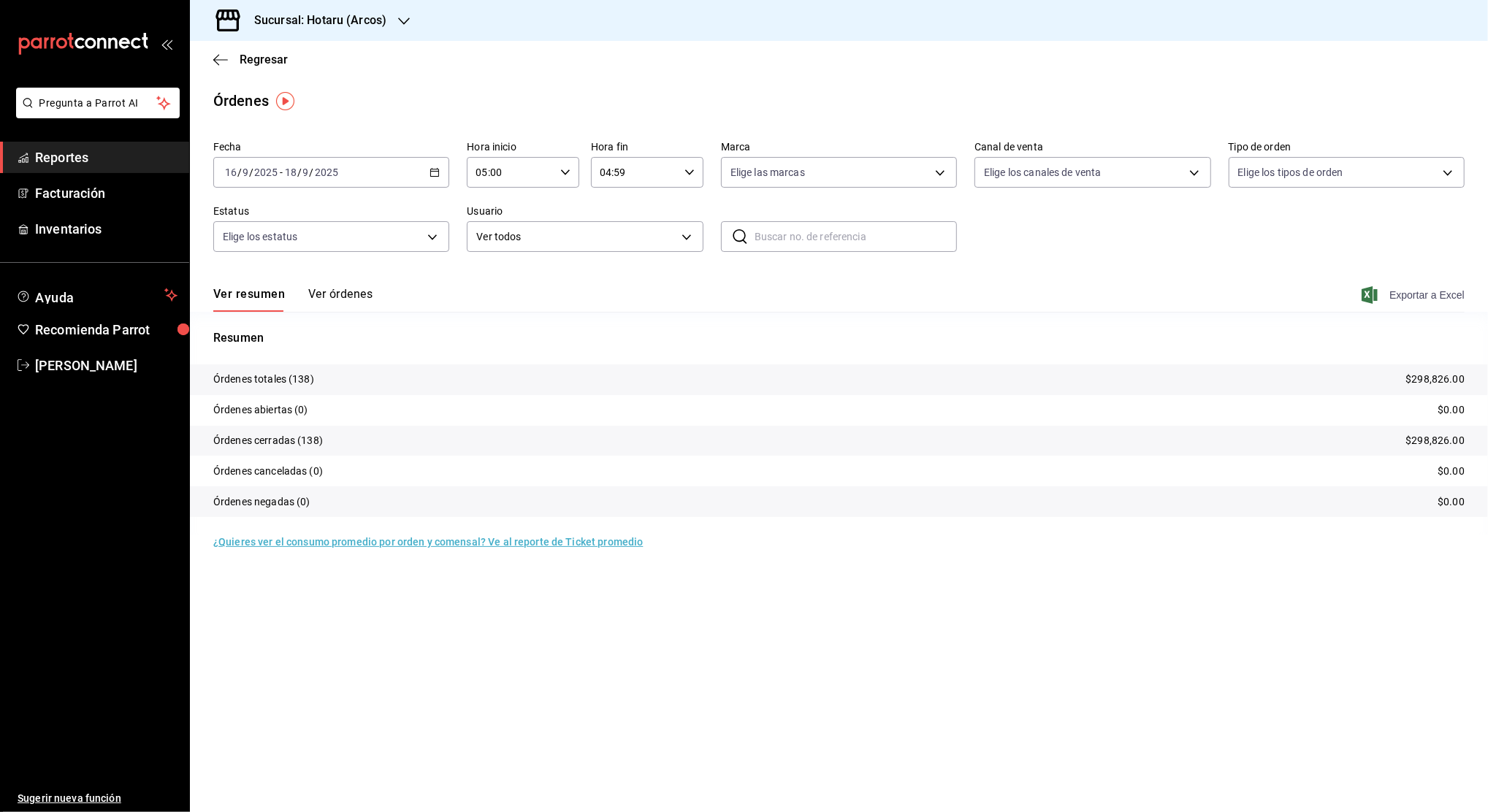
click at [1394, 292] on span "Exportar a Excel" at bounding box center [1414, 295] width 100 height 17
